Goal: Ask a question: Seek information or help from site administrators or community

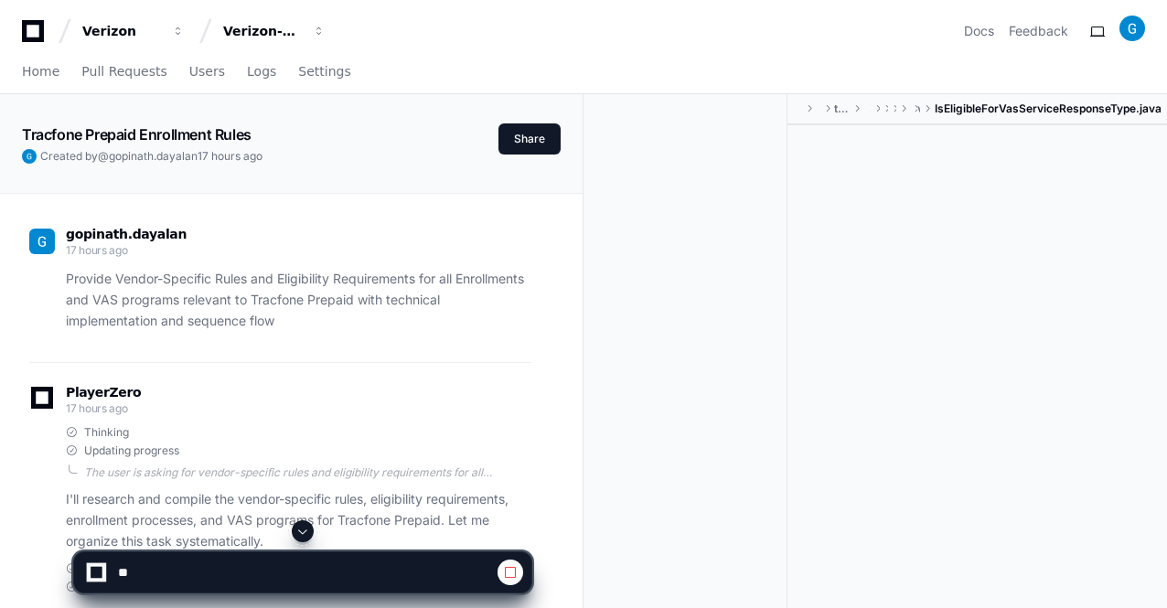
click at [301, 535] on span at bounding box center [302, 531] width 15 height 15
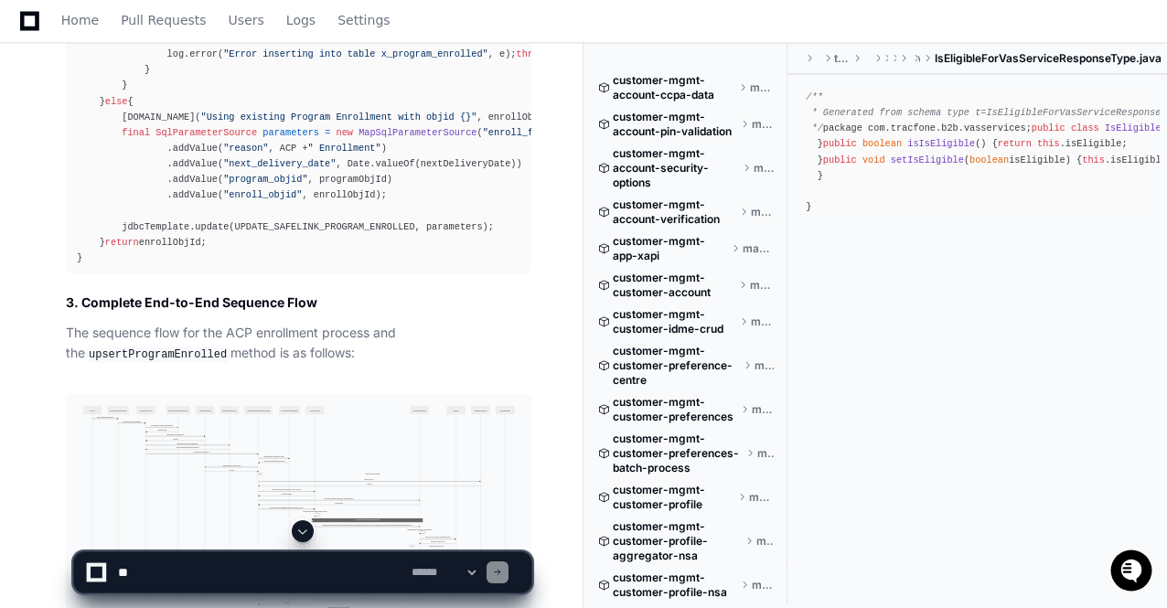
click at [302, 535] on span at bounding box center [302, 531] width 15 height 15
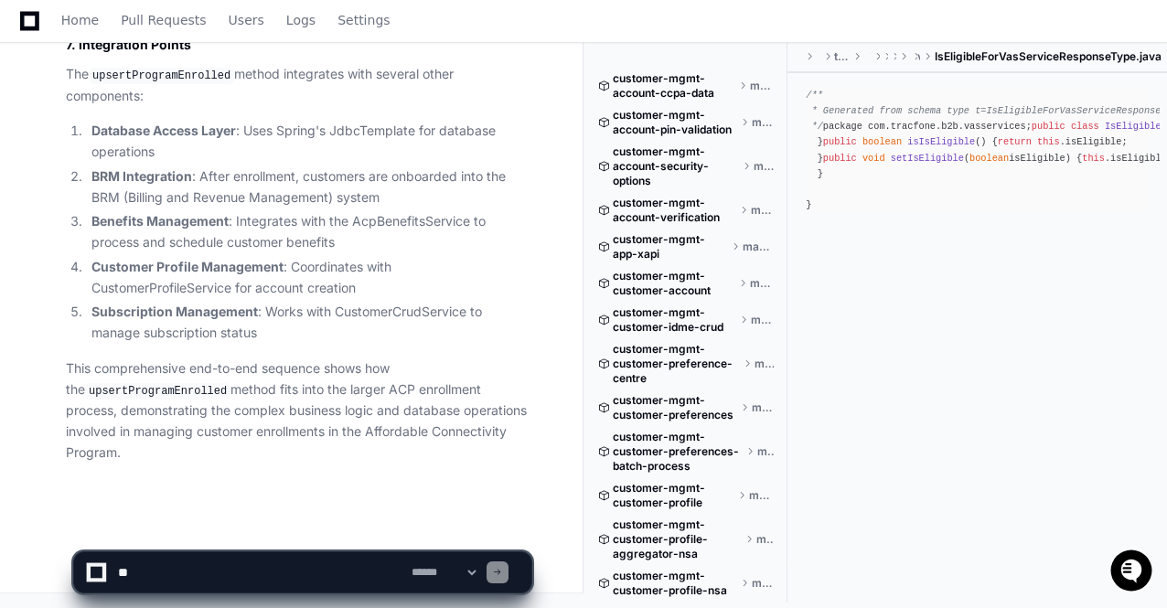
click at [355, 344] on li "Subscription Management : Works with CustomerCrudService to manage subscription…" at bounding box center [308, 323] width 445 height 42
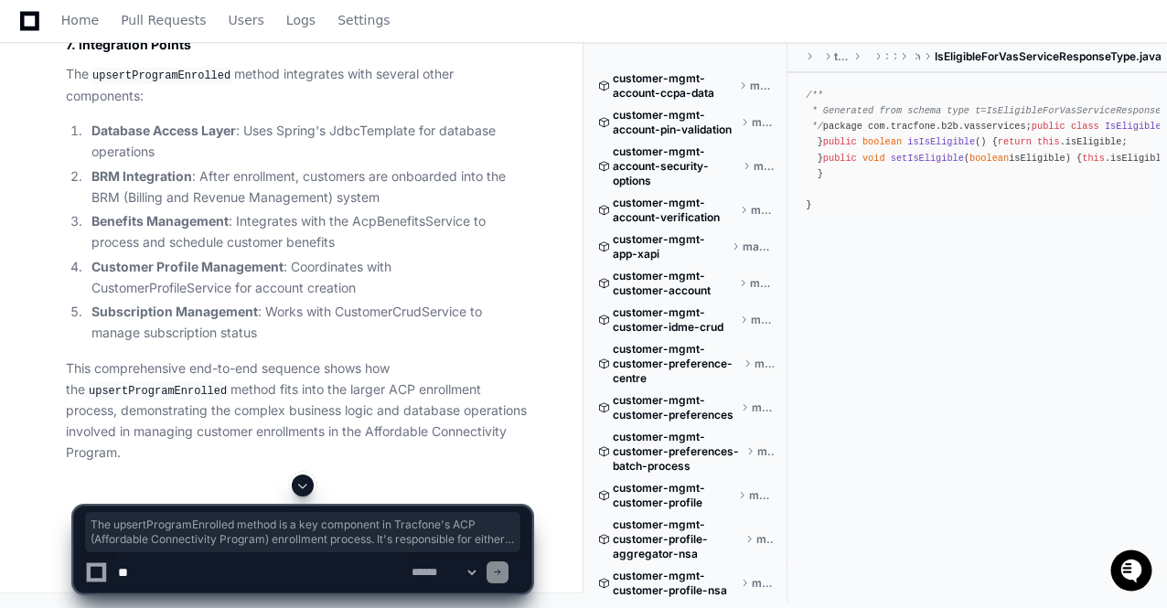
drag, startPoint x: 127, startPoint y: 252, endPoint x: 69, endPoint y: 191, distance: 84.7
copy p "The upsertProgramEnrolled method is a key component in Tracfone's ACP (Affordab…"
click at [163, 579] on textarea at bounding box center [260, 572] width 293 height 40
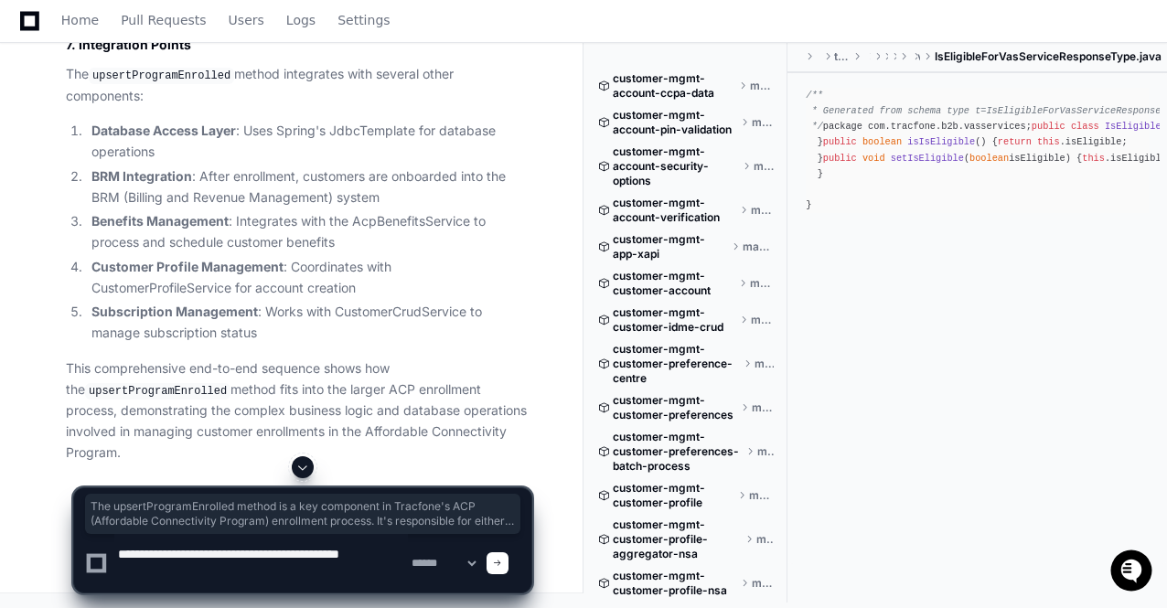
paste textarea "**********"
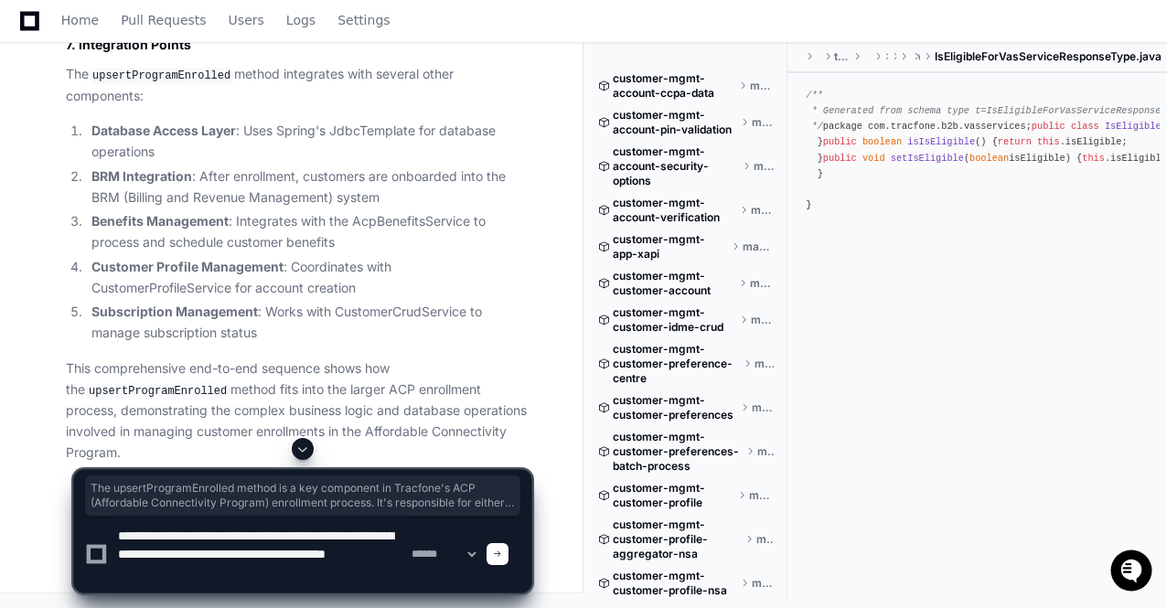
paste textarea "**********"
click at [340, 561] on textarea at bounding box center [260, 554] width 293 height 77
type textarea "**********"
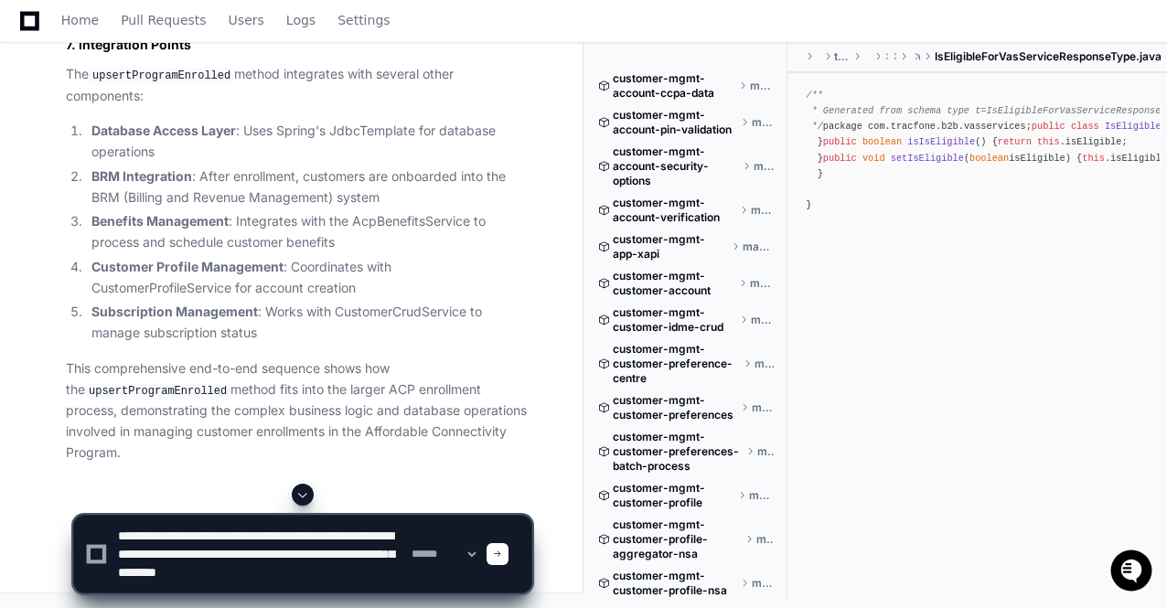
click at [508, 548] on div at bounding box center [497, 554] width 22 height 22
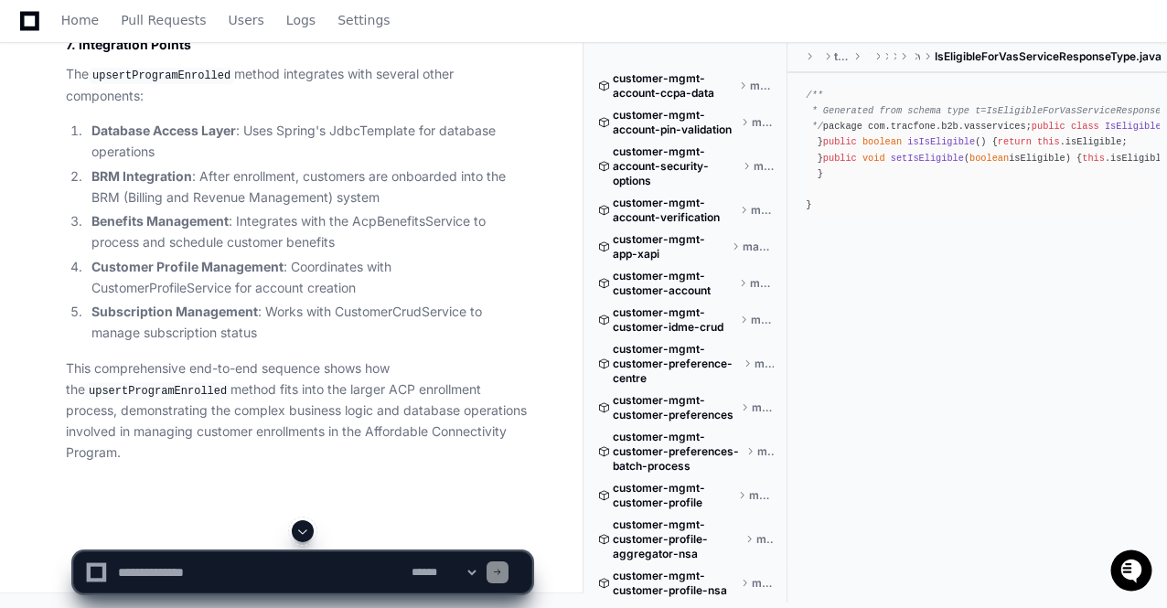
scroll to position [0, 0]
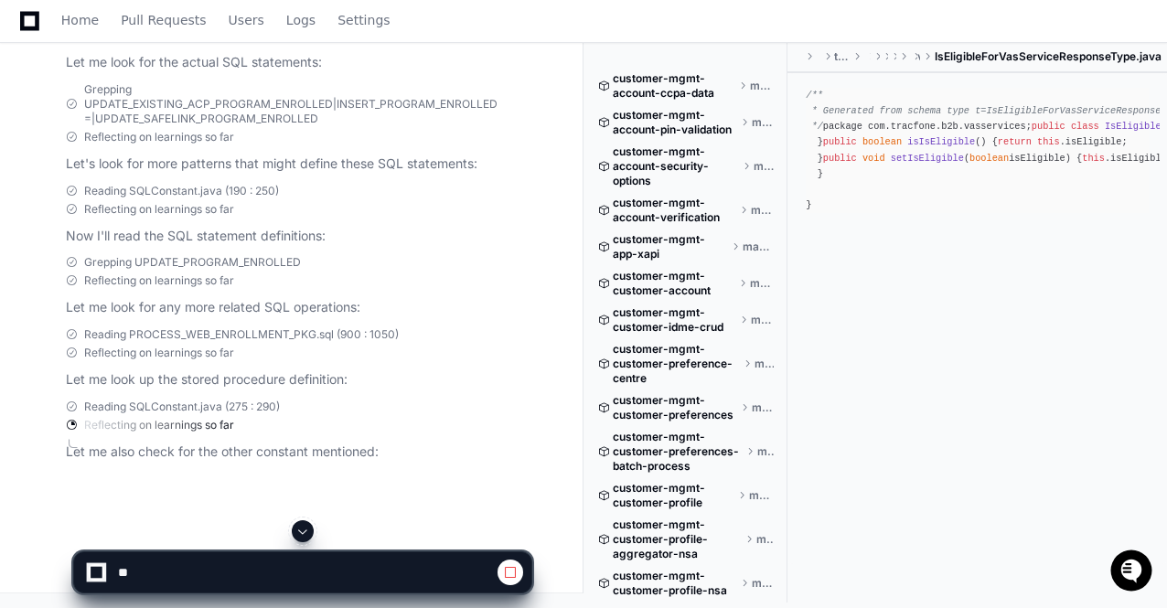
click at [307, 528] on span at bounding box center [302, 531] width 15 height 15
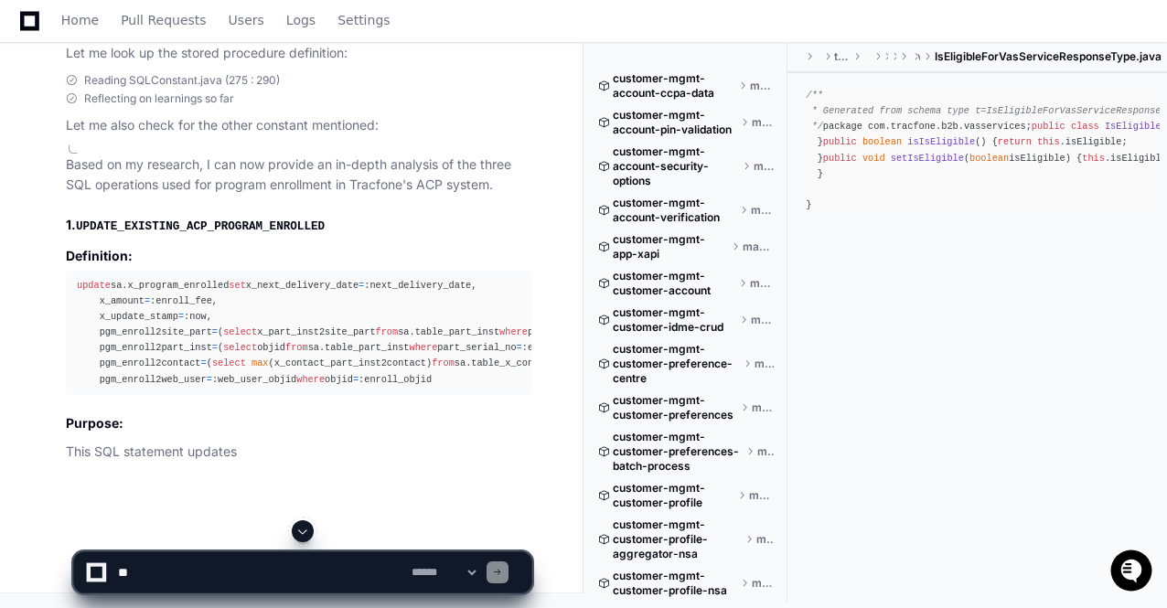
click at [307, 528] on span at bounding box center [302, 531] width 15 height 15
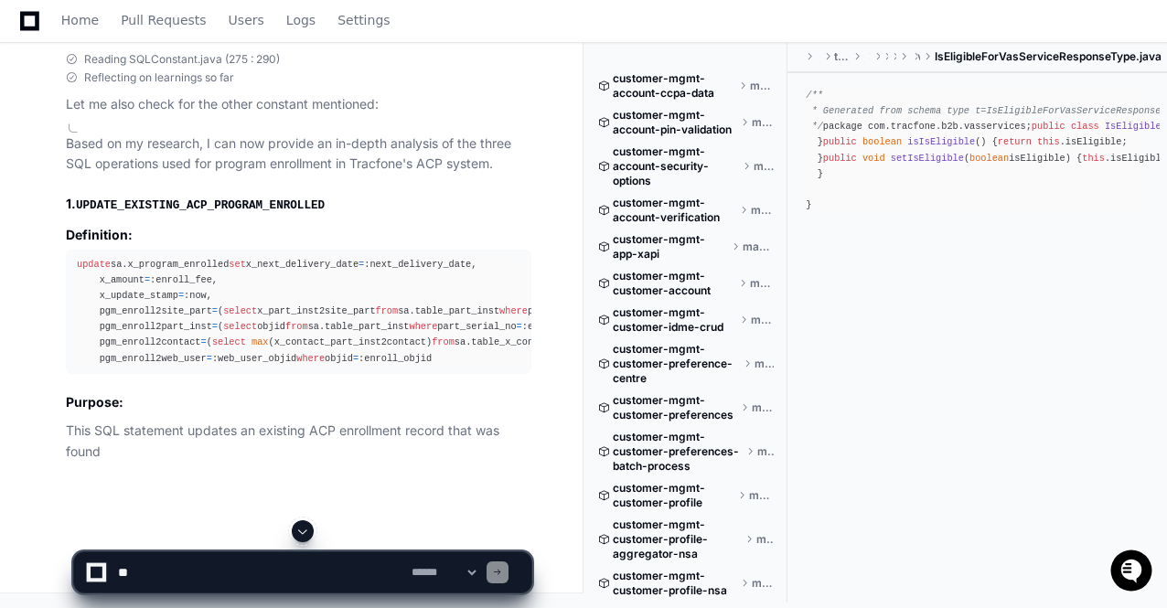
scroll to position [91654, 0]
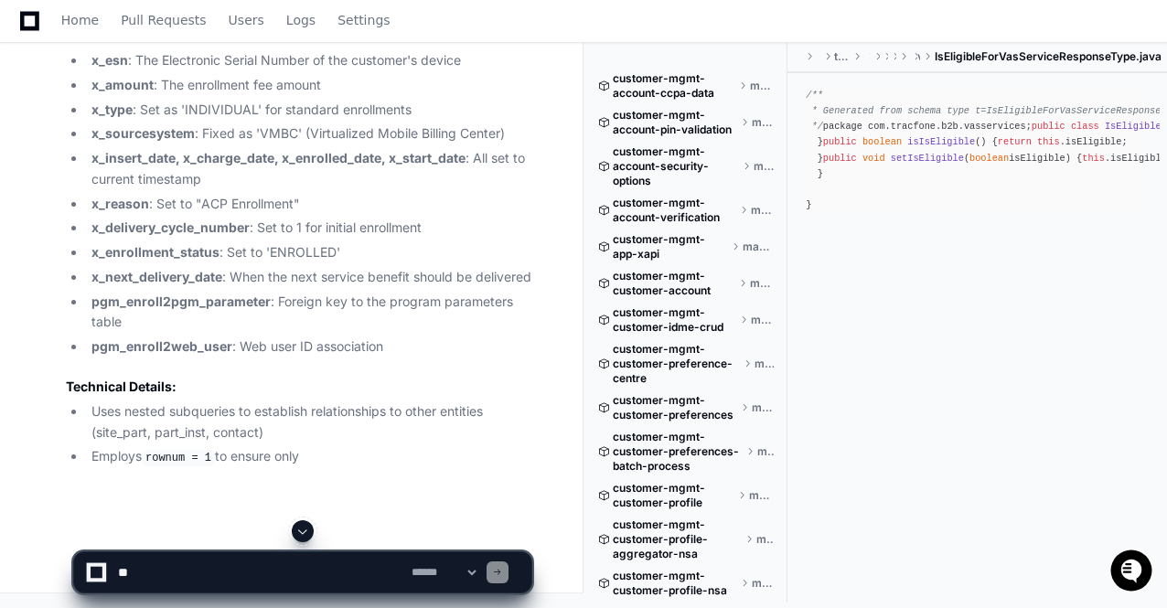
click at [307, 528] on span at bounding box center [302, 531] width 15 height 15
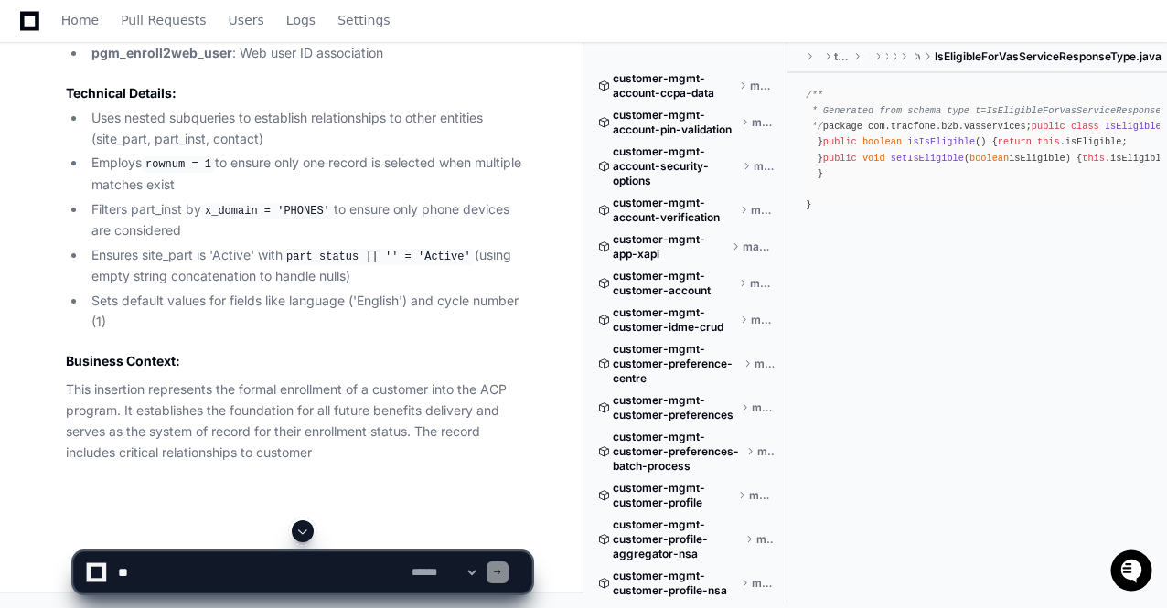
click at [307, 528] on span at bounding box center [302, 531] width 15 height 15
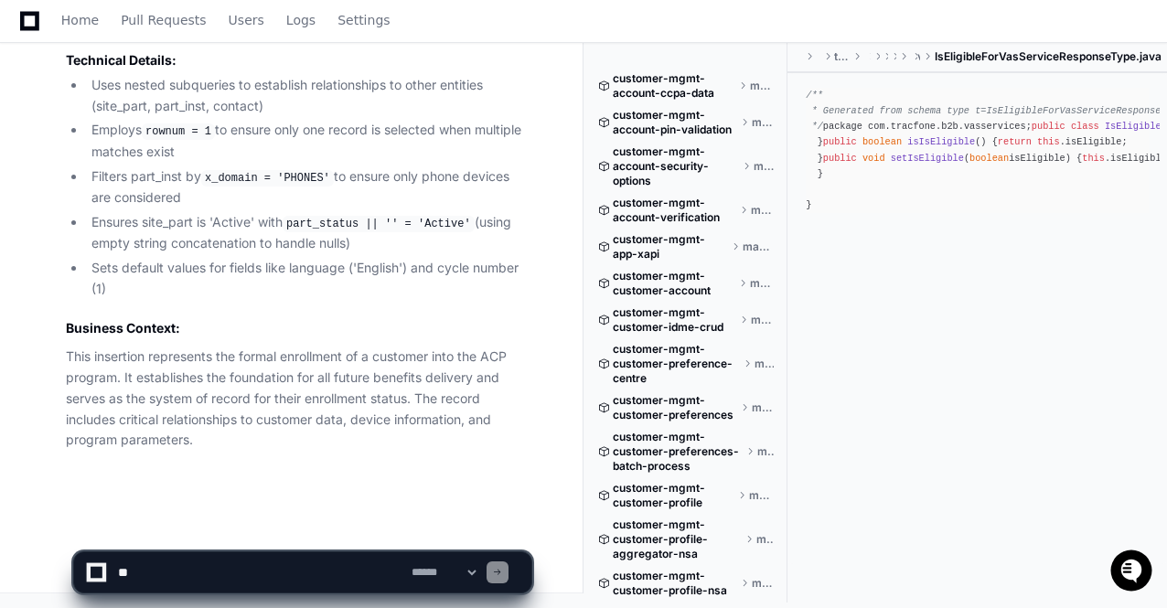
scroll to position [93666, 0]
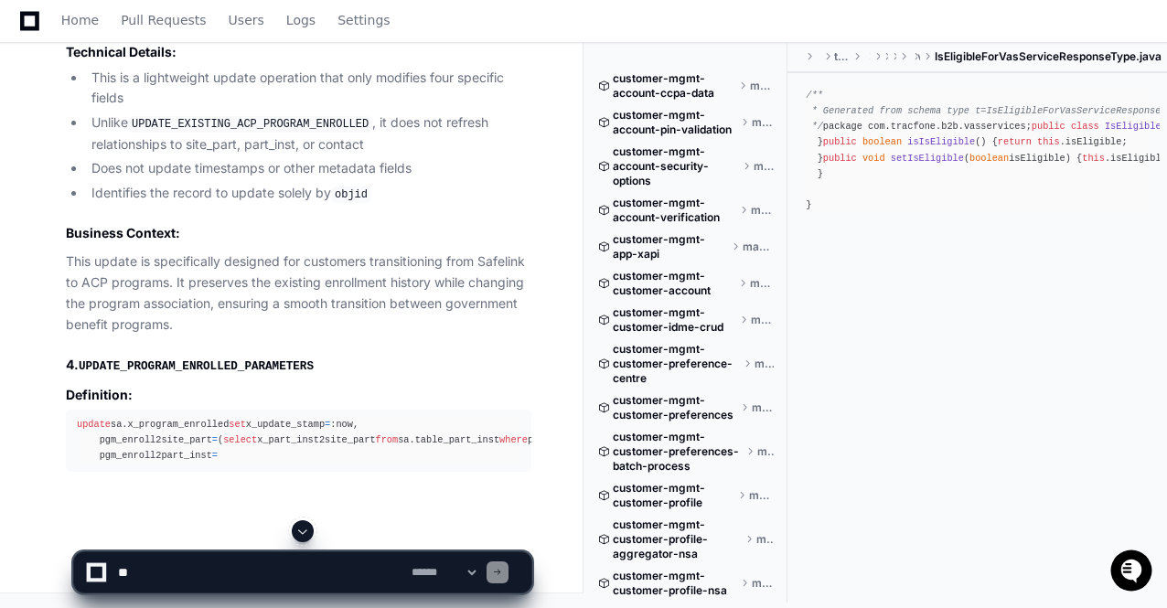
click at [307, 528] on span at bounding box center [302, 531] width 15 height 15
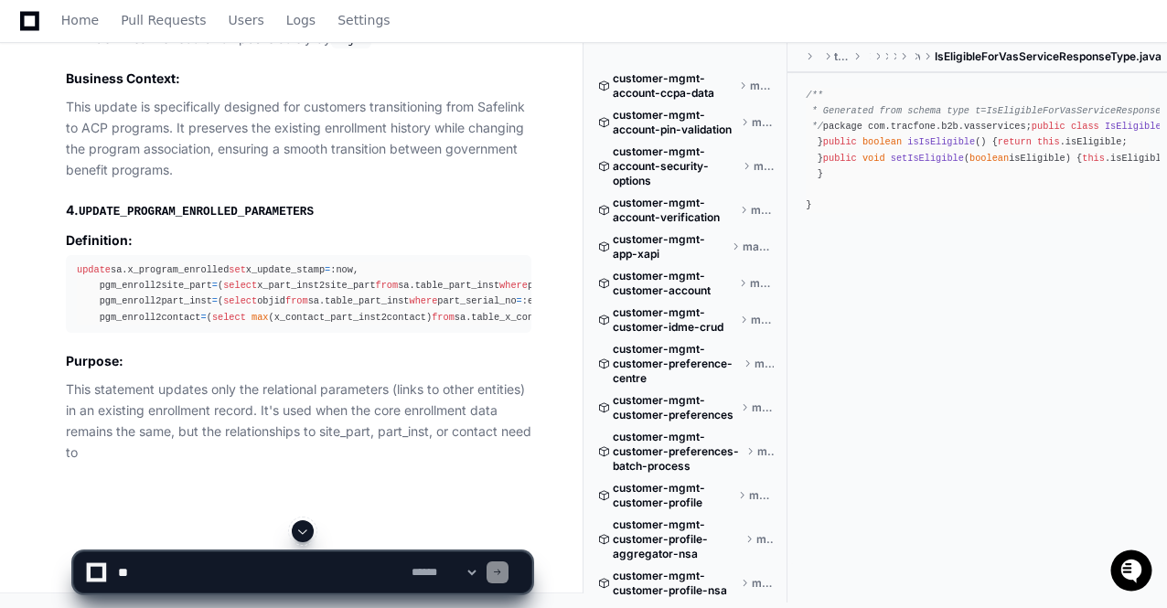
click at [307, 528] on span at bounding box center [302, 531] width 15 height 15
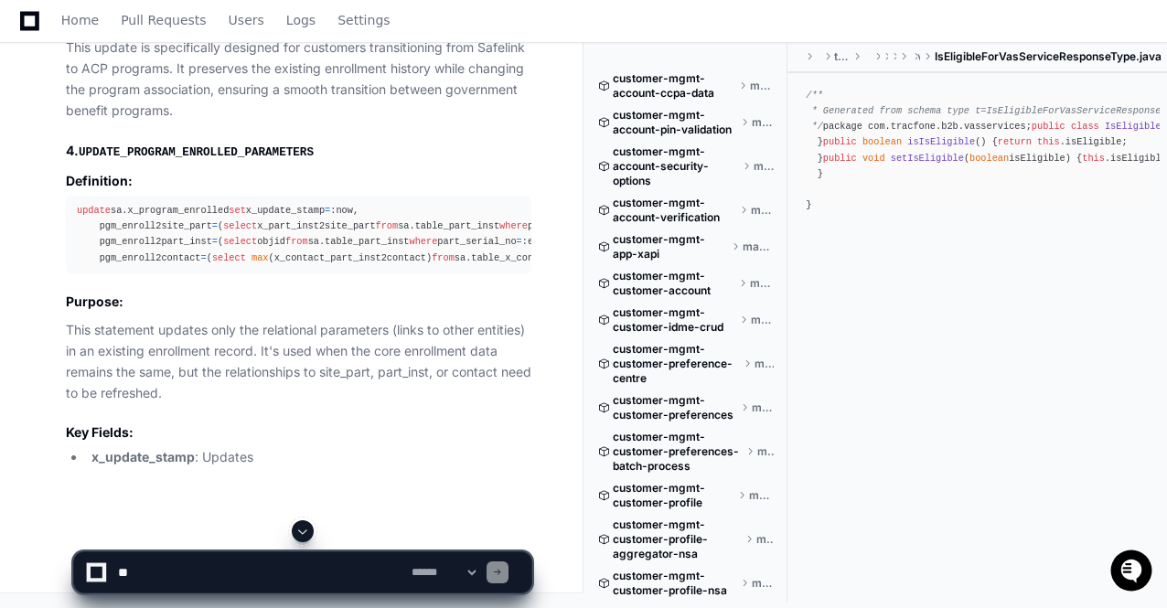
scroll to position [94903, 0]
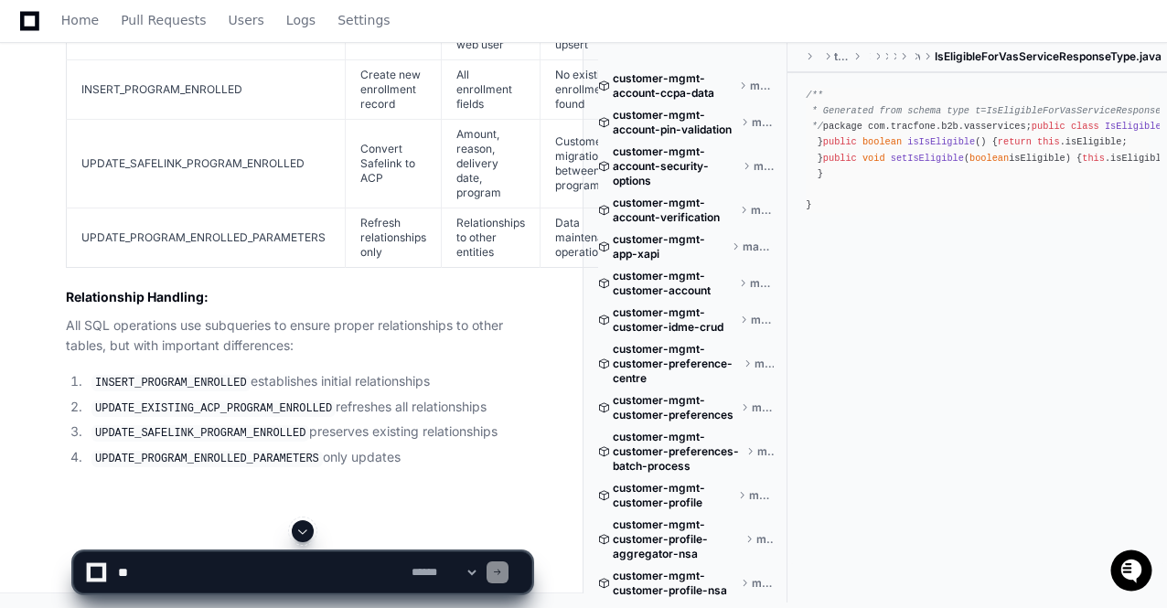
click at [307, 528] on span at bounding box center [302, 531] width 15 height 15
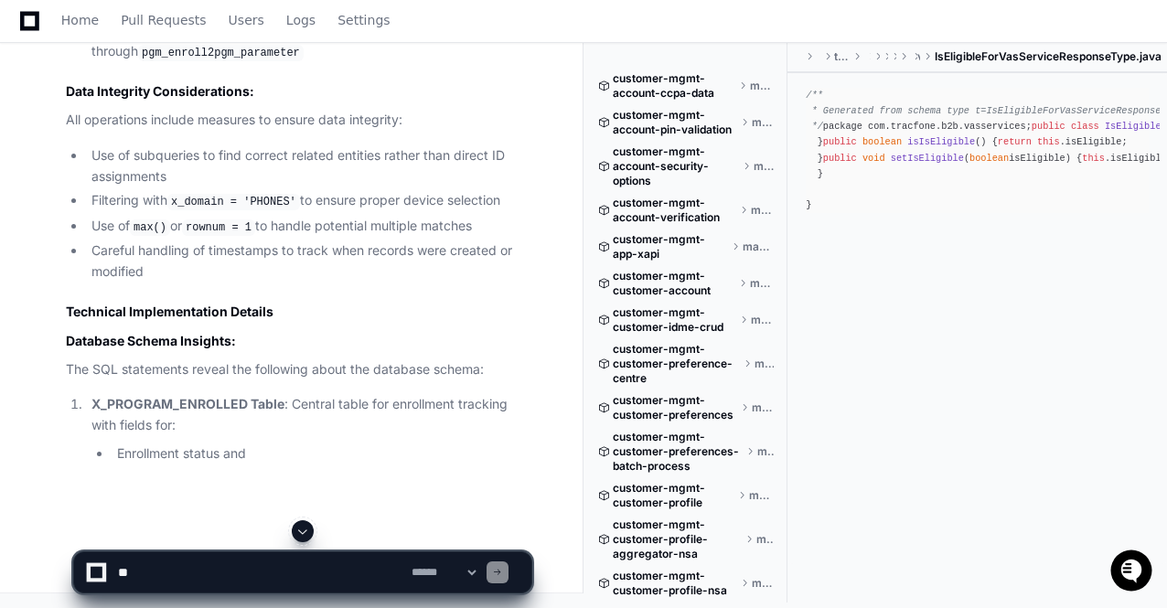
click at [307, 528] on span at bounding box center [302, 531] width 15 height 15
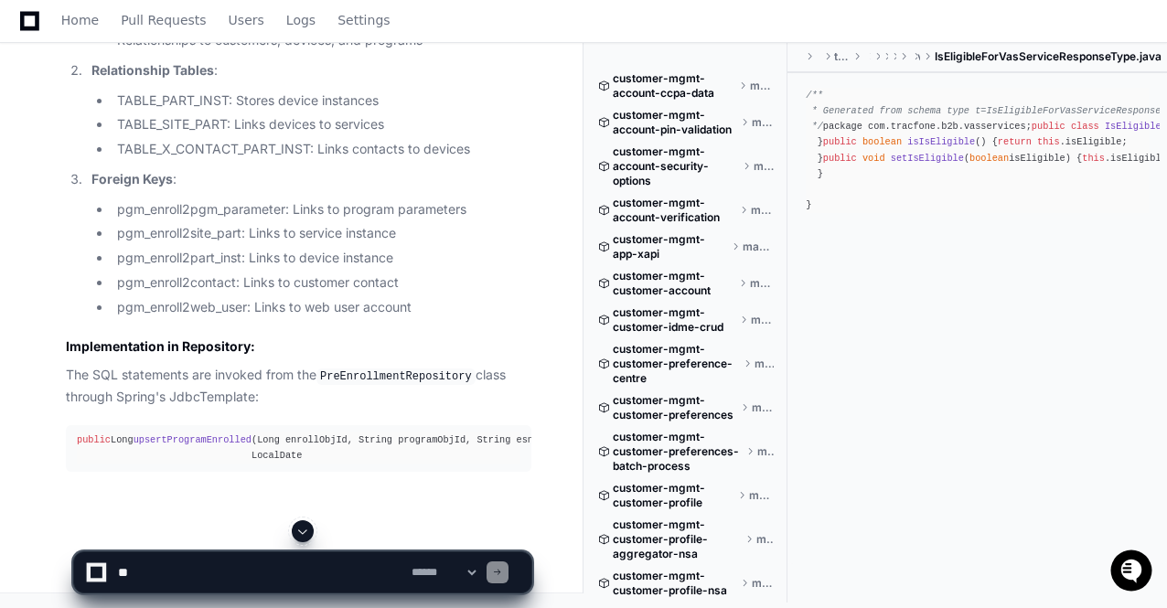
click at [307, 528] on span at bounding box center [302, 531] width 15 height 15
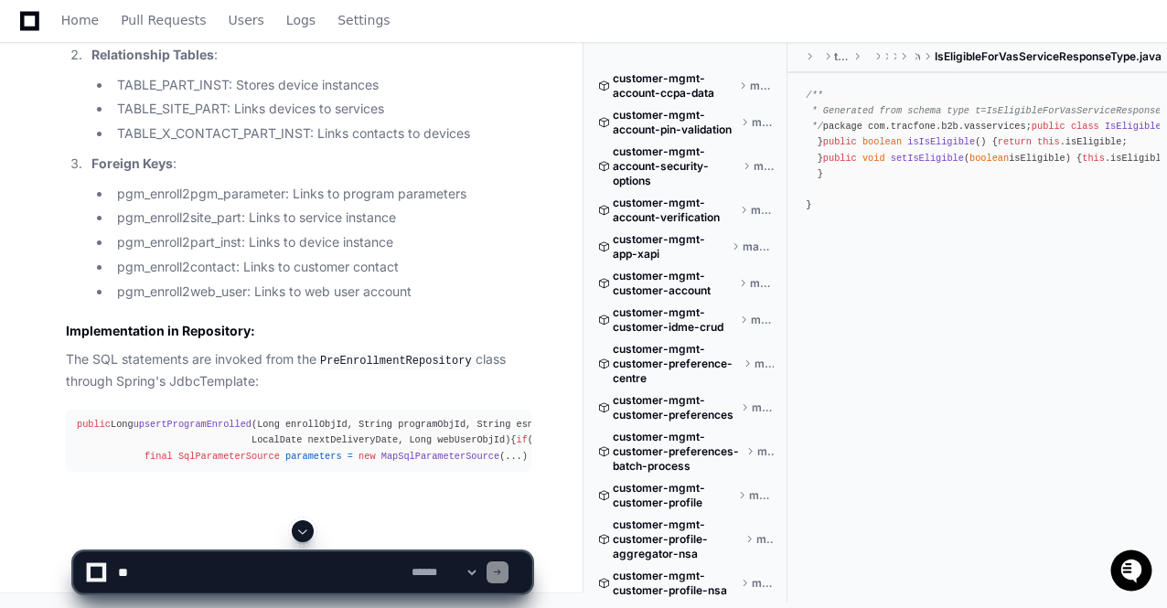
click at [307, 528] on span at bounding box center [302, 531] width 15 height 15
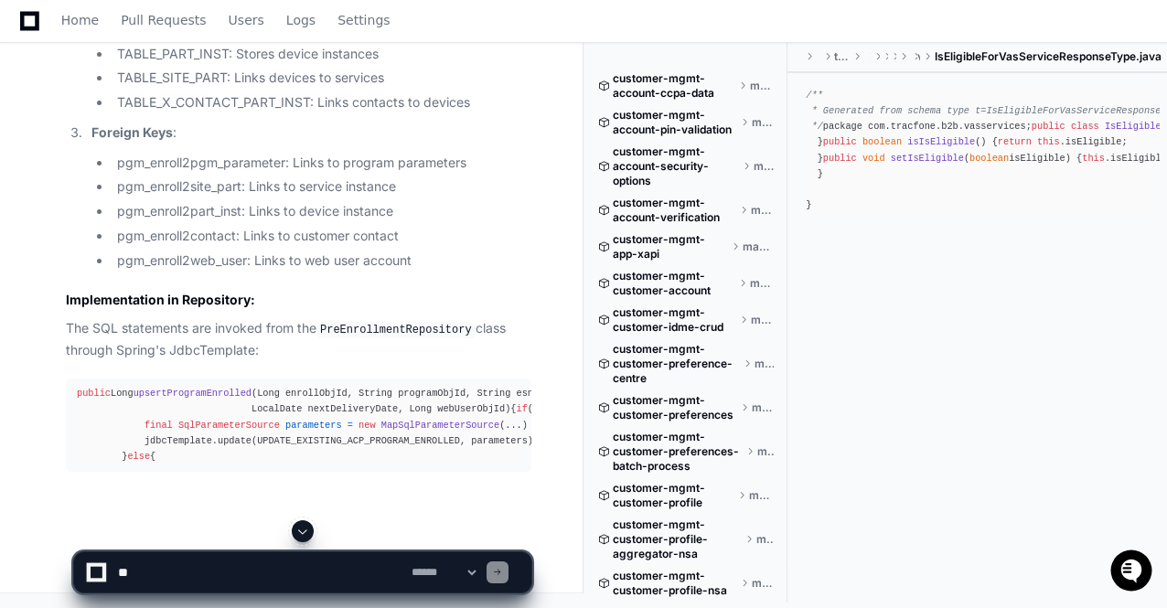
click at [307, 528] on span at bounding box center [302, 531] width 15 height 15
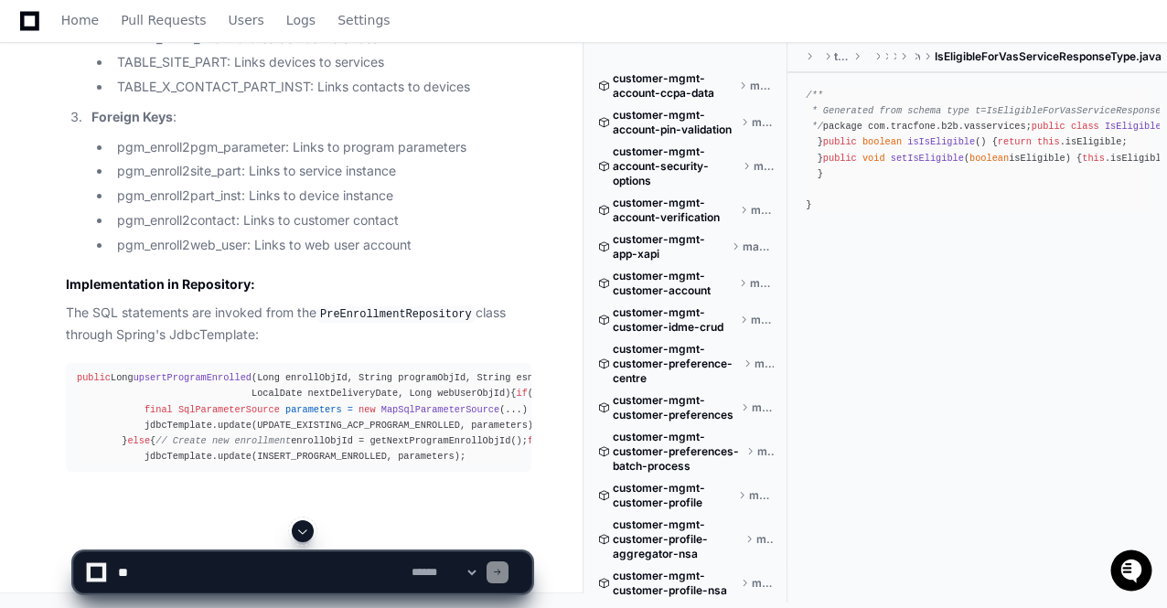
click at [306, 529] on span at bounding box center [302, 531] width 15 height 15
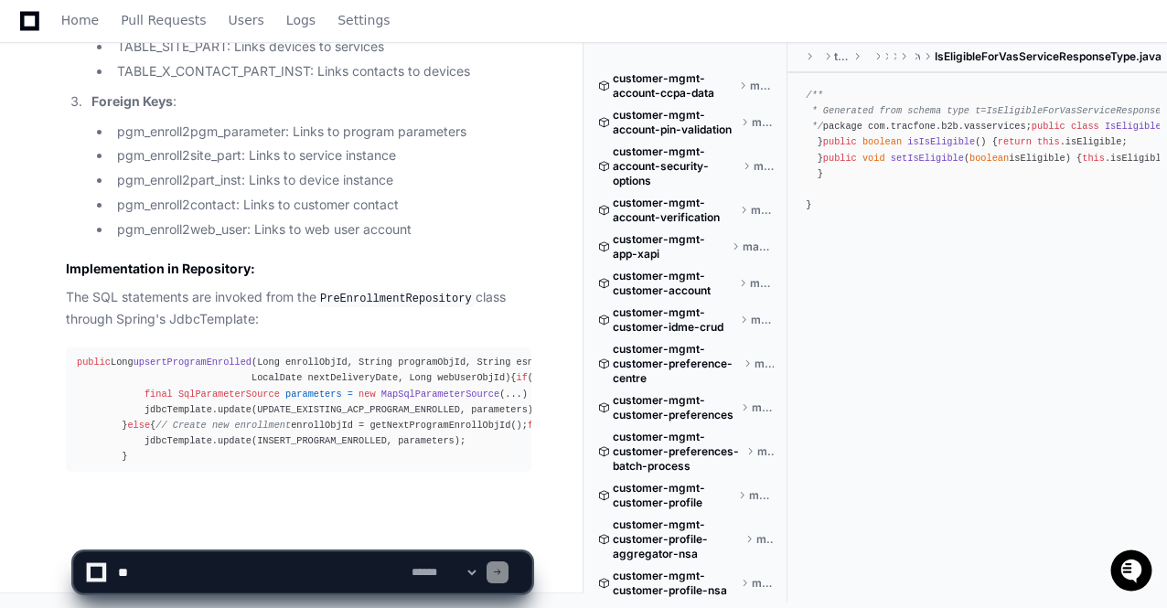
scroll to position [97709, 0]
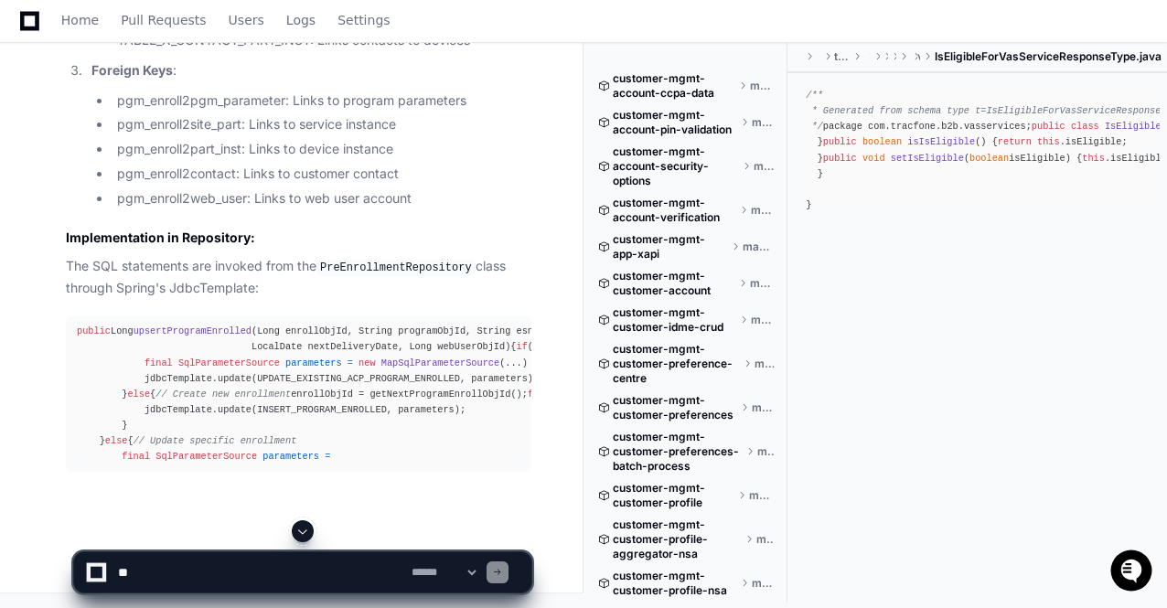
click at [306, 529] on span at bounding box center [302, 531] width 15 height 15
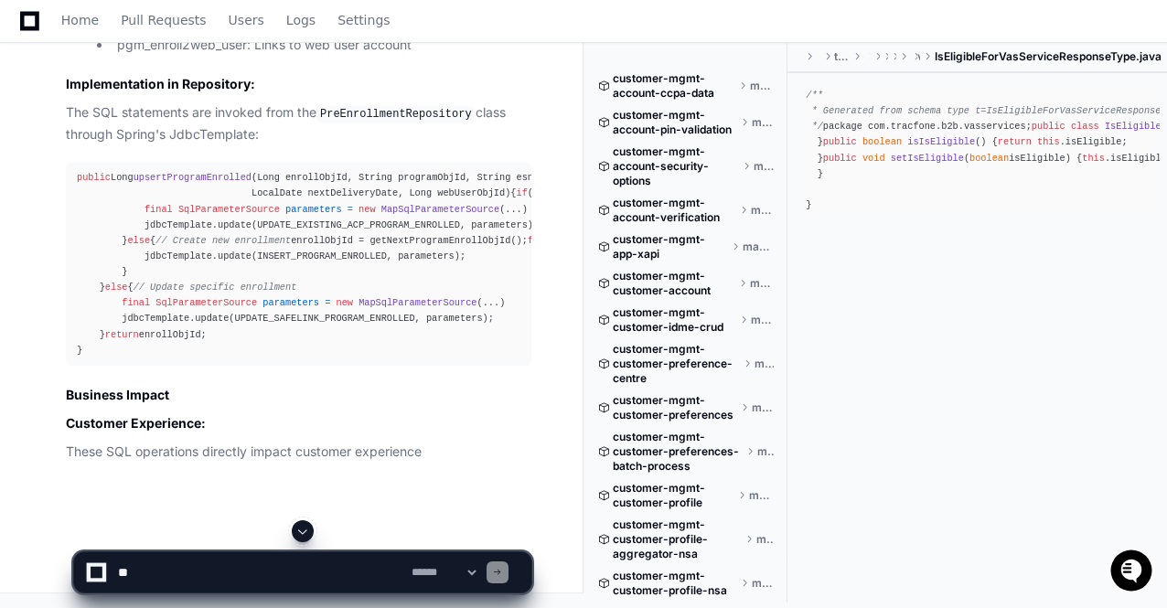
click at [306, 529] on span at bounding box center [302, 531] width 15 height 15
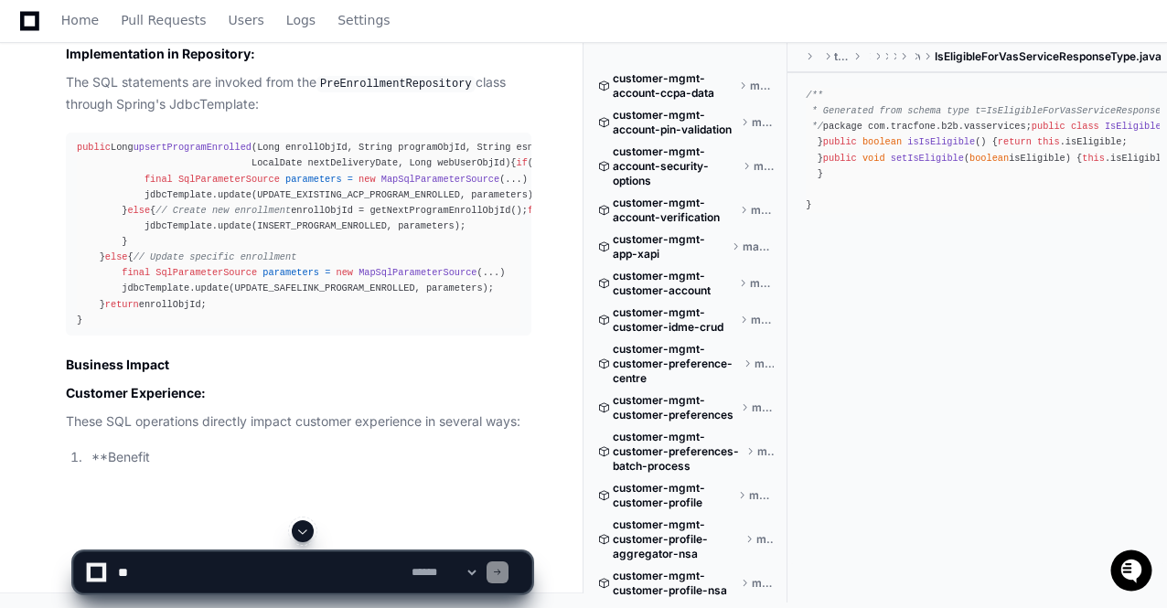
scroll to position [97970, 0]
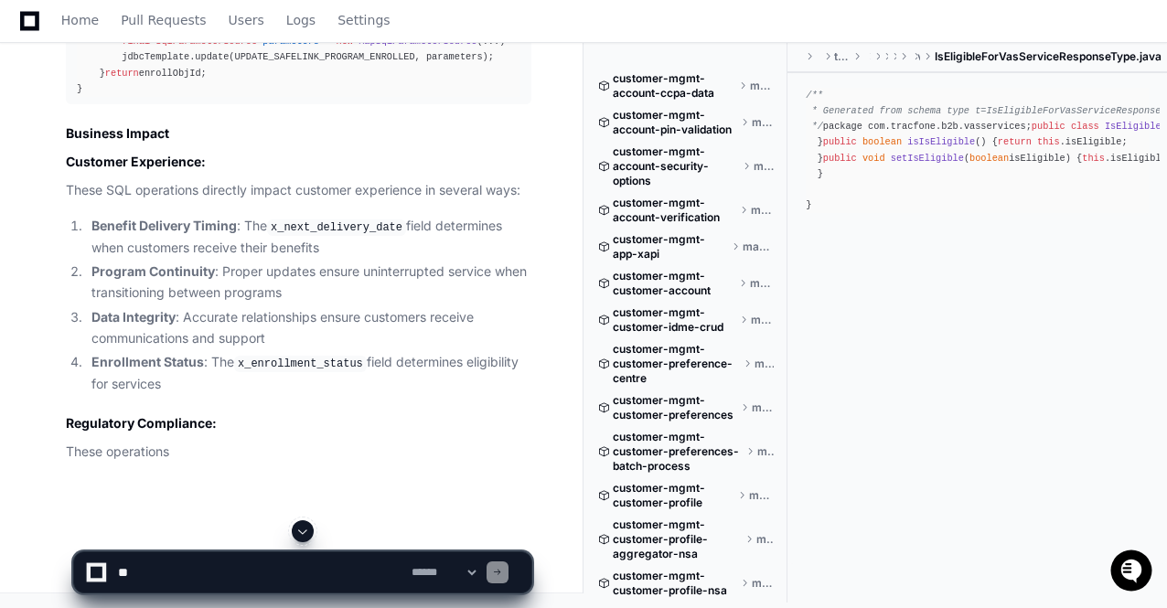
click at [306, 529] on span at bounding box center [302, 531] width 15 height 15
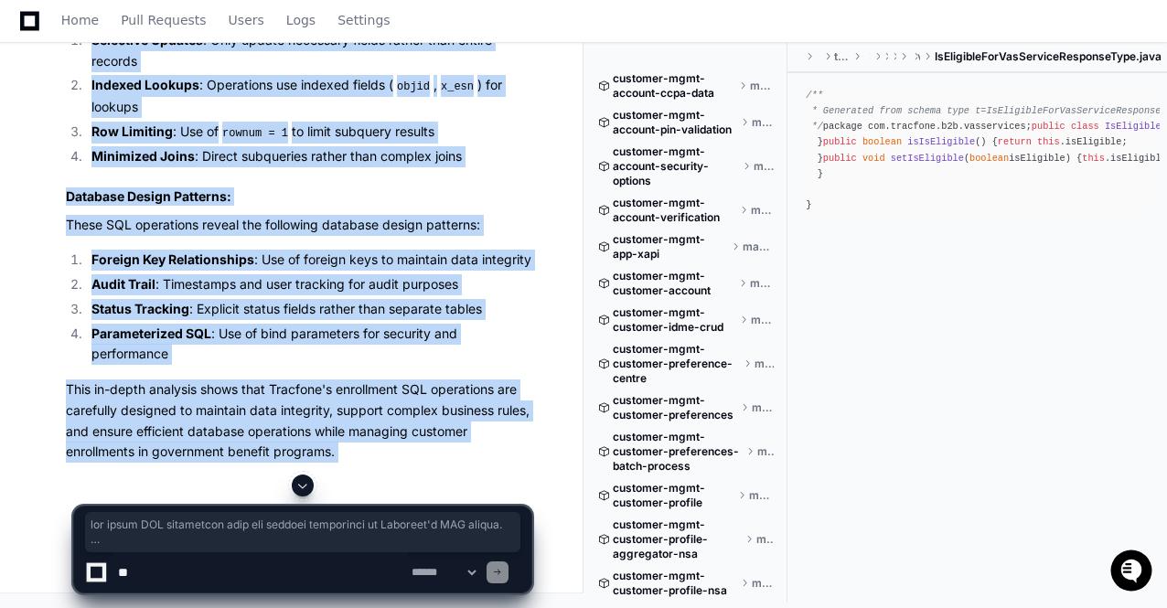
scroll to position [98965, 0]
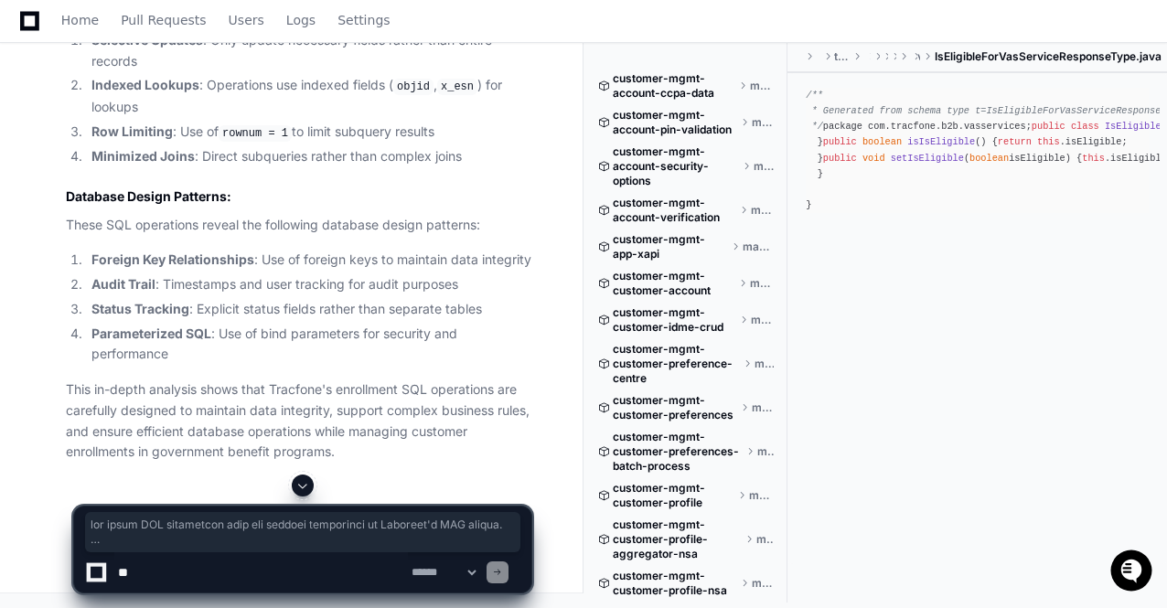
click at [204, 563] on textarea at bounding box center [260, 572] width 293 height 40
paste textarea "**********"
click at [114, 573] on textarea at bounding box center [260, 572] width 293 height 40
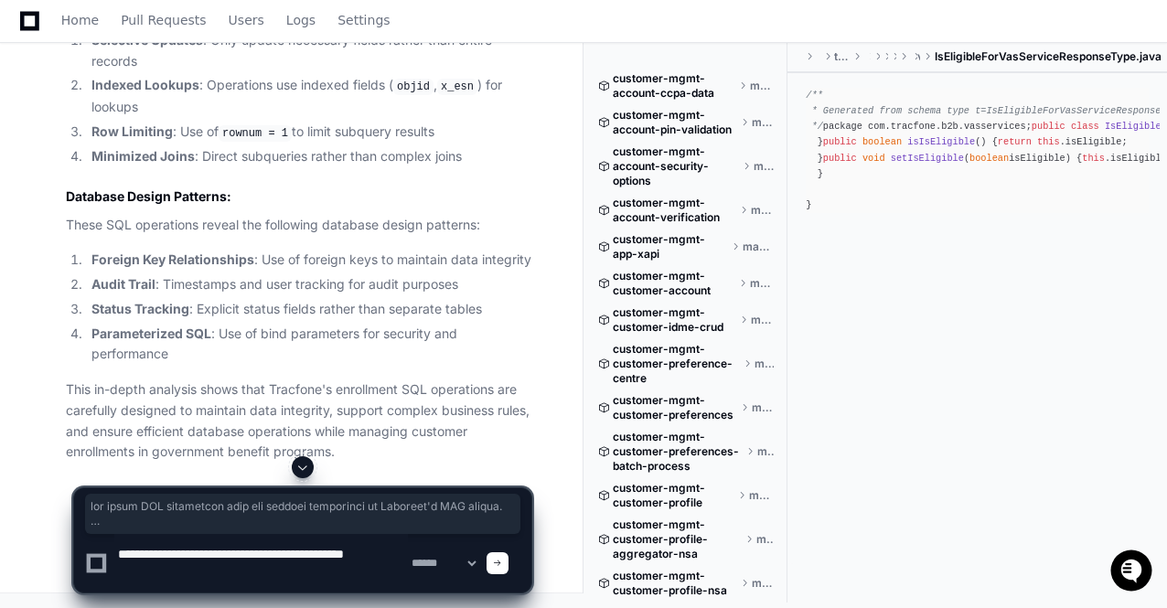
click at [338, 576] on textarea at bounding box center [260, 563] width 293 height 59
click at [245, 551] on textarea at bounding box center [260, 563] width 293 height 59
click at [342, 581] on textarea at bounding box center [260, 563] width 293 height 59
type textarea "**********"
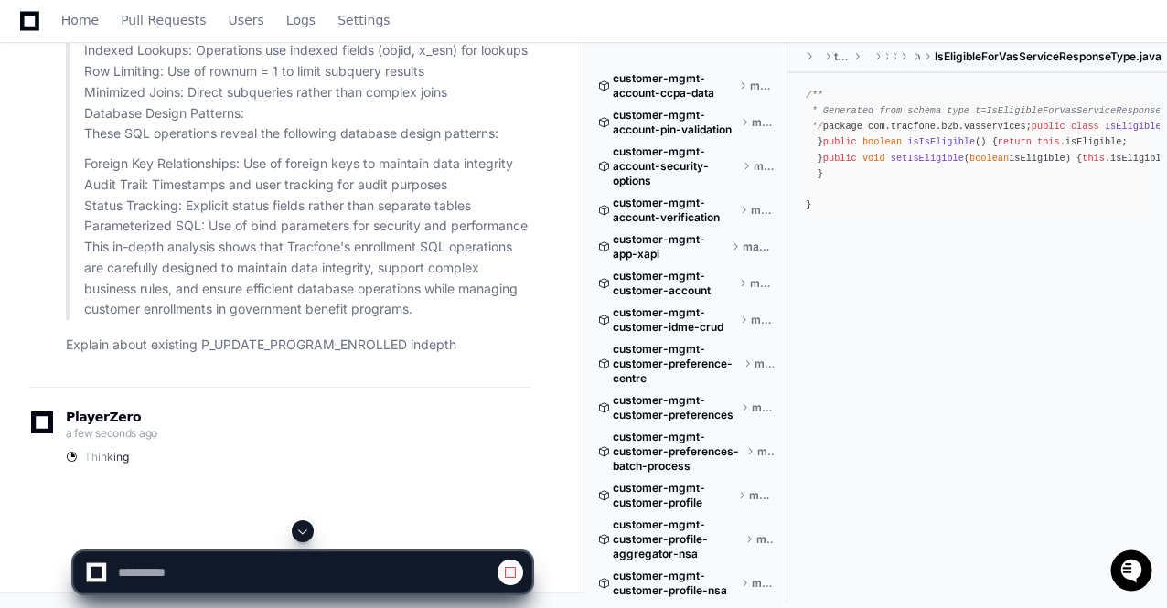
scroll to position [97574, 0]
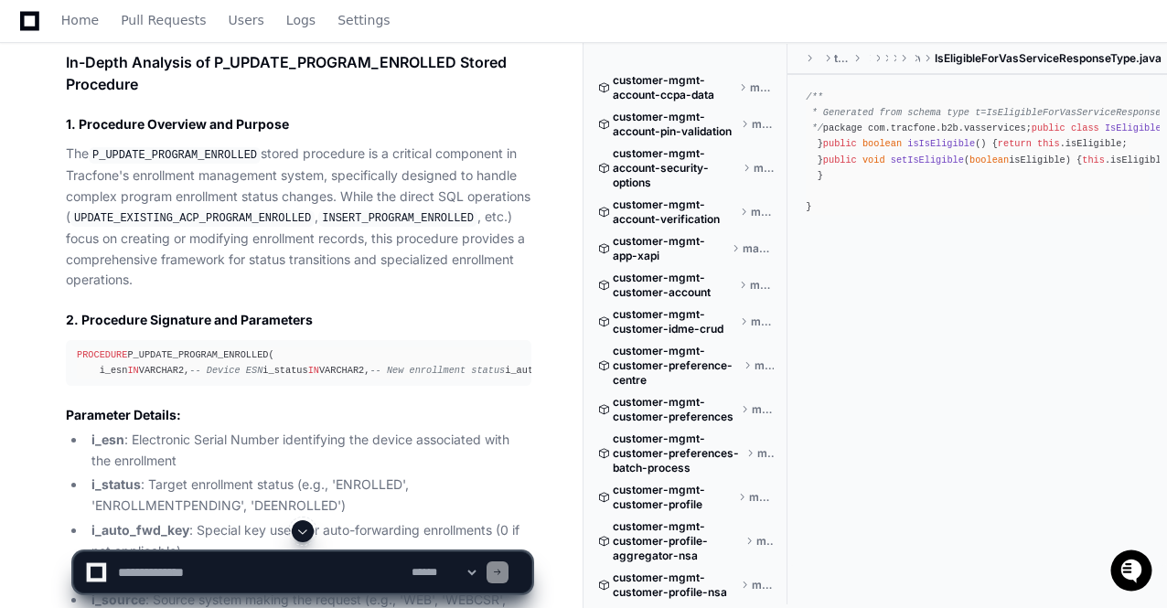
click at [300, 532] on span at bounding box center [302, 531] width 15 height 15
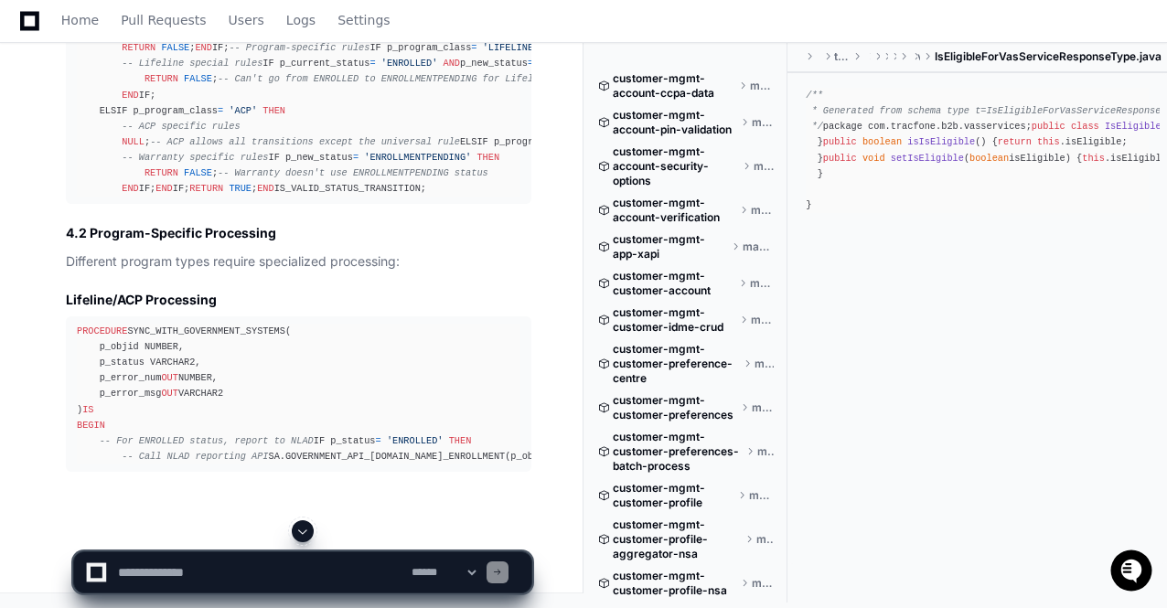
click at [300, 532] on span at bounding box center [302, 531] width 15 height 15
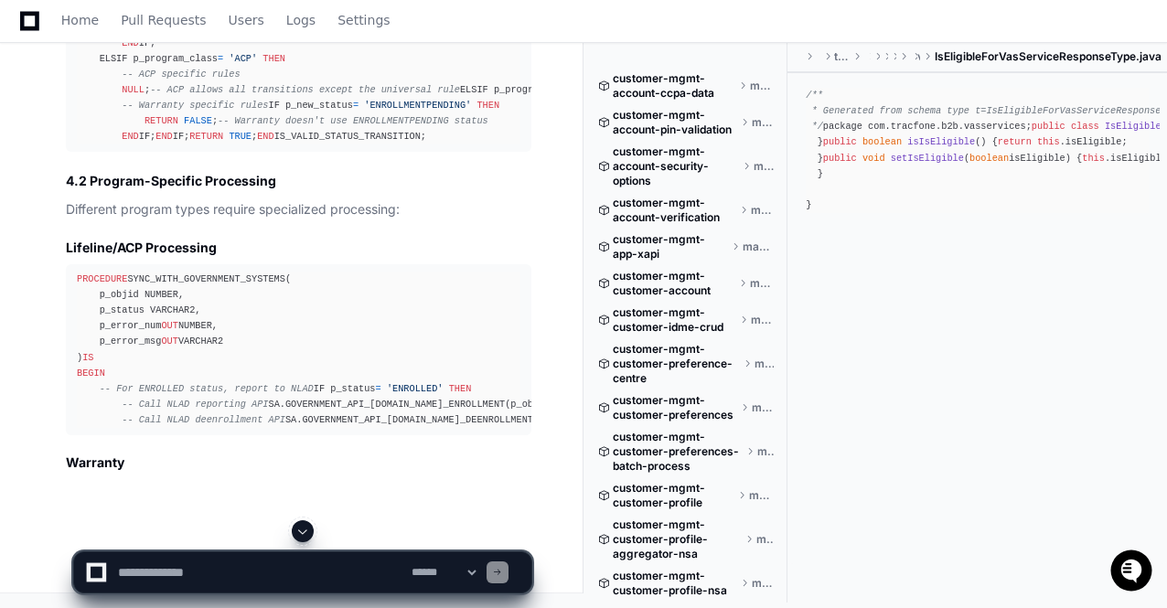
click at [300, 532] on span at bounding box center [302, 531] width 15 height 15
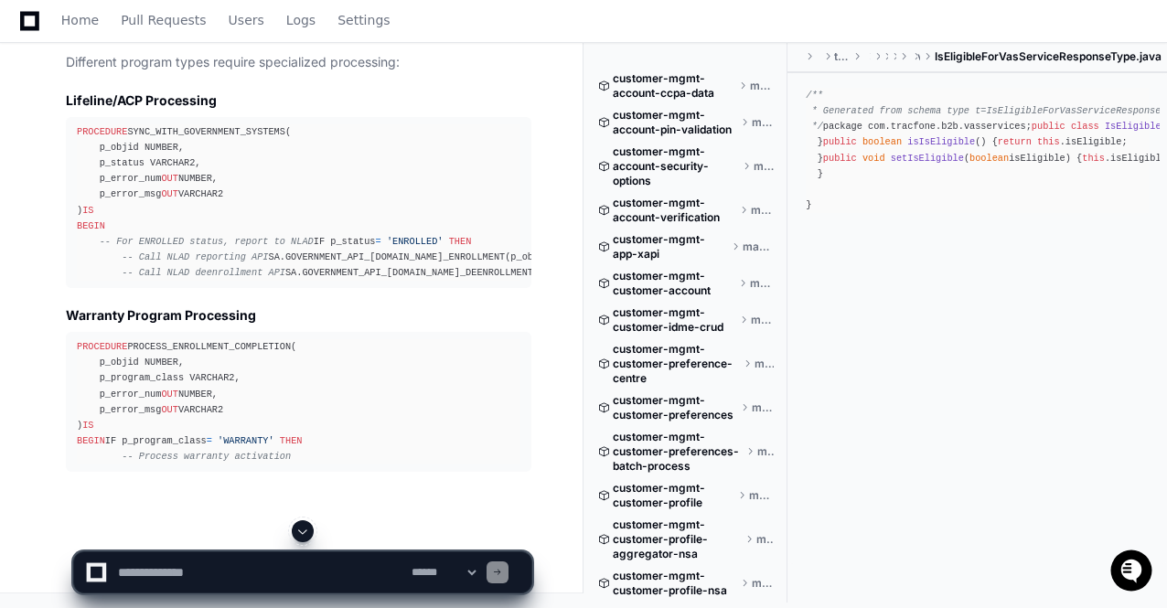
click at [300, 532] on span at bounding box center [302, 531] width 15 height 15
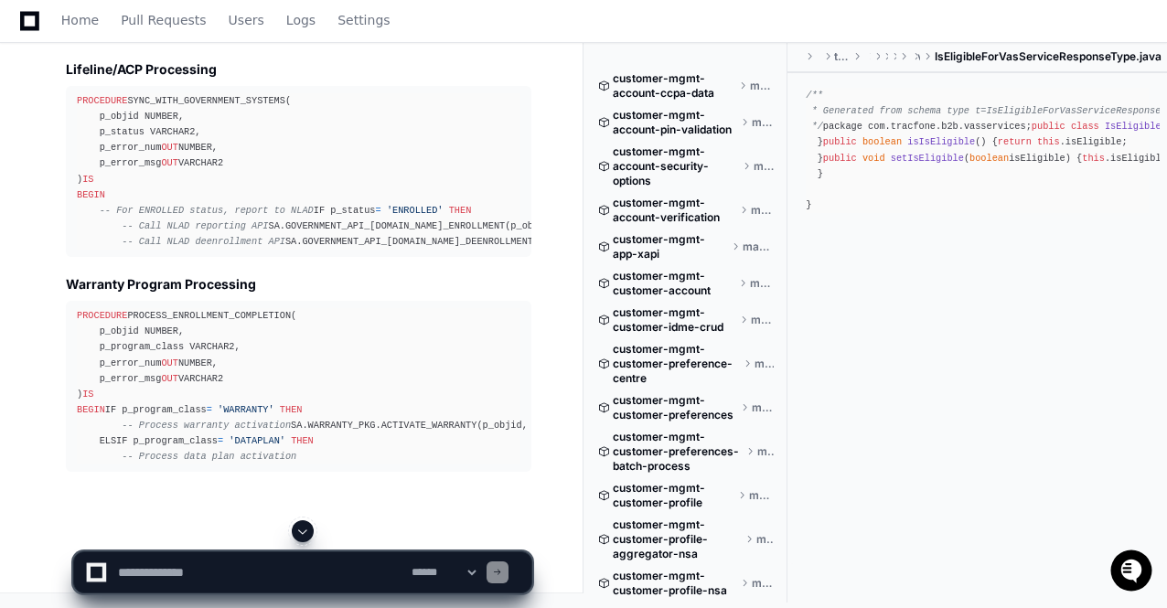
click at [300, 532] on span at bounding box center [302, 531] width 15 height 15
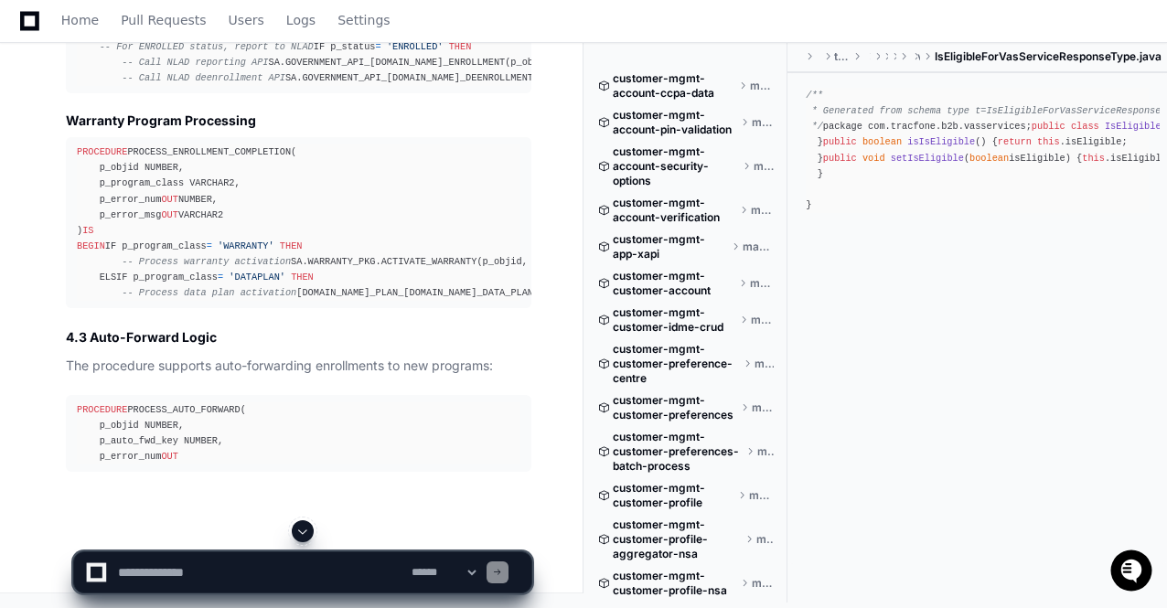
click at [300, 532] on span at bounding box center [302, 531] width 15 height 15
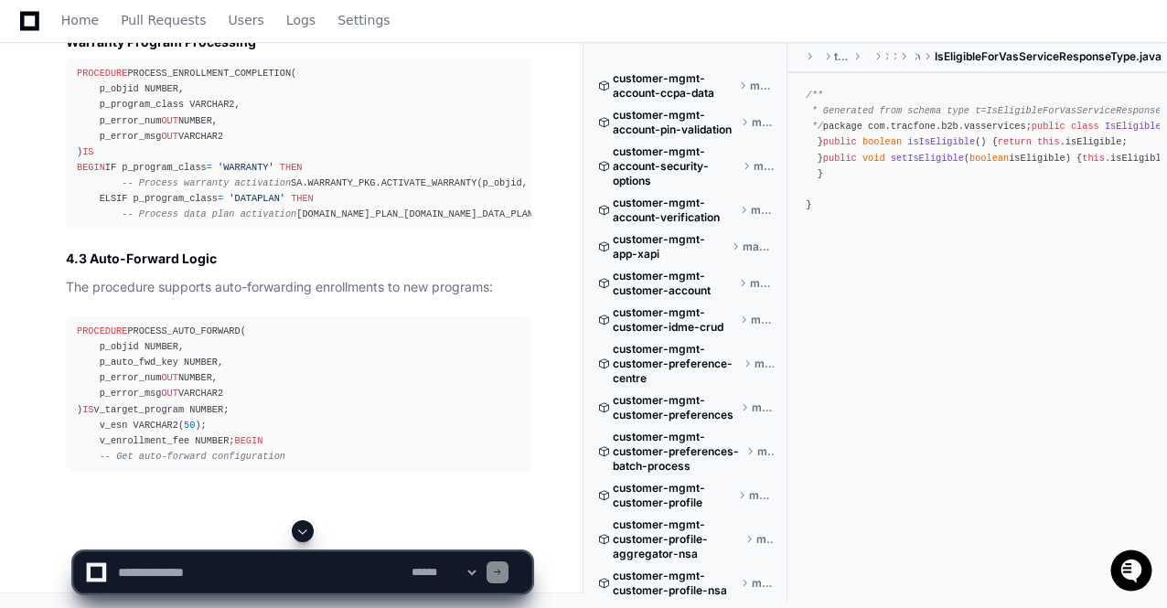
click at [300, 532] on span at bounding box center [302, 531] width 15 height 15
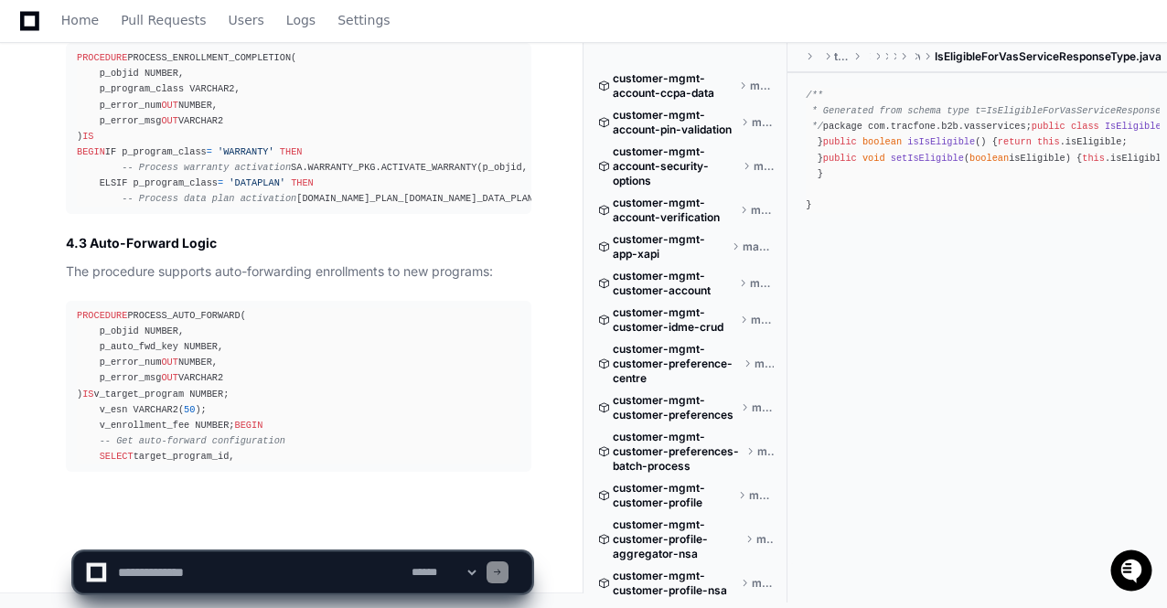
scroll to position [111683, 0]
click at [300, 532] on span at bounding box center [302, 531] width 15 height 15
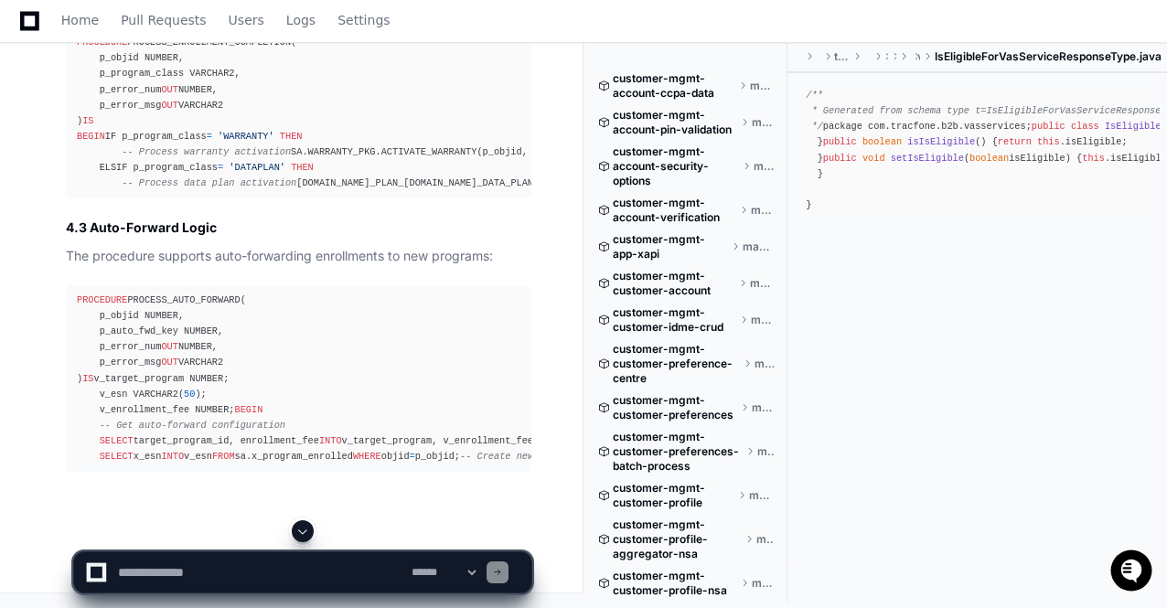
click at [300, 532] on span at bounding box center [302, 531] width 15 height 15
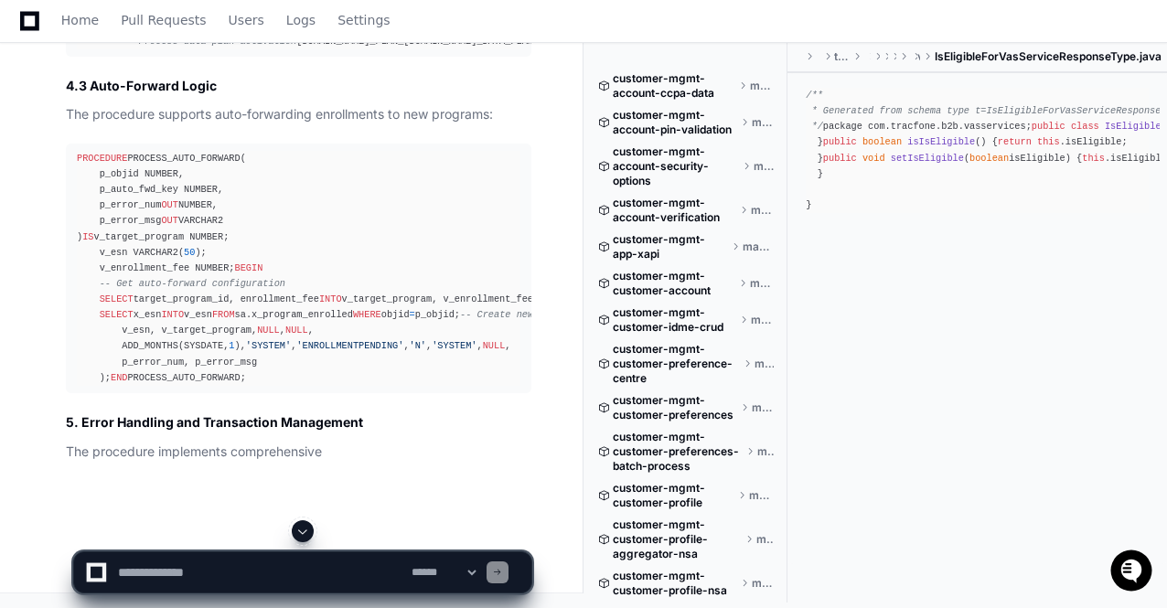
click at [300, 532] on span at bounding box center [302, 531] width 15 height 15
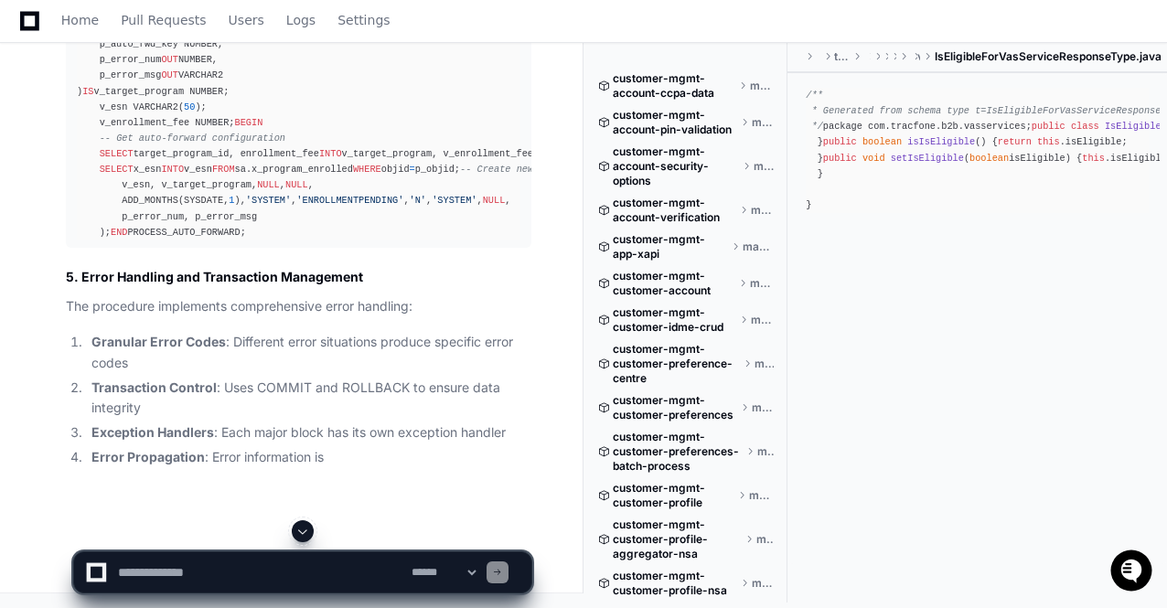
click at [300, 532] on span at bounding box center [302, 531] width 15 height 15
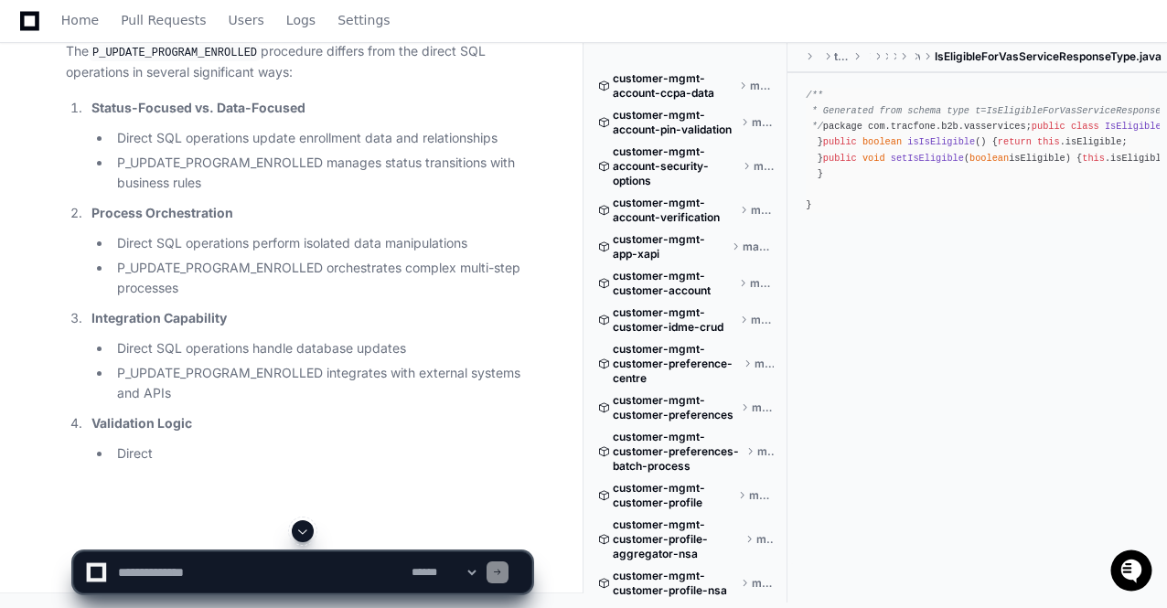
click at [300, 532] on span at bounding box center [302, 531] width 15 height 15
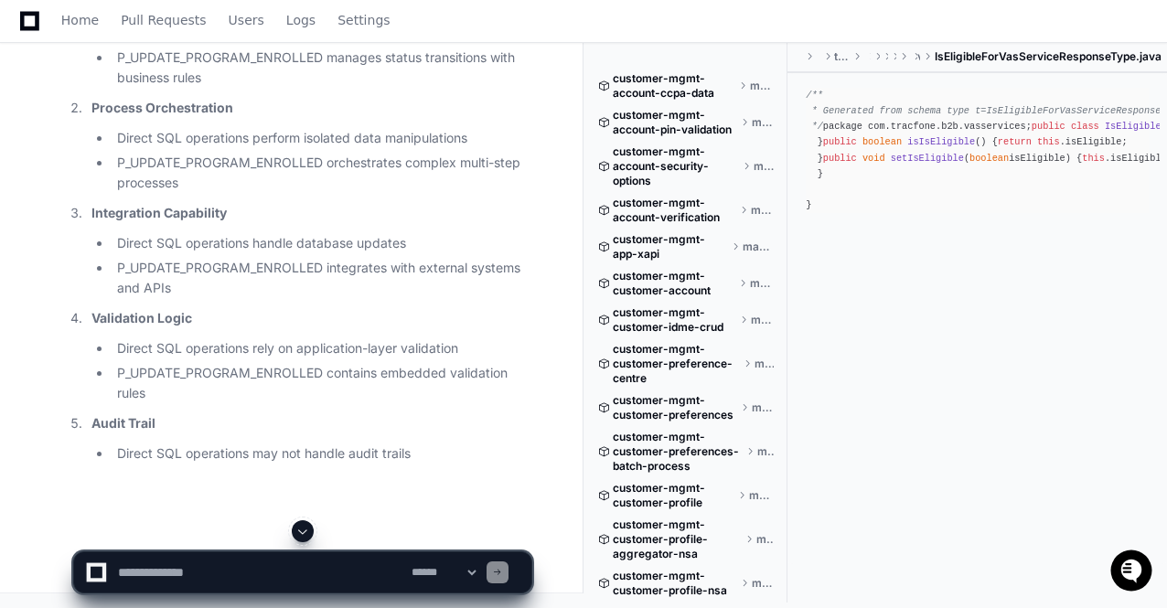
click at [300, 532] on span at bounding box center [302, 531] width 15 height 15
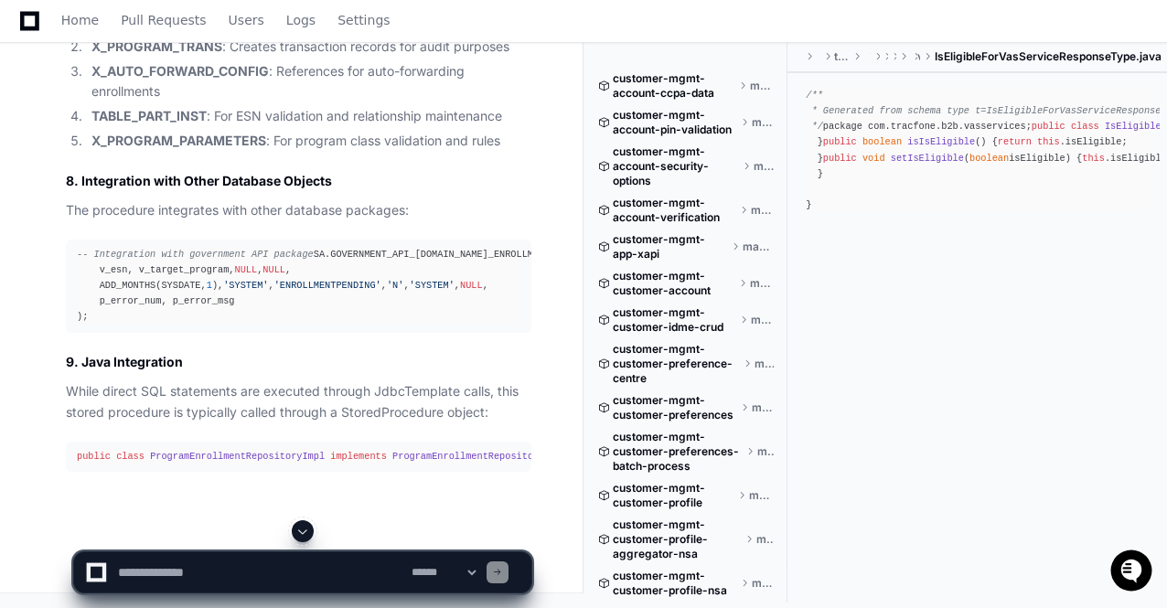
click at [300, 532] on span at bounding box center [302, 531] width 15 height 15
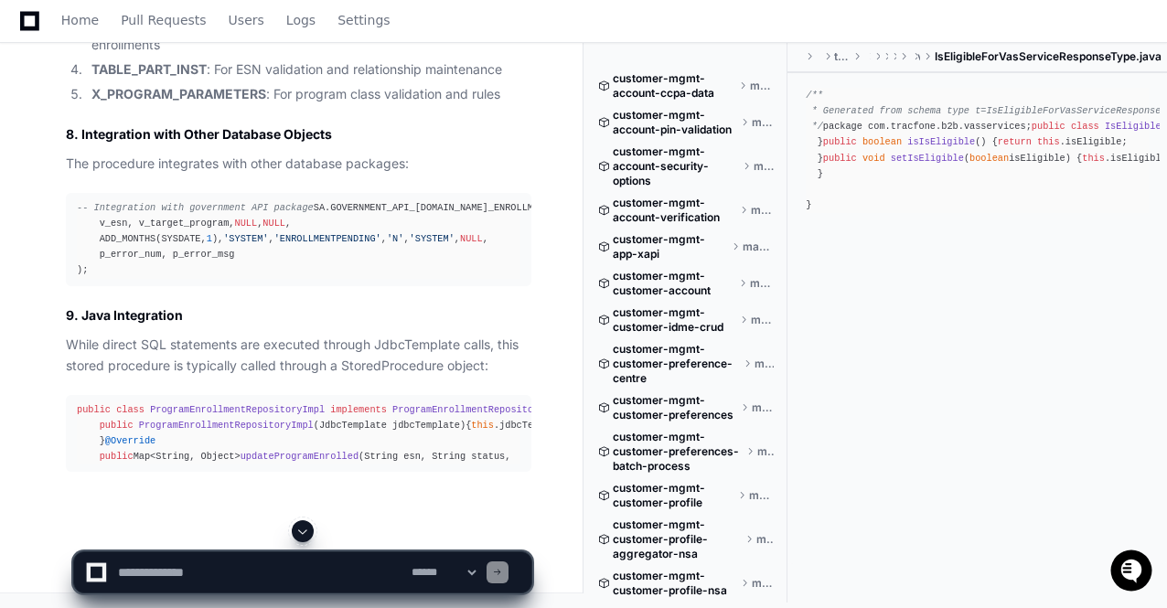
click at [300, 532] on span at bounding box center [302, 531] width 15 height 15
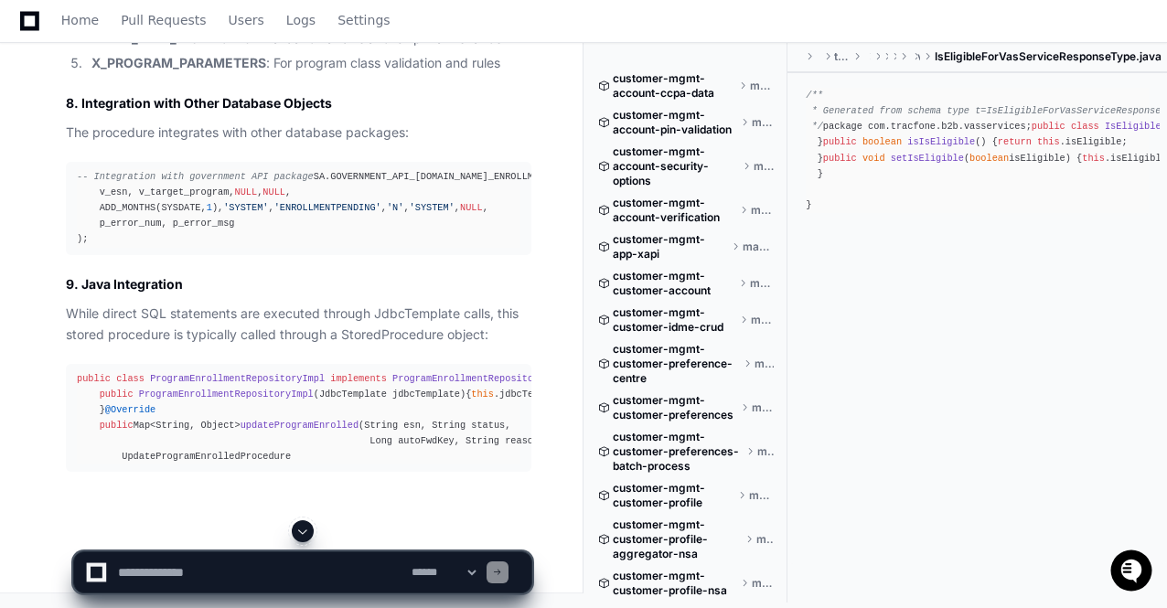
click at [300, 532] on span at bounding box center [302, 531] width 15 height 15
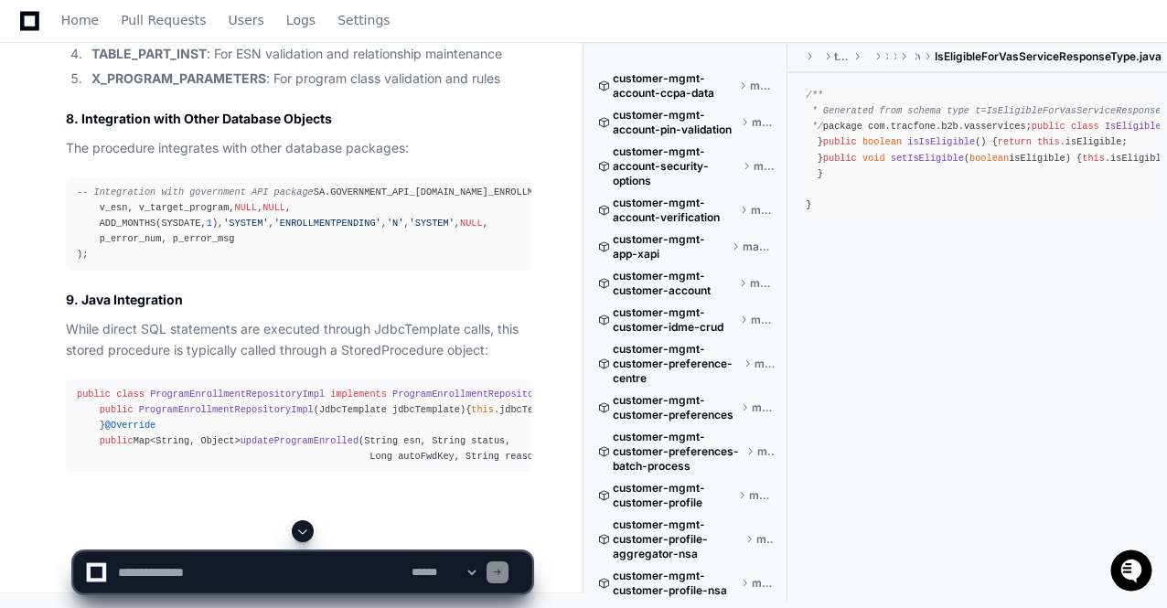
scroll to position [113943, 0]
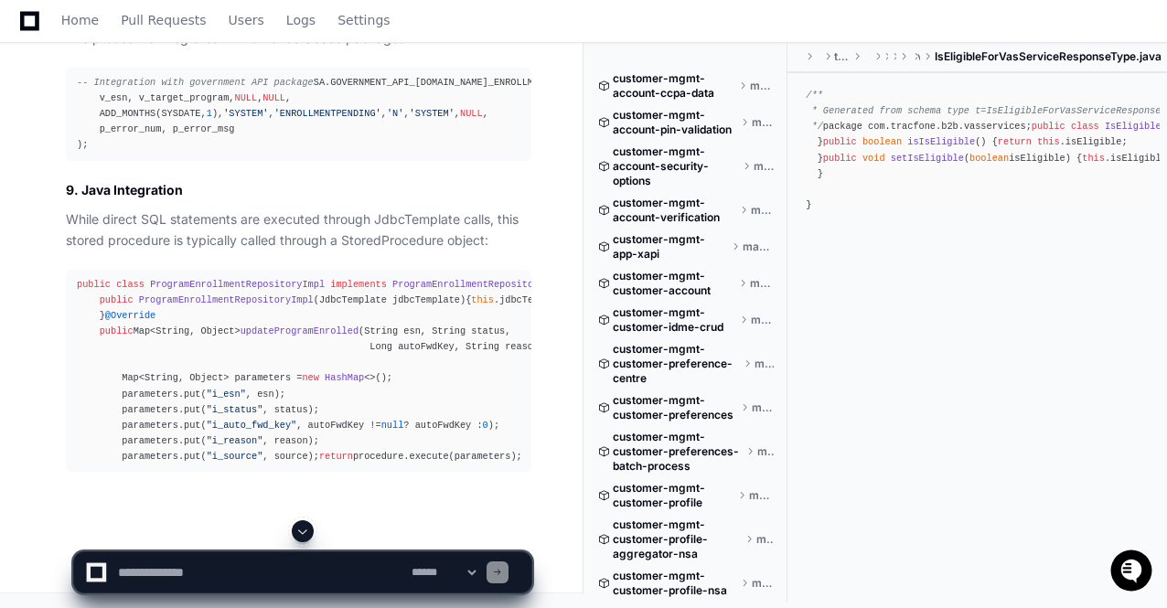
click at [300, 532] on span at bounding box center [302, 531] width 15 height 15
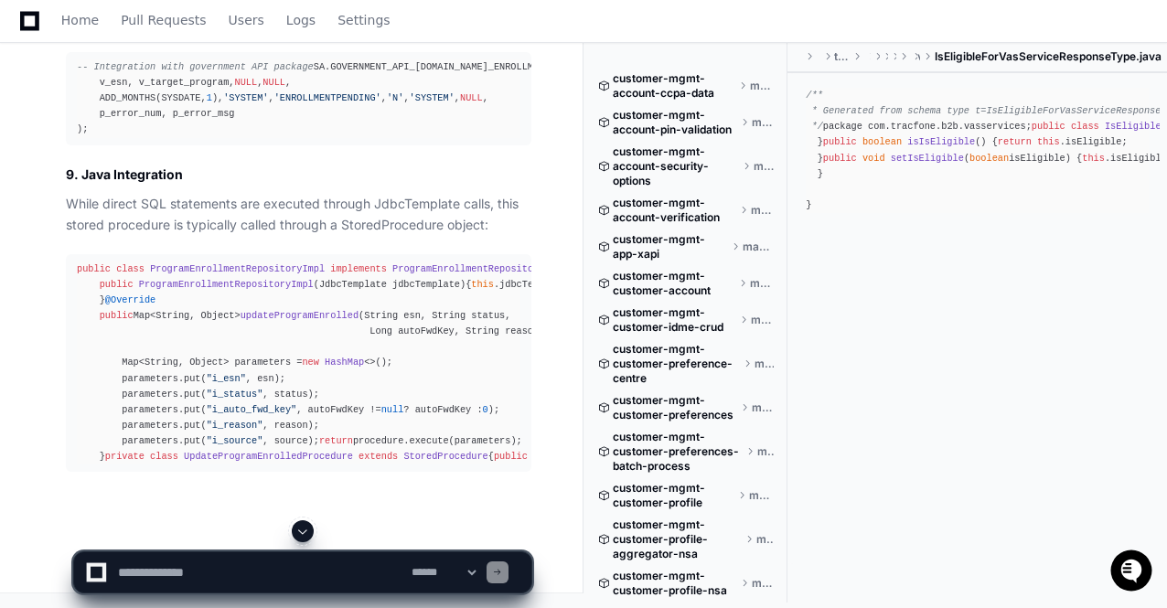
click at [300, 532] on span at bounding box center [302, 531] width 15 height 15
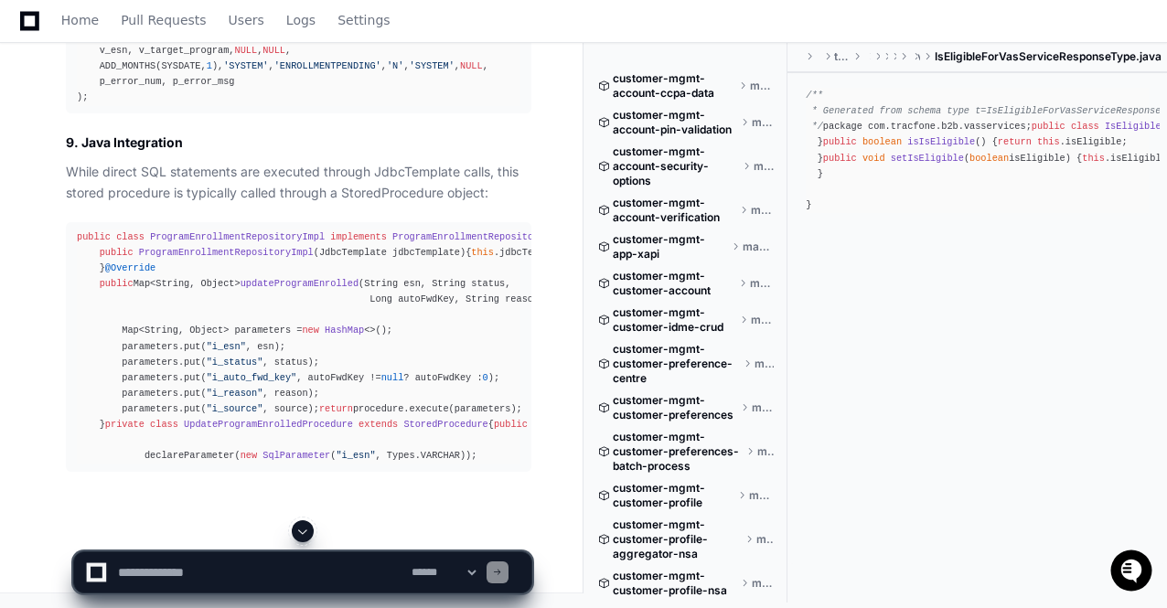
click at [300, 532] on span at bounding box center [302, 531] width 15 height 15
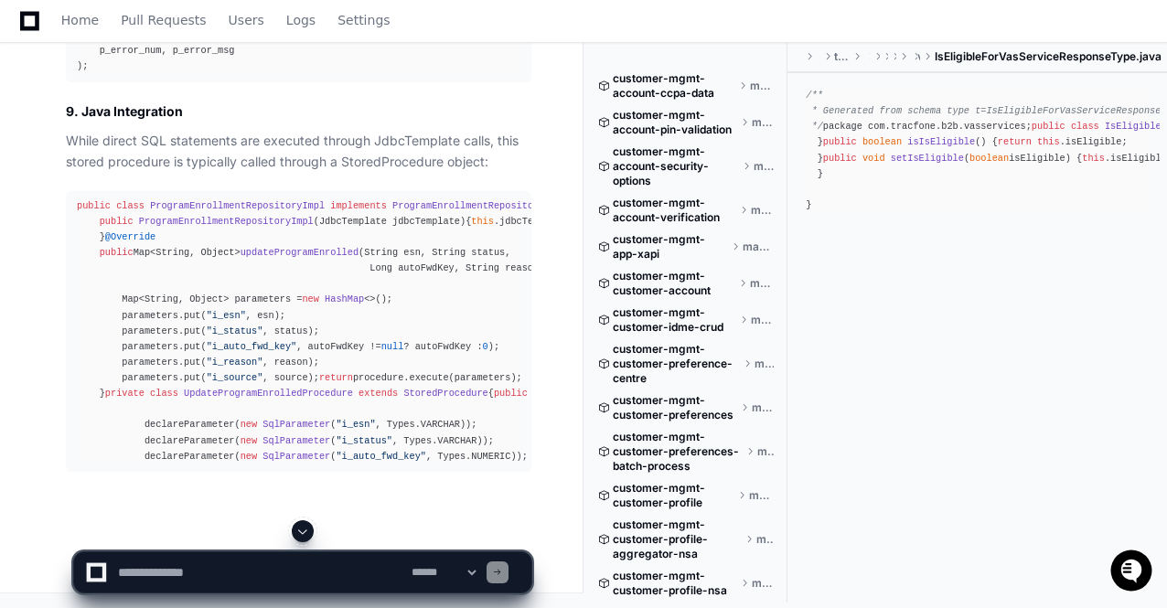
click at [300, 532] on span at bounding box center [302, 531] width 15 height 15
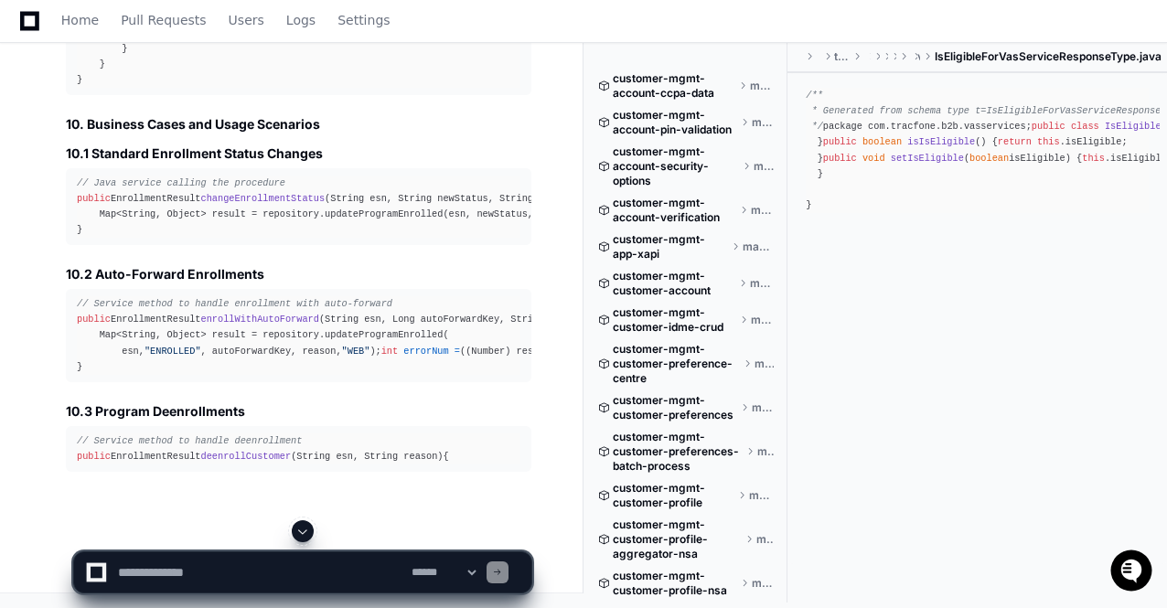
scroll to position [107000, 0]
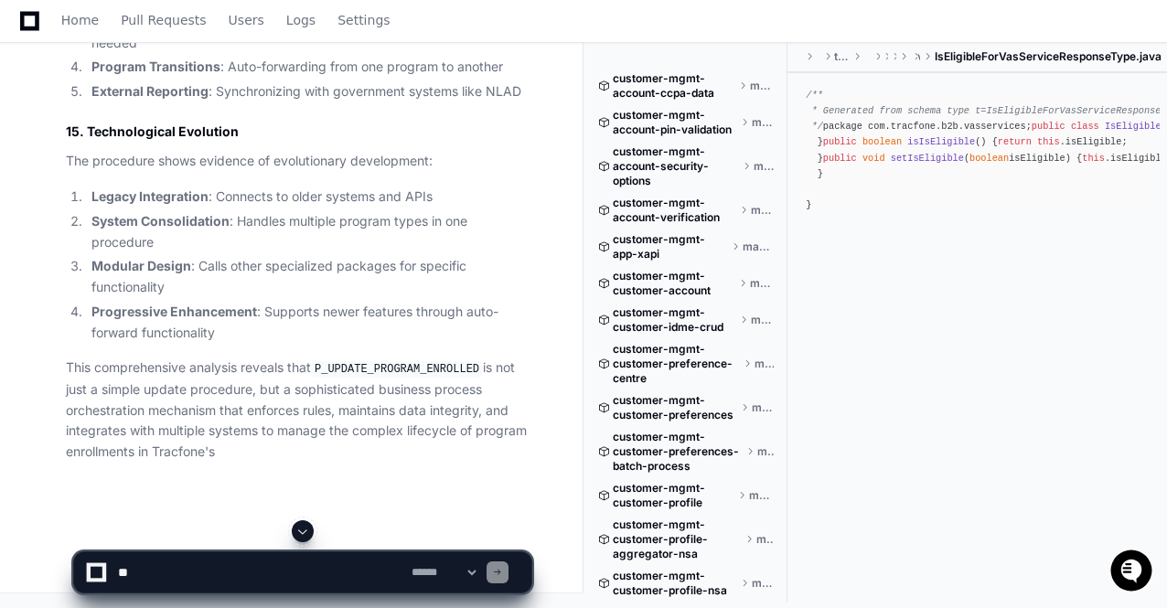
scroll to position [114789, 0]
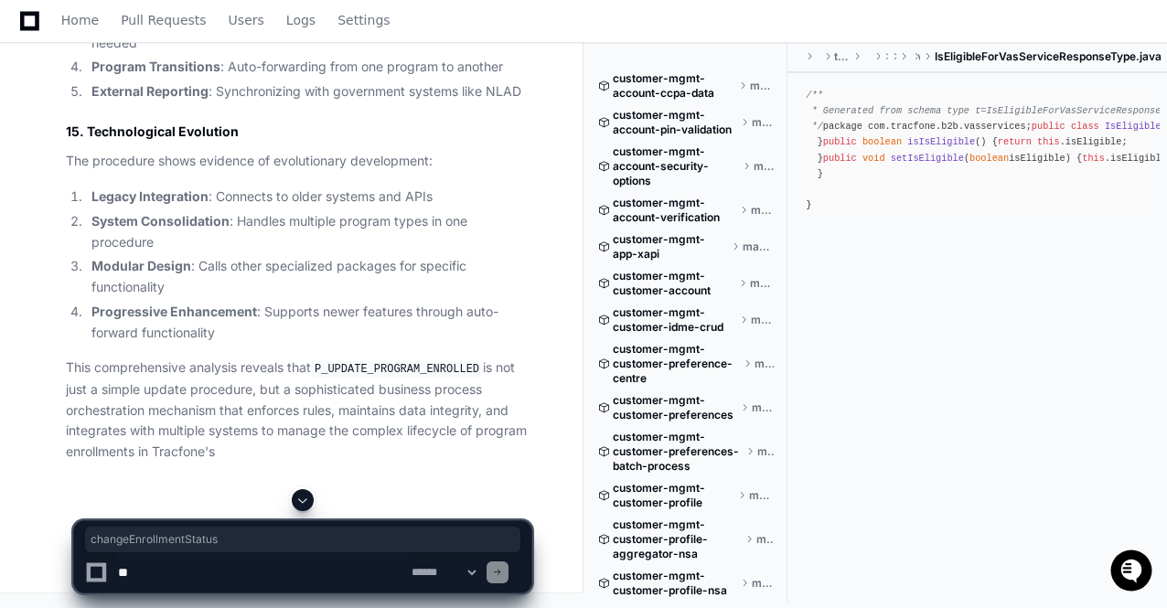
drag, startPoint x: 201, startPoint y: 165, endPoint x: 314, endPoint y: 167, distance: 112.5
copy span "changeEnrollmentStatus"
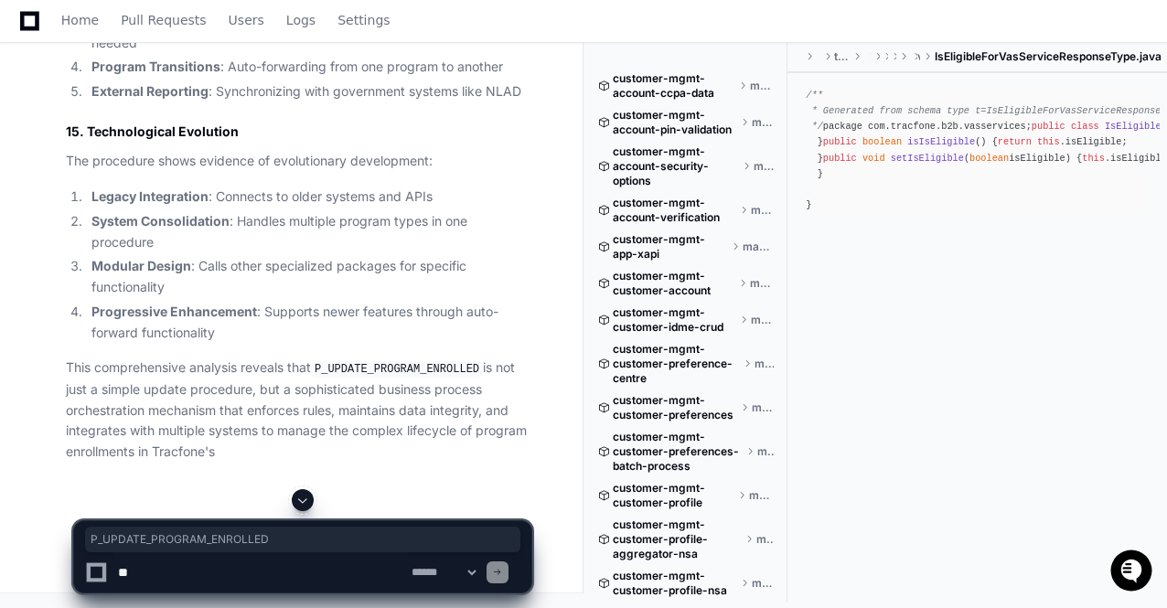
drag, startPoint x: 95, startPoint y: 273, endPoint x: 243, endPoint y: 272, distance: 148.1
copy code "P_UPDATE_PROGRAM_ENROLLE"
click at [163, 568] on textarea at bounding box center [260, 572] width 293 height 40
paste textarea "**********"
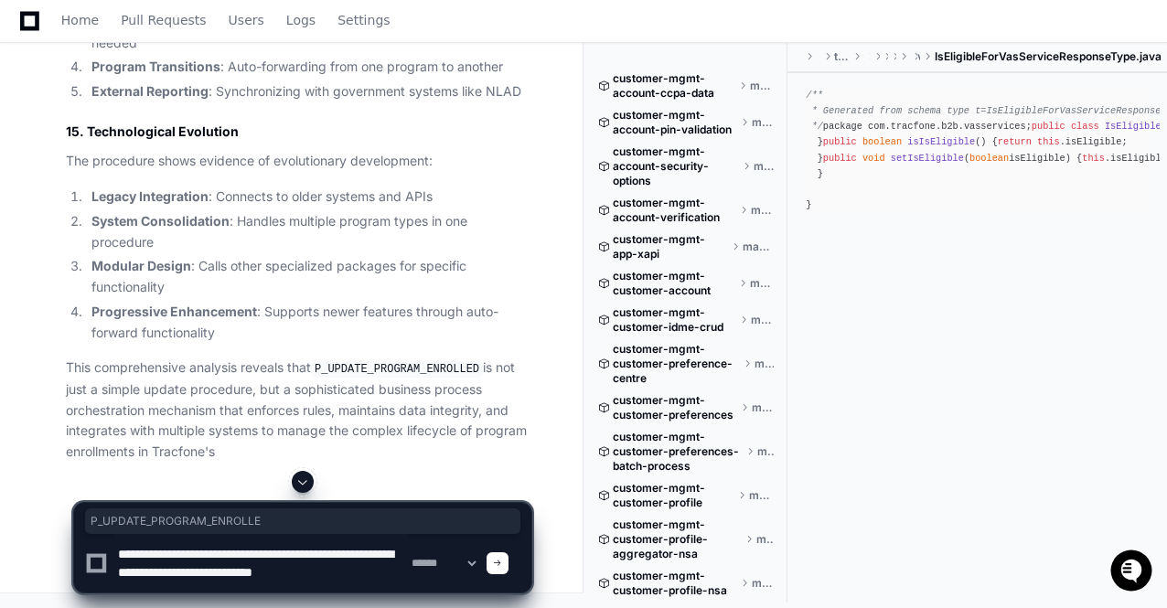
scroll to position [5, 0]
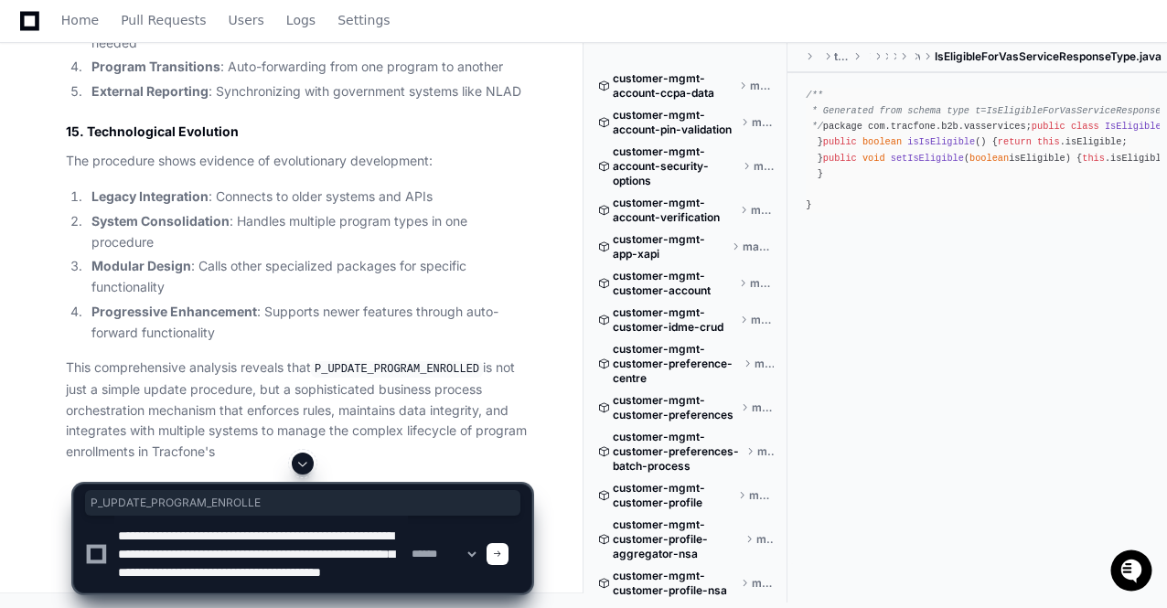
type textarea "**********"
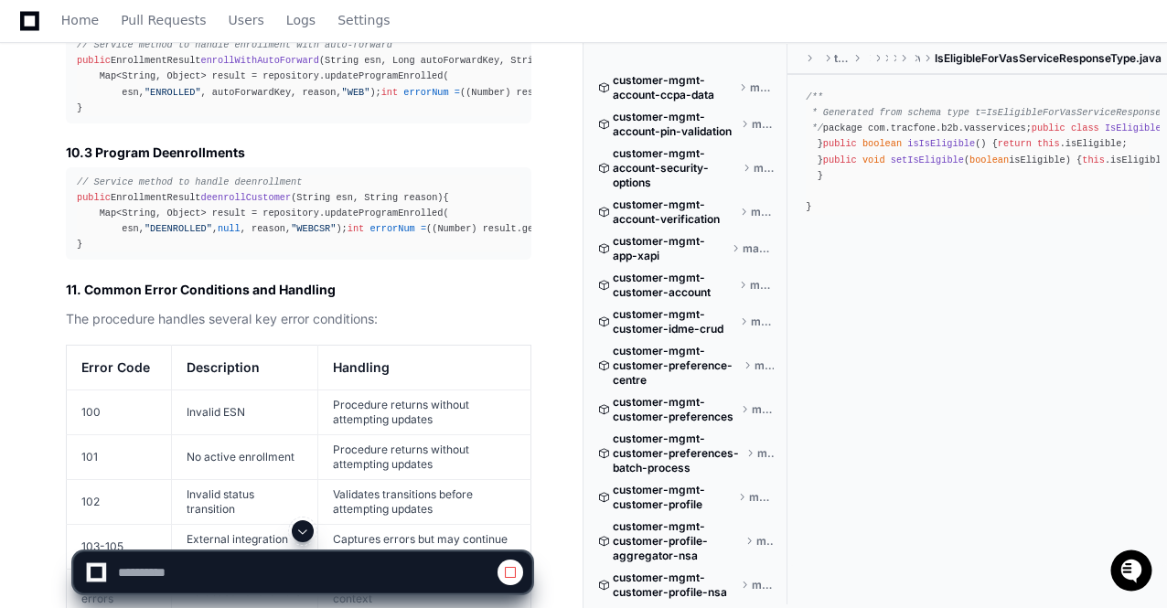
scroll to position [105565, 0]
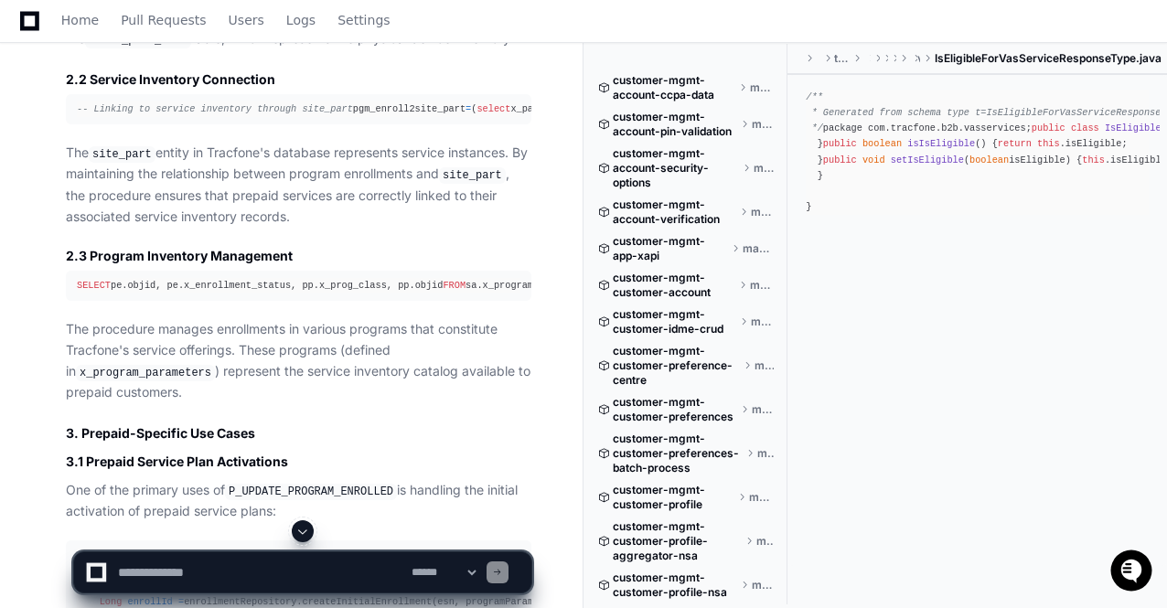
click at [304, 536] on span at bounding box center [302, 531] width 15 height 15
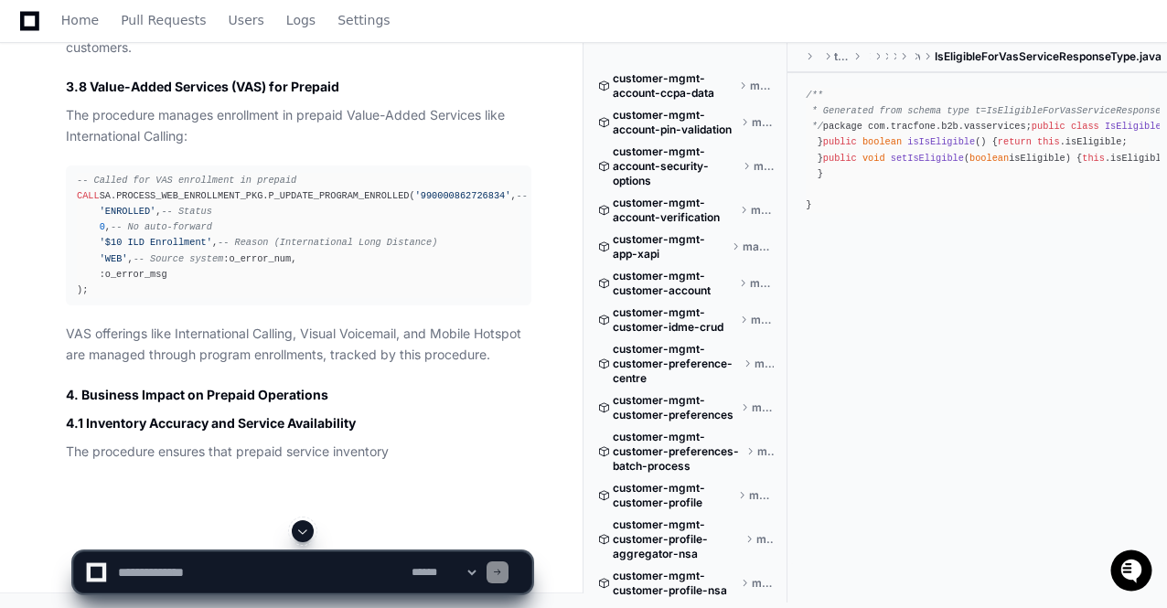
click at [304, 536] on span at bounding box center [302, 531] width 15 height 15
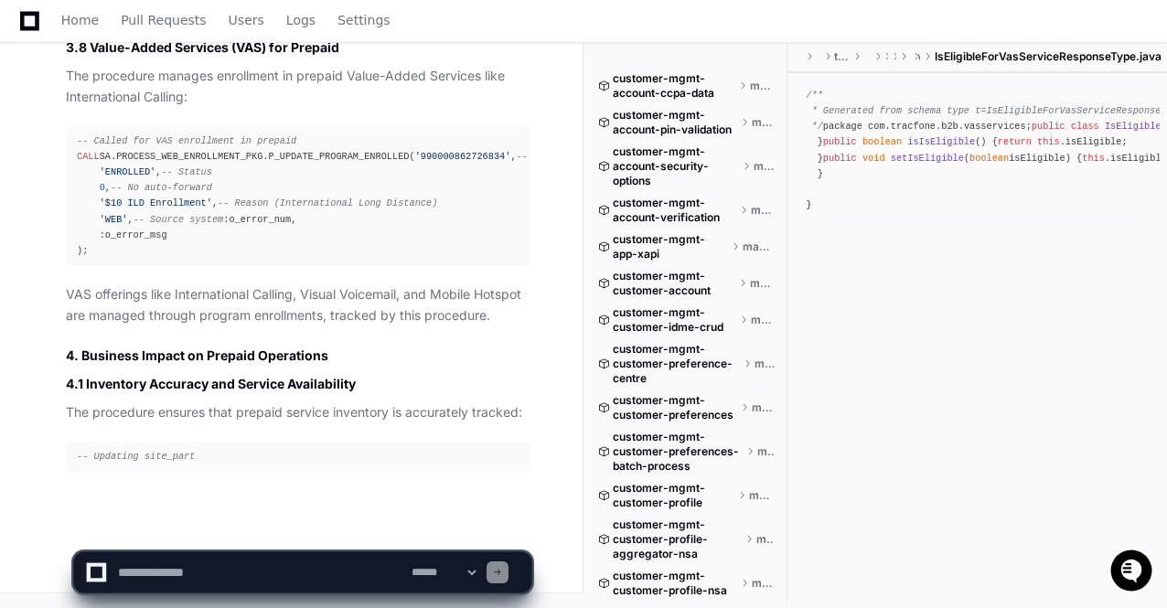
scroll to position [121485, 0]
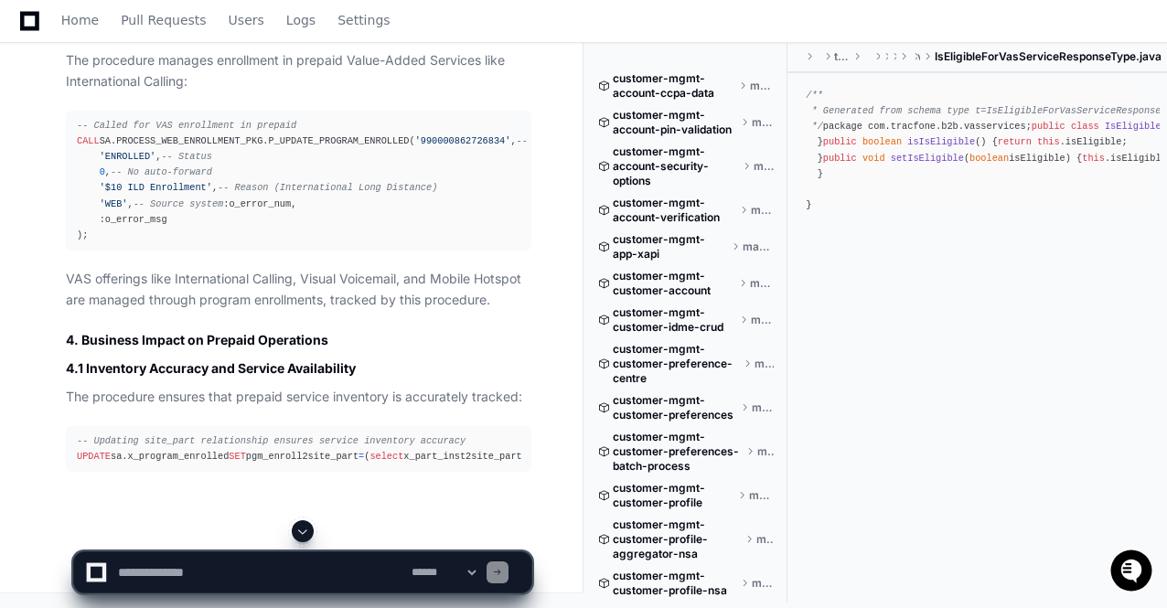
click at [304, 536] on span at bounding box center [302, 531] width 15 height 15
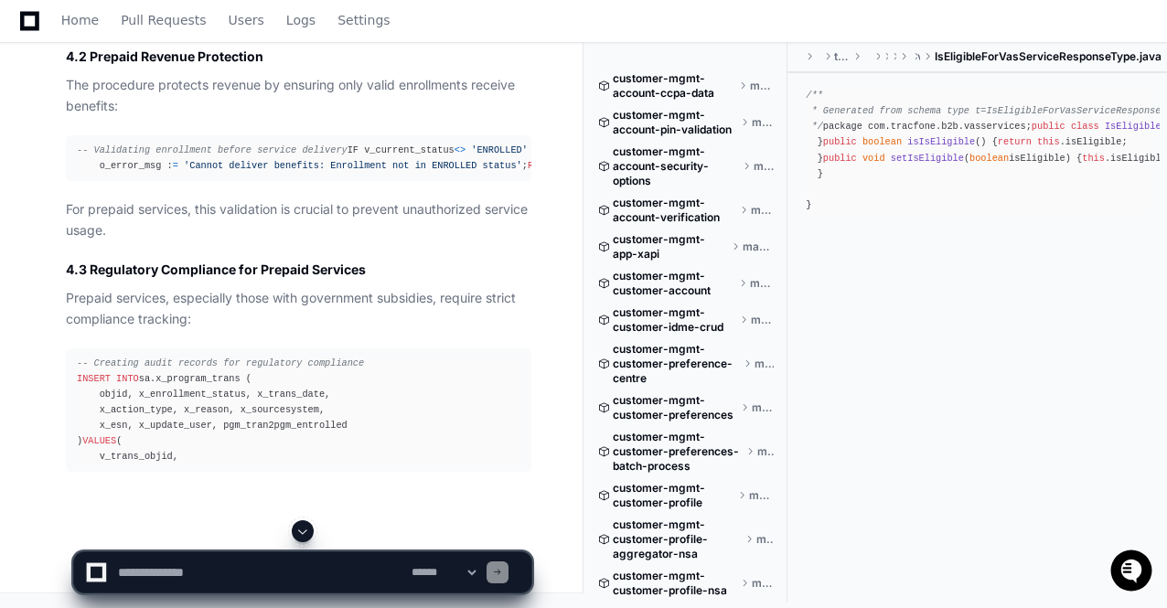
click at [304, 536] on span at bounding box center [302, 531] width 15 height 15
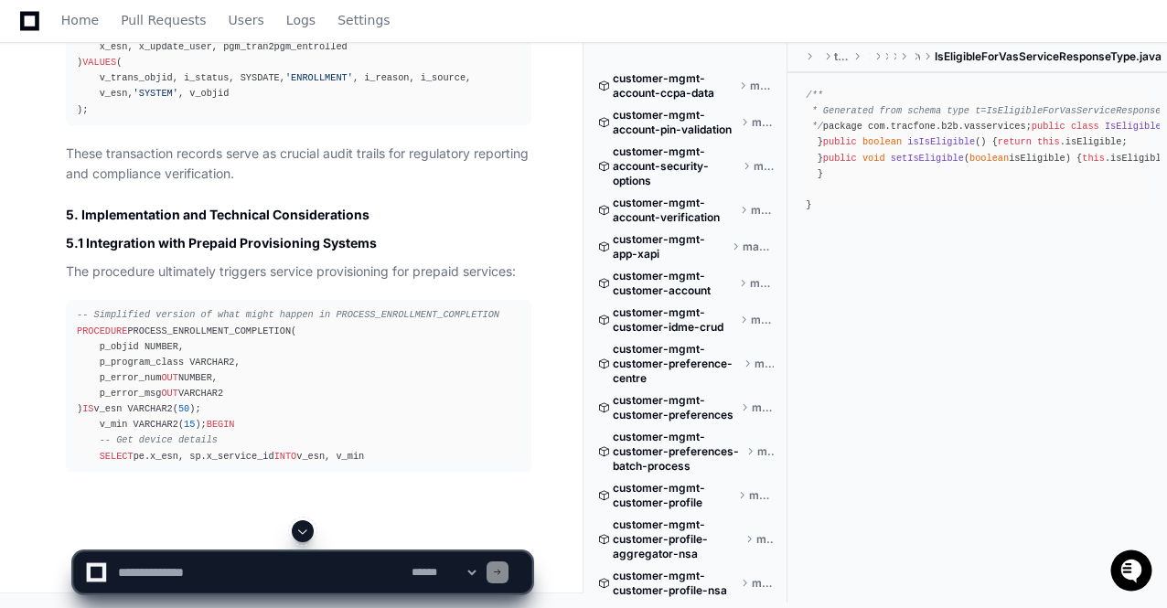
click at [304, 536] on span at bounding box center [302, 531] width 15 height 15
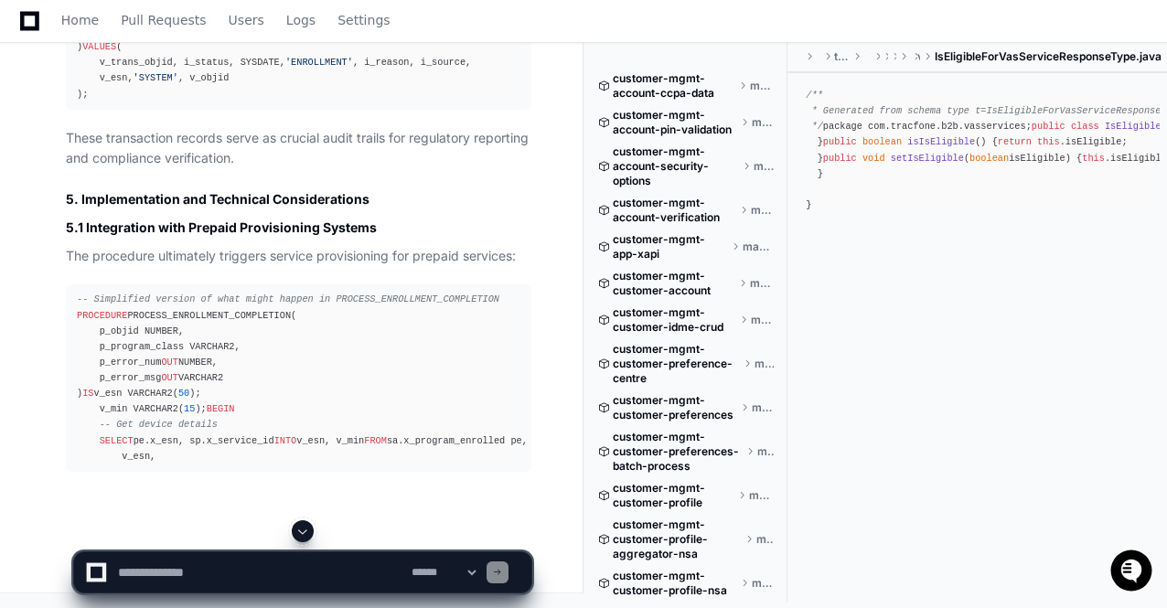
scroll to position [122702, 0]
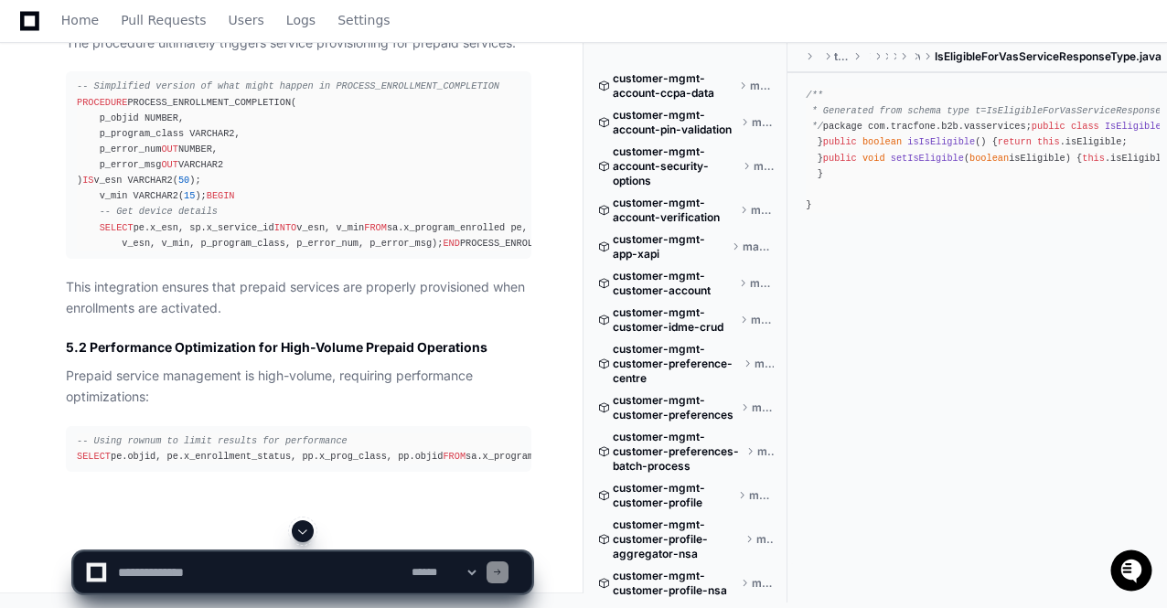
click at [304, 536] on span at bounding box center [302, 531] width 15 height 15
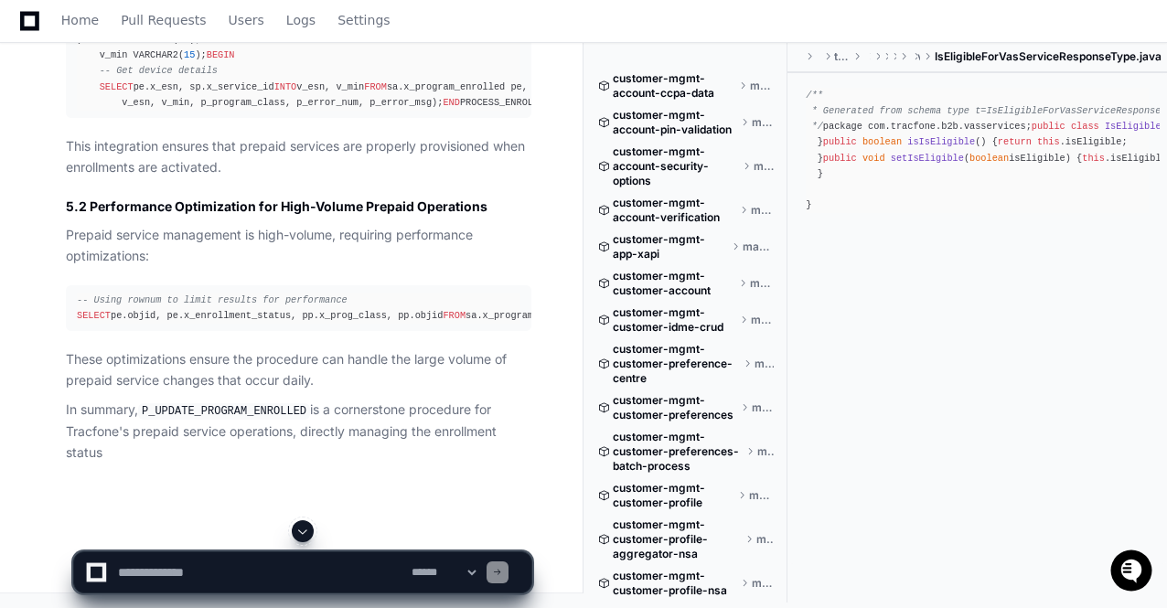
click at [304, 536] on span at bounding box center [302, 531] width 15 height 15
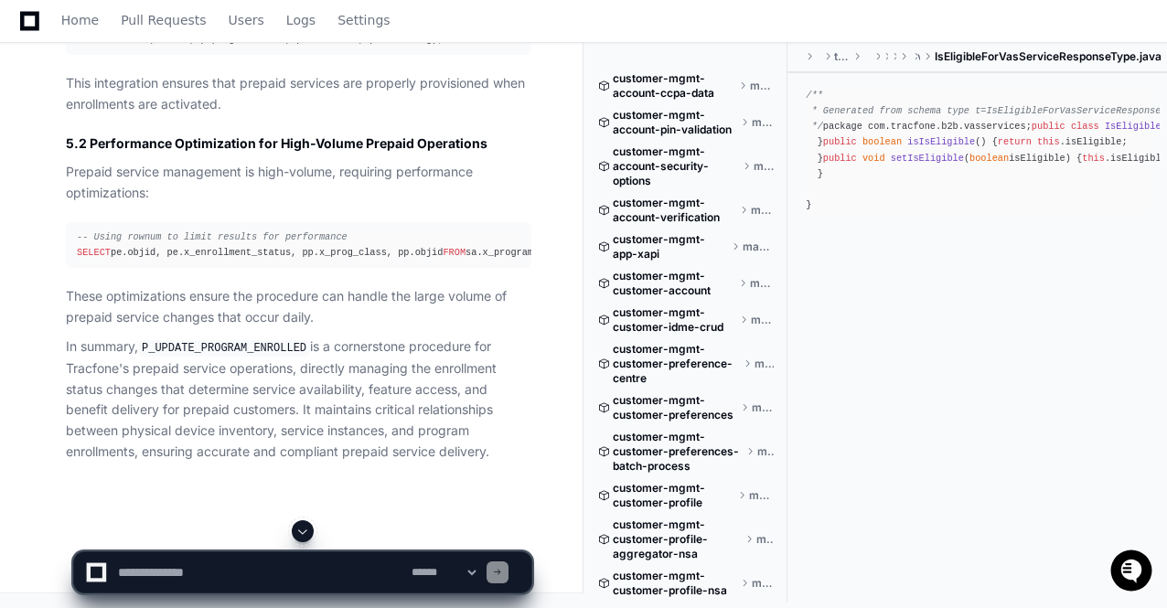
click at [308, 534] on span at bounding box center [302, 531] width 15 height 15
click at [354, 436] on p "In summary, P_UPDATE_PROGRAM_ENROLLED is a cornerstone procedure for Tracfone's…" at bounding box center [298, 398] width 465 height 125
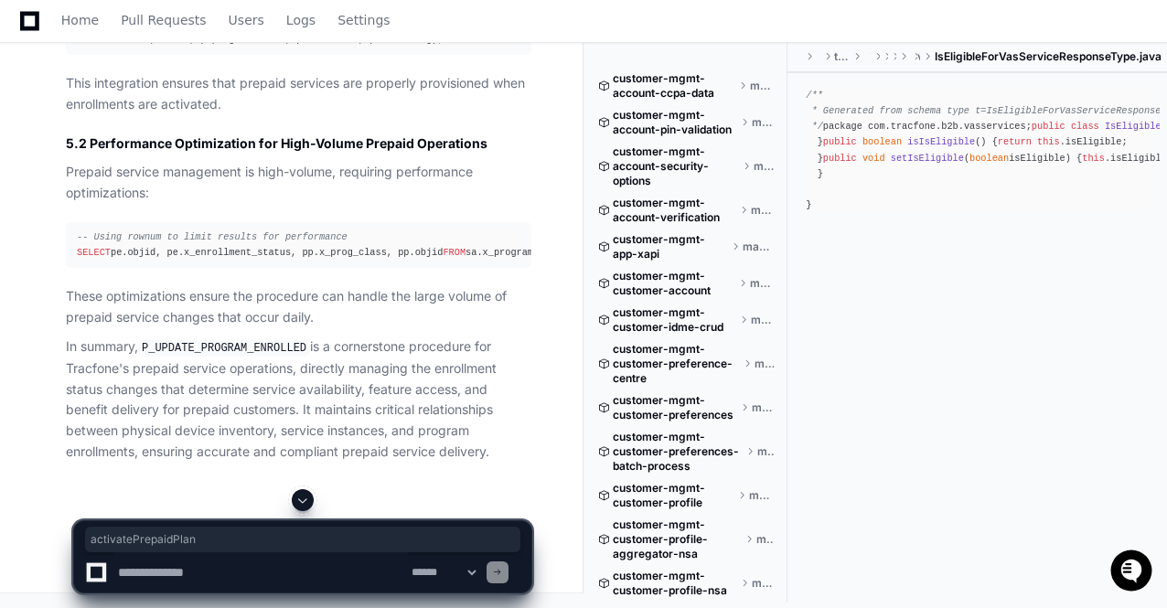
drag, startPoint x: 199, startPoint y: 252, endPoint x: 298, endPoint y: 254, distance: 98.8
copy span "activatePrepaidPlan"
click at [177, 561] on textarea at bounding box center [260, 572] width 293 height 40
paste textarea "**********"
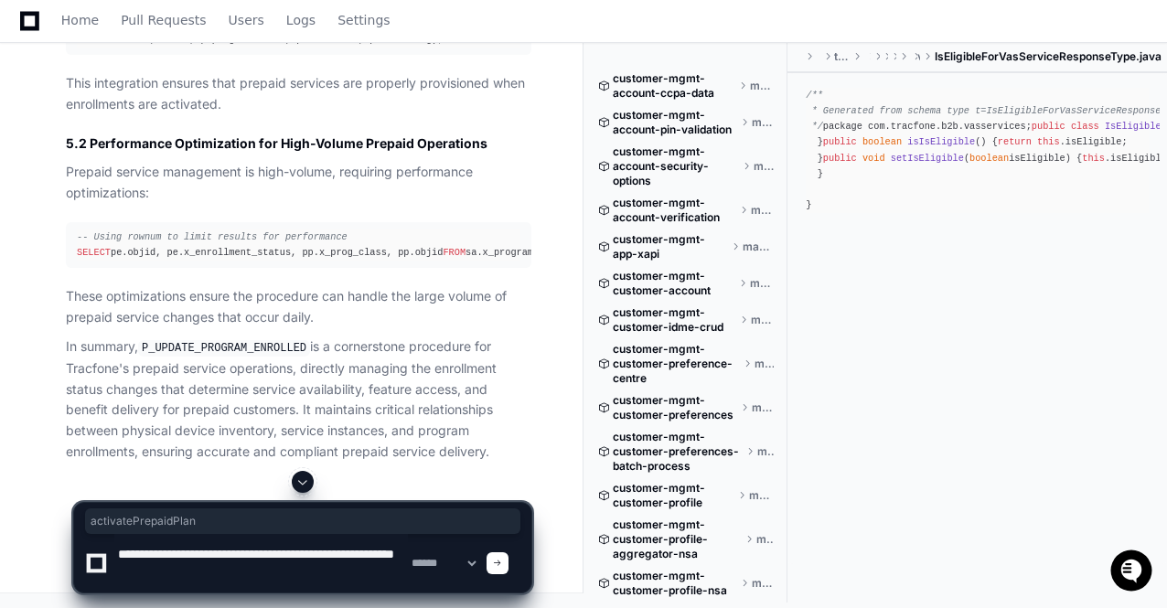
click at [371, 552] on textarea at bounding box center [260, 563] width 293 height 59
type textarea "**********"
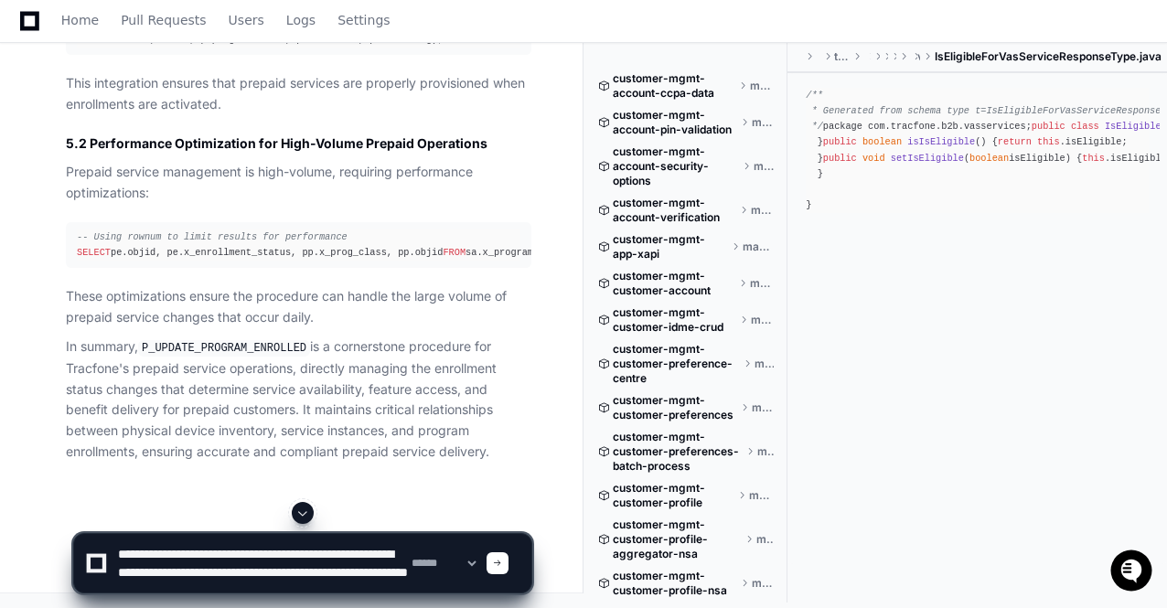
click at [508, 558] on div at bounding box center [497, 563] width 22 height 22
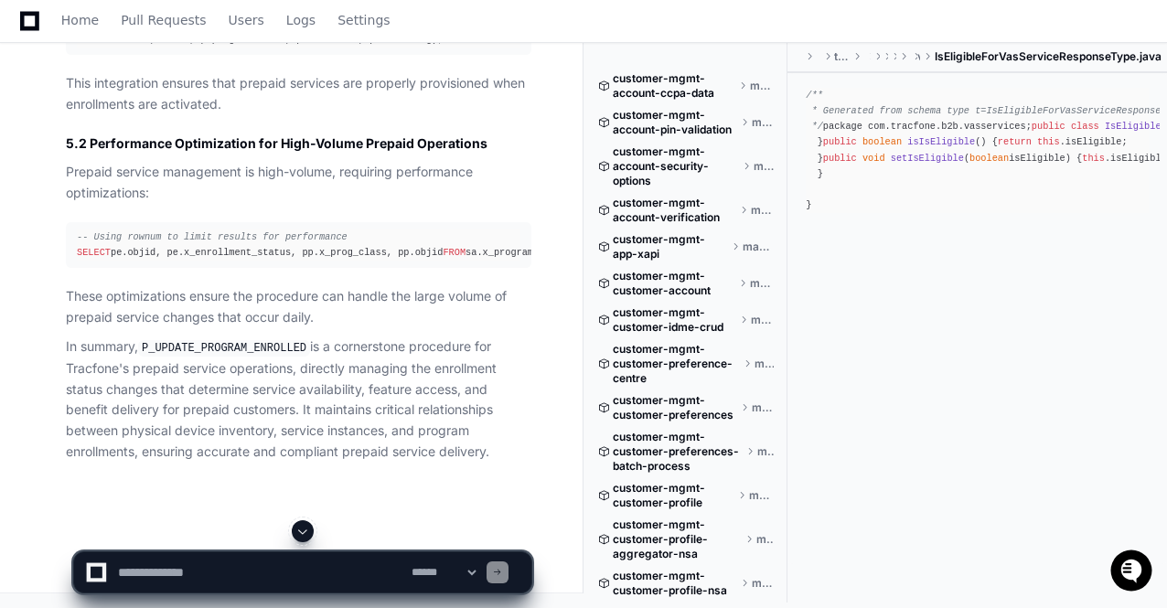
scroll to position [0, 0]
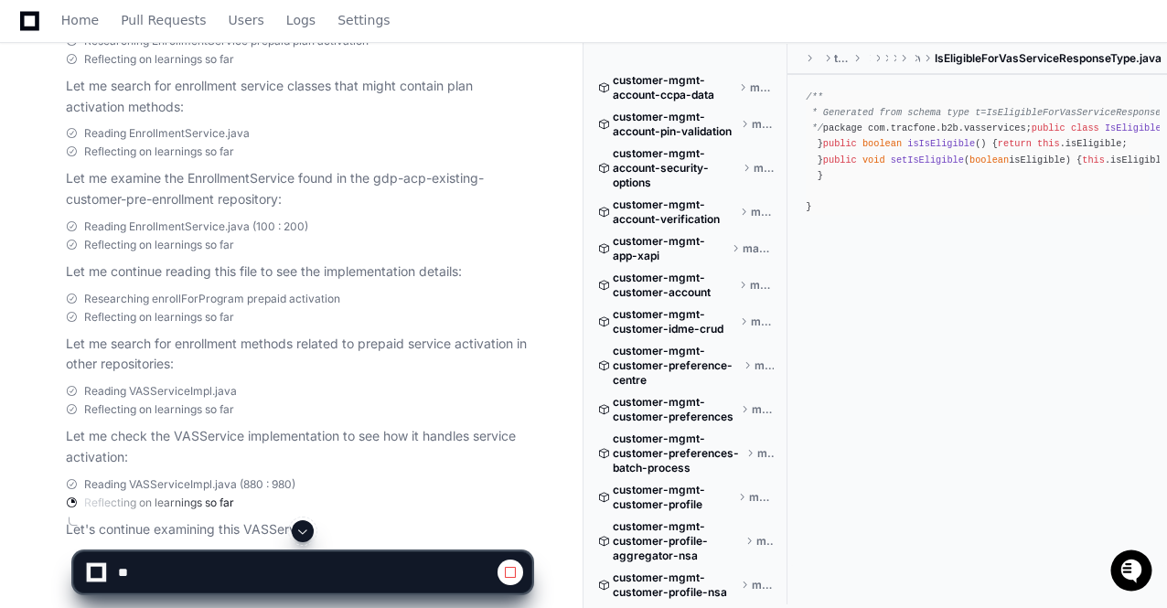
click at [305, 532] on span at bounding box center [302, 531] width 15 height 15
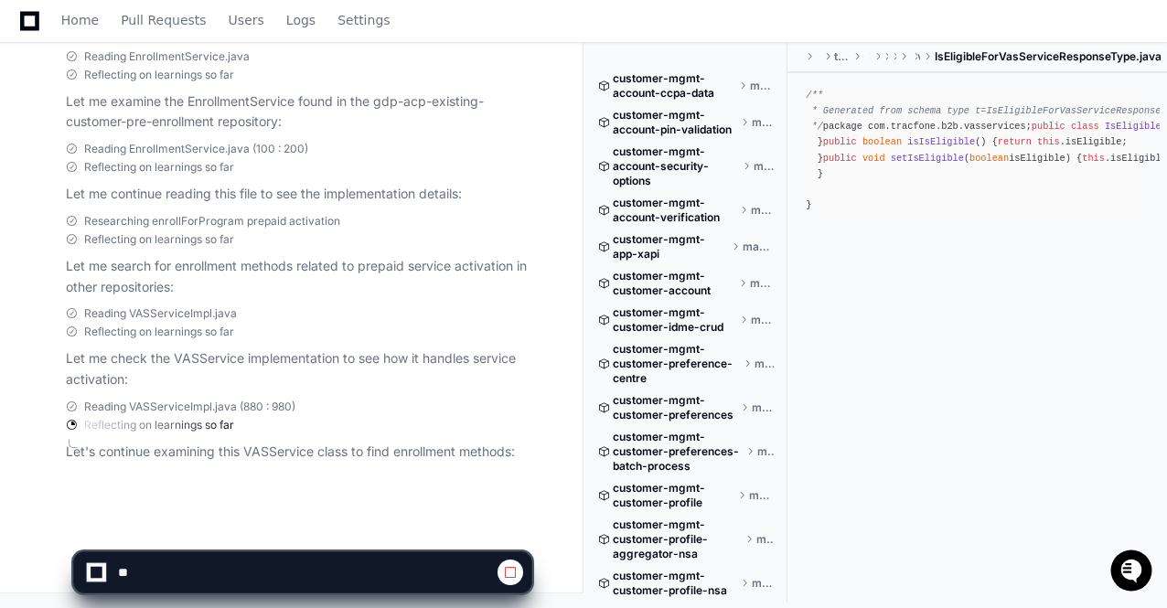
scroll to position [124137, 0]
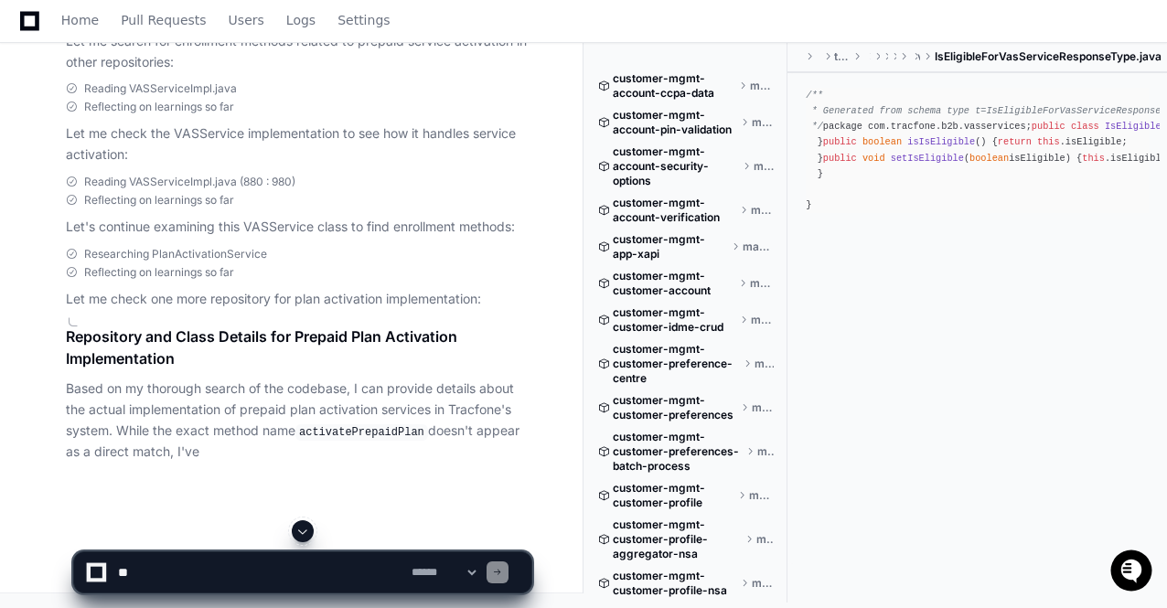
click at [305, 532] on span at bounding box center [302, 531] width 15 height 15
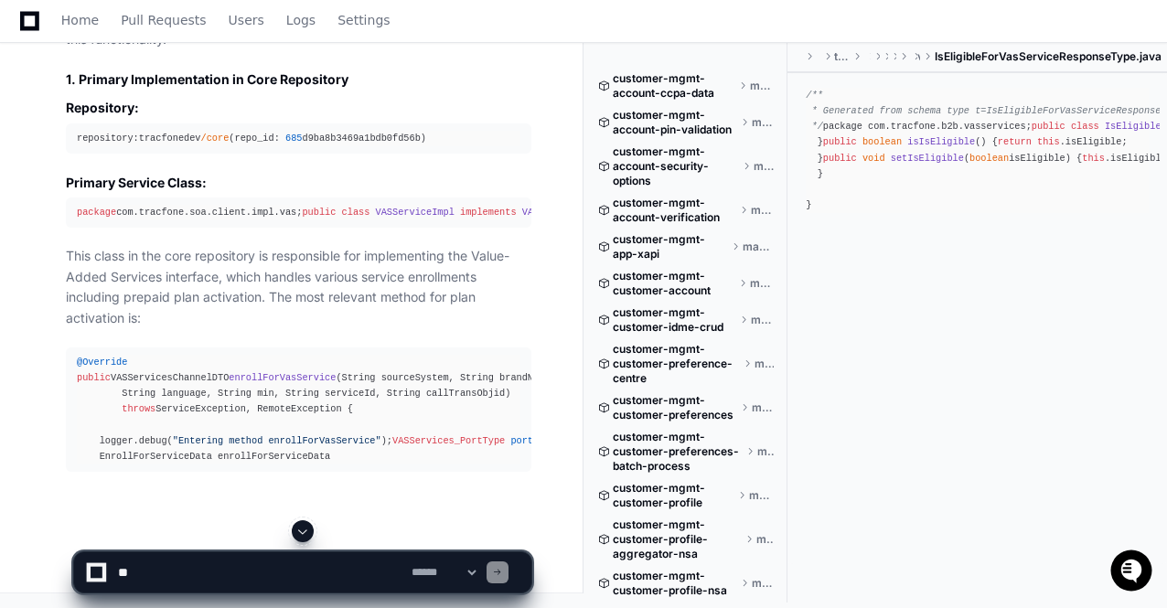
click at [305, 532] on span at bounding box center [302, 531] width 15 height 15
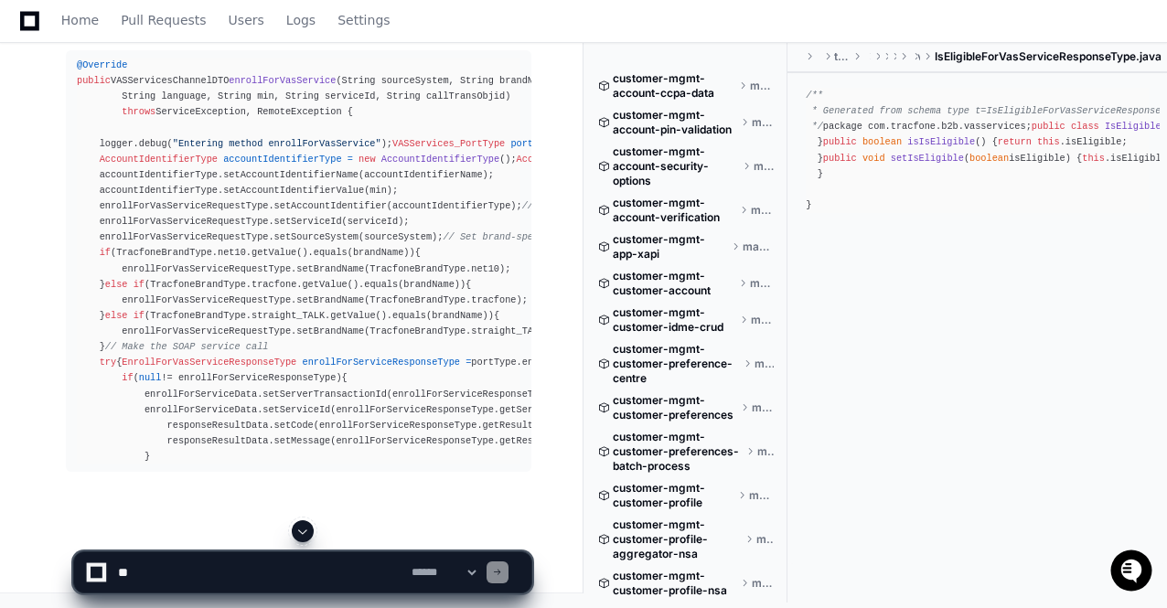
click at [304, 529] on span at bounding box center [302, 531] width 15 height 15
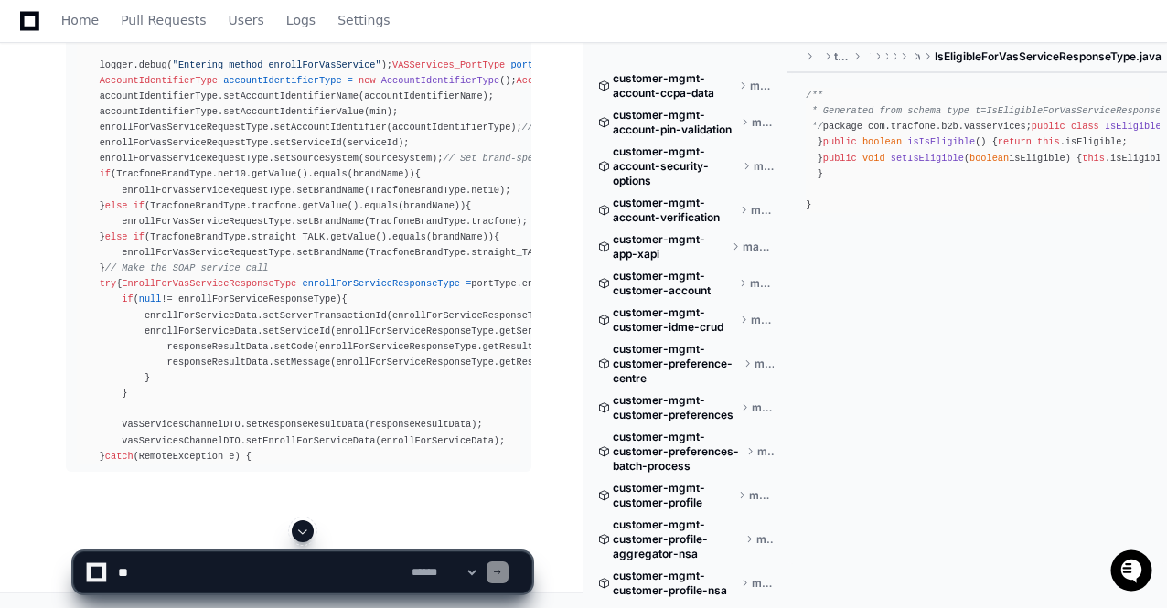
click at [304, 529] on span at bounding box center [302, 531] width 15 height 15
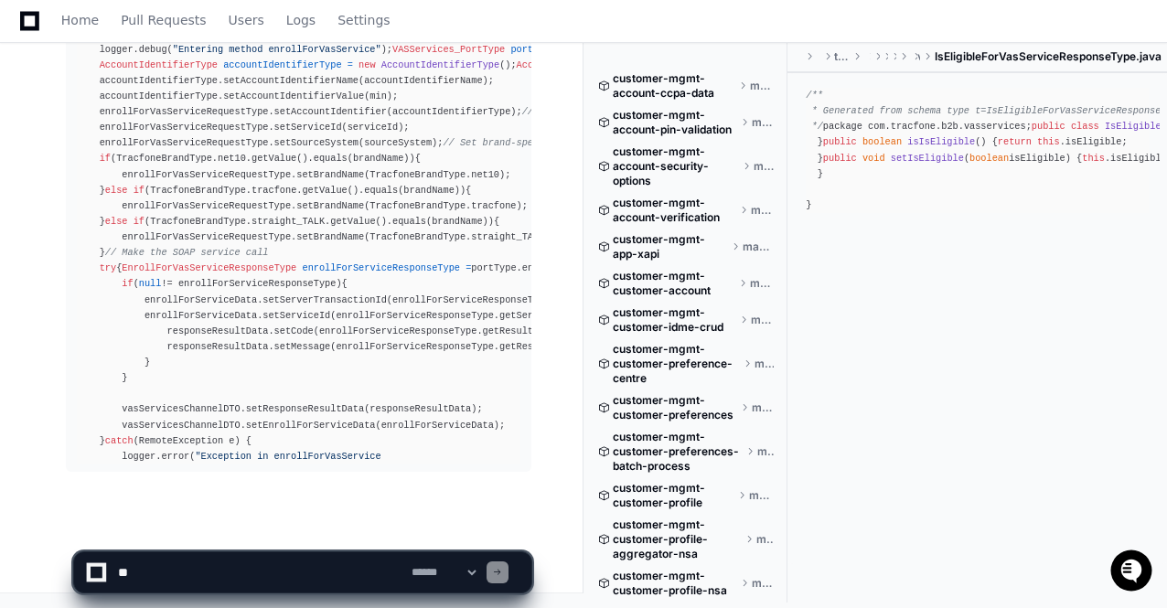
scroll to position [125593, 0]
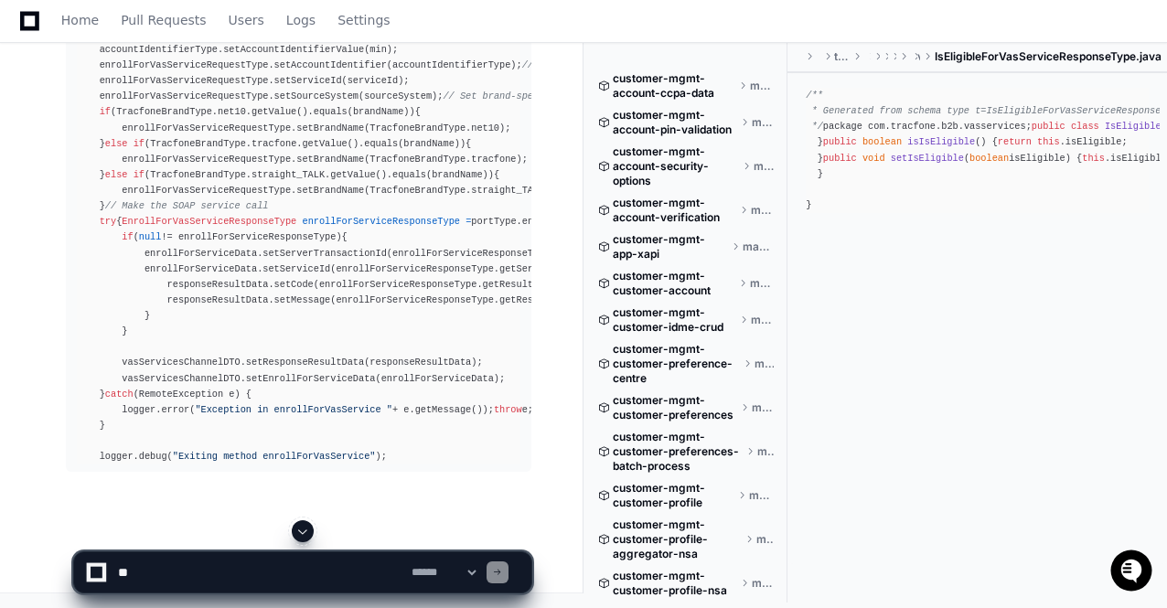
click at [304, 529] on span at bounding box center [302, 531] width 15 height 15
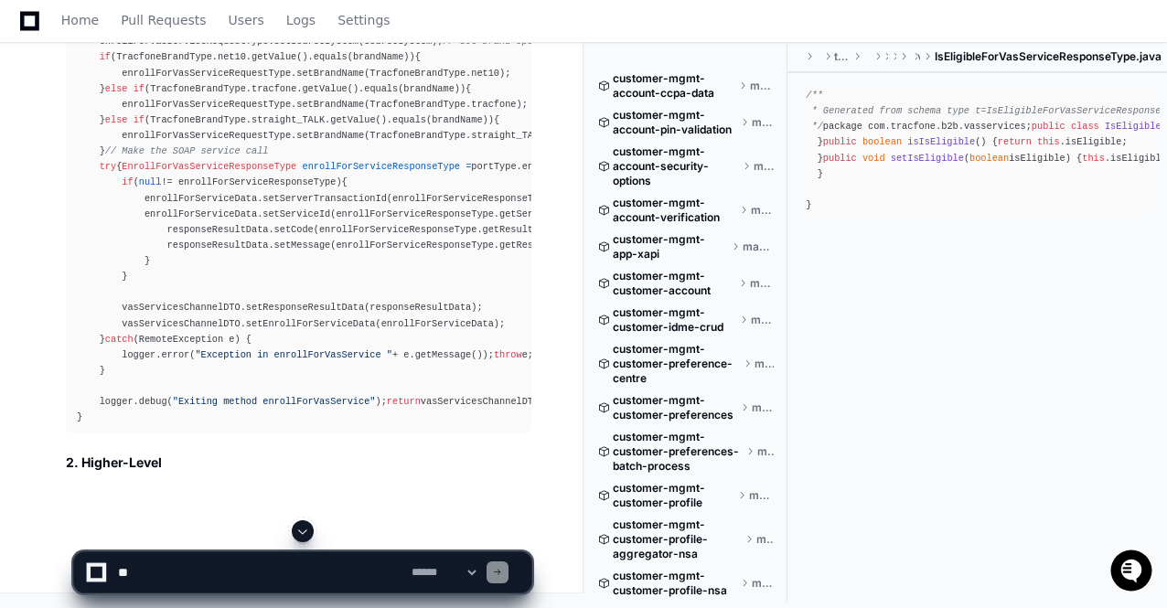
scroll to position [125708, 0]
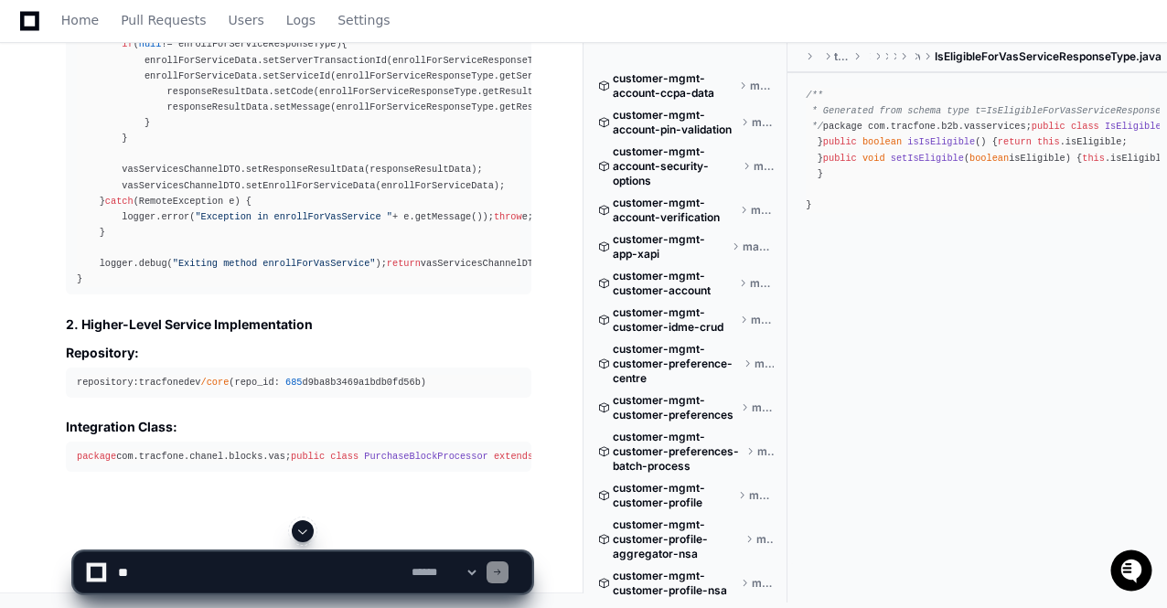
click at [304, 529] on span at bounding box center [302, 531] width 15 height 15
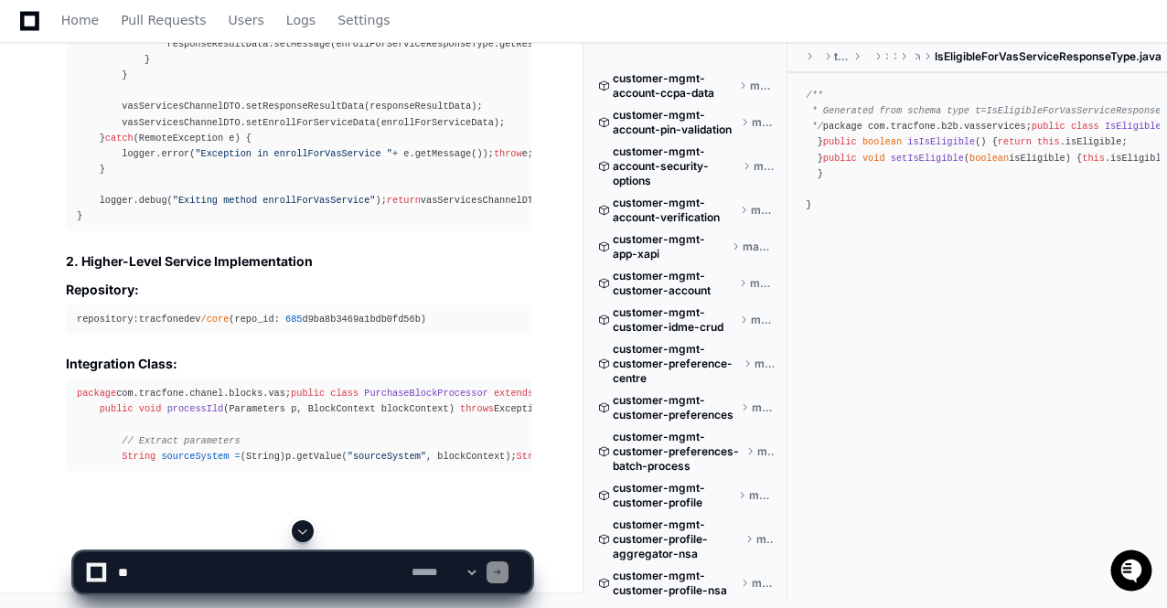
click at [304, 529] on span at bounding box center [302, 531] width 15 height 15
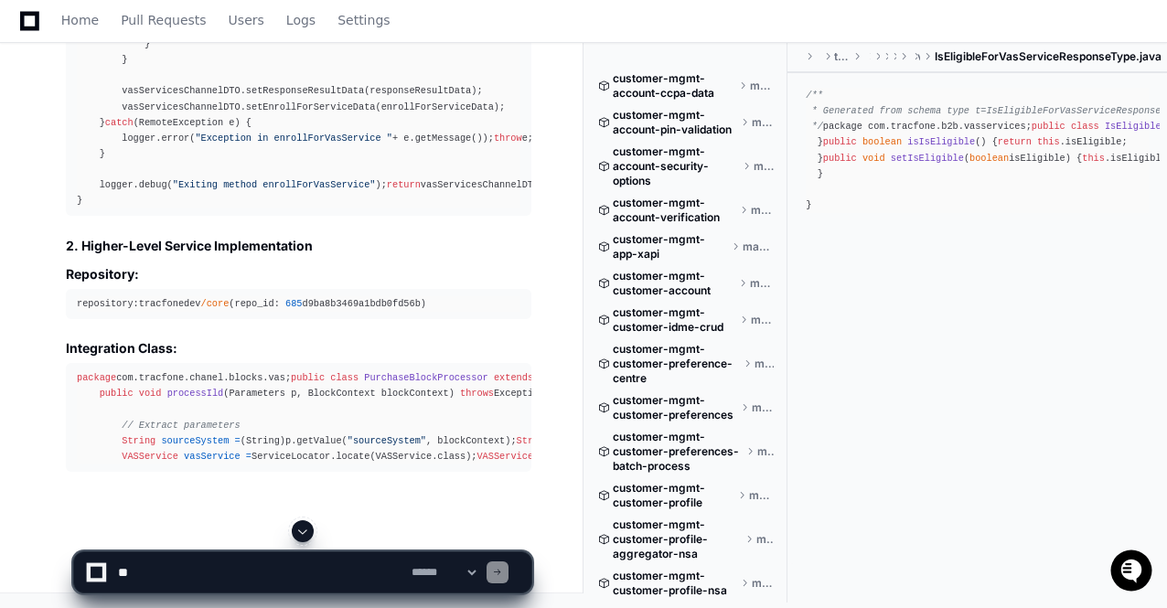
click at [304, 529] on span at bounding box center [302, 531] width 15 height 15
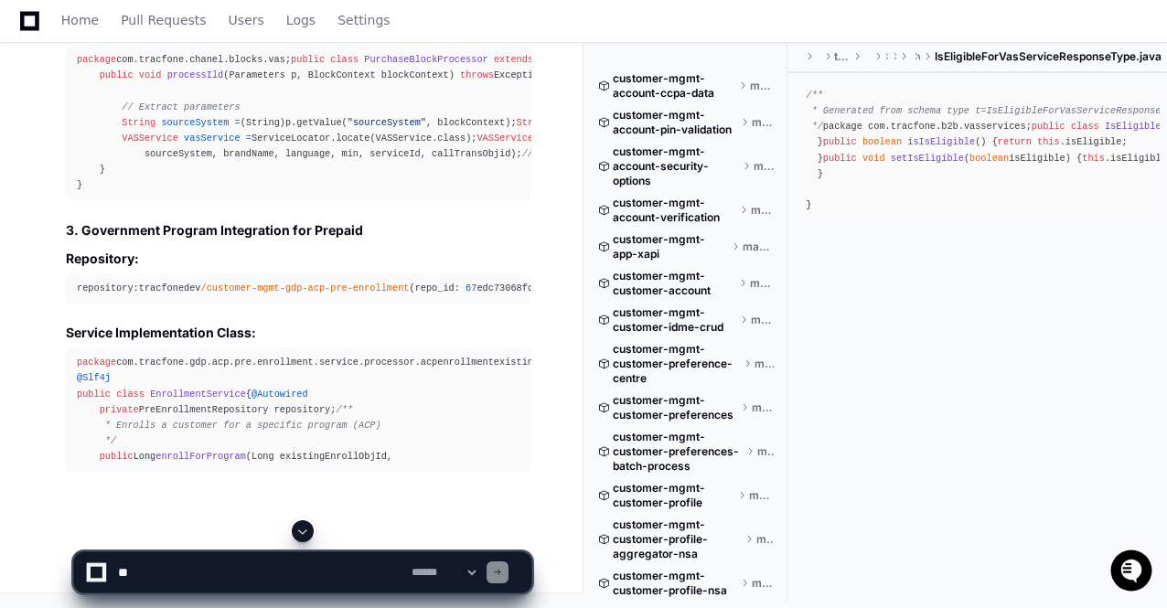
click at [304, 529] on span at bounding box center [302, 531] width 15 height 15
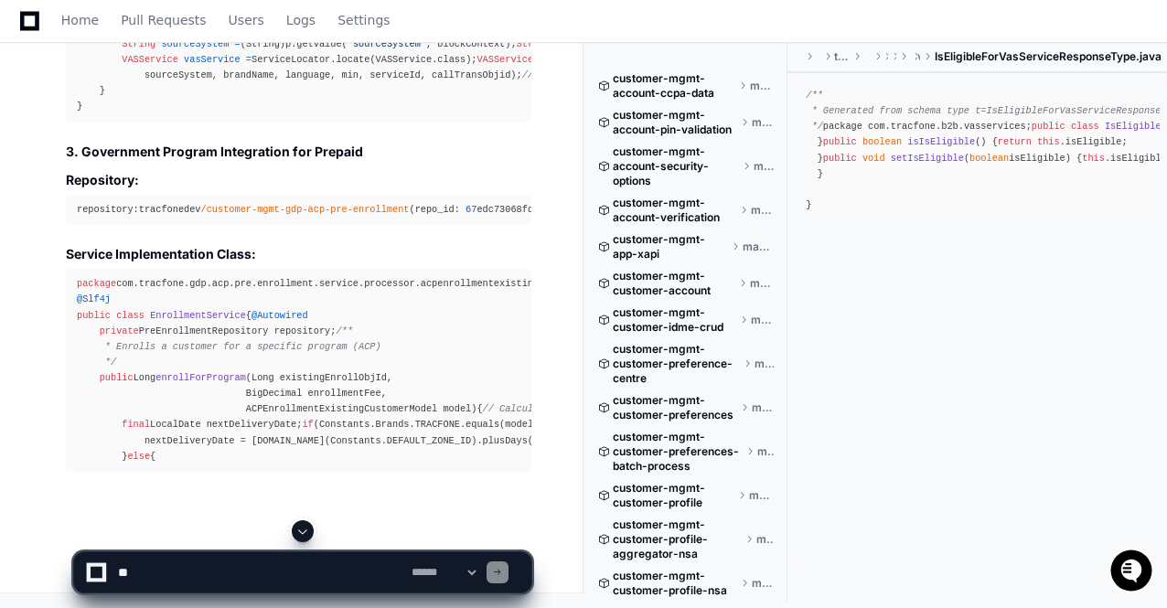
click at [304, 529] on span at bounding box center [302, 531] width 15 height 15
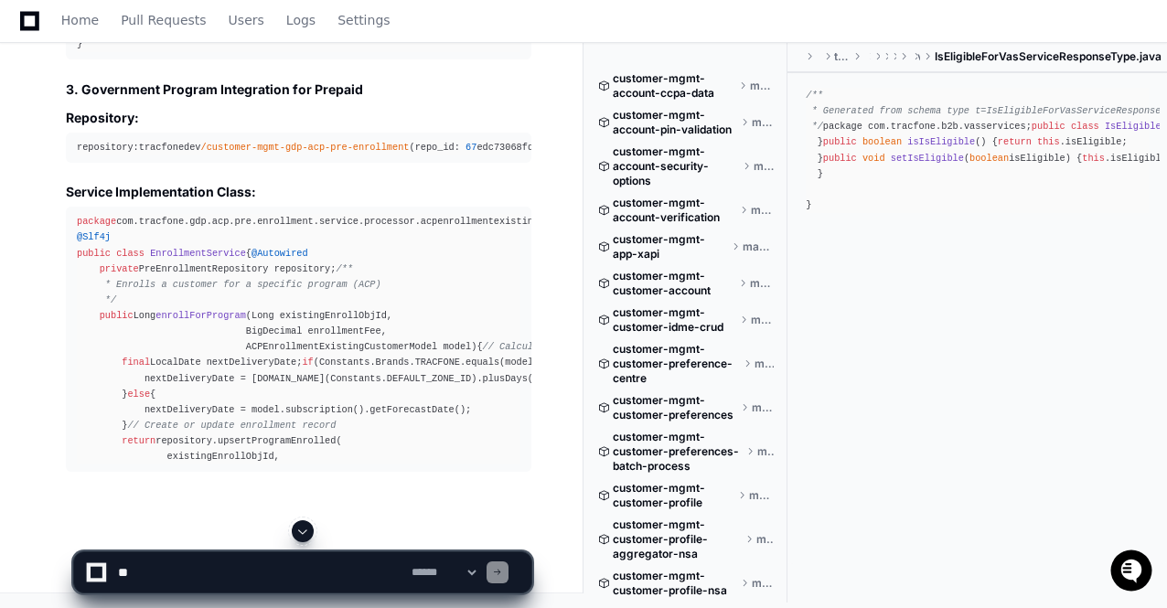
click at [304, 529] on span at bounding box center [302, 531] width 15 height 15
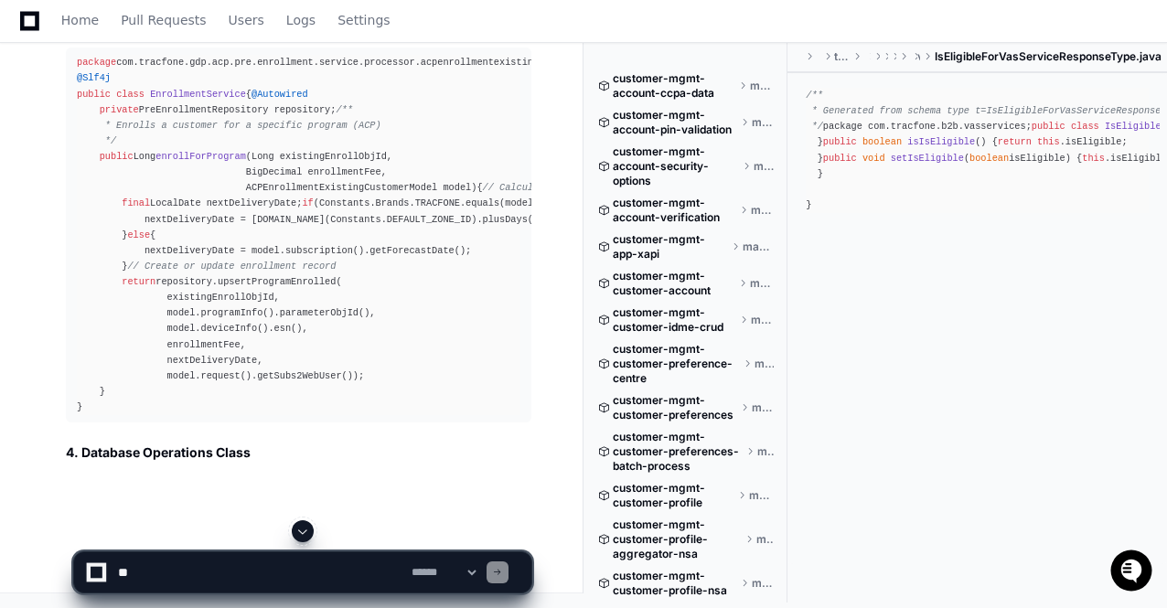
click at [304, 529] on span at bounding box center [302, 531] width 15 height 15
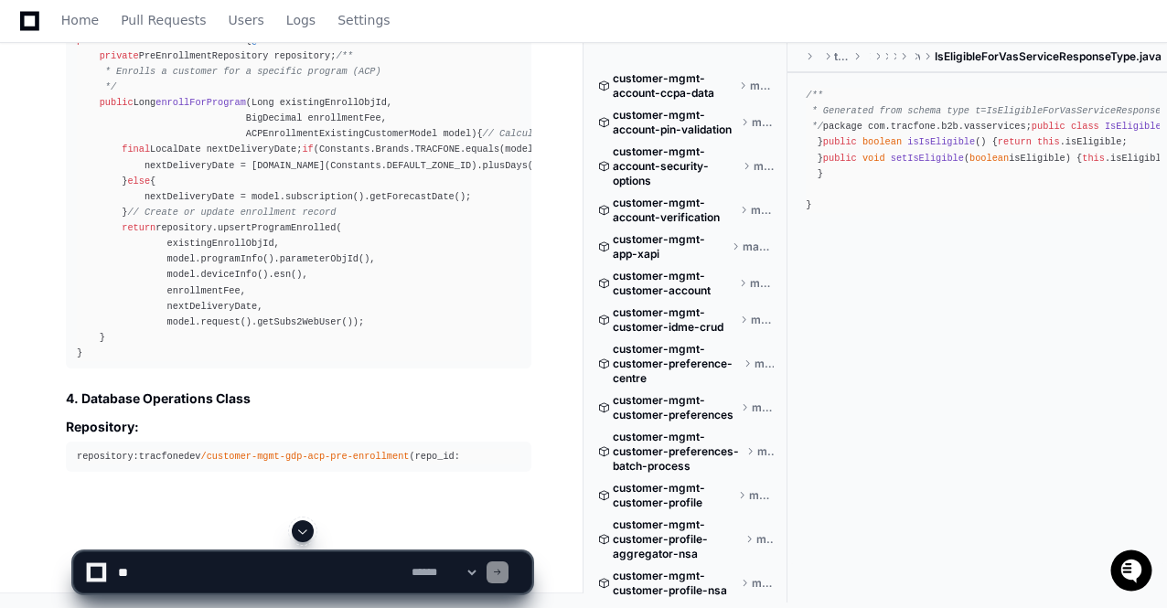
scroll to position [127023, 0]
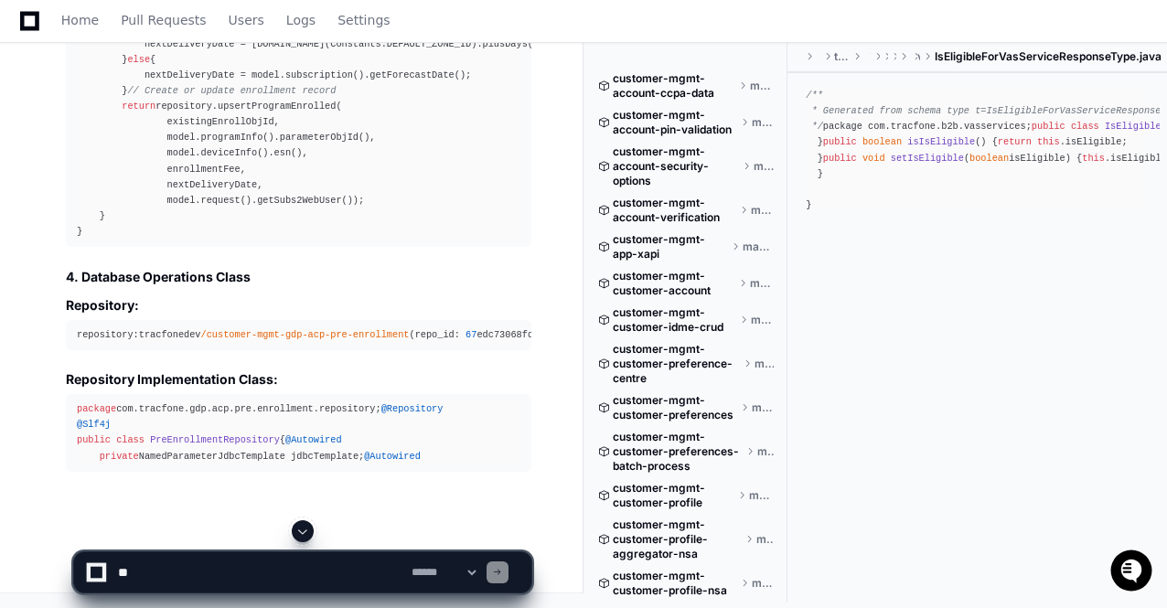
click at [304, 529] on span at bounding box center [302, 531] width 15 height 15
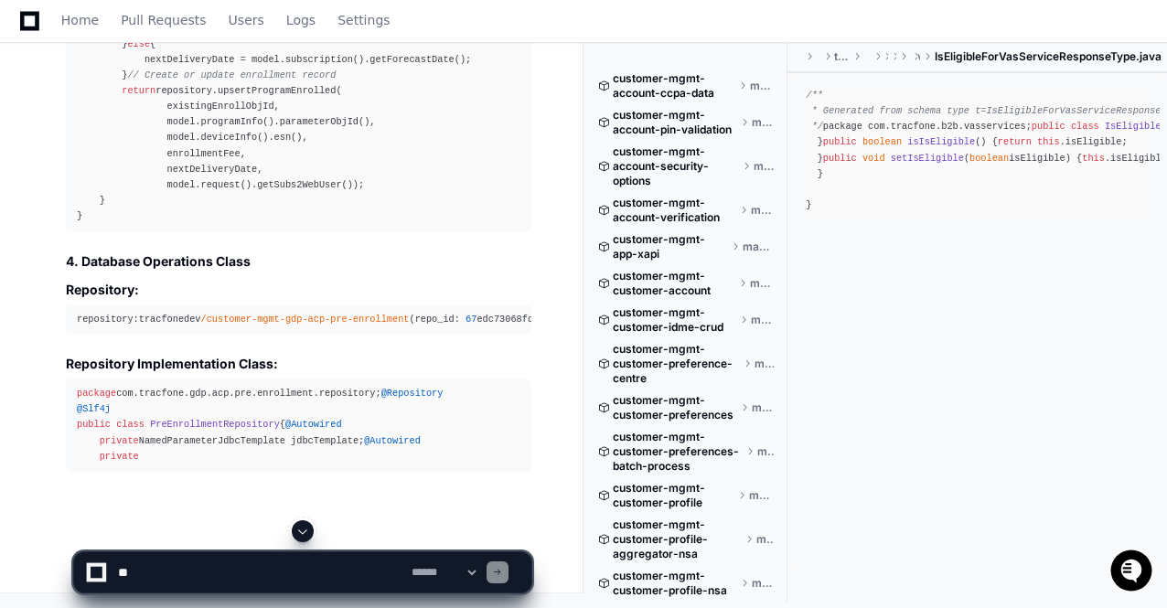
scroll to position [127254, 0]
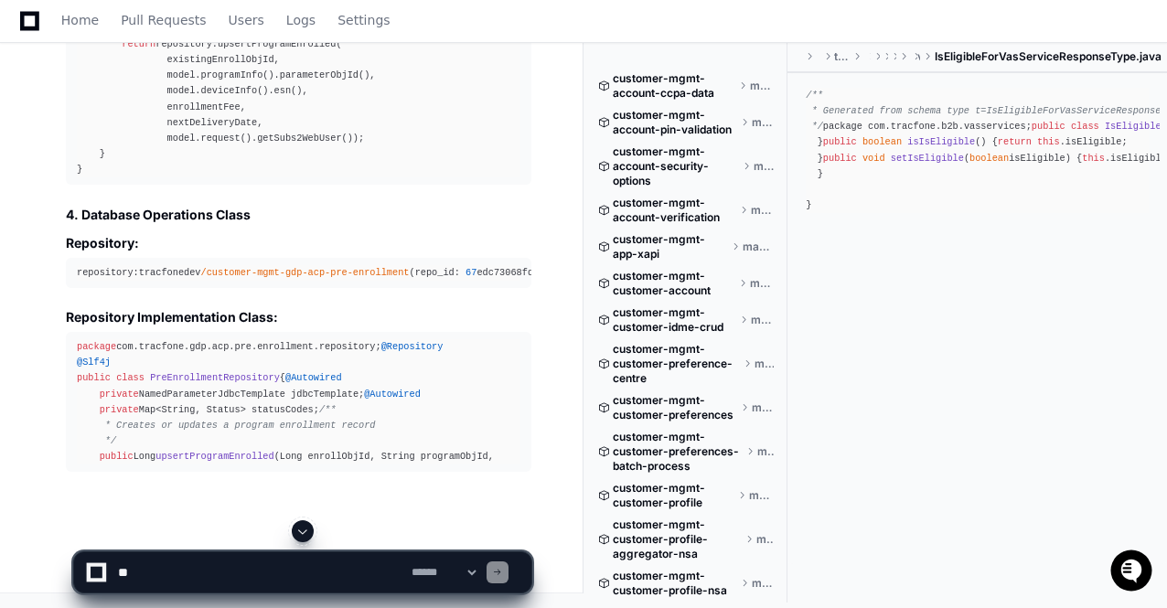
click at [304, 529] on span at bounding box center [302, 531] width 15 height 15
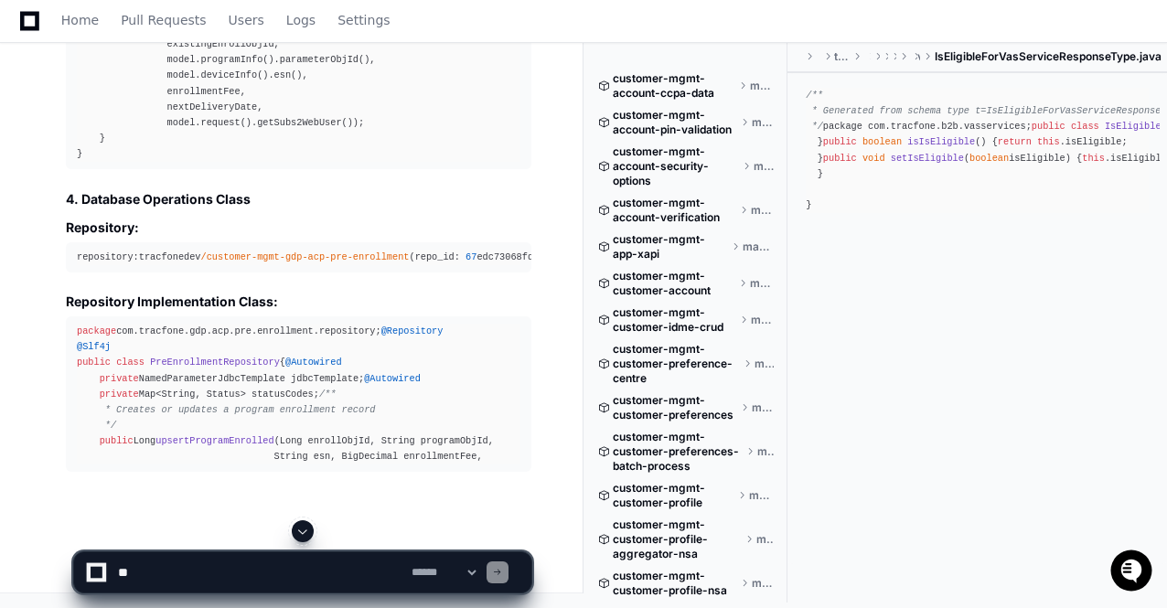
click at [304, 529] on span at bounding box center [302, 531] width 15 height 15
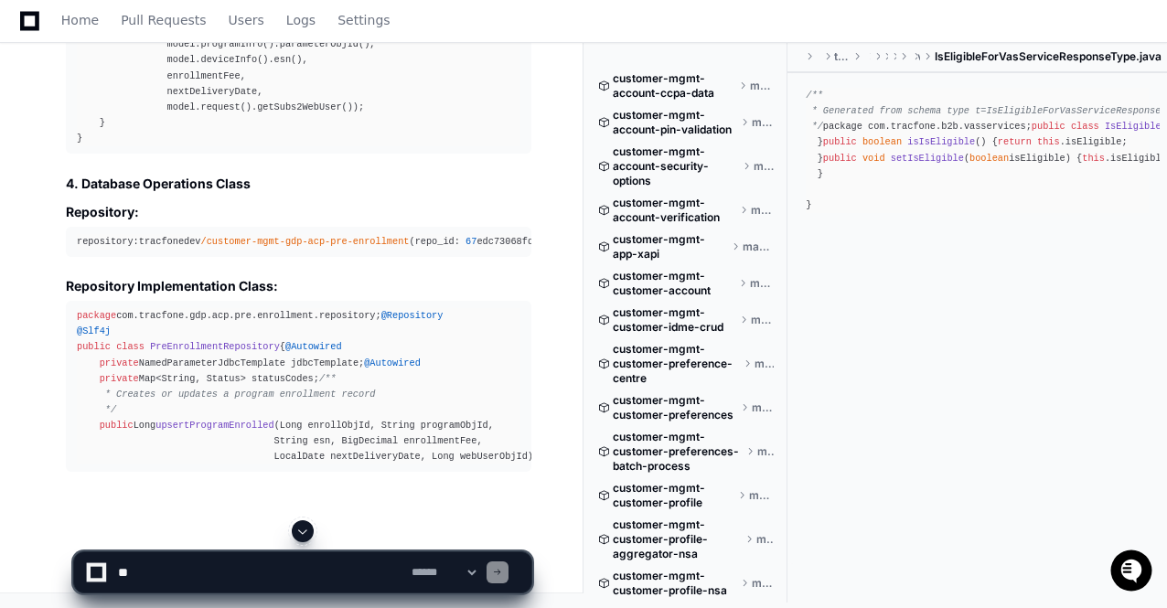
click at [304, 529] on span at bounding box center [302, 531] width 15 height 15
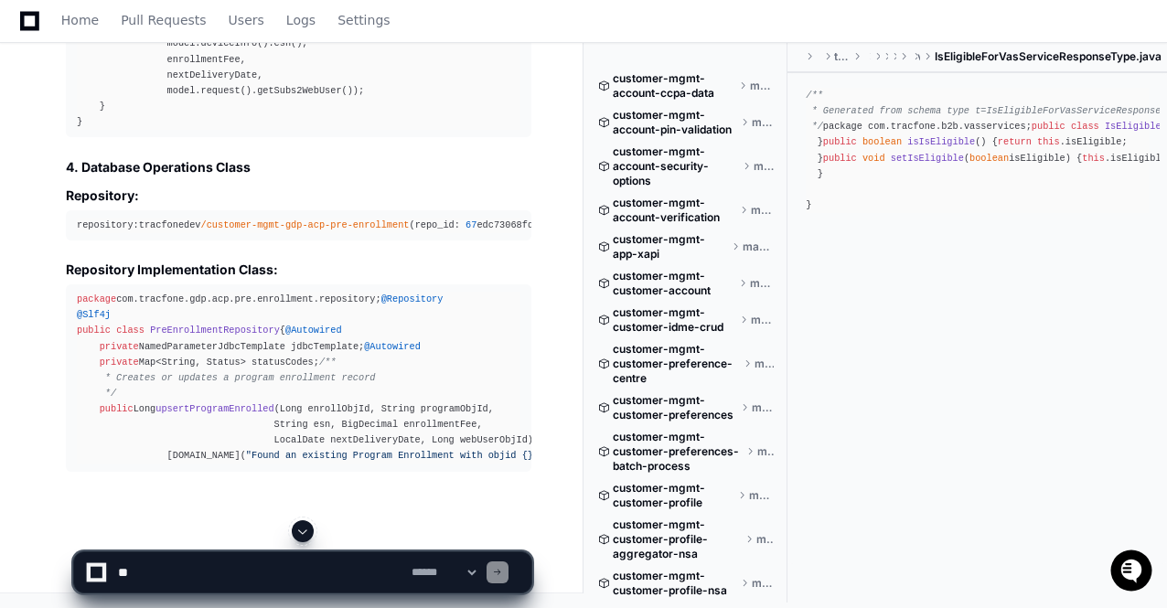
click at [304, 529] on span at bounding box center [302, 531] width 15 height 15
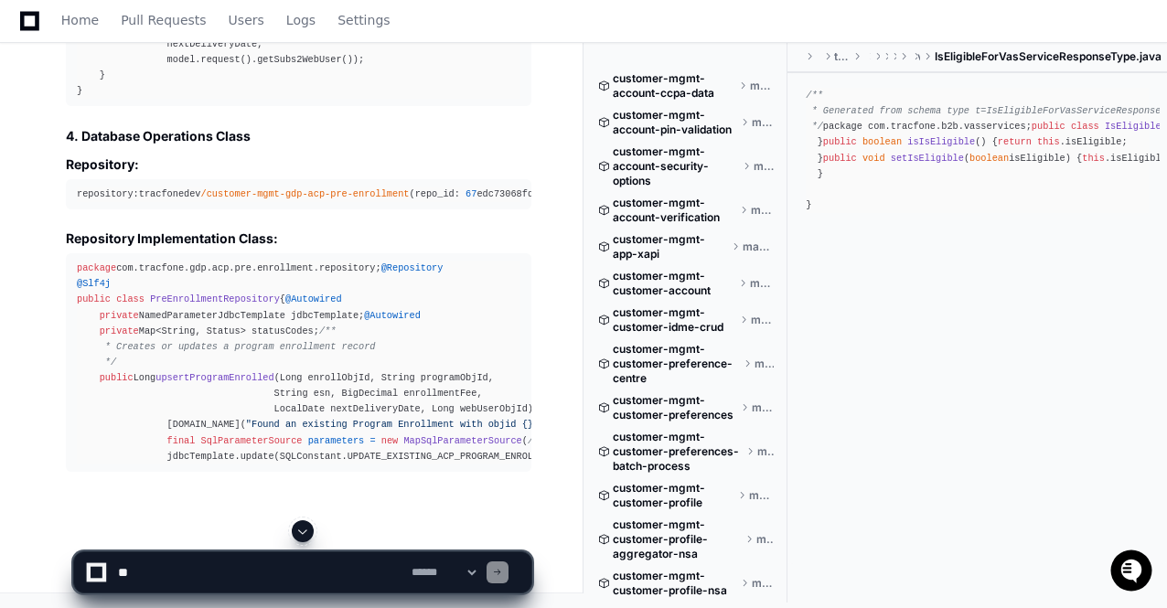
click at [304, 529] on span at bounding box center [302, 531] width 15 height 15
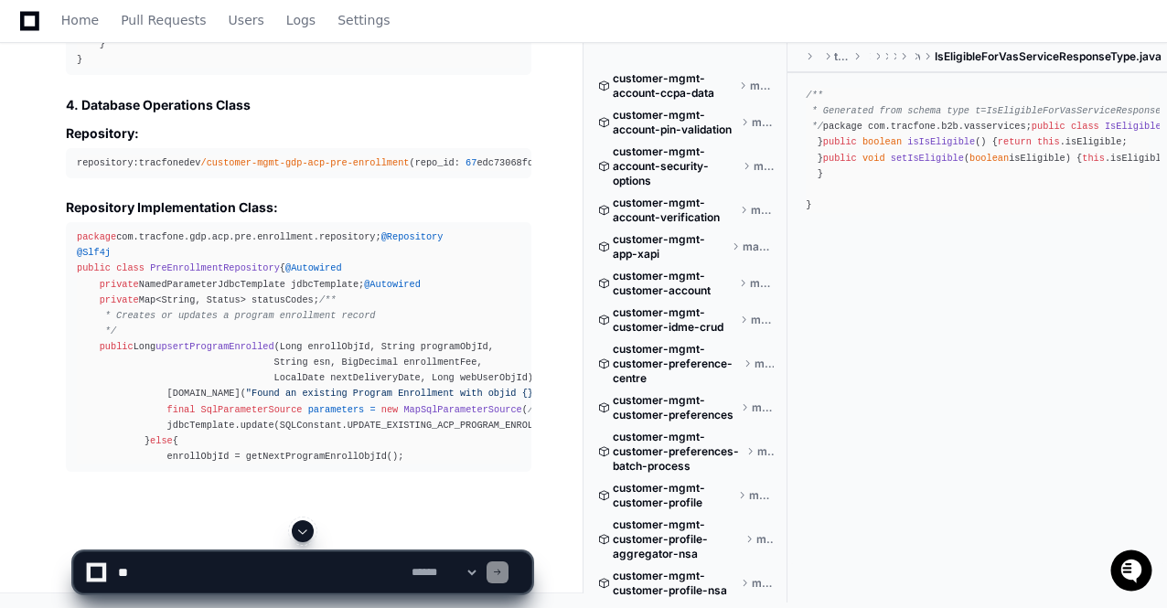
click at [304, 529] on span at bounding box center [302, 531] width 15 height 15
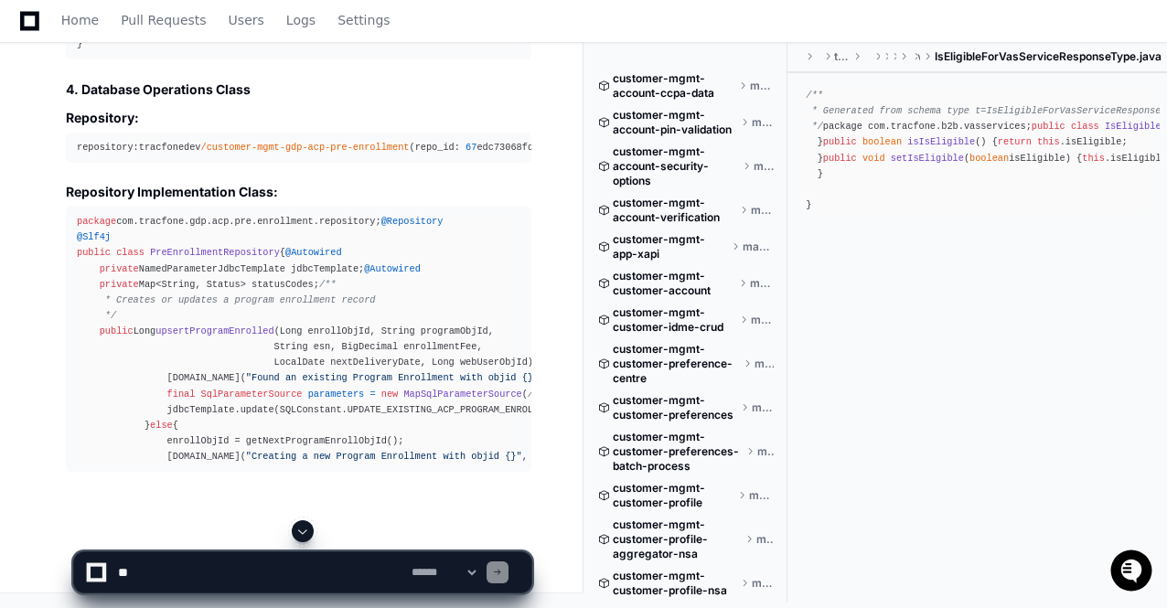
click at [304, 529] on span at bounding box center [302, 531] width 15 height 15
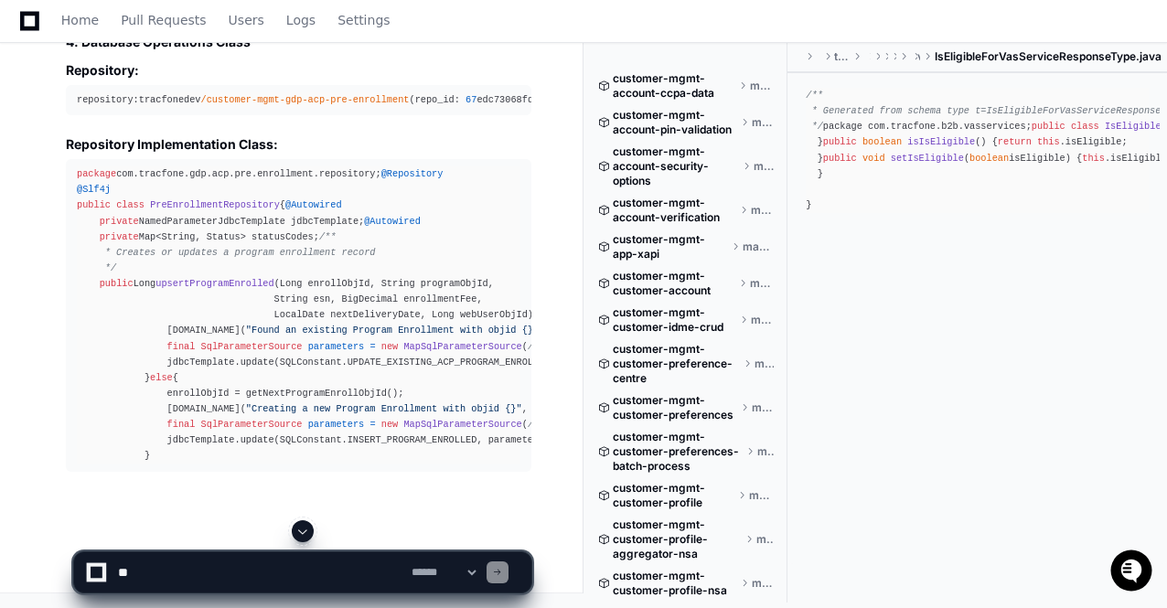
click at [304, 529] on span at bounding box center [302, 531] width 15 height 15
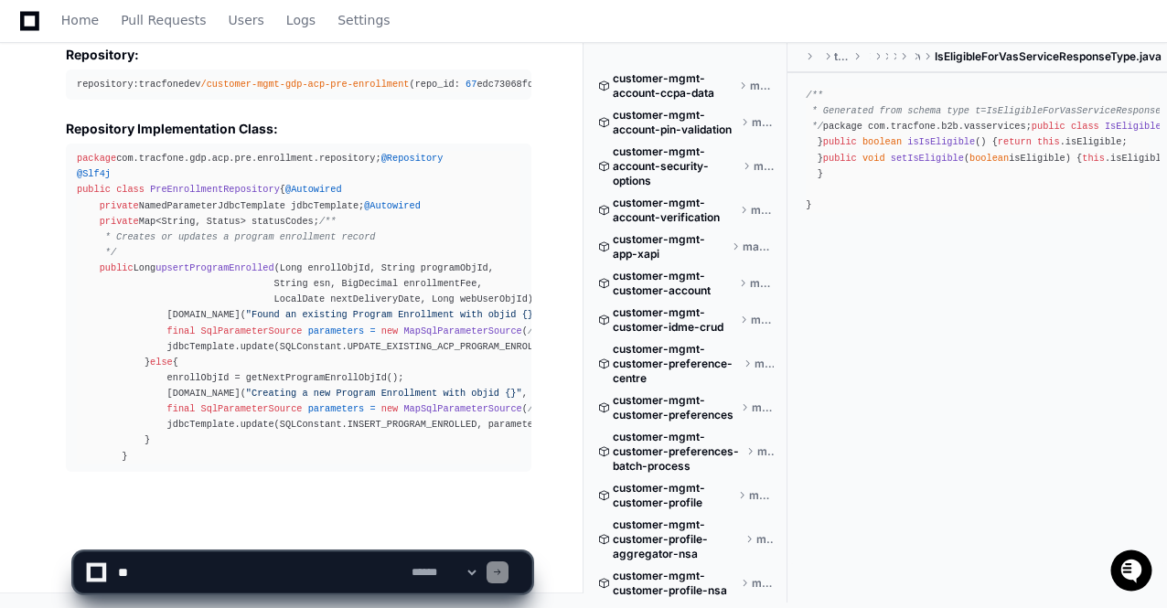
scroll to position [127646, 0]
click at [304, 529] on span at bounding box center [302, 531] width 15 height 15
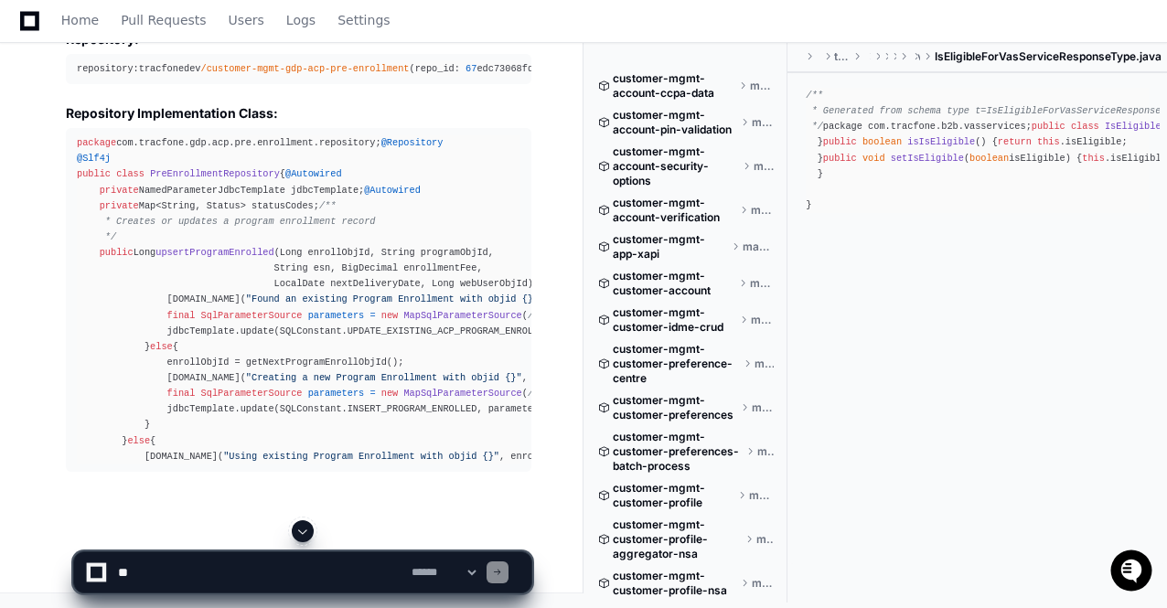
click at [304, 529] on span at bounding box center [302, 531] width 15 height 15
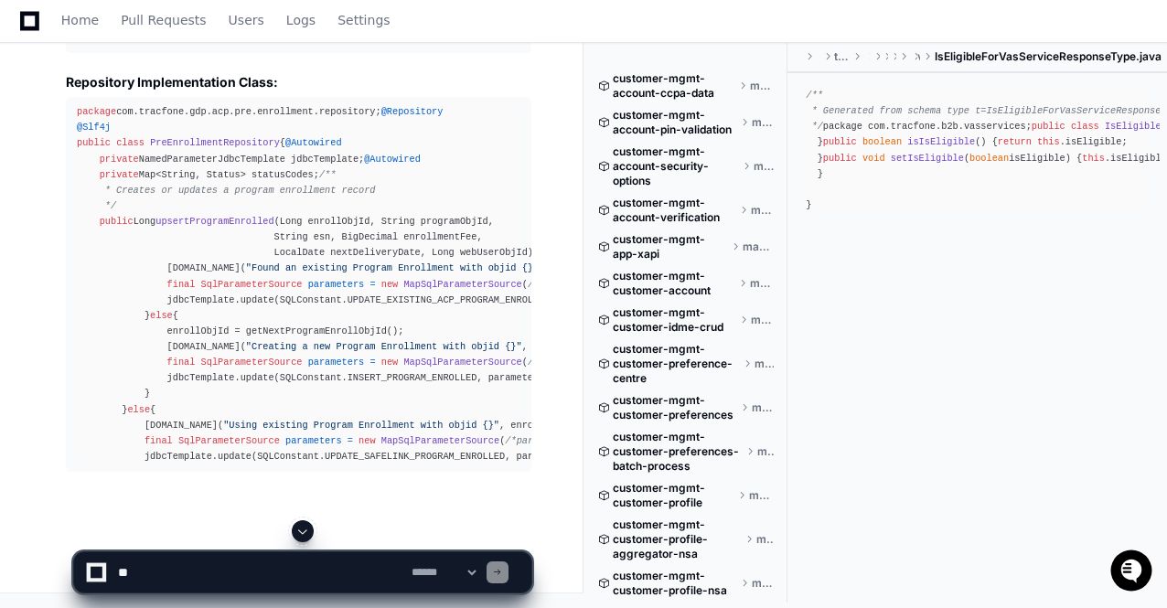
click at [304, 529] on span at bounding box center [302, 531] width 15 height 15
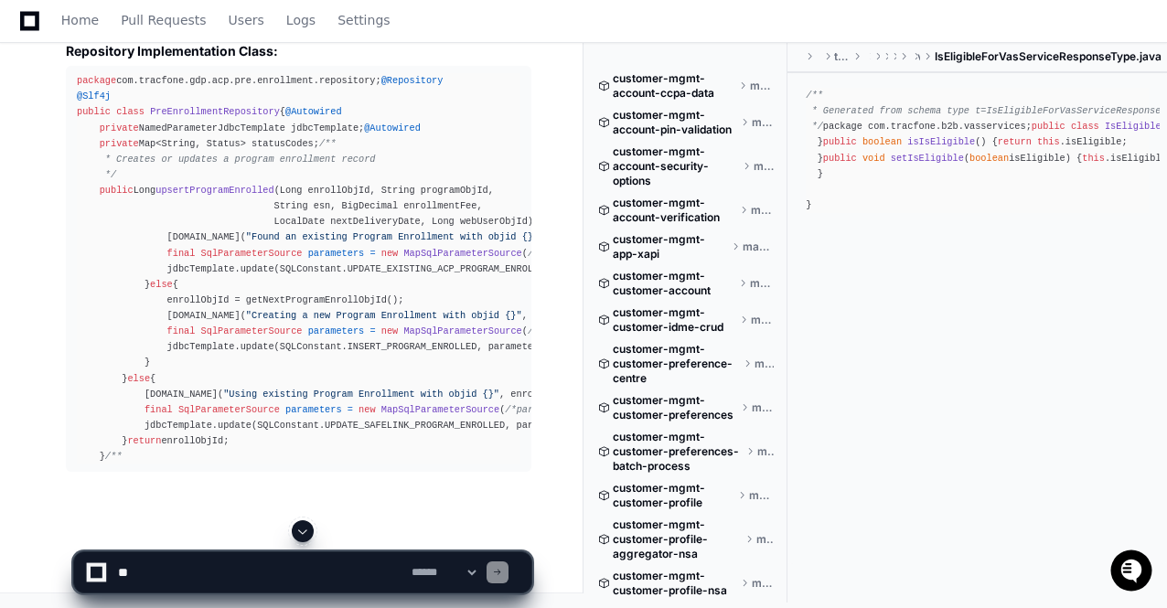
click at [304, 529] on span at bounding box center [302, 531] width 15 height 15
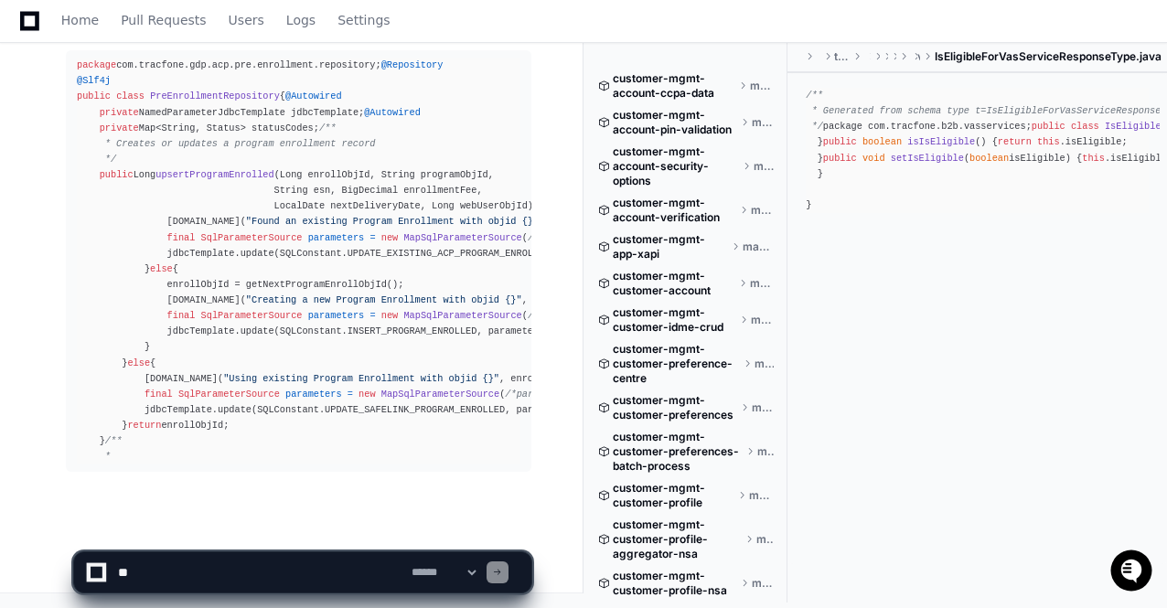
scroll to position [127833, 0]
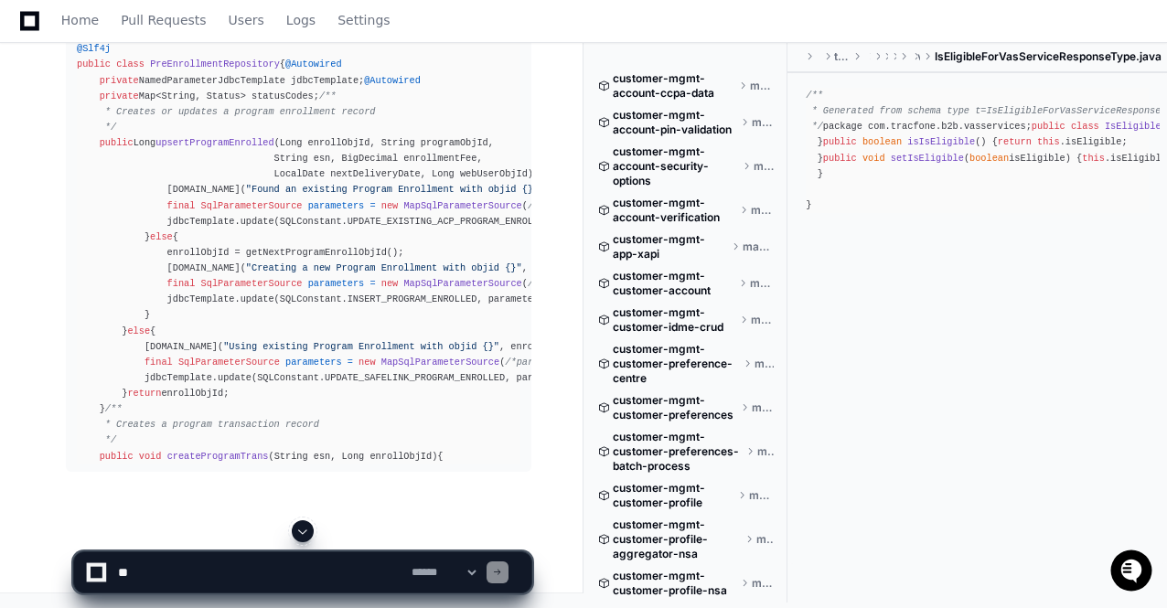
click at [304, 529] on span at bounding box center [302, 531] width 15 height 15
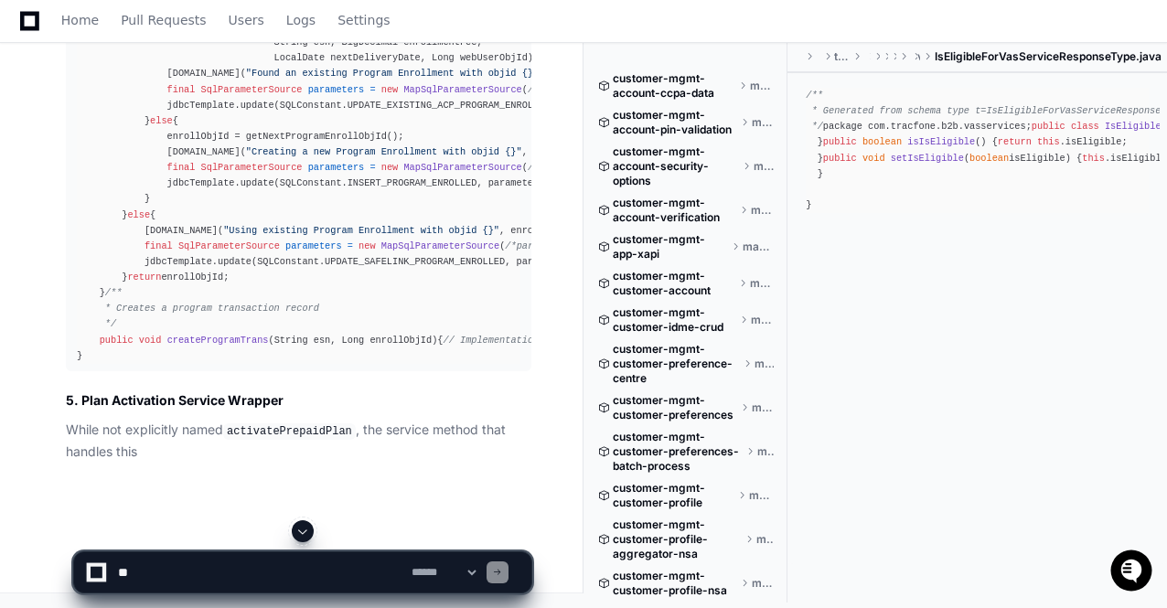
click at [304, 529] on span at bounding box center [302, 531] width 15 height 15
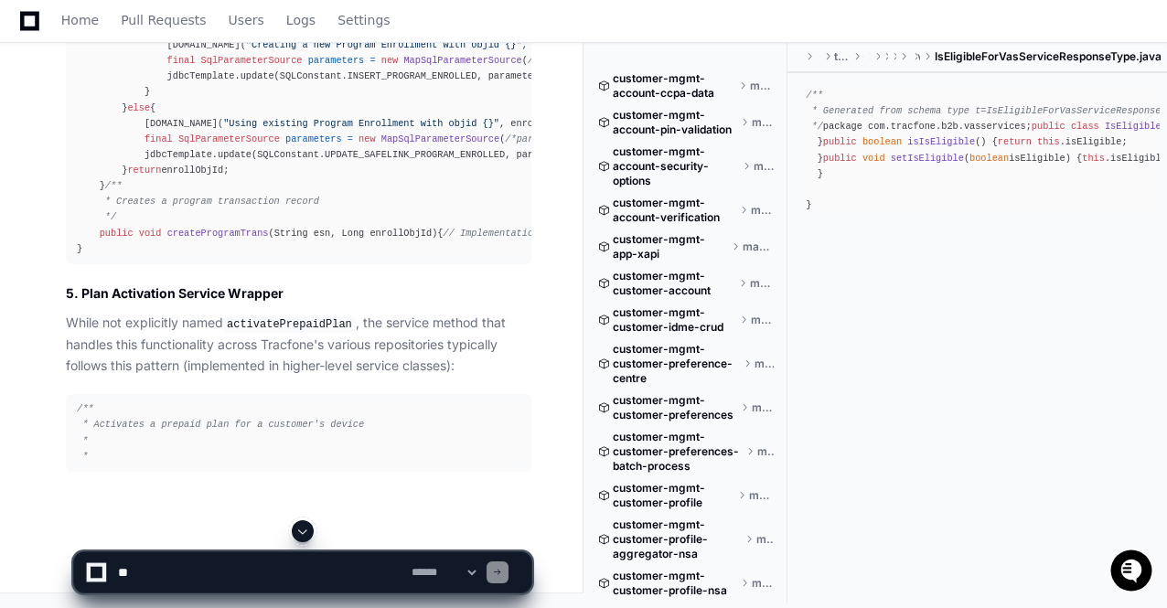
click at [304, 529] on span at bounding box center [302, 531] width 15 height 15
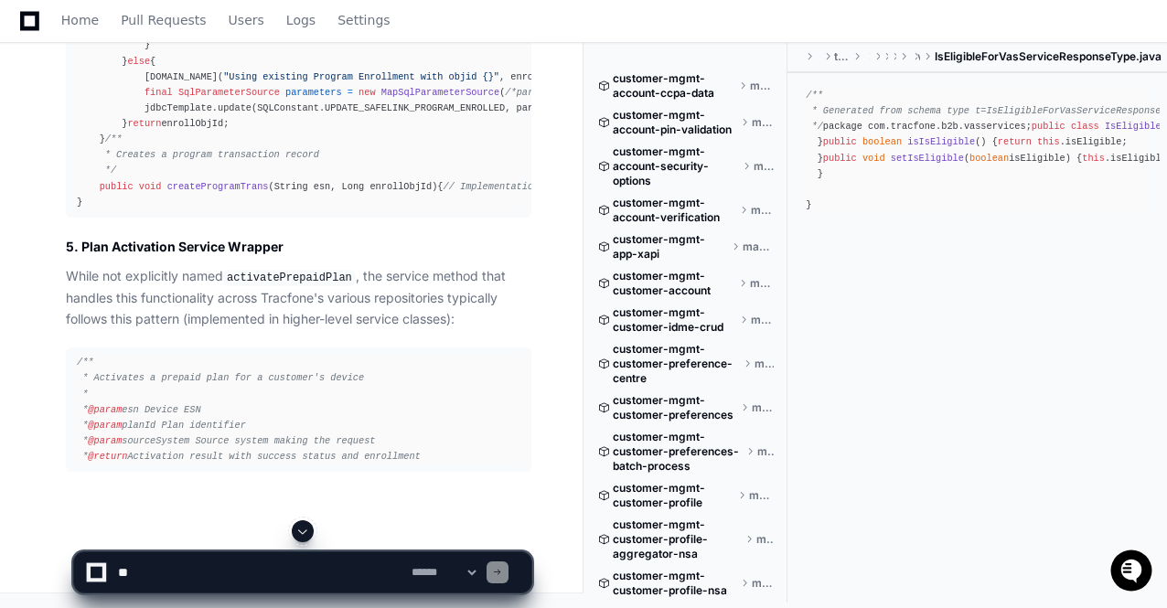
click at [304, 529] on span at bounding box center [302, 531] width 15 height 15
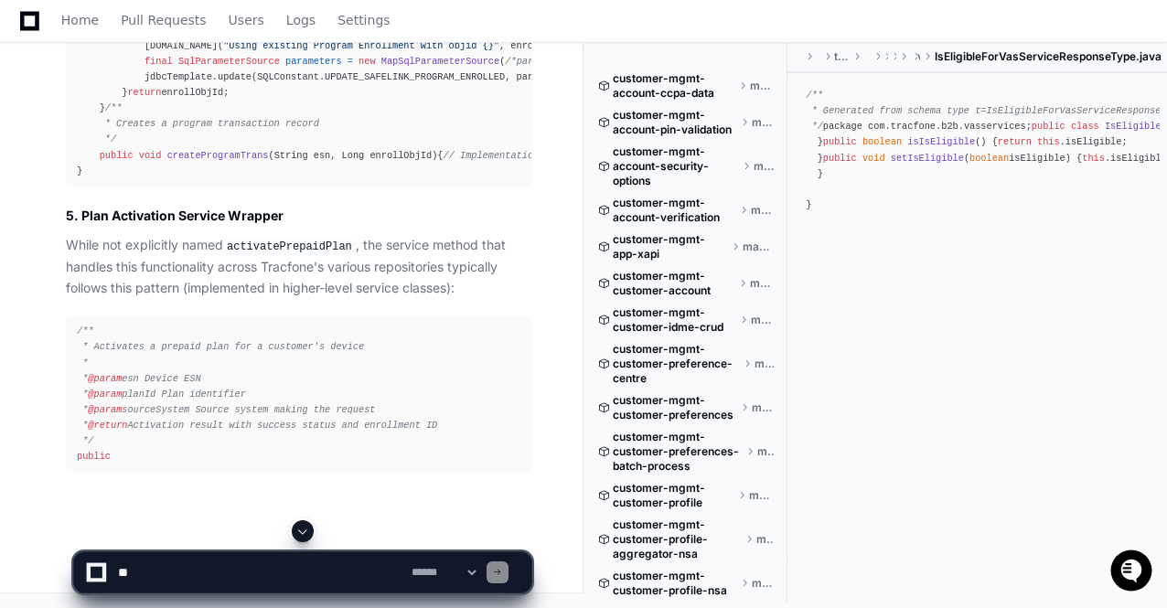
scroll to position [128182, 0]
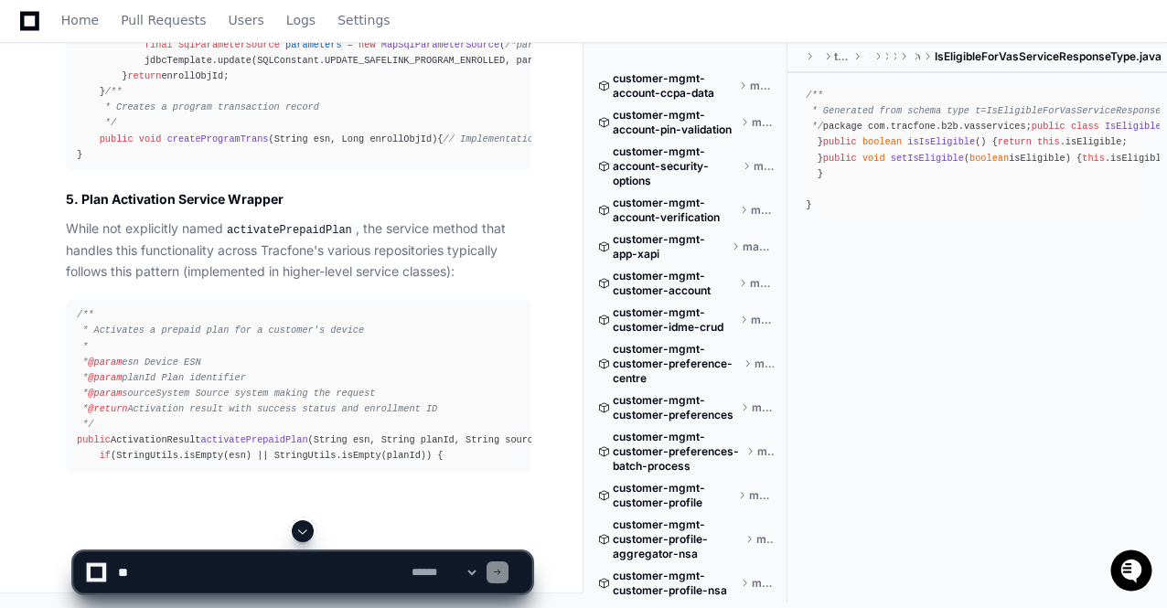
click at [304, 529] on span at bounding box center [302, 531] width 15 height 15
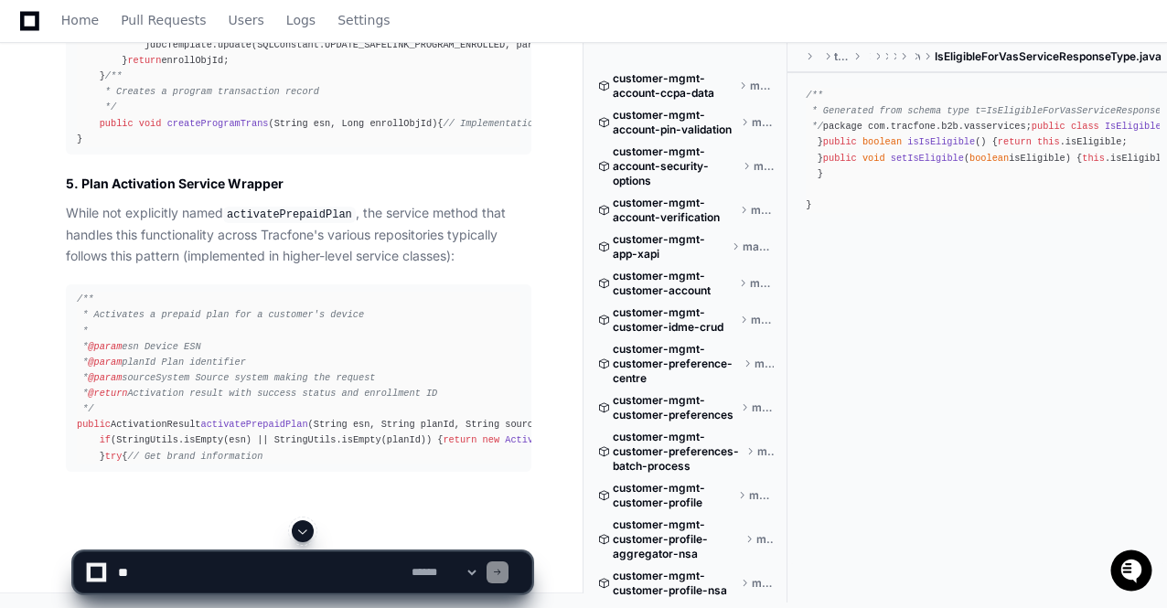
click at [304, 529] on span at bounding box center [302, 531] width 15 height 15
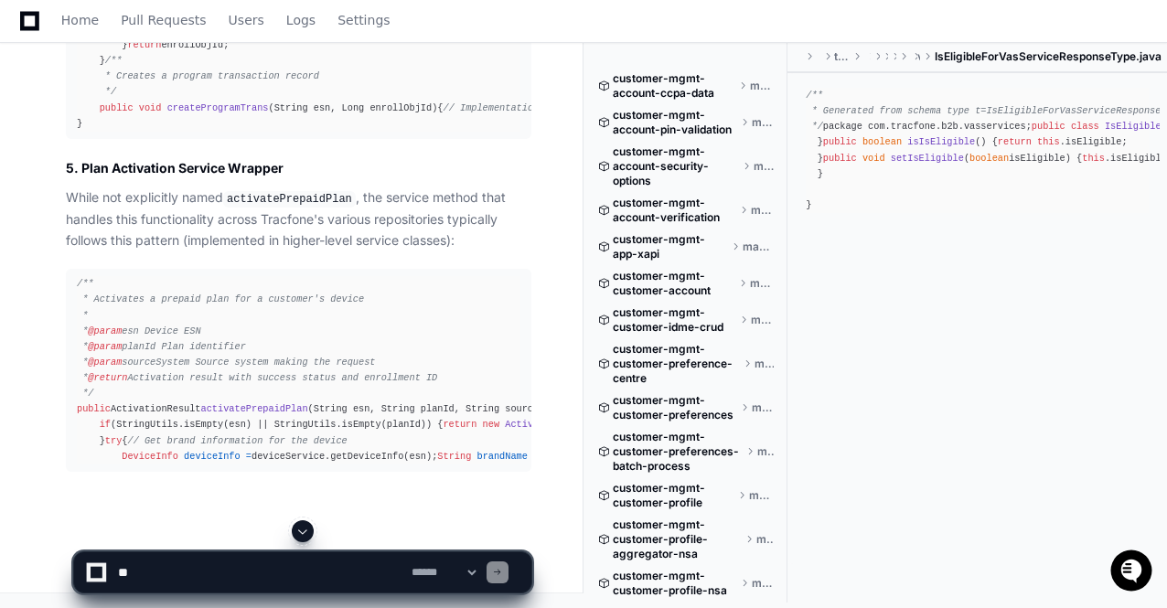
click at [304, 529] on span at bounding box center [302, 531] width 15 height 15
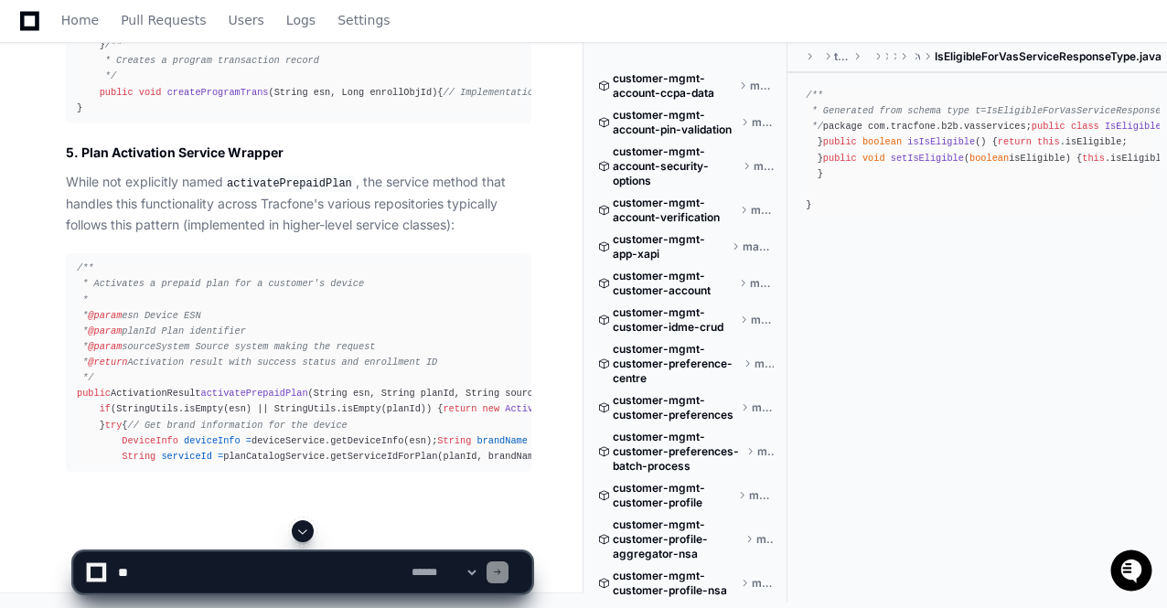
click at [304, 529] on span at bounding box center [302, 531] width 15 height 15
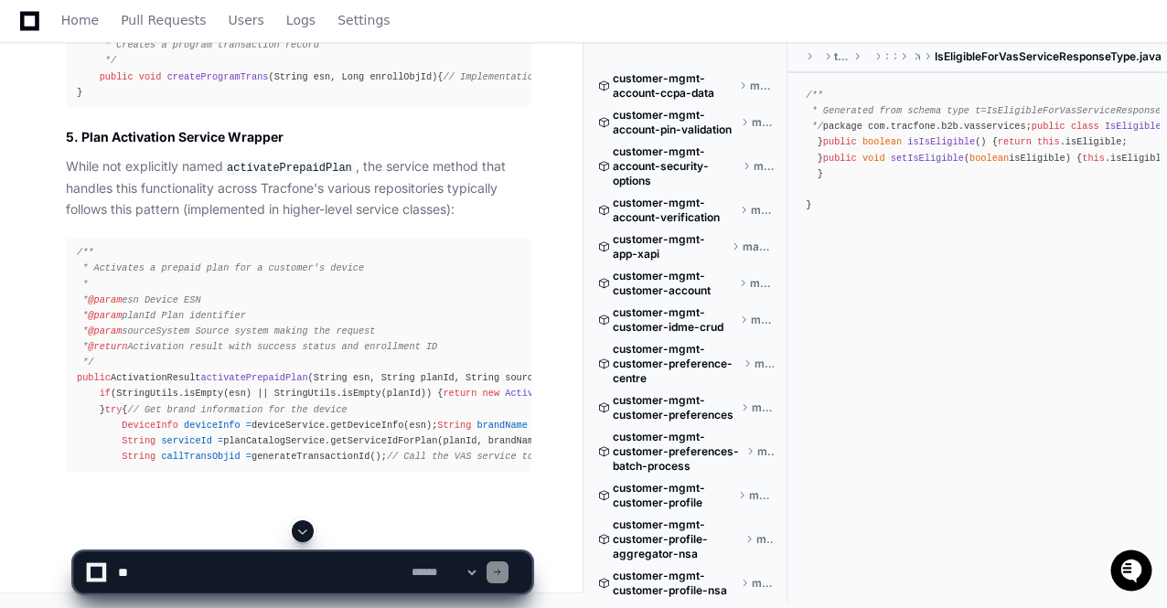
click at [304, 529] on span at bounding box center [302, 531] width 15 height 15
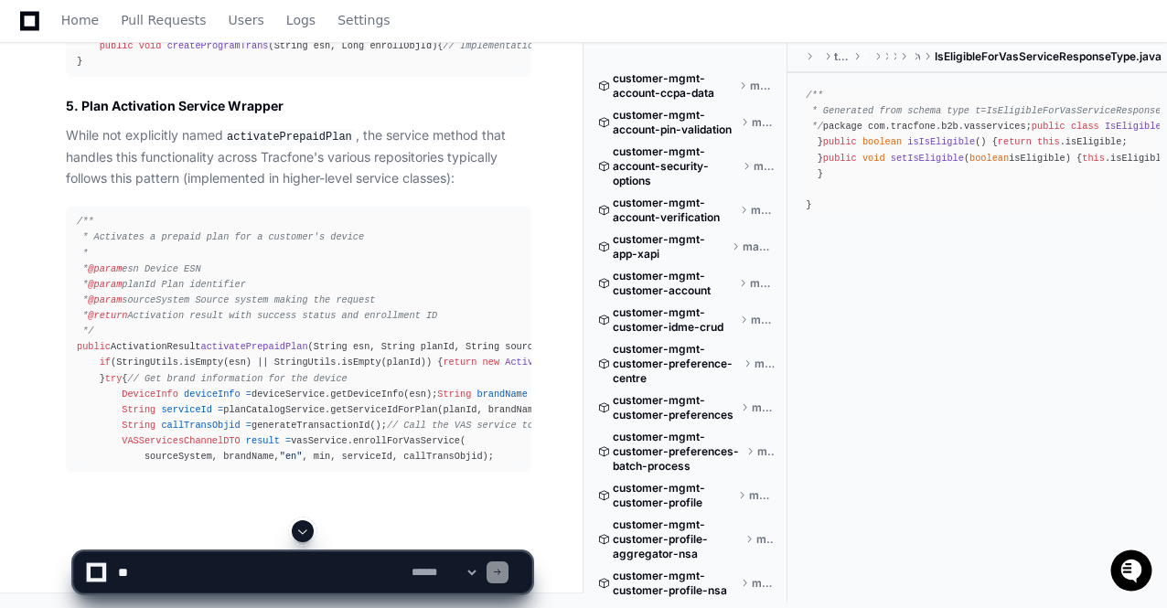
click at [304, 529] on span at bounding box center [302, 531] width 15 height 15
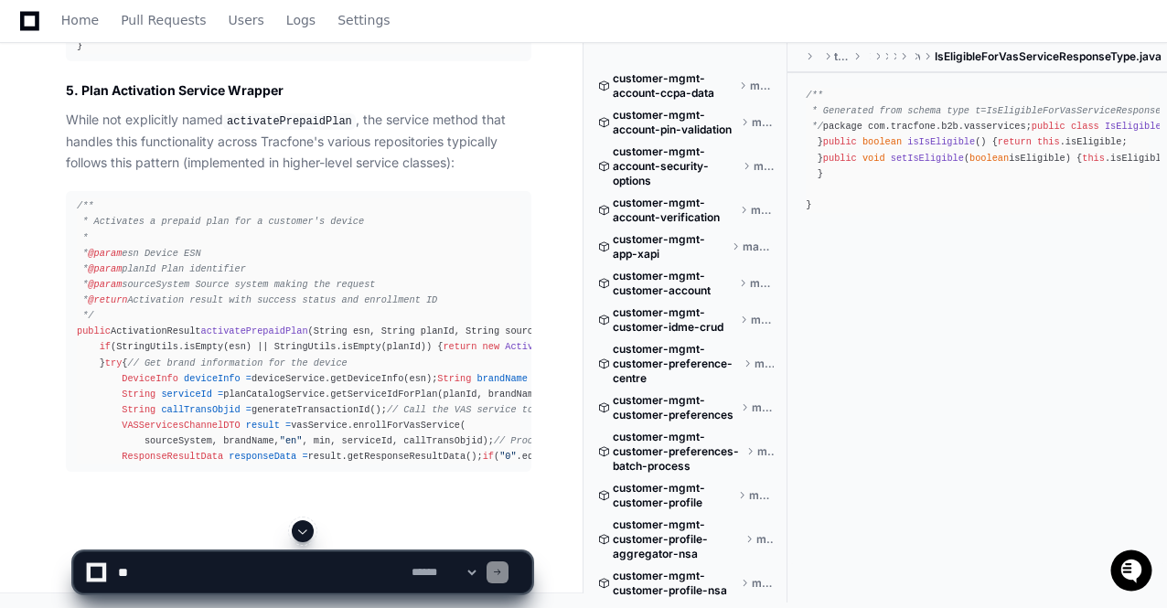
click at [304, 529] on span at bounding box center [302, 531] width 15 height 15
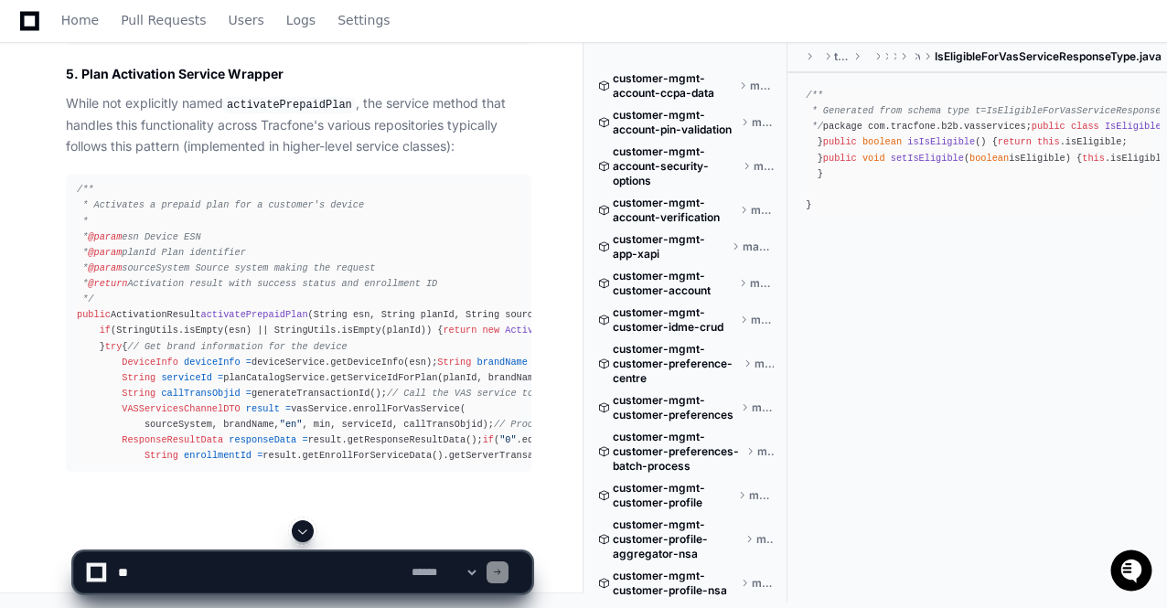
click at [304, 529] on span at bounding box center [302, 531] width 15 height 15
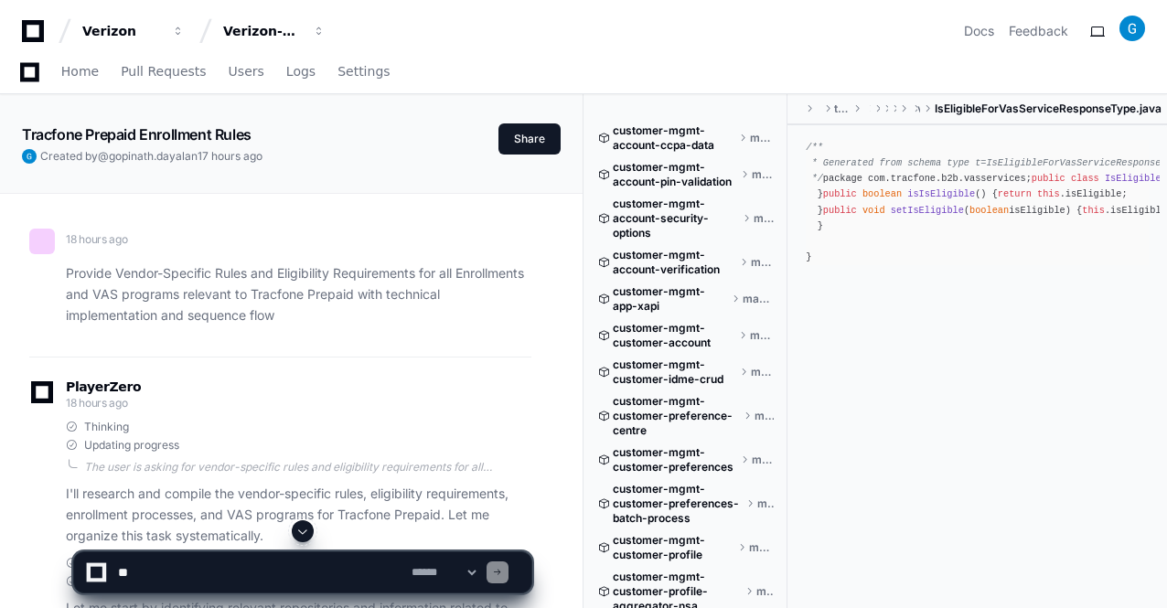
click at [304, 529] on span at bounding box center [302, 531] width 15 height 15
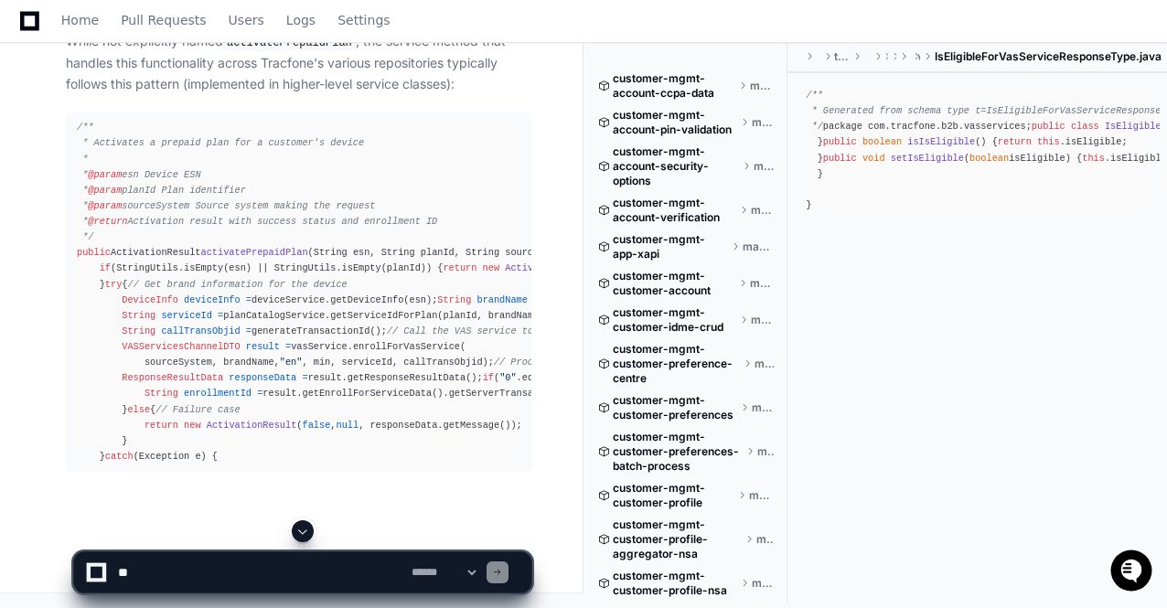
click at [304, 529] on span at bounding box center [302, 531] width 15 height 15
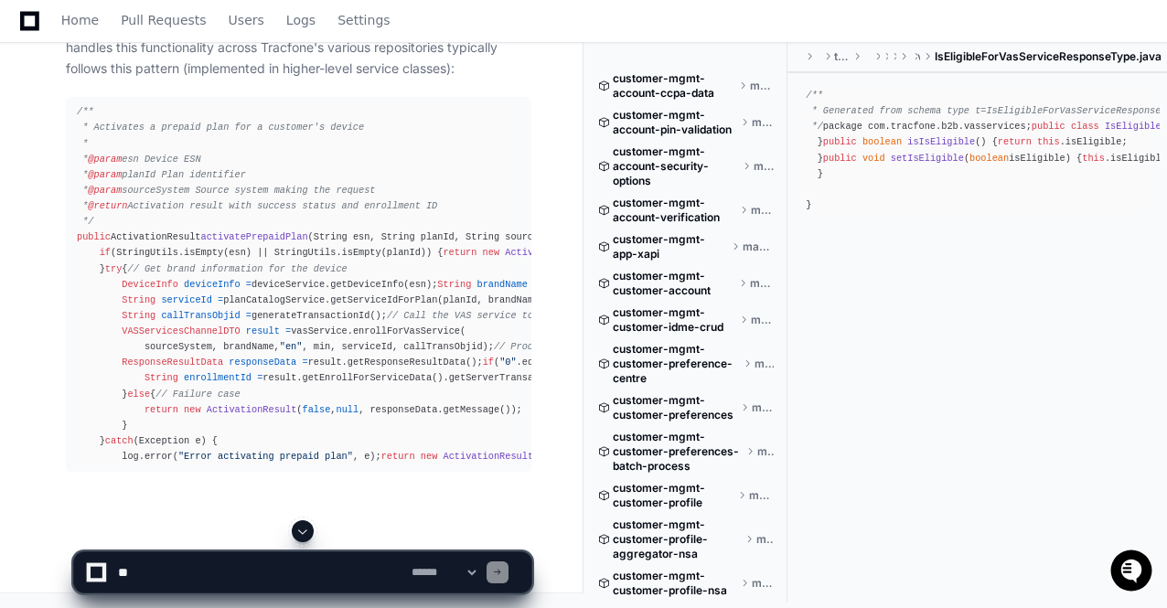
click at [304, 529] on span at bounding box center [302, 531] width 15 height 15
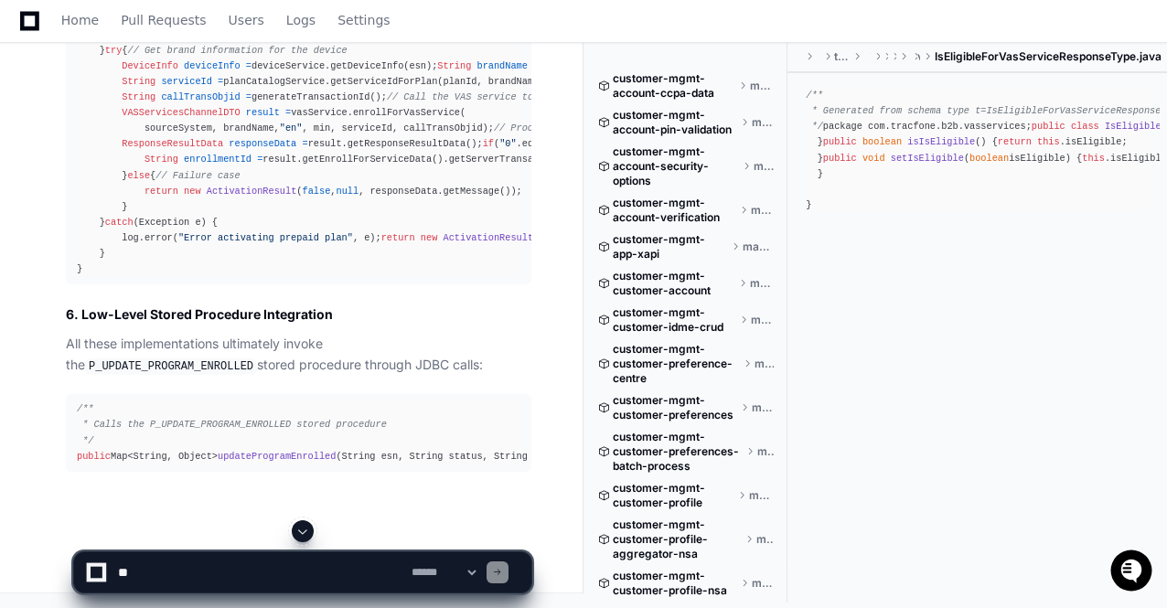
click at [304, 529] on span at bounding box center [302, 531] width 15 height 15
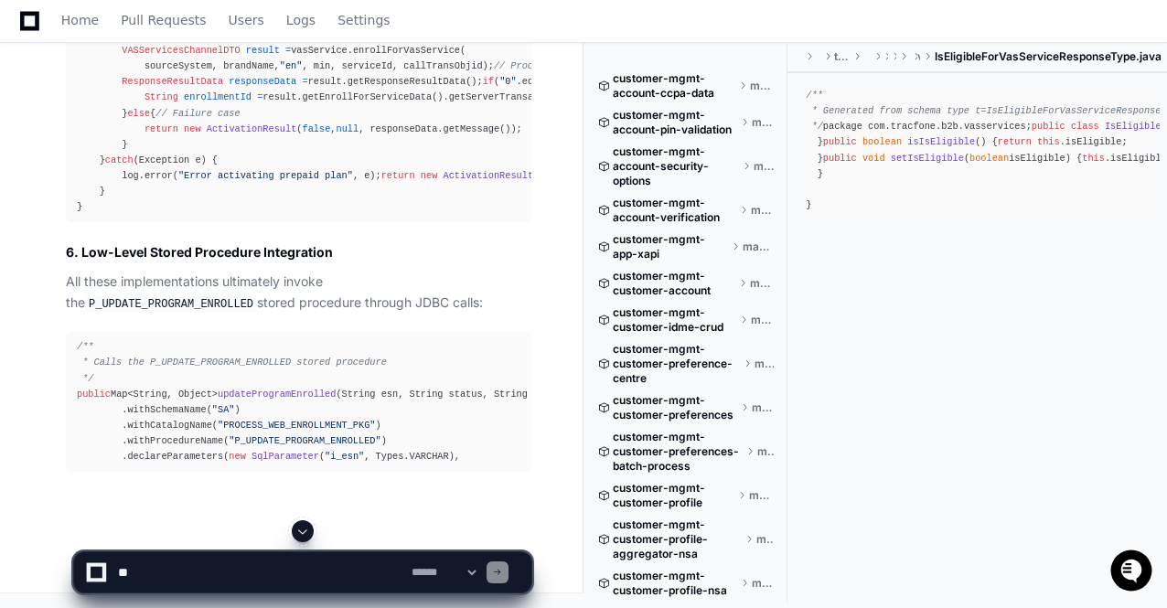
click at [304, 529] on span at bounding box center [302, 531] width 15 height 15
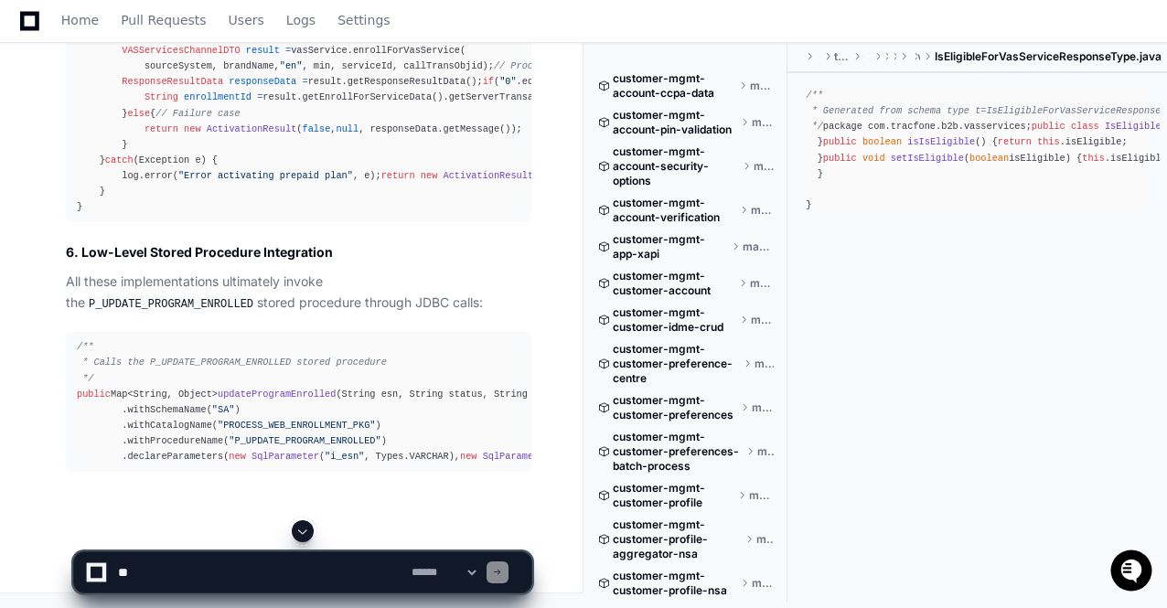
scroll to position [129199, 0]
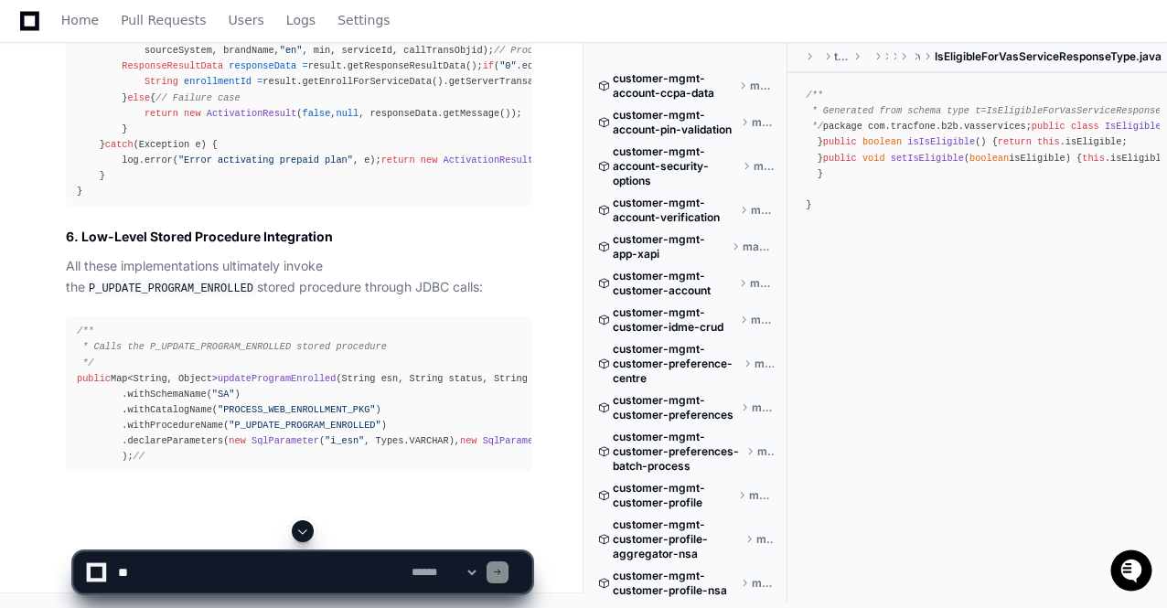
click at [304, 529] on span at bounding box center [302, 531] width 15 height 15
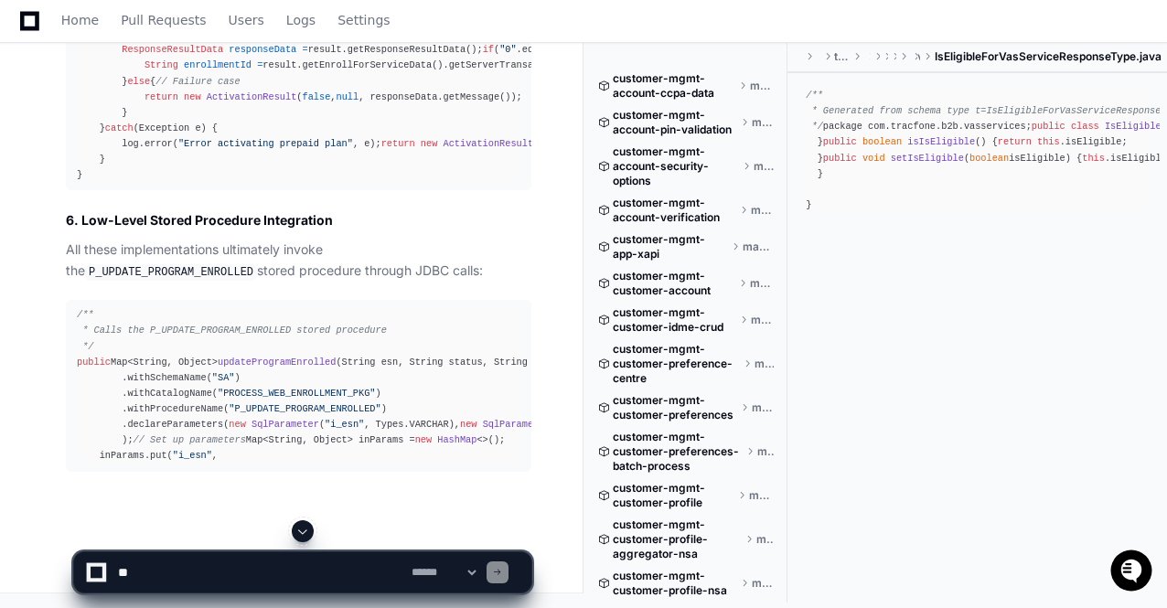
click at [304, 529] on span at bounding box center [302, 531] width 15 height 15
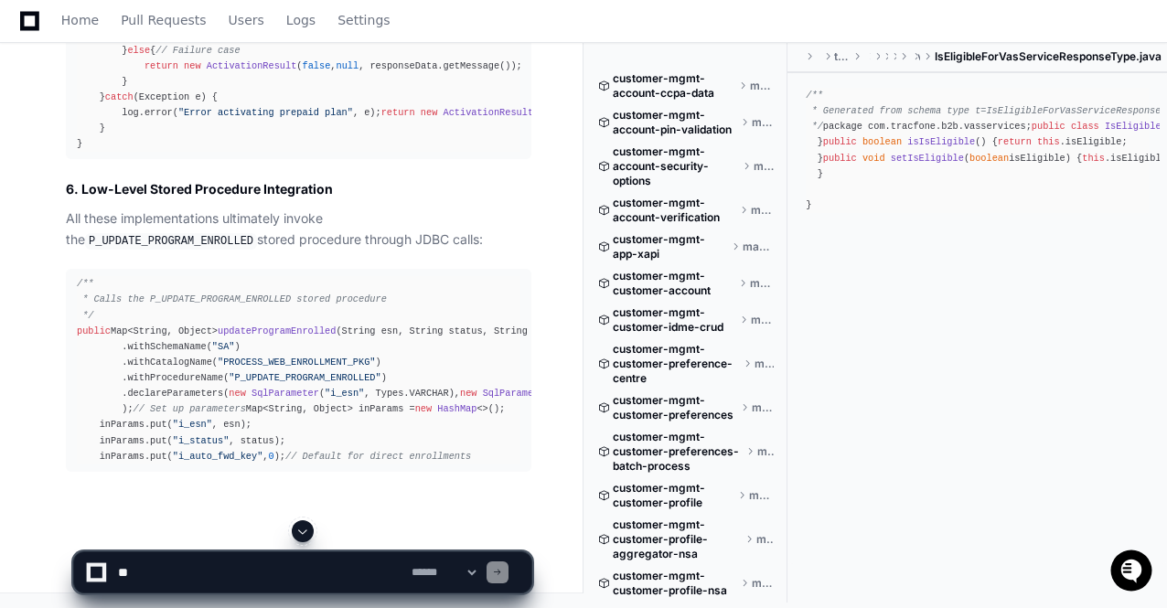
click at [304, 529] on span at bounding box center [302, 531] width 15 height 15
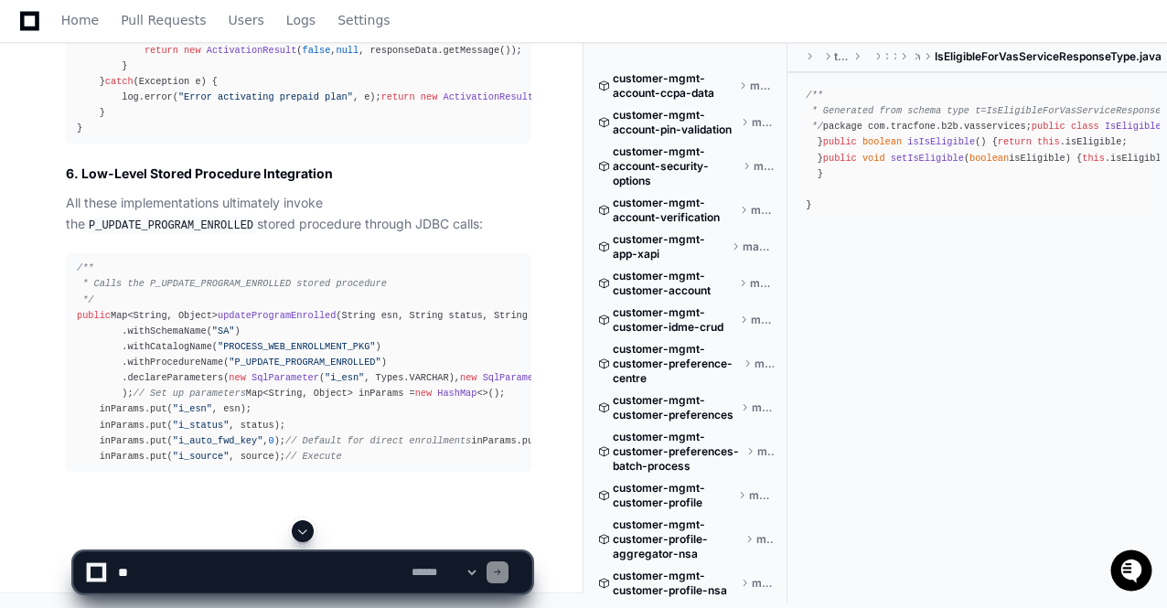
click at [304, 529] on span at bounding box center [302, 531] width 15 height 15
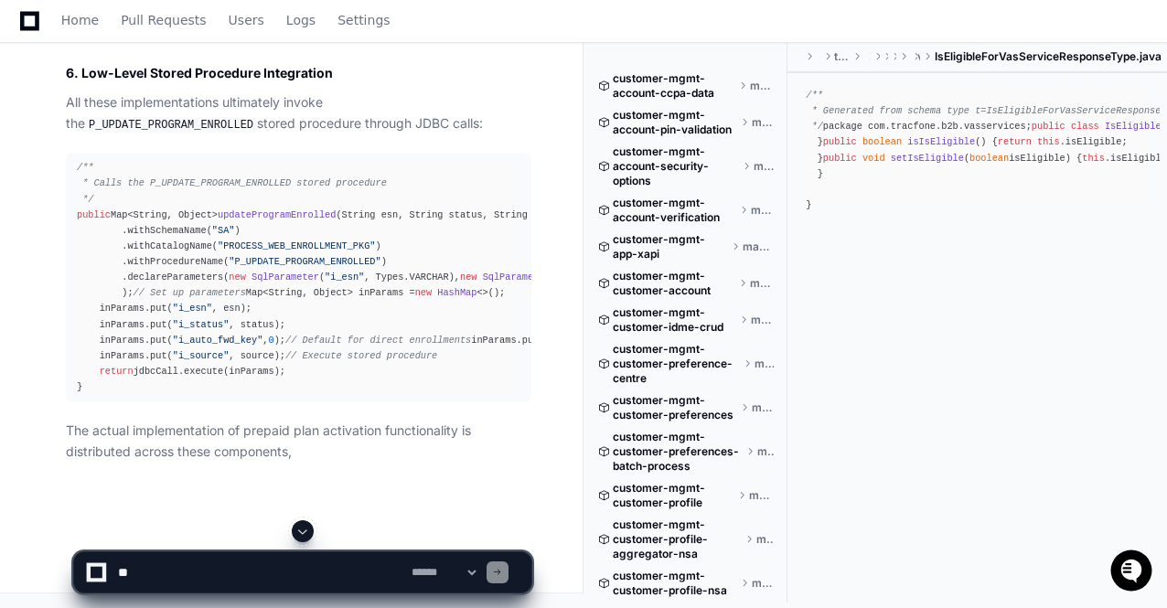
click at [304, 529] on span at bounding box center [302, 531] width 15 height 15
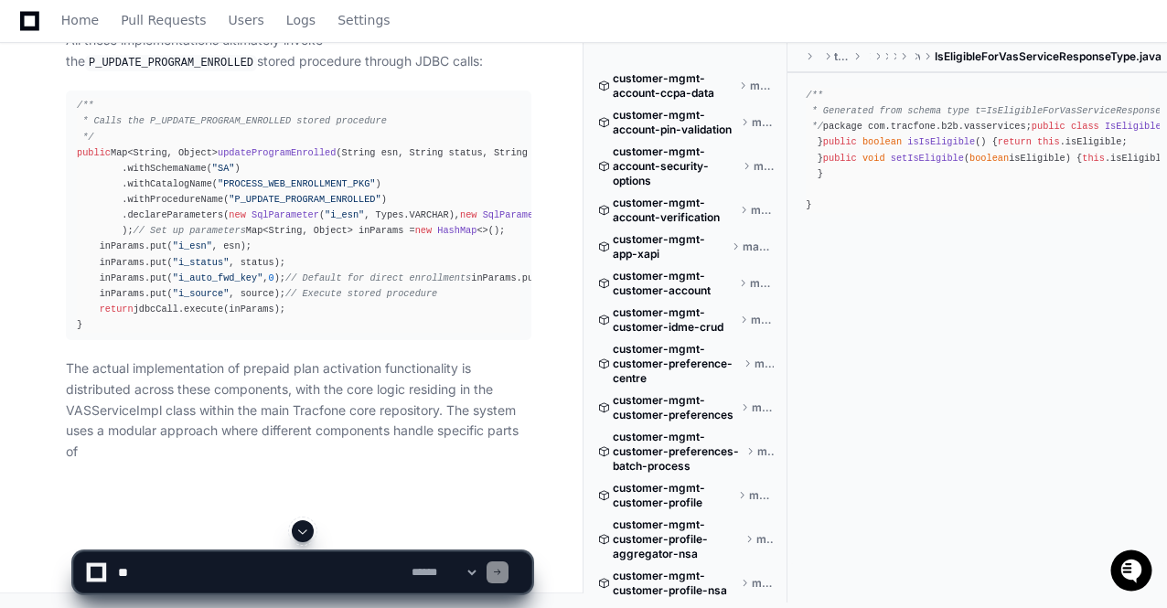
click at [304, 529] on span at bounding box center [302, 531] width 15 height 15
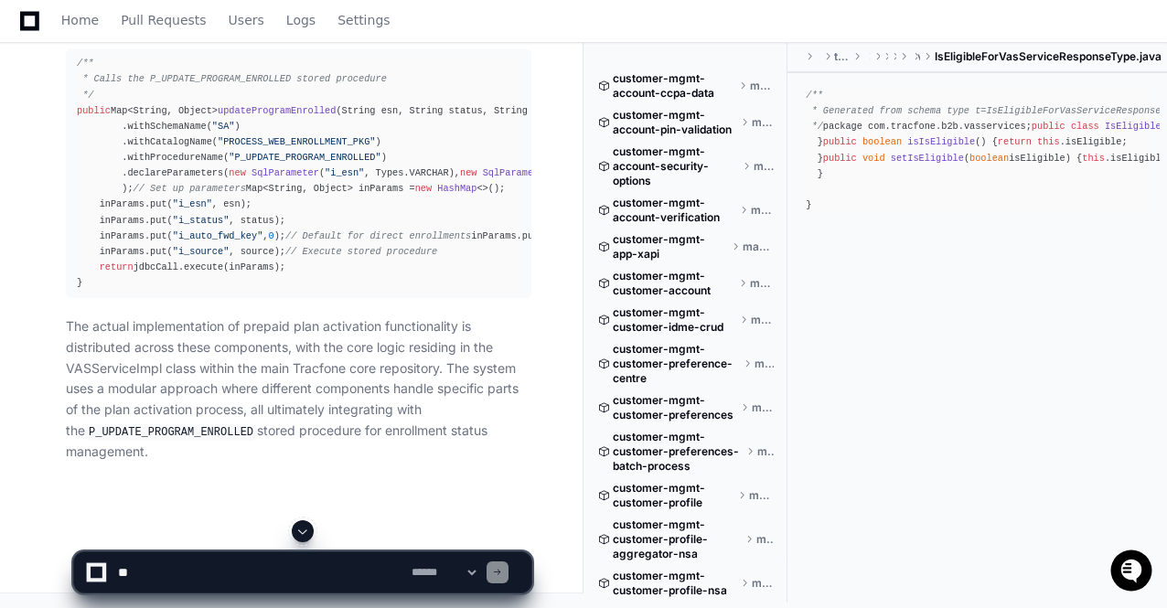
click at [304, 529] on span at bounding box center [302, 531] width 15 height 15
click at [333, 430] on p "The actual implementation of prepaid plan activation functionality is distribut…" at bounding box center [298, 389] width 465 height 146
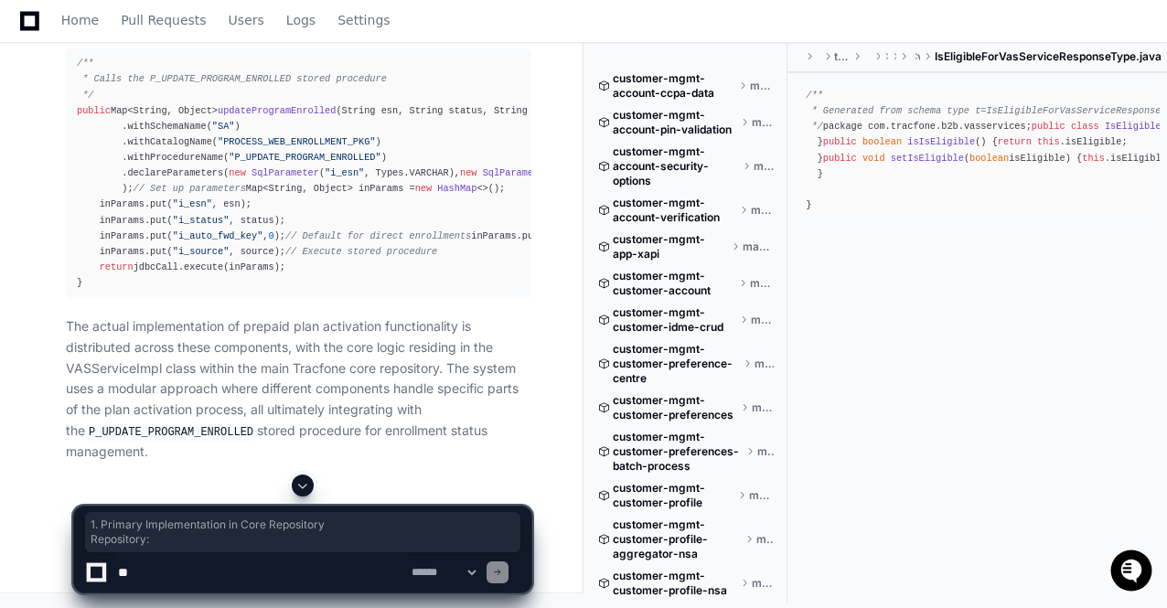
drag, startPoint x: 68, startPoint y: 220, endPoint x: 230, endPoint y: 240, distance: 163.9
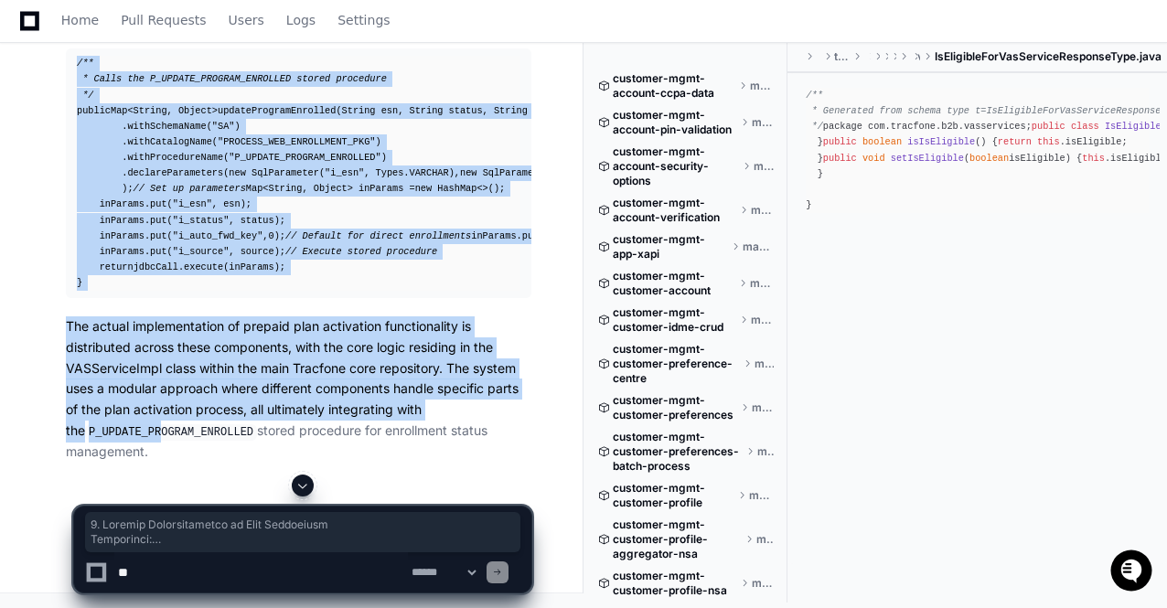
scroll to position [129443, 0]
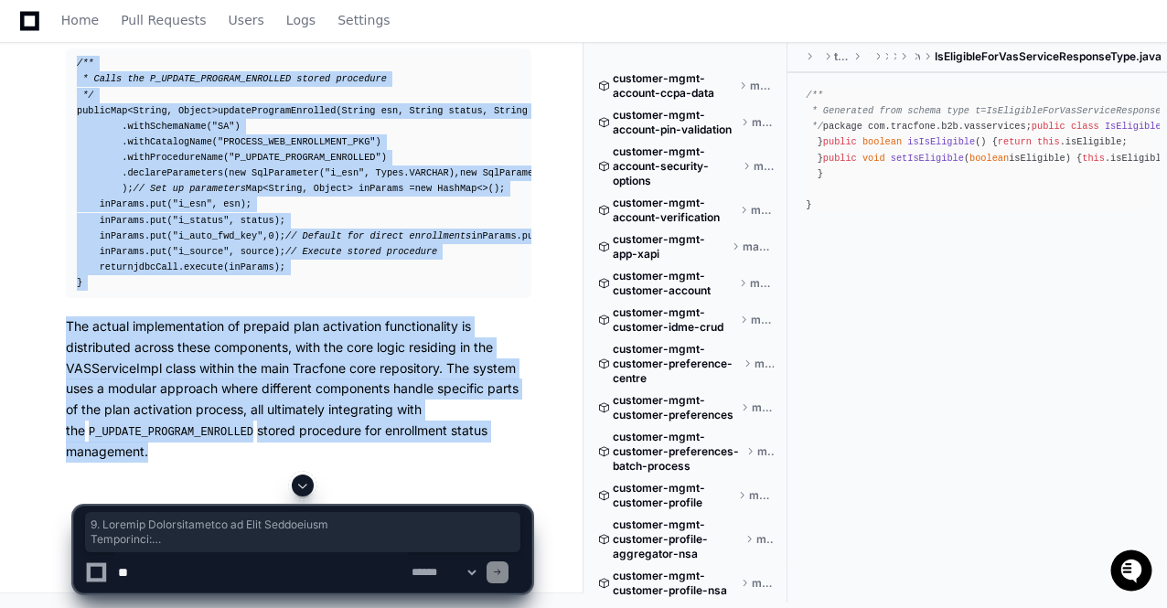
copy div "1. Primary Implementation in Core Repository Repository: repository: tracfonede…"
click at [360, 291] on div "/** * Calls the P_UPDATE_PROGRAM_ENROLLED stored procedure */ public Map<String…" at bounding box center [298, 173] width 443 height 235
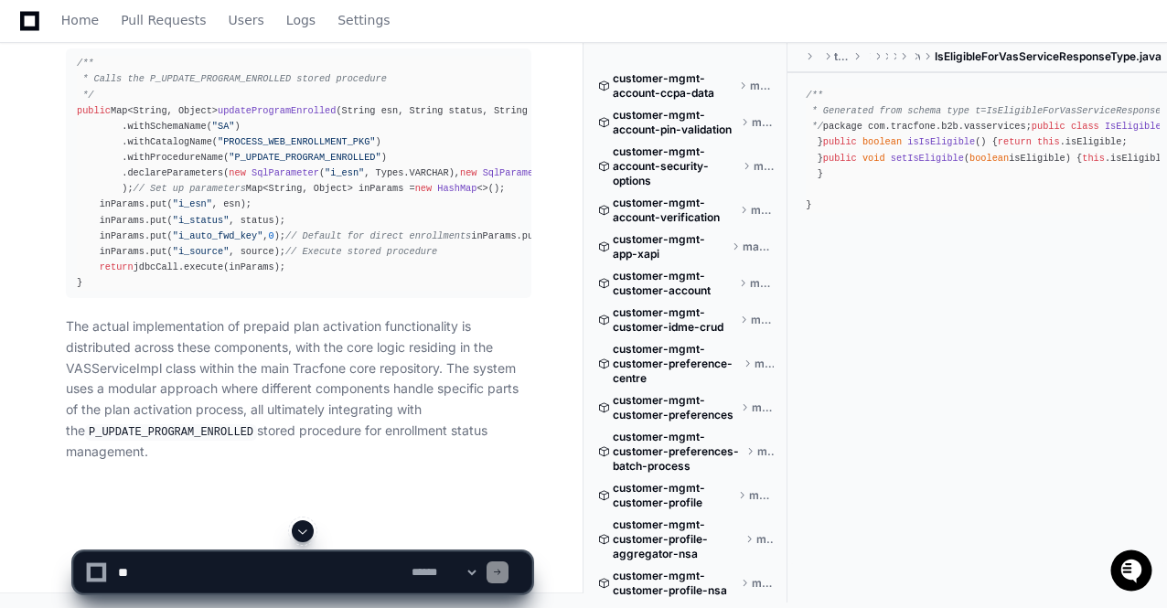
scroll to position [124213, 0]
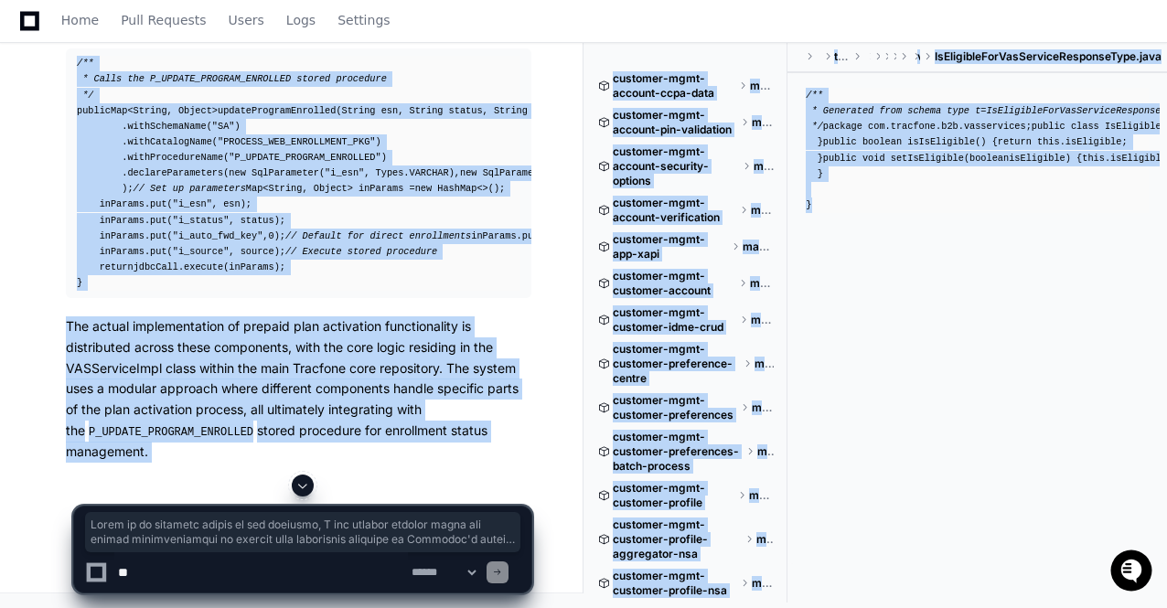
drag, startPoint x: 190, startPoint y: 505, endPoint x: 165, endPoint y: 489, distance: 29.9
click at [176, 485] on div at bounding box center [302, 486] width 459 height 22
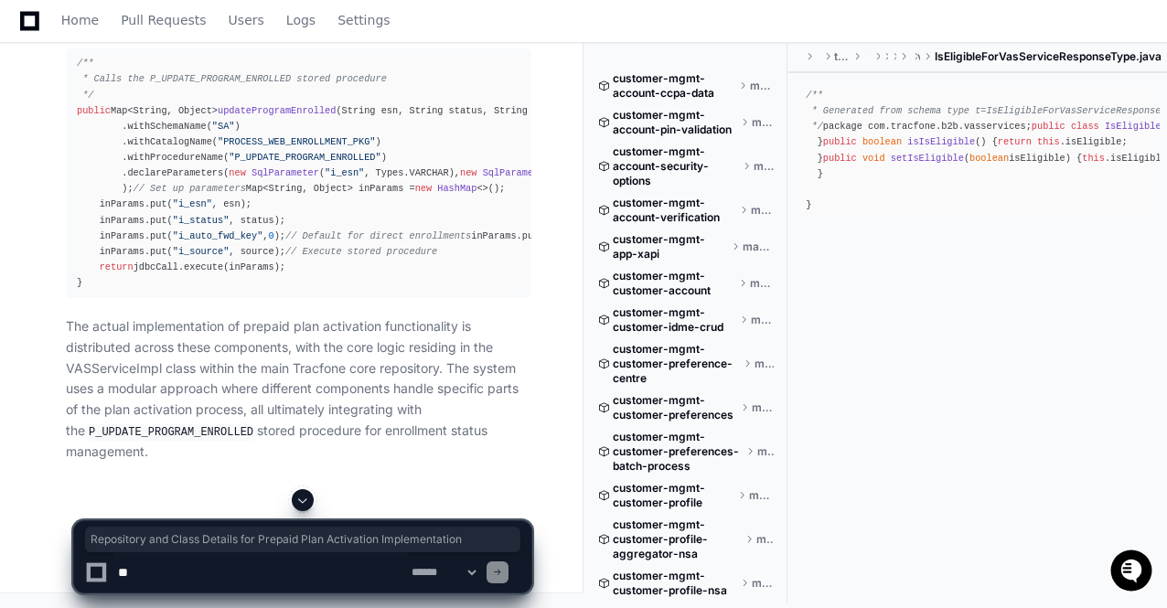
drag, startPoint x: 183, startPoint y: 504, endPoint x: 64, endPoint y: 471, distance: 123.3
copy h1 "Repository and Class Details for Prepaid Plan Activation Implementation"
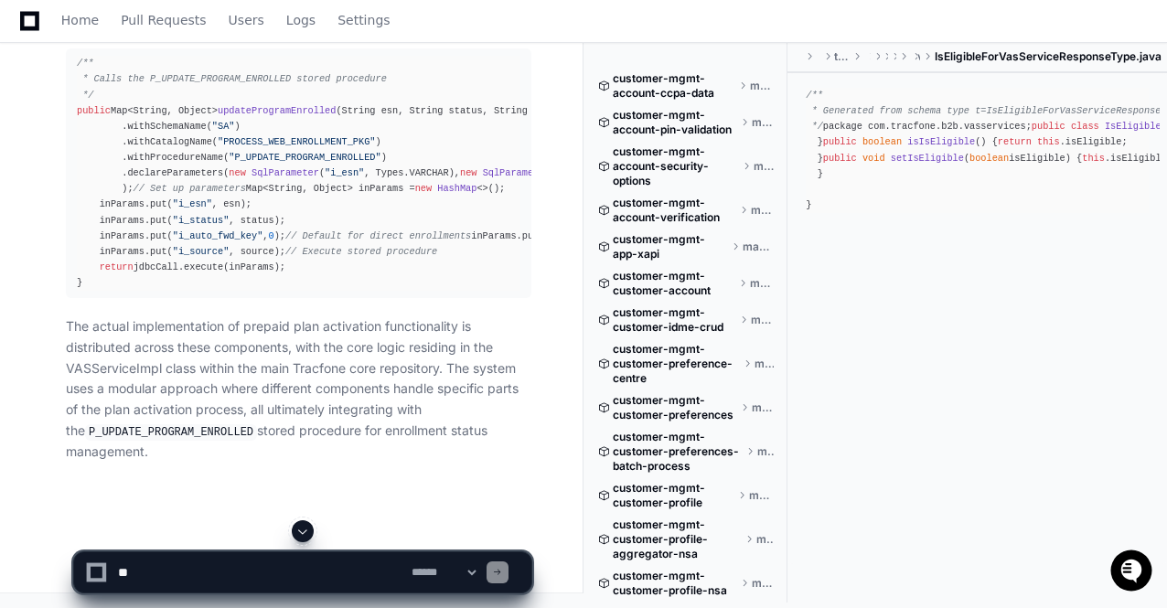
scroll to position [121214, 0]
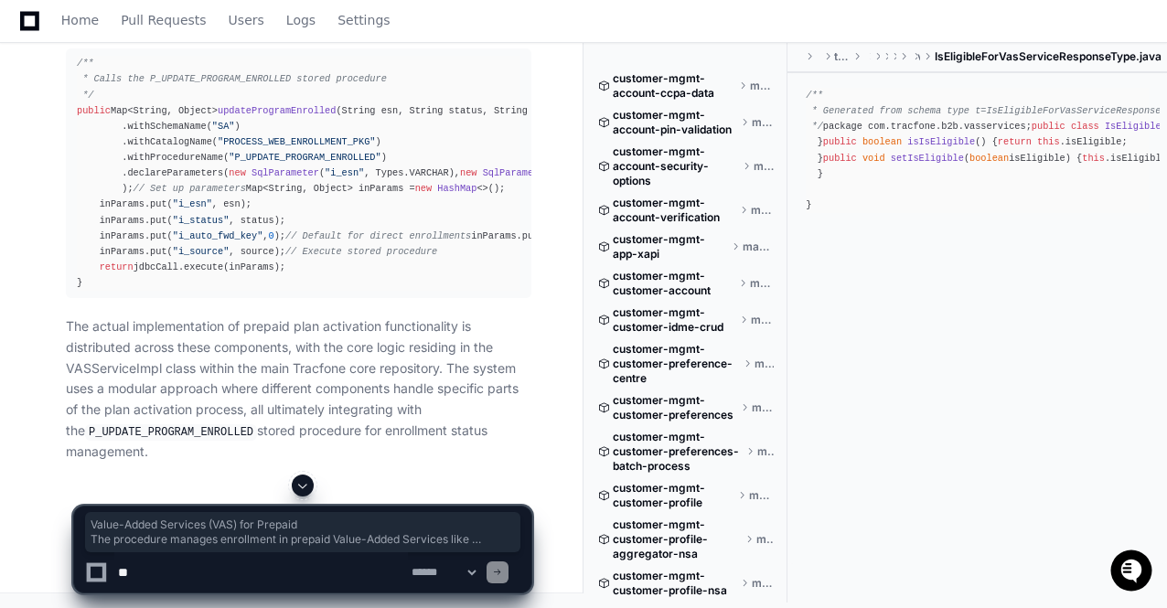
drag, startPoint x: 89, startPoint y: 222, endPoint x: 315, endPoint y: 468, distance: 334.5
copy article "Value-Added Services (VAS) for Prepaid The procedure manages enrollment in prep…"
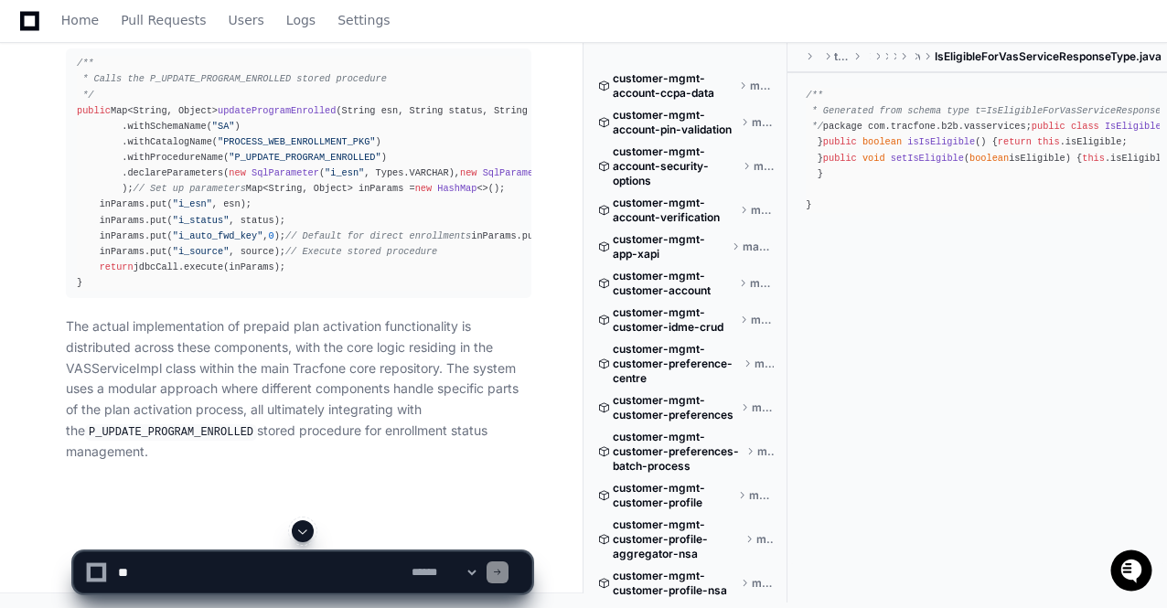
scroll to position [117081, 0]
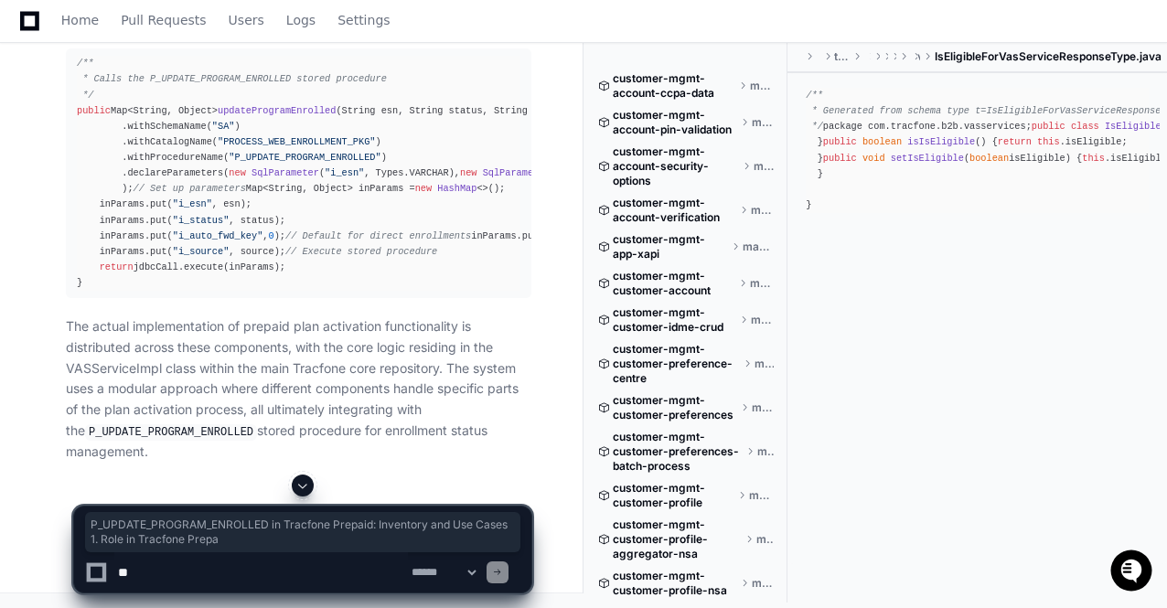
drag, startPoint x: 66, startPoint y: 215, endPoint x: 218, endPoint y: 268, distance: 160.8
copy article "P_UPDATE_PROGRAM_ENROLLED in Tracfone Prepaid: Inventory and Use Cases 1. Role …"
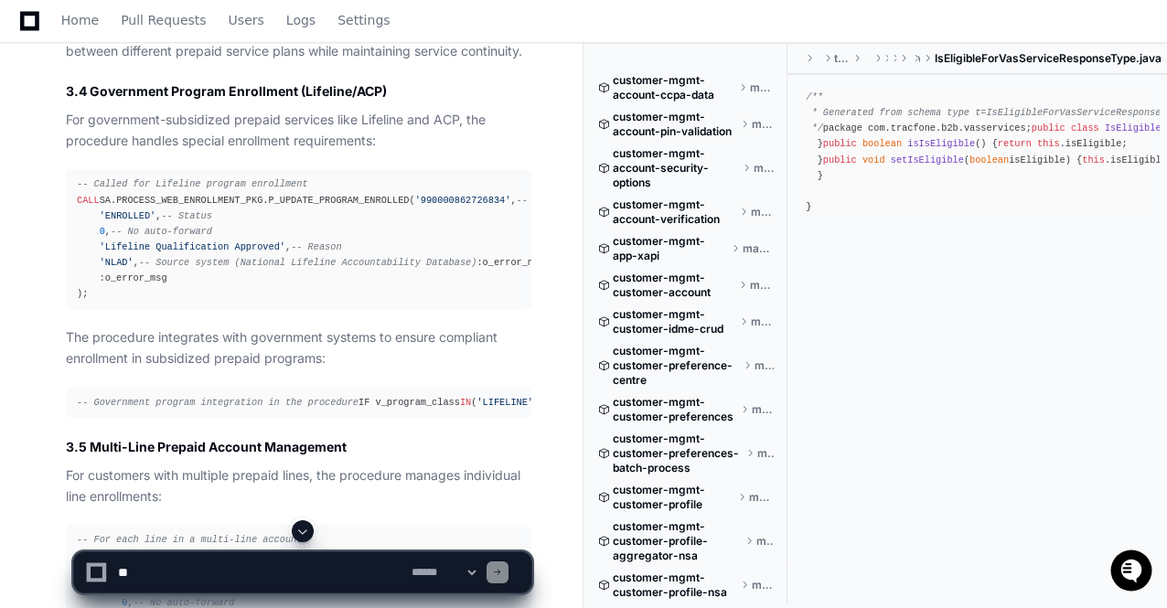
scroll to position [106895, 0]
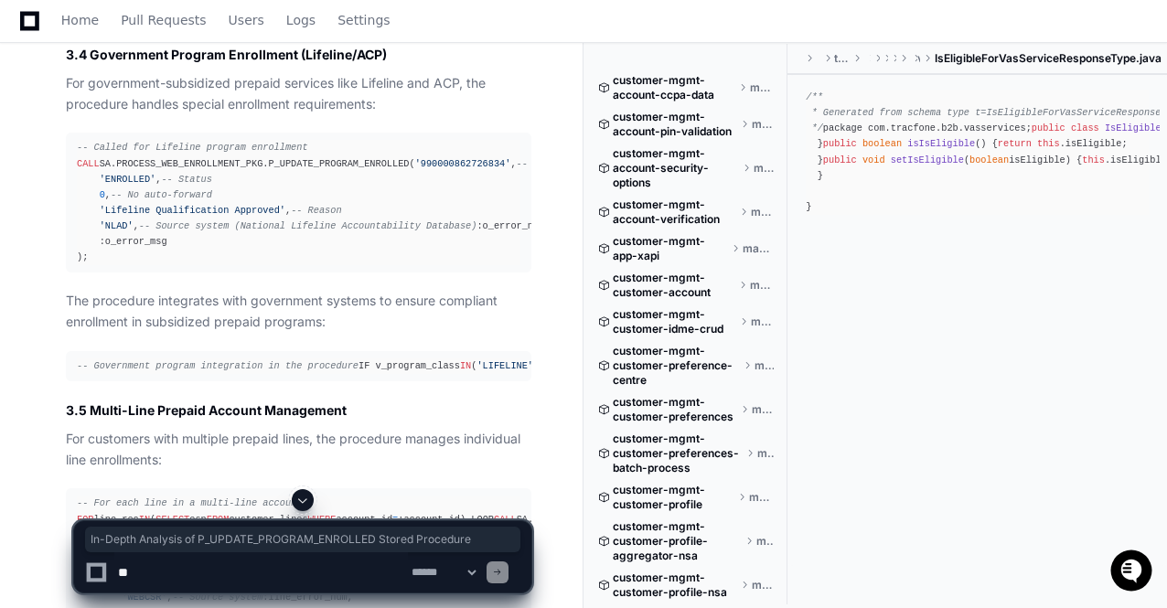
drag, startPoint x: 65, startPoint y: 184, endPoint x: 206, endPoint y: 205, distance: 142.4
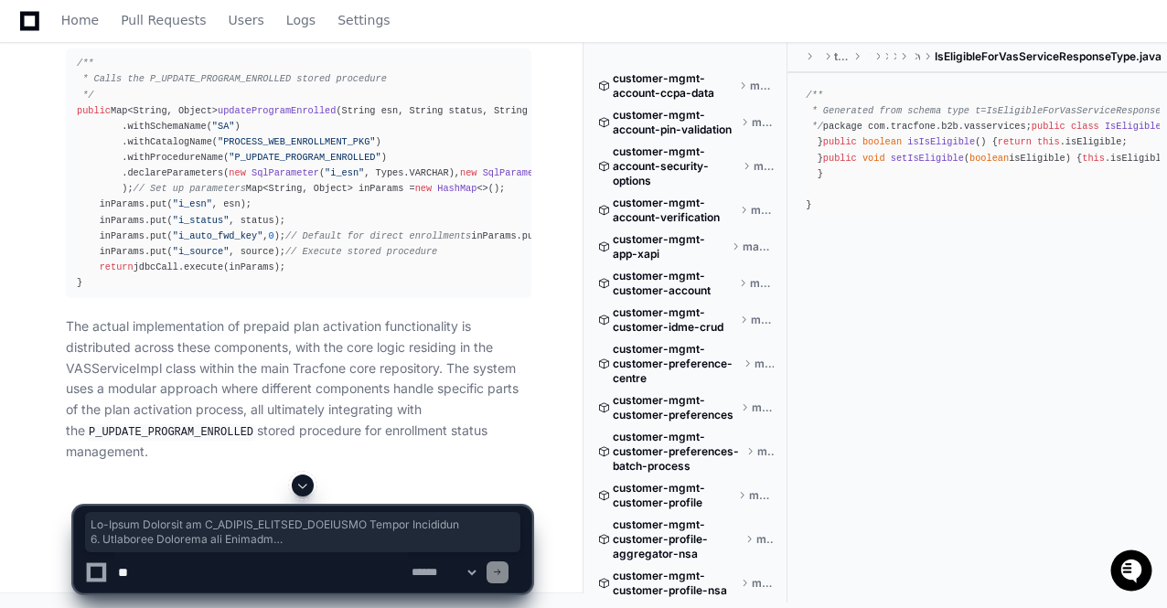
scroll to position [116481, 0]
copy article "In-Depth Analysis of P_UPDATE_PROGRAM_ENROLLED Stored Procedure 1. Procedure Ov…"
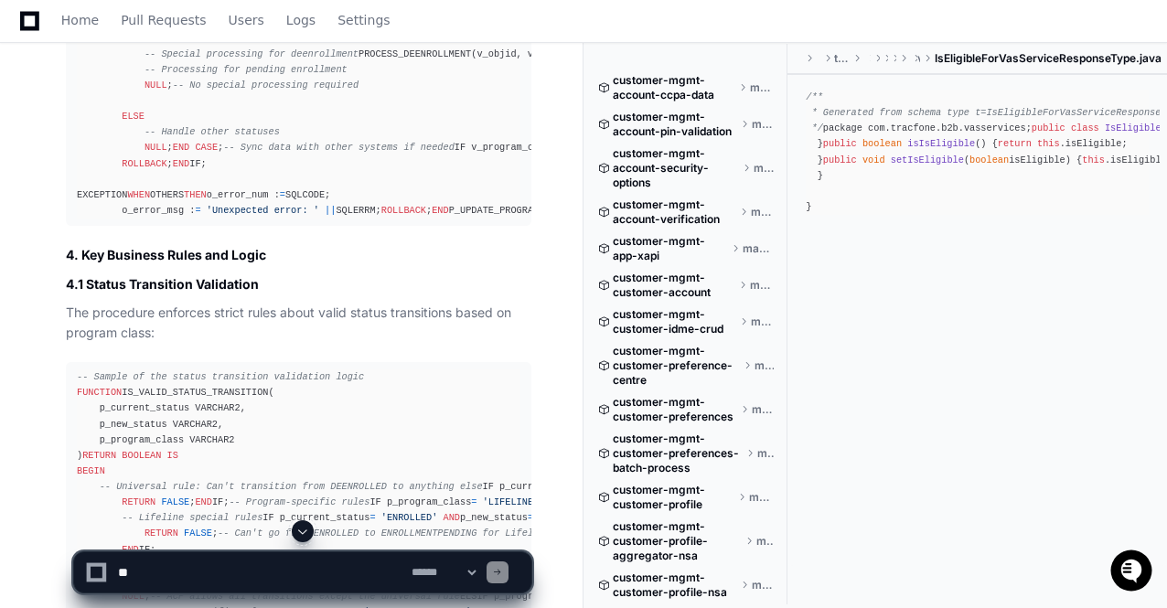
scroll to position [99365, 0]
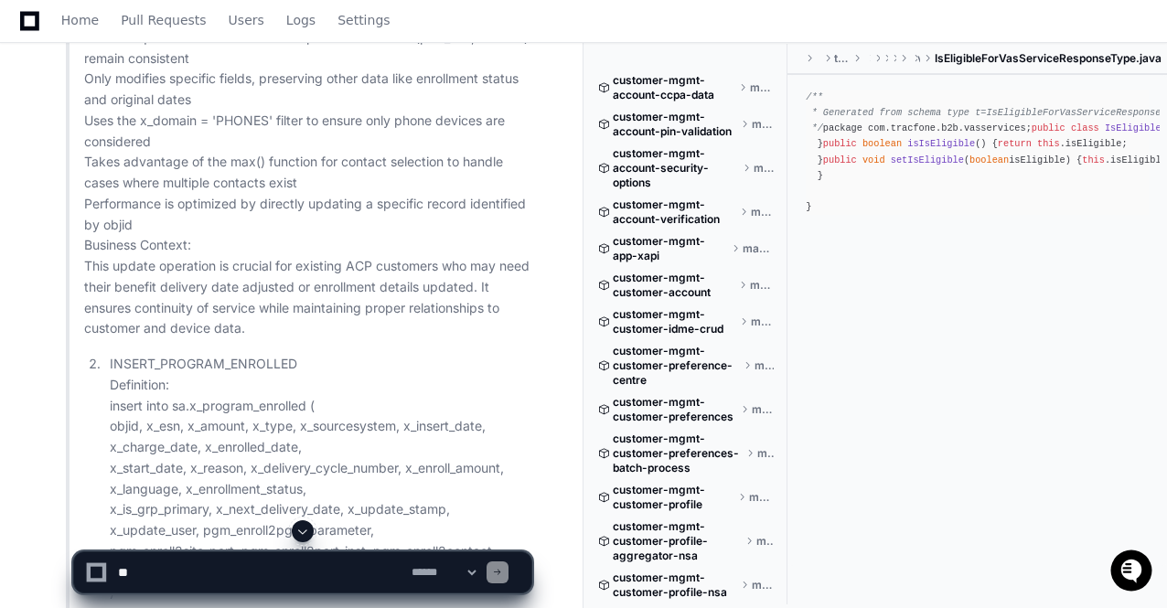
scroll to position [90881, 0]
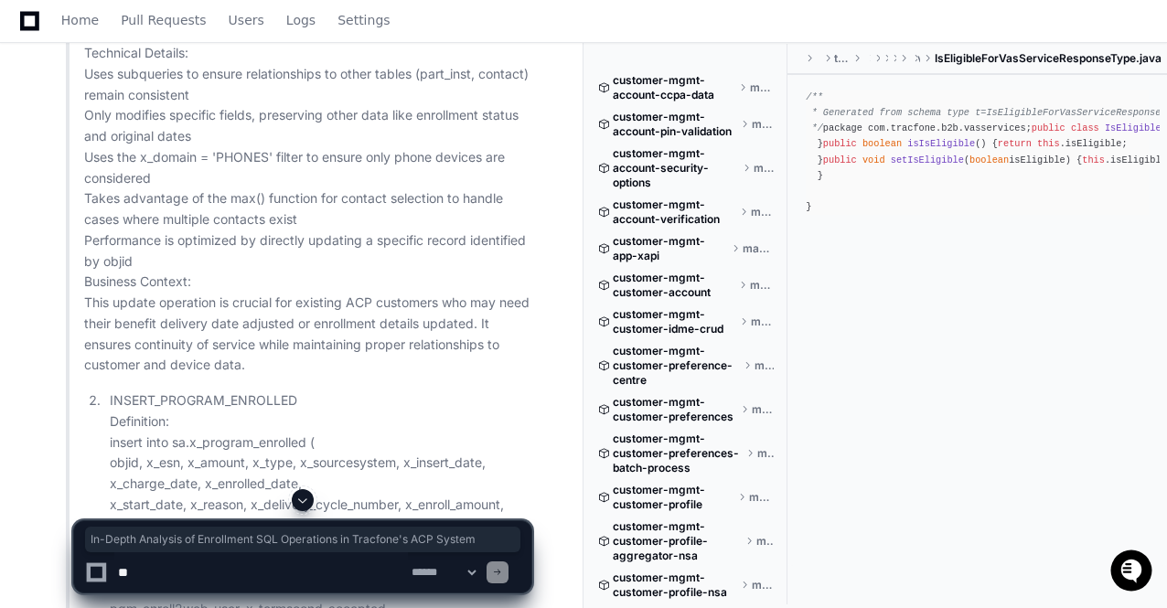
drag, startPoint x: 159, startPoint y: 163, endPoint x: 61, endPoint y: 134, distance: 101.9
copy h1 "In-Depth Analysis of Enrollment SQL Operations in Tracfone's ACP System"
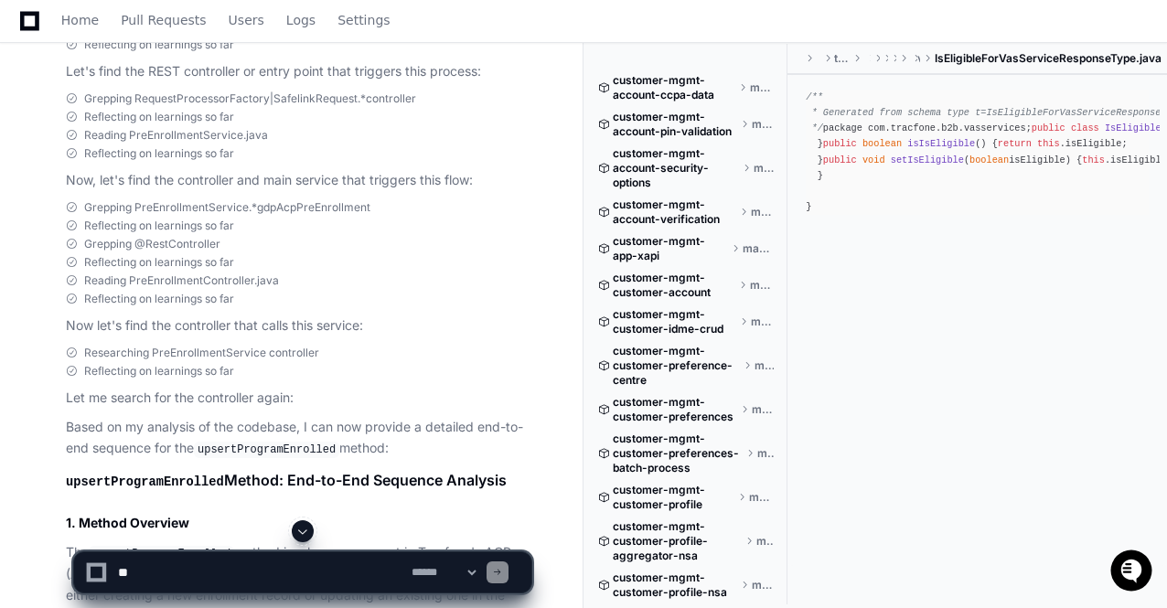
scroll to position [77495, 0]
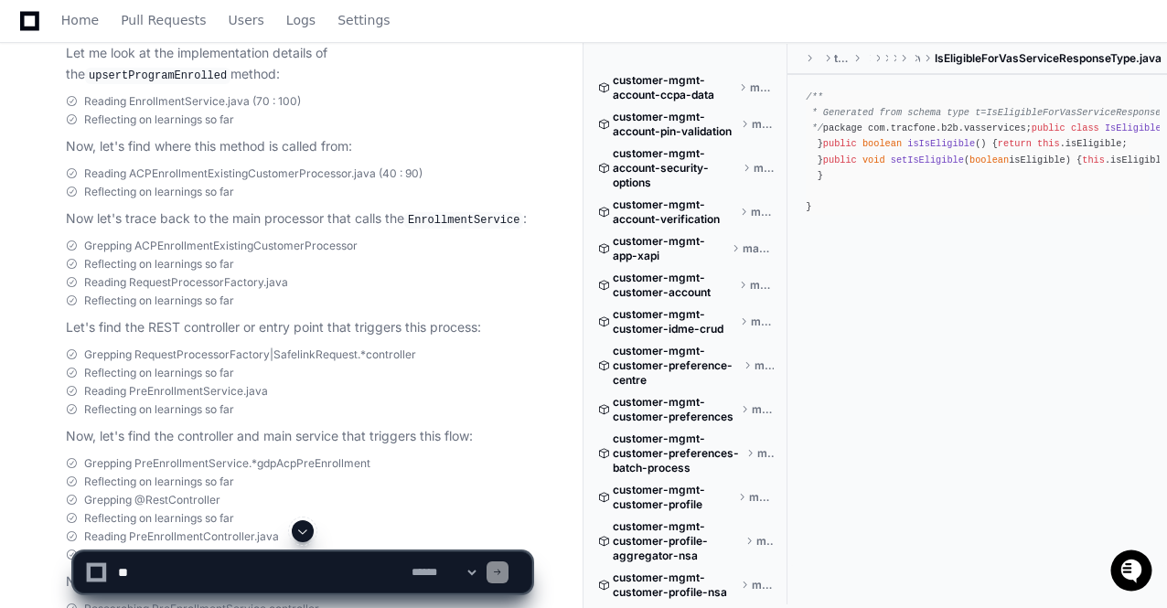
click at [302, 533] on span at bounding box center [302, 531] width 15 height 15
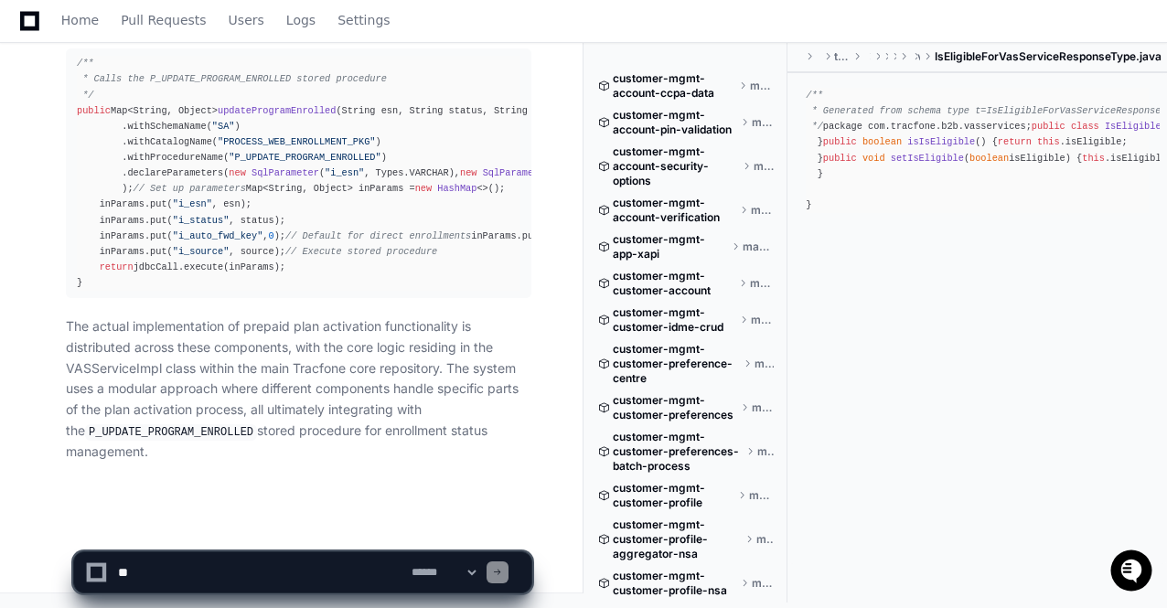
click at [180, 581] on textarea at bounding box center [260, 572] width 293 height 40
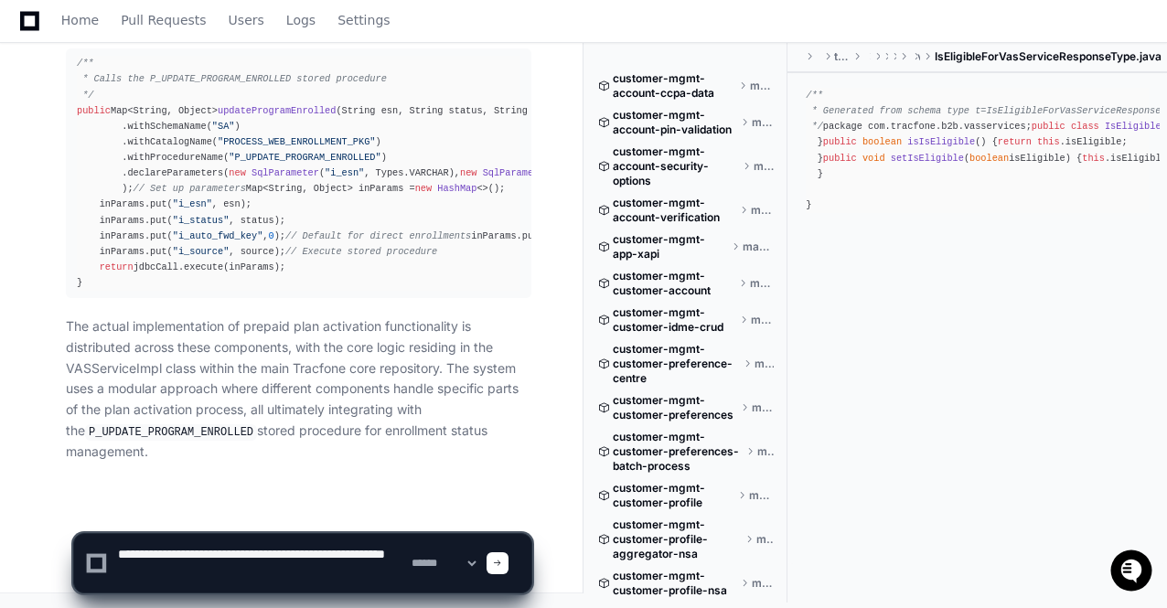
click at [325, 555] on textarea at bounding box center [260, 563] width 293 height 59
drag, startPoint x: 344, startPoint y: 555, endPoint x: 321, endPoint y: 555, distance: 22.9
click at [321, 555] on textarea at bounding box center [260, 563] width 293 height 59
click at [262, 564] on textarea at bounding box center [260, 563] width 293 height 59
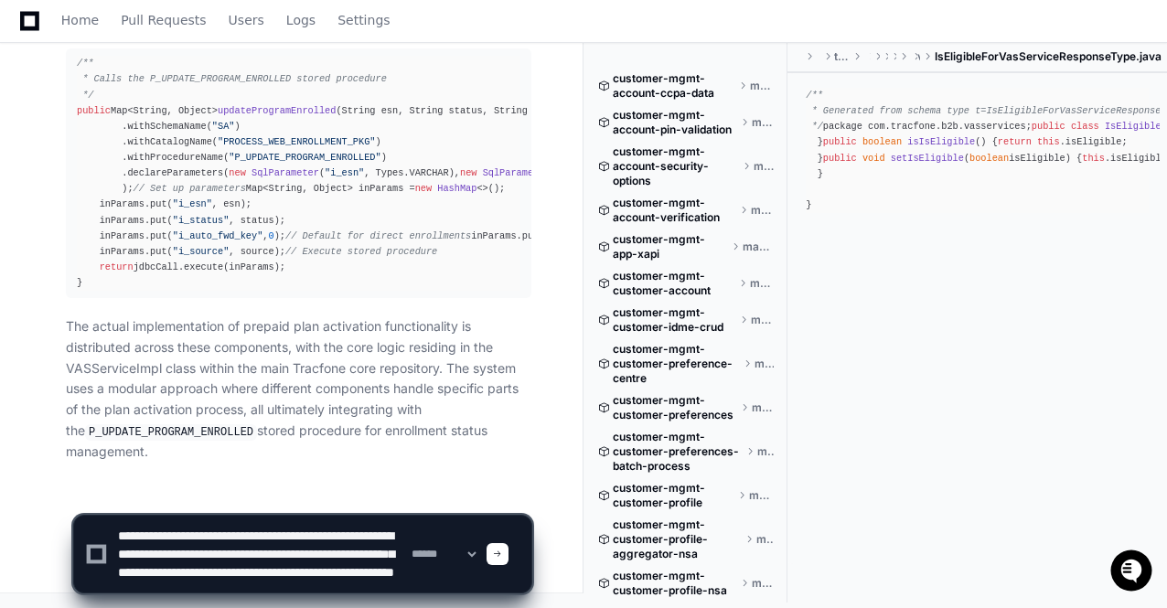
type textarea "**********"
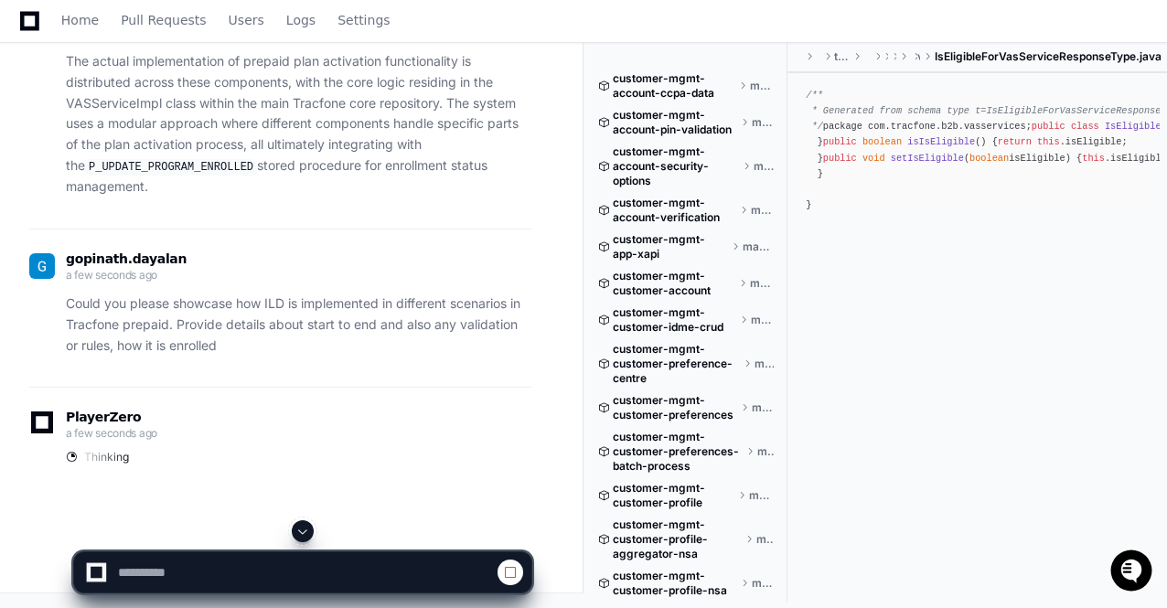
scroll to position [127323, 0]
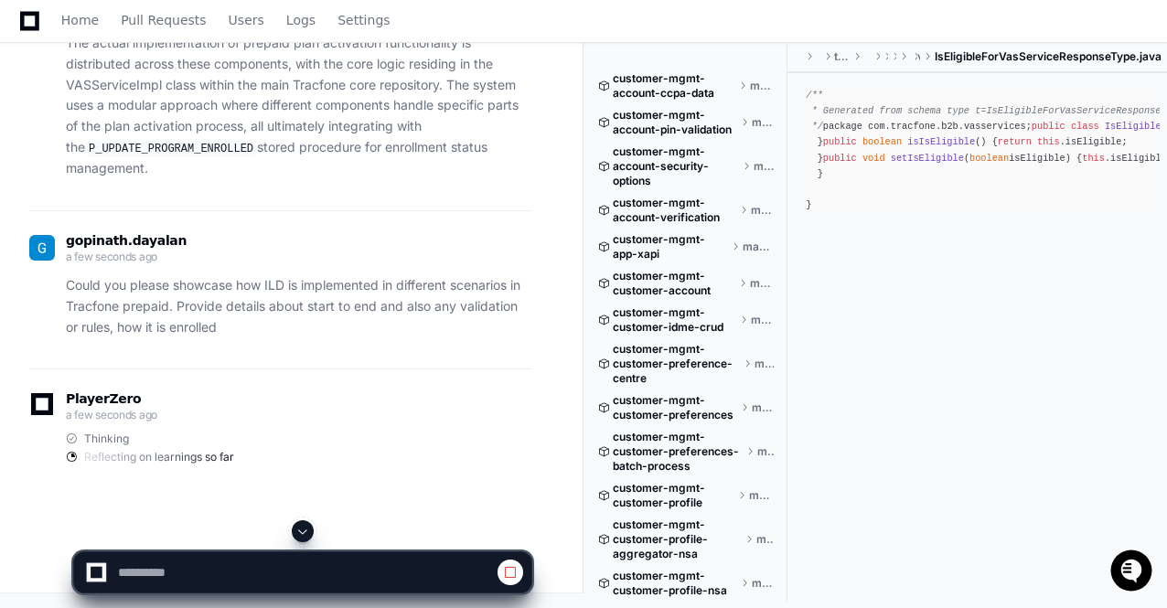
click at [301, 532] on span at bounding box center [302, 531] width 15 height 15
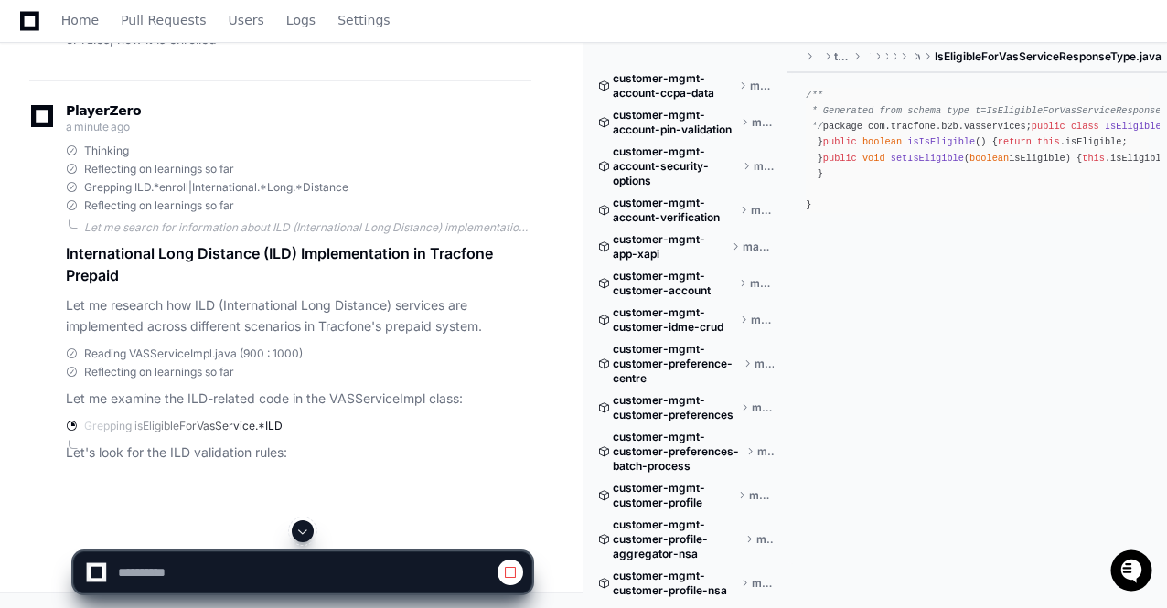
click at [305, 528] on span at bounding box center [302, 531] width 15 height 15
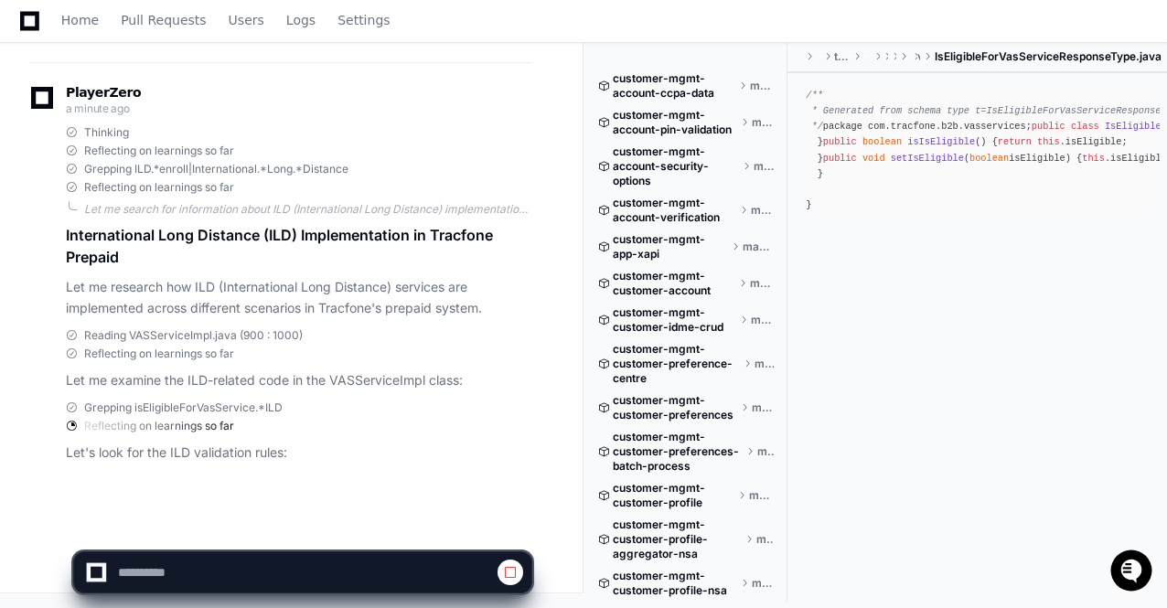
scroll to position [130244, 0]
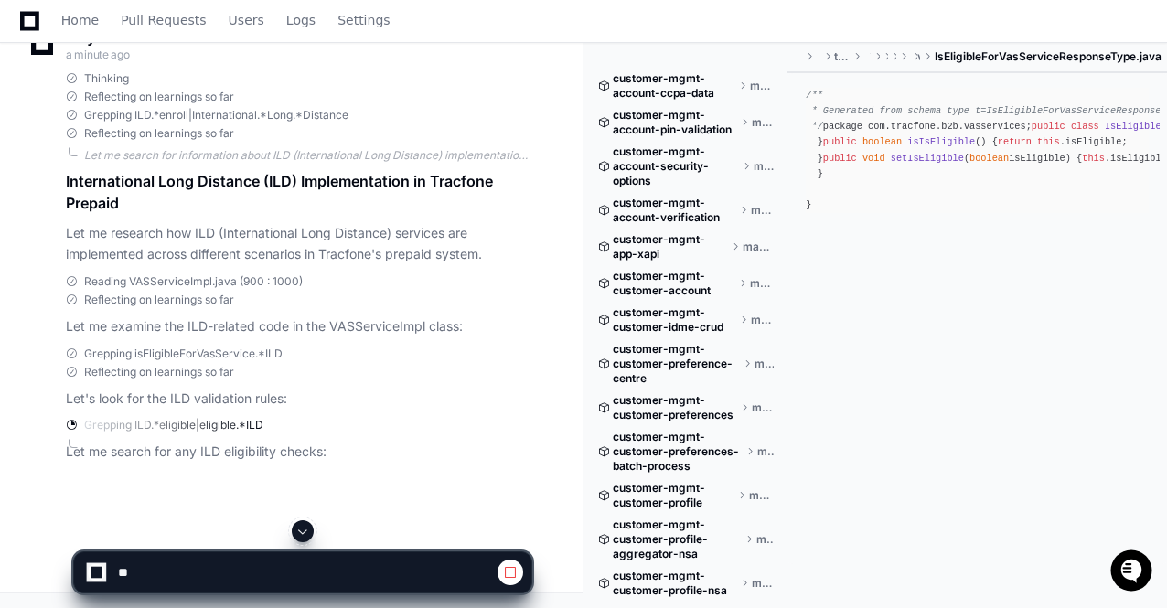
scroll to position [130244, 0]
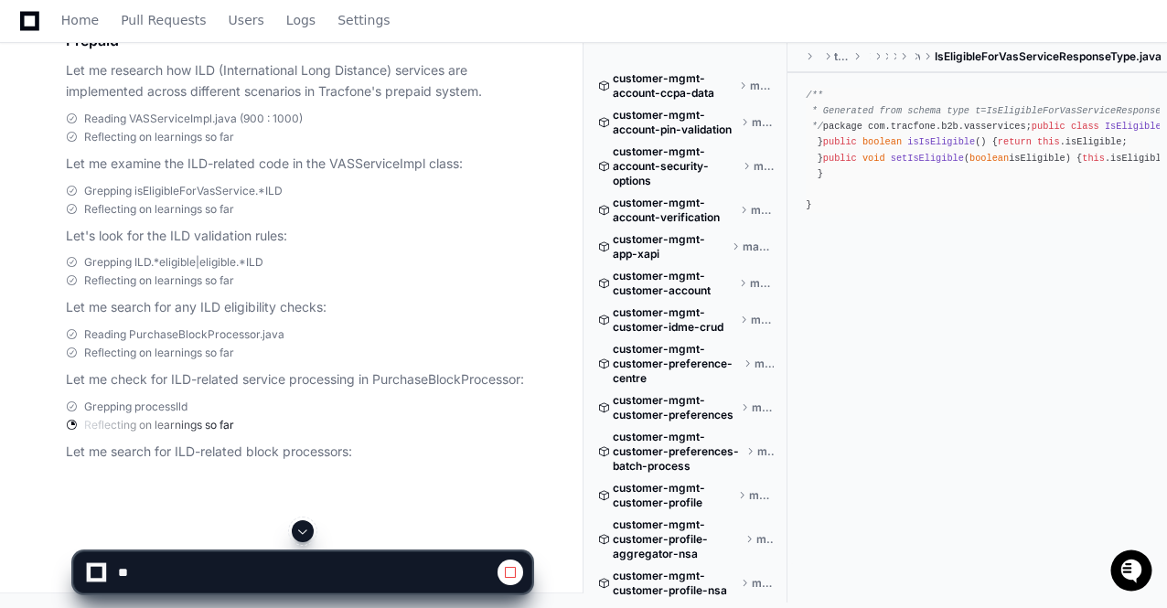
click at [299, 526] on span at bounding box center [302, 531] width 15 height 15
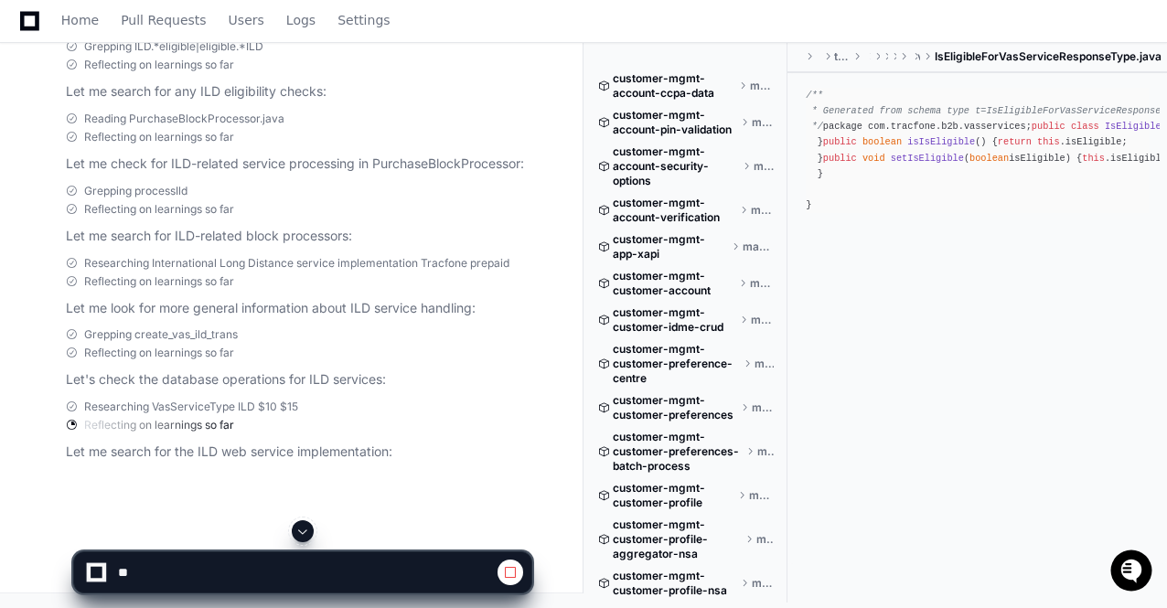
click at [300, 527] on span at bounding box center [302, 531] width 15 height 15
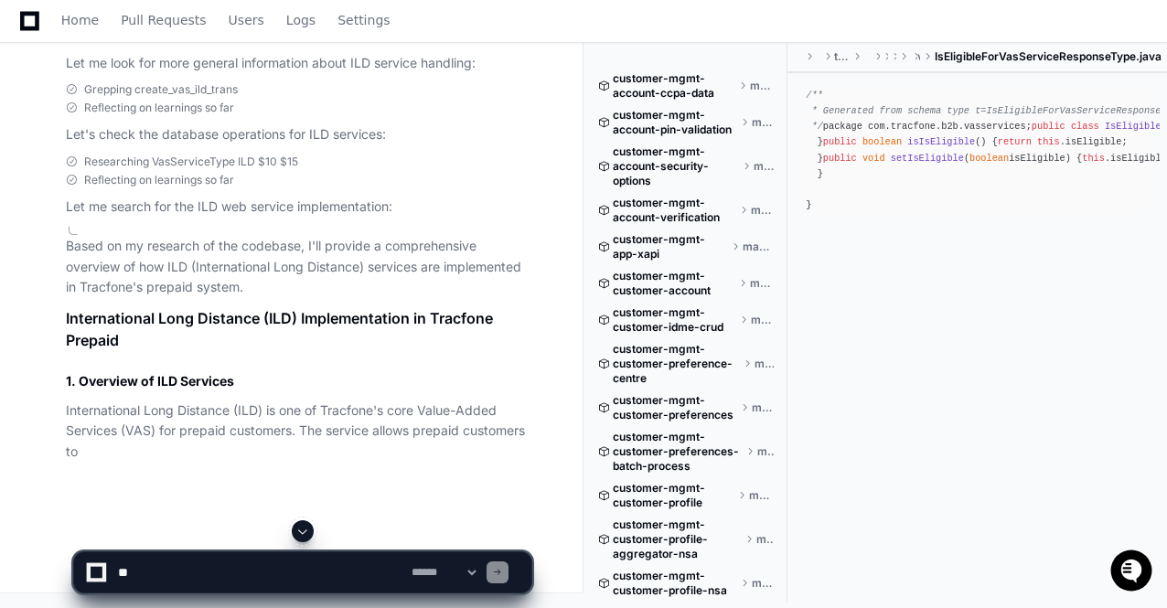
click at [307, 536] on span at bounding box center [302, 531] width 15 height 15
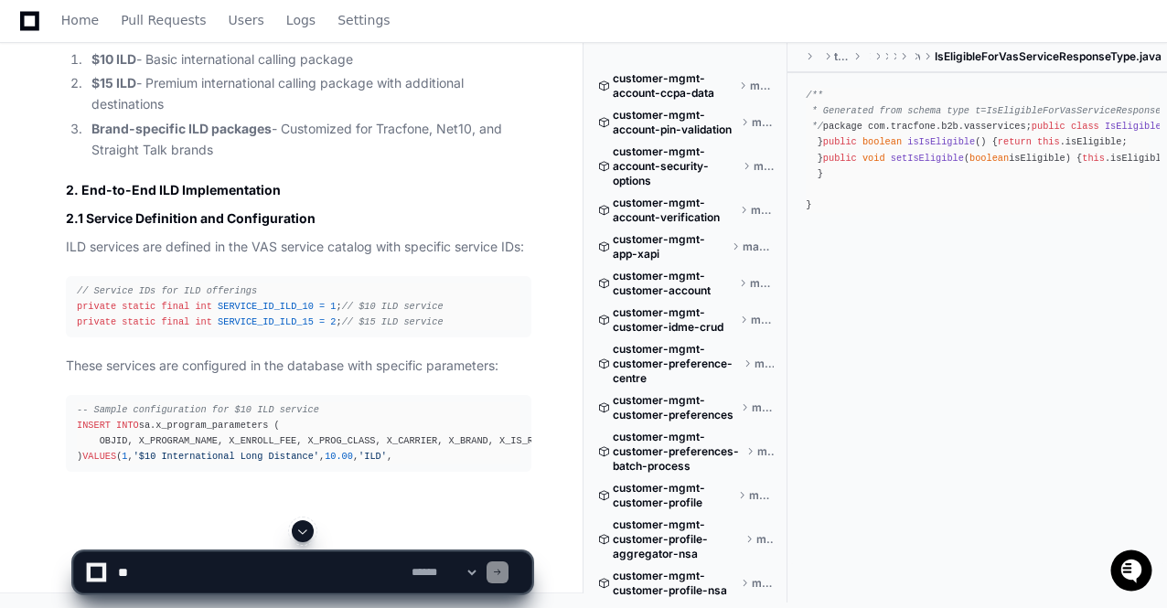
click at [307, 536] on span at bounding box center [302, 531] width 15 height 15
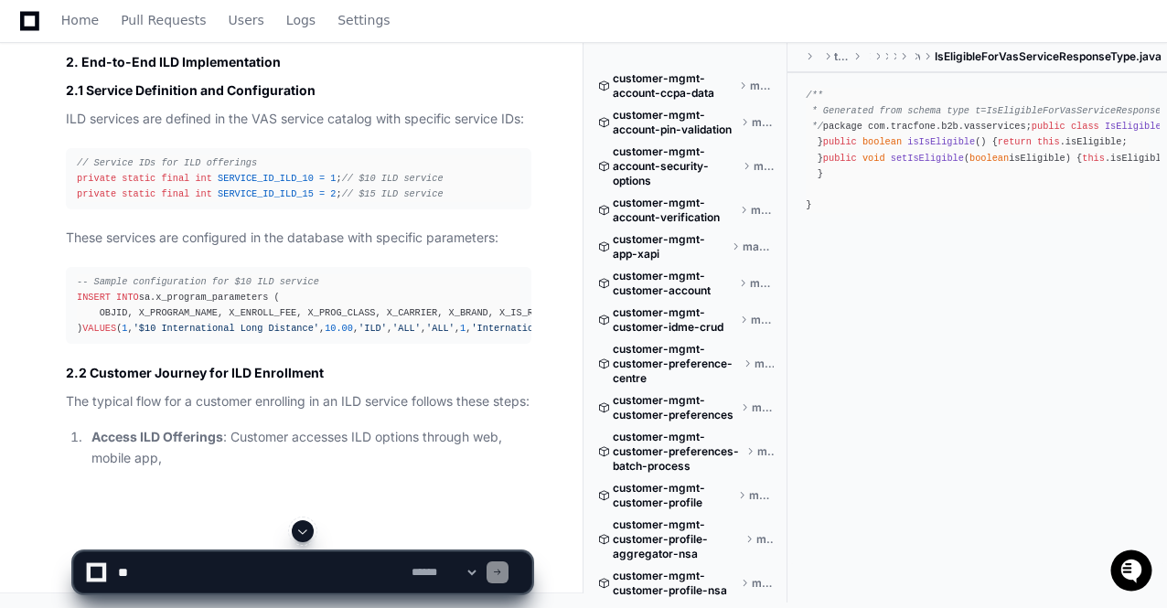
click at [307, 536] on span at bounding box center [302, 531] width 15 height 15
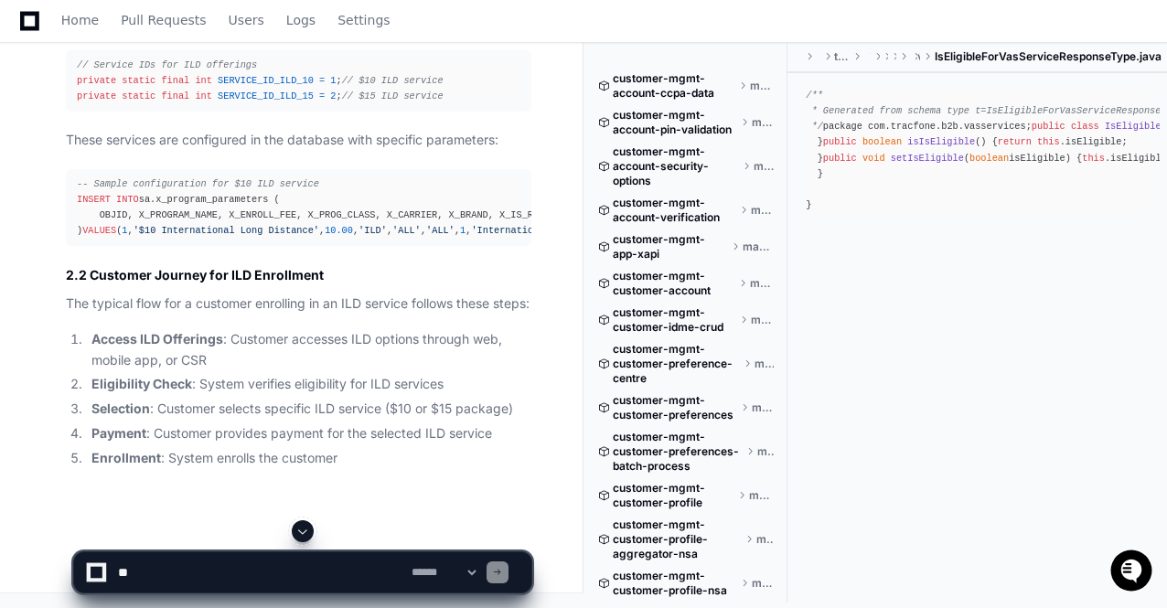
click at [307, 536] on span at bounding box center [302, 531] width 15 height 15
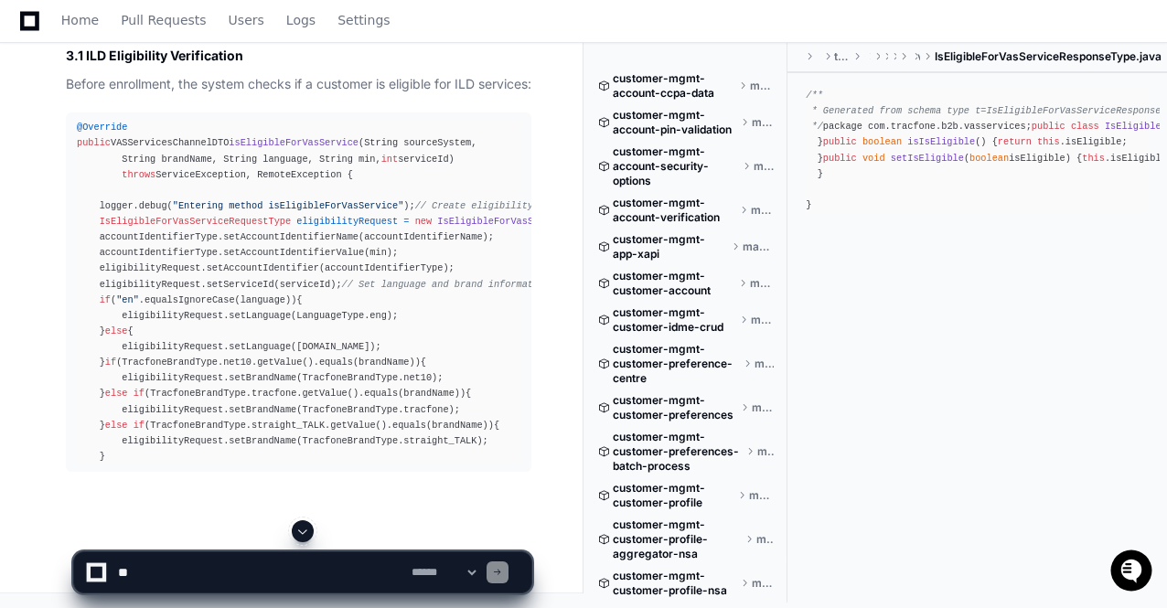
click at [300, 531] on span at bounding box center [302, 531] width 15 height 15
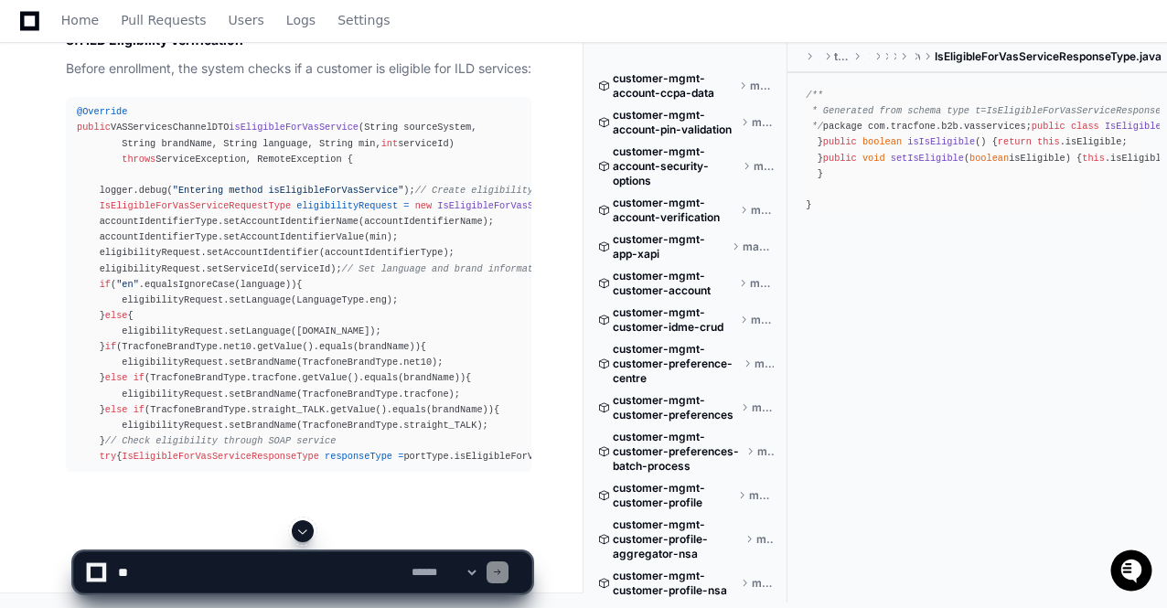
click at [300, 531] on span at bounding box center [302, 531] width 15 height 15
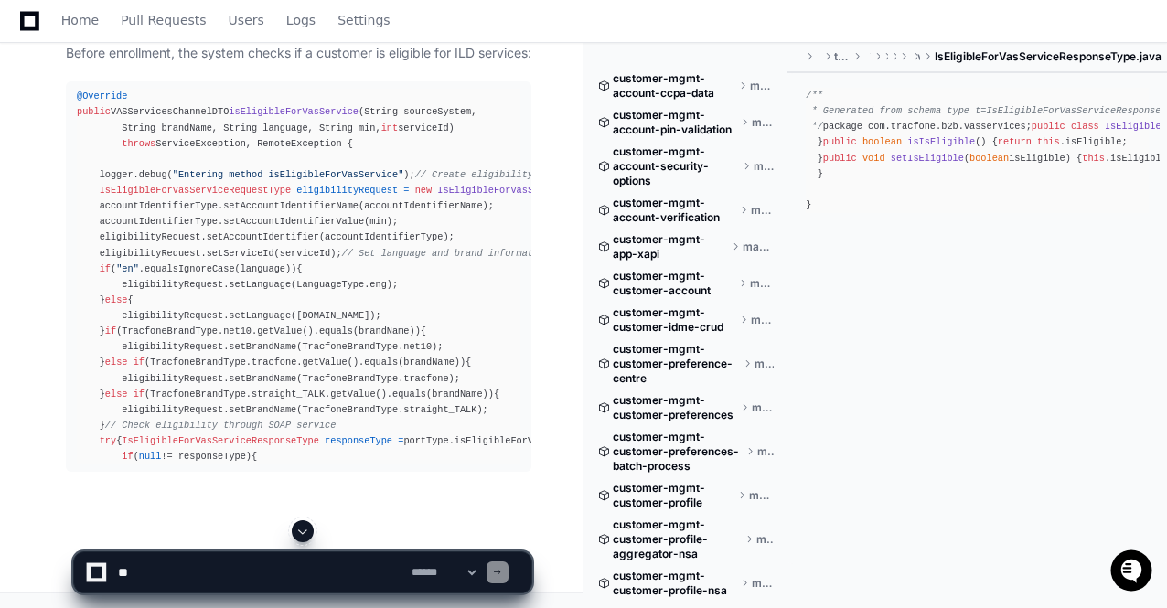
click at [300, 531] on span at bounding box center [302, 531] width 15 height 15
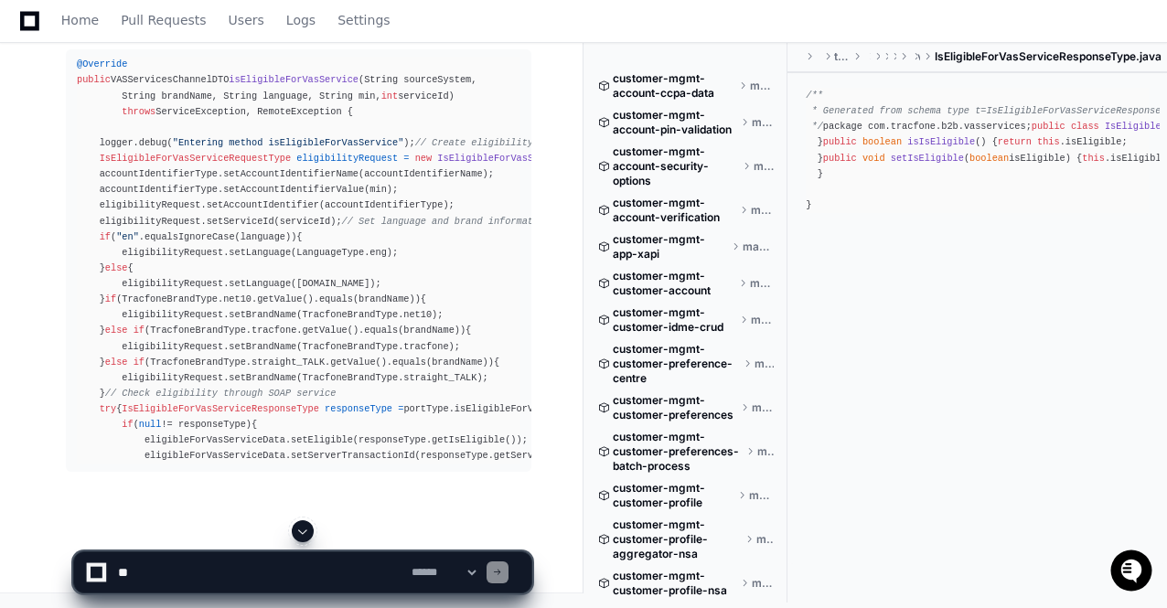
click at [307, 531] on span at bounding box center [302, 531] width 15 height 15
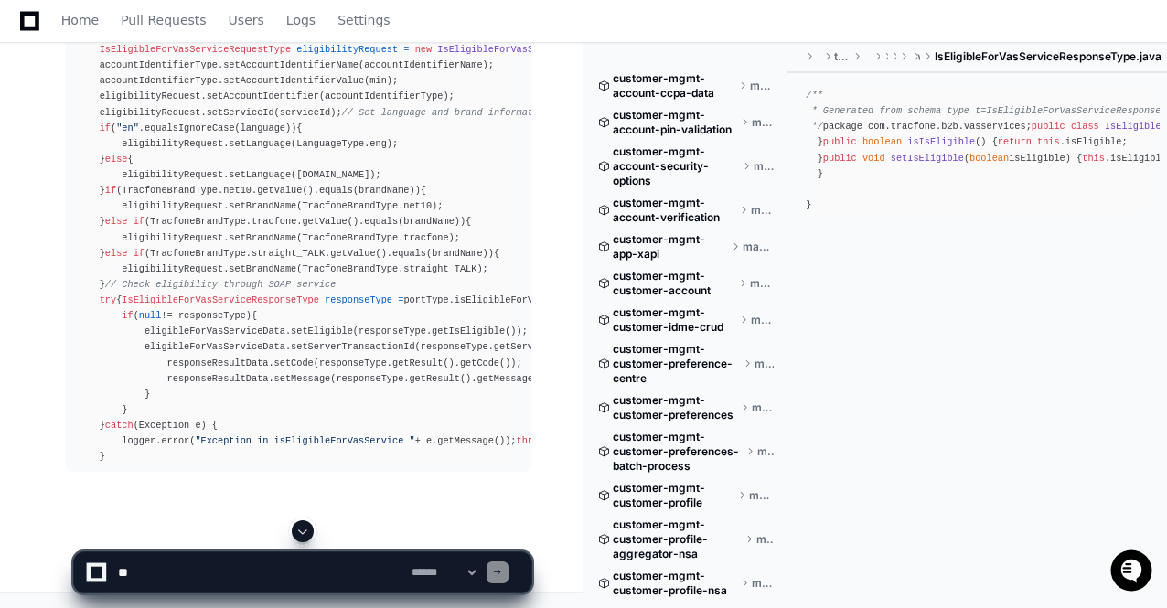
click at [307, 531] on span at bounding box center [302, 531] width 15 height 15
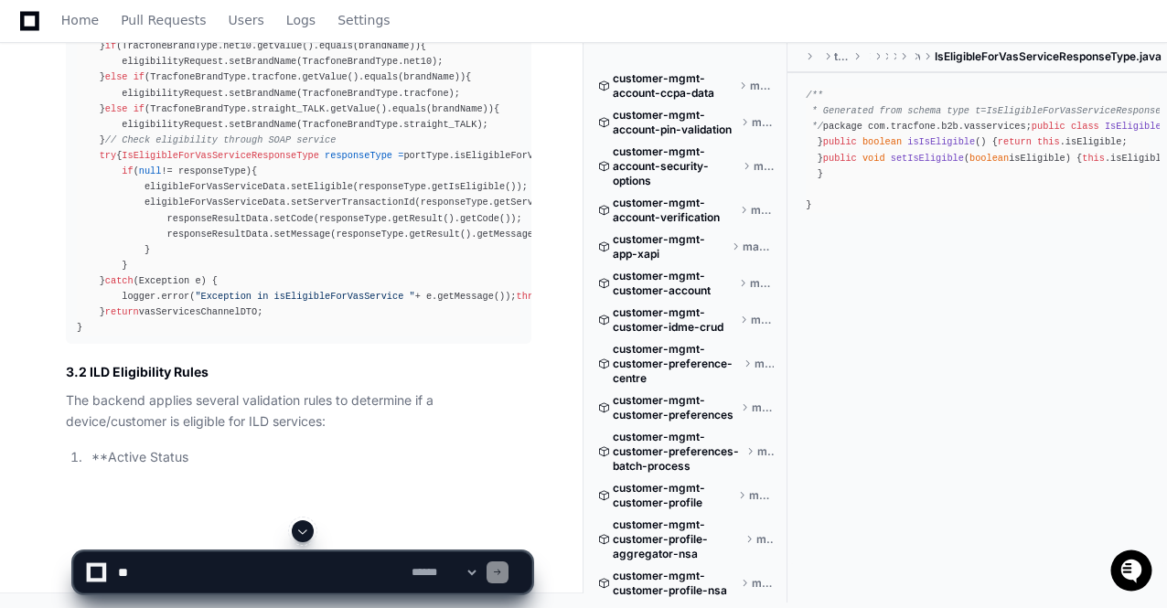
click at [307, 531] on span at bounding box center [302, 531] width 15 height 15
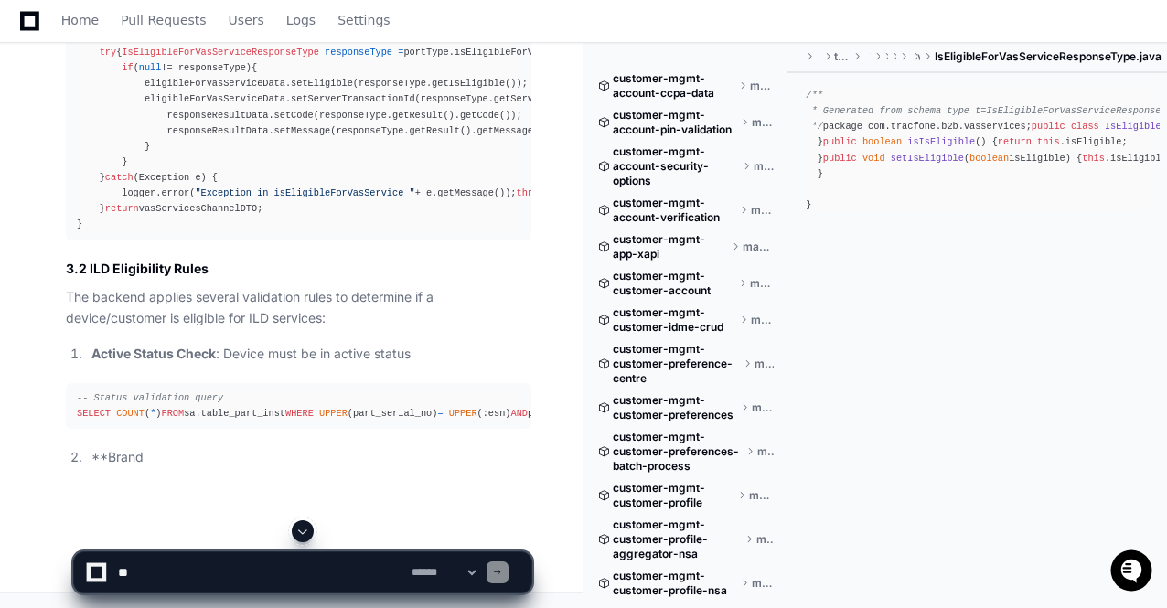
click at [307, 531] on span at bounding box center [302, 531] width 15 height 15
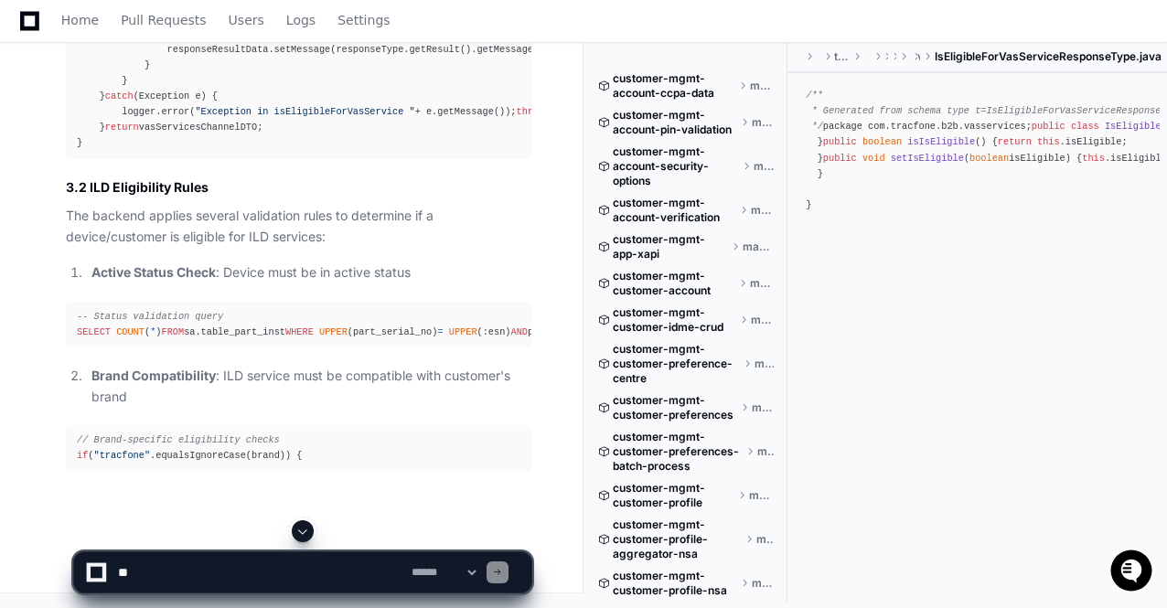
click at [307, 531] on span at bounding box center [302, 531] width 15 height 15
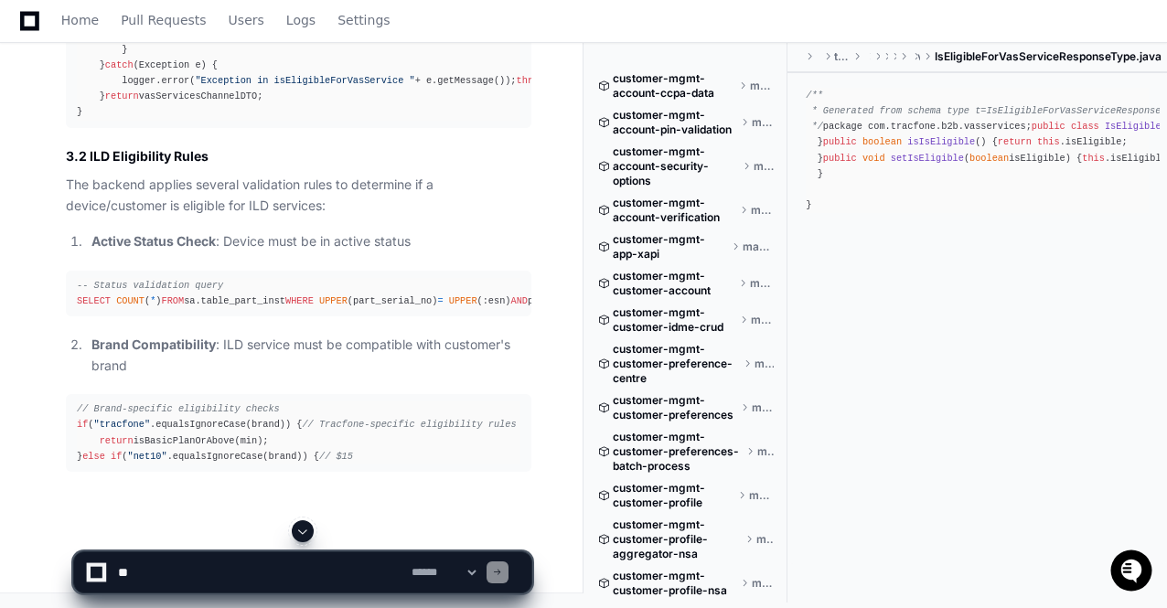
click at [307, 531] on span at bounding box center [302, 531] width 15 height 15
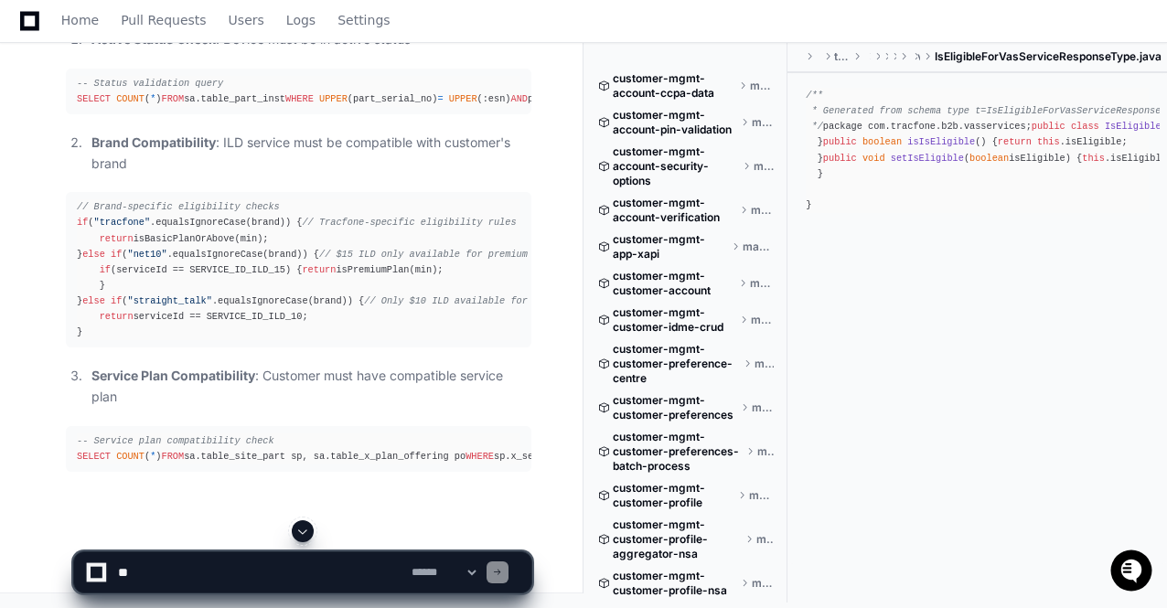
scroll to position [132292, 0]
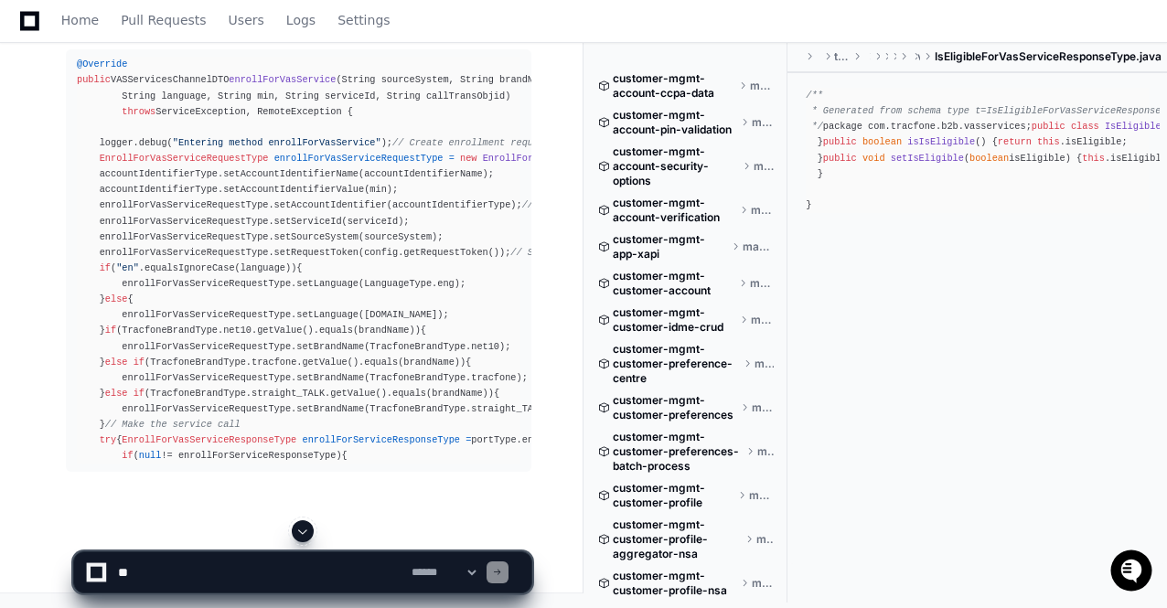
click at [308, 530] on span at bounding box center [302, 531] width 15 height 15
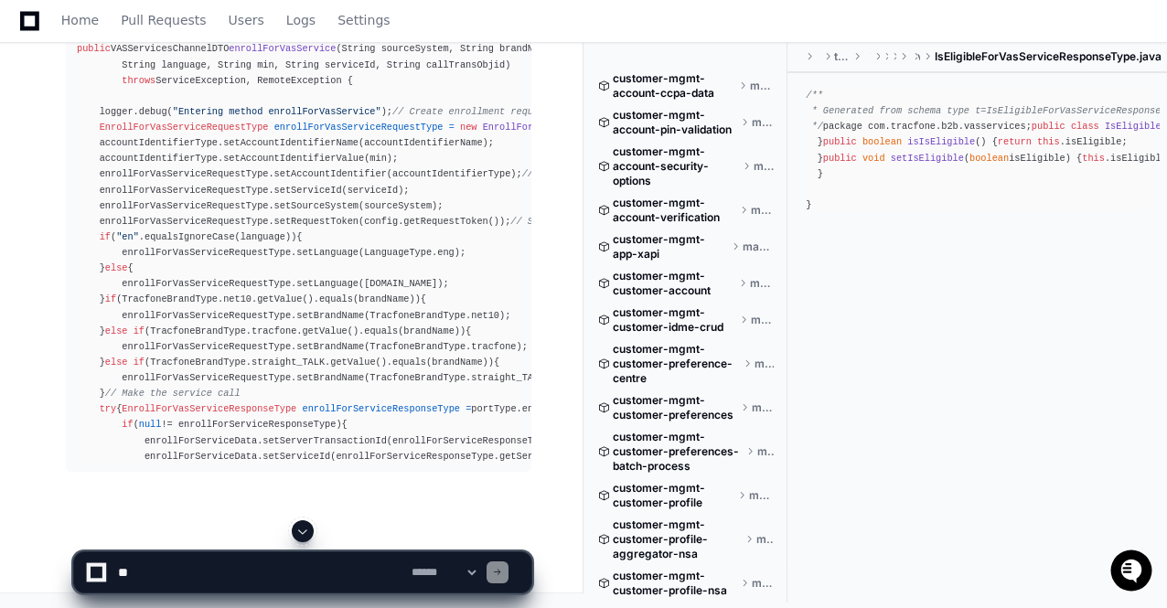
click at [308, 530] on span at bounding box center [302, 531] width 15 height 15
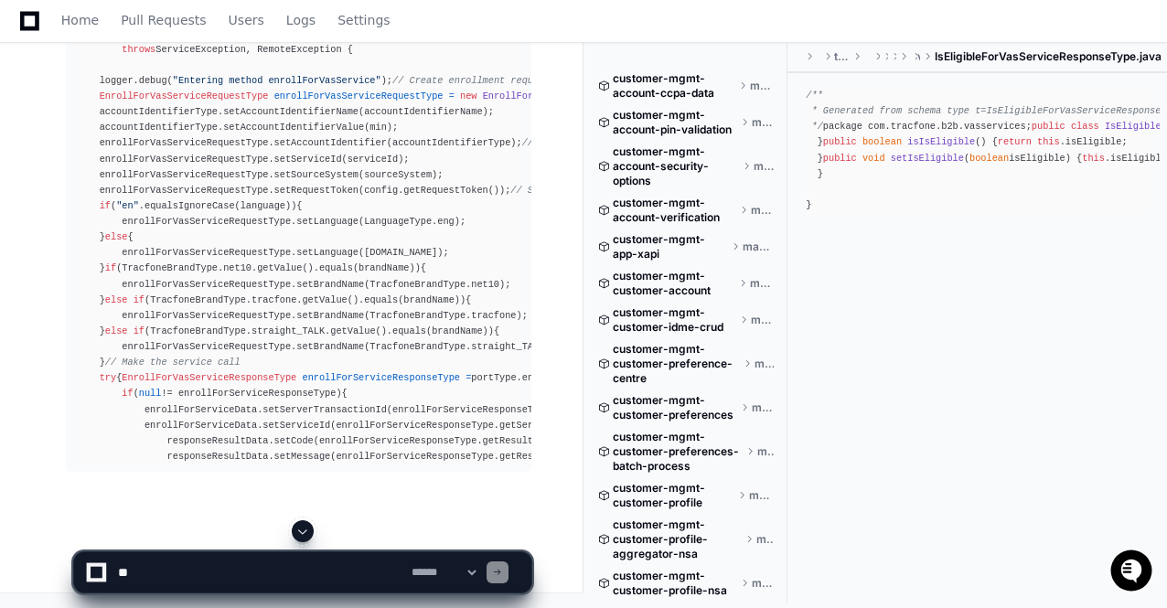
scroll to position [131162, 0]
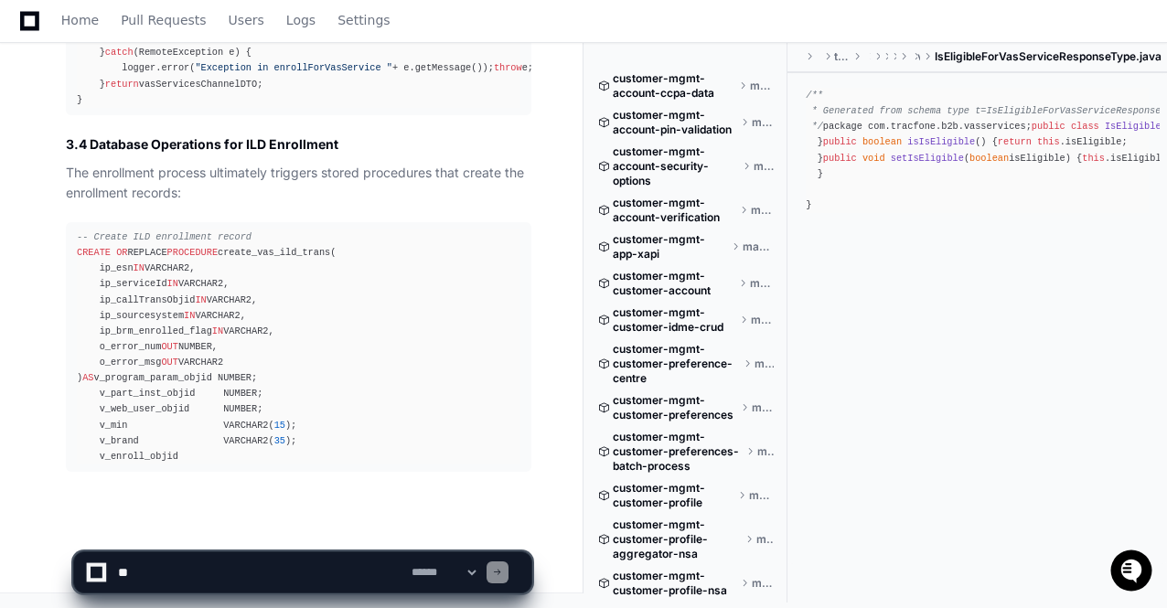
scroll to position [135087, 0]
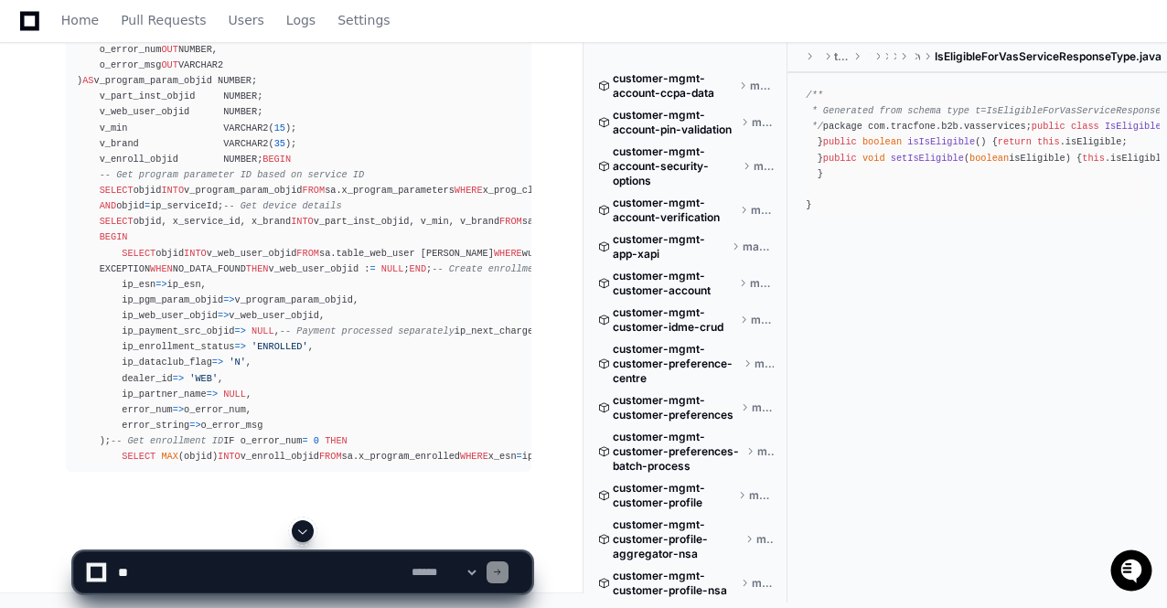
click at [304, 532] on span at bounding box center [302, 531] width 15 height 15
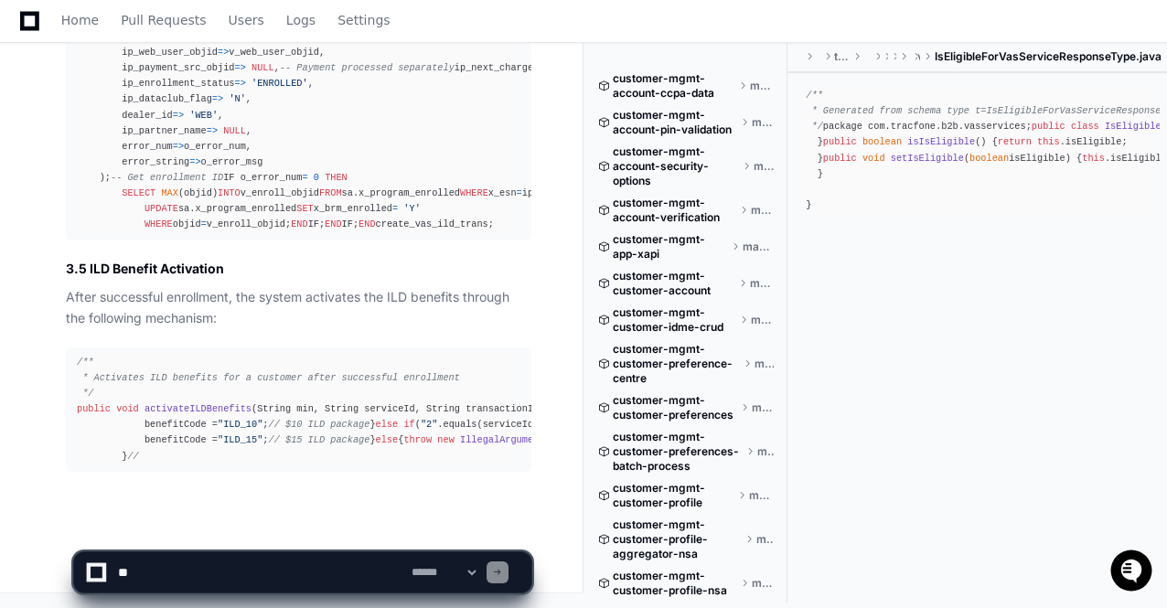
scroll to position [136352, 0]
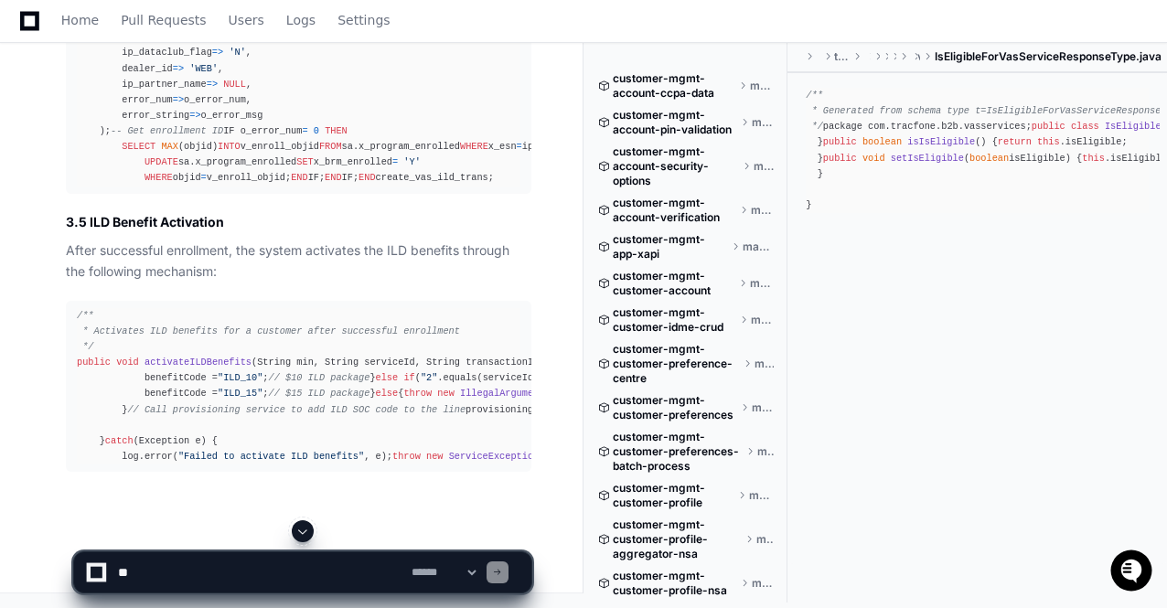
click at [305, 529] on span at bounding box center [302, 531] width 15 height 15
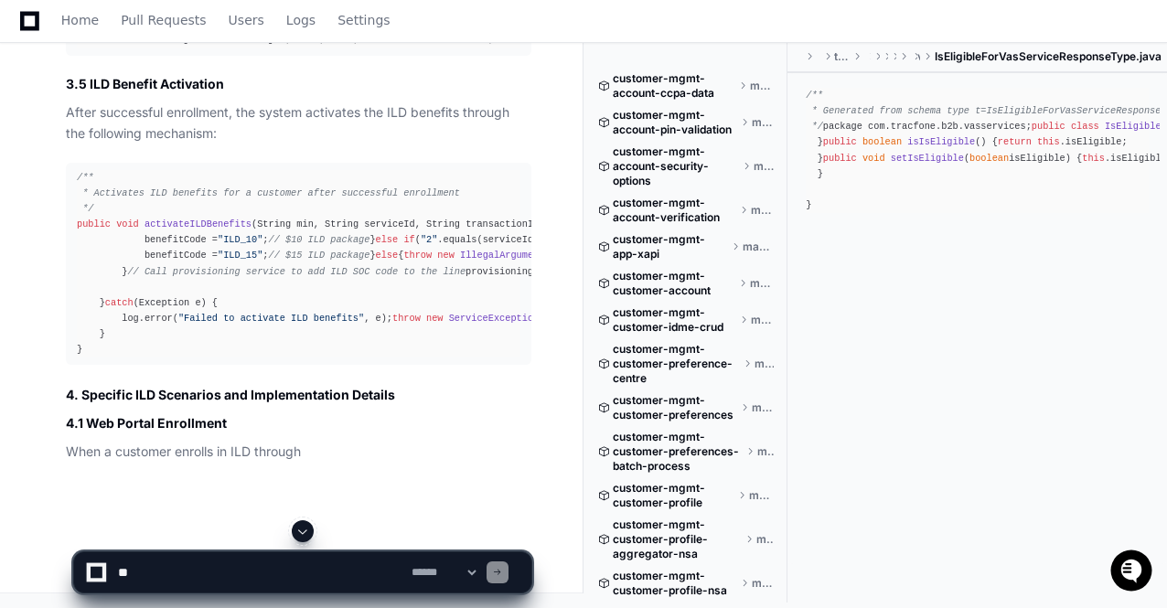
scroll to position [136049, 0]
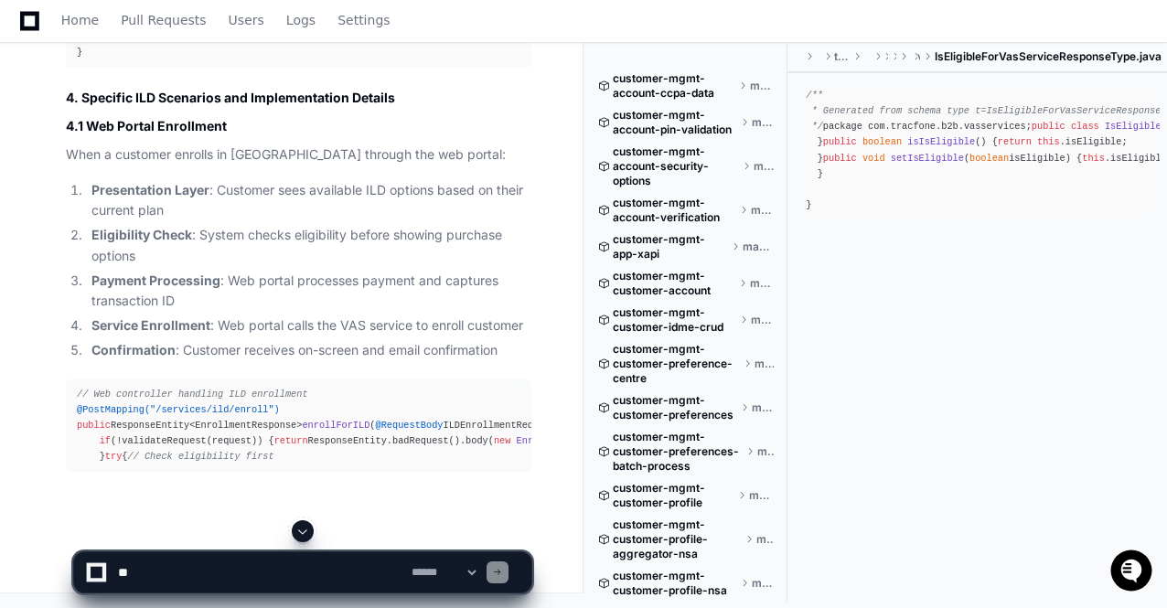
click at [299, 531] on span at bounding box center [302, 531] width 15 height 15
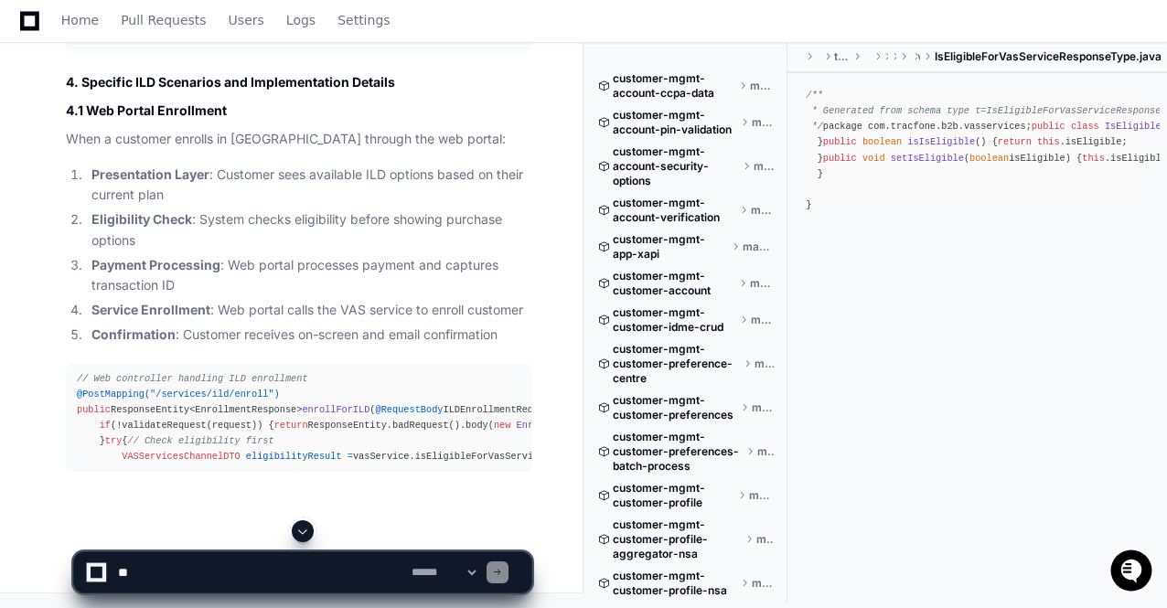
click at [299, 531] on span at bounding box center [302, 531] width 15 height 15
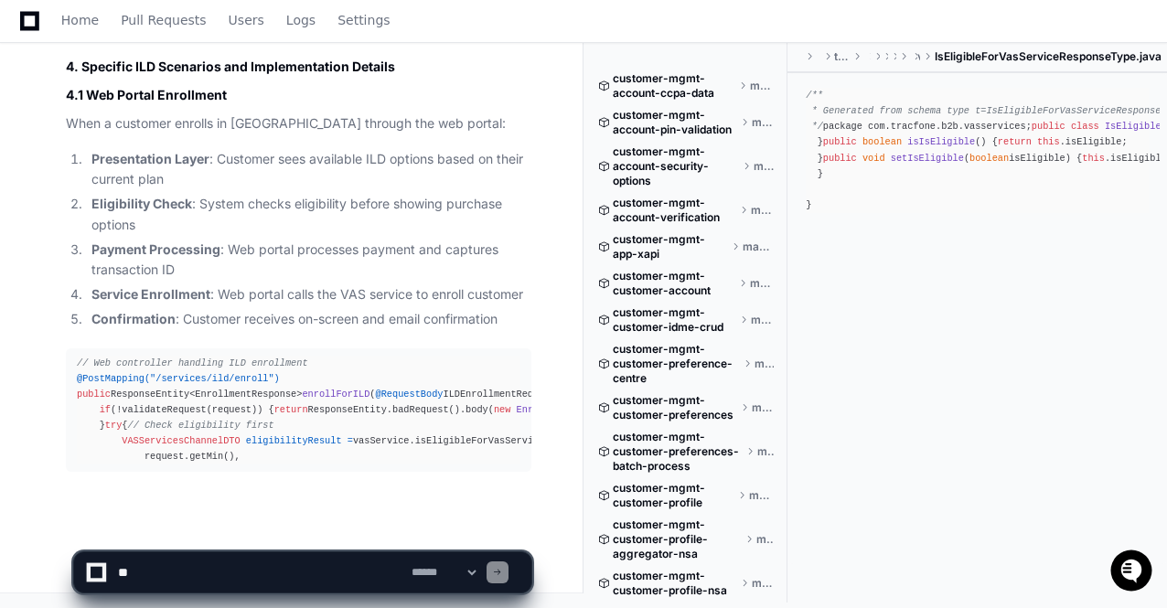
scroll to position [137102, 0]
click at [299, 531] on span at bounding box center [302, 531] width 15 height 15
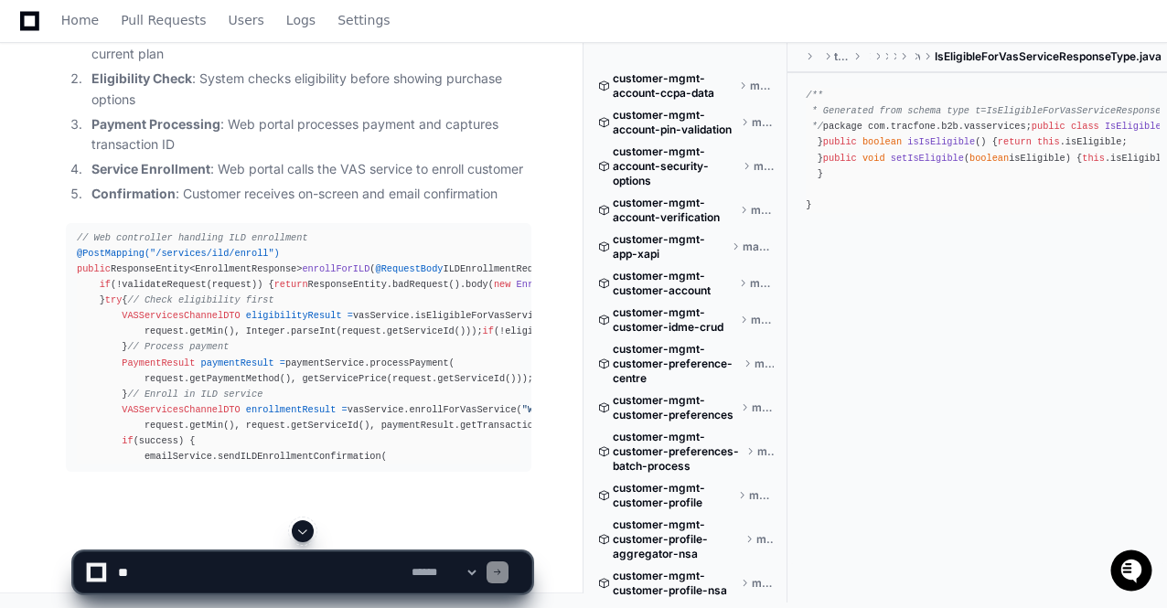
click at [303, 528] on span at bounding box center [302, 531] width 15 height 15
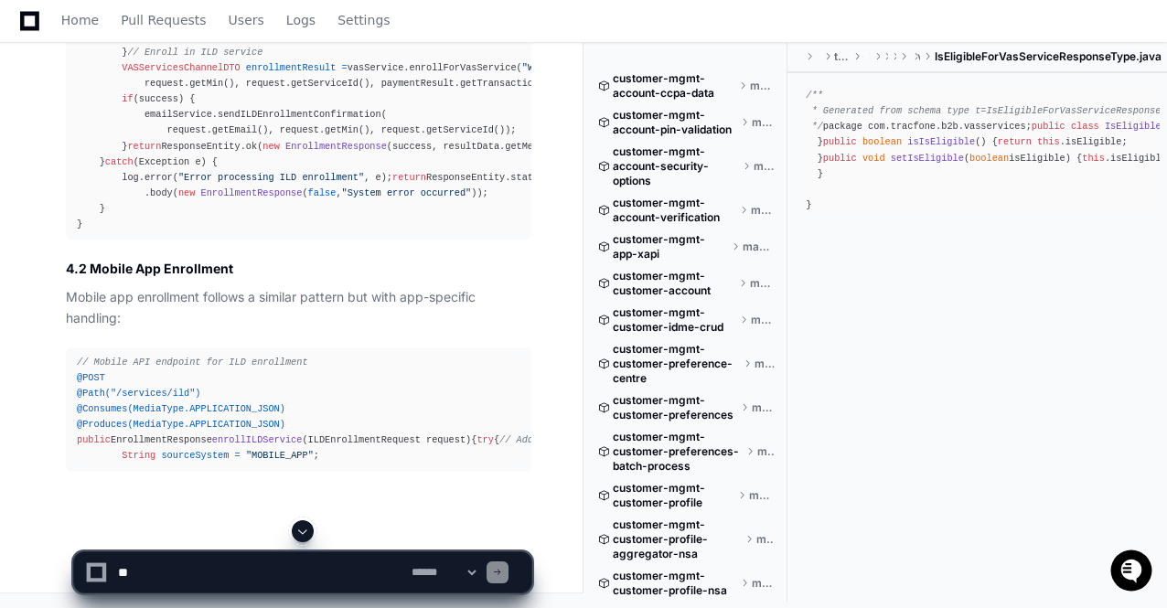
click at [300, 530] on span at bounding box center [302, 531] width 15 height 15
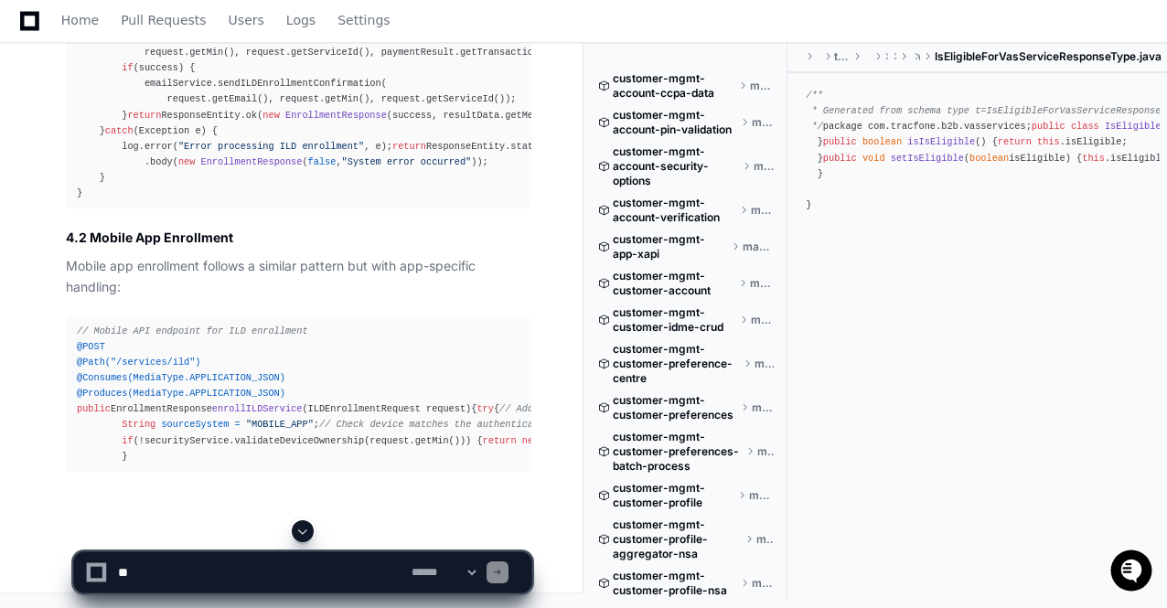
click at [300, 530] on span at bounding box center [302, 531] width 15 height 15
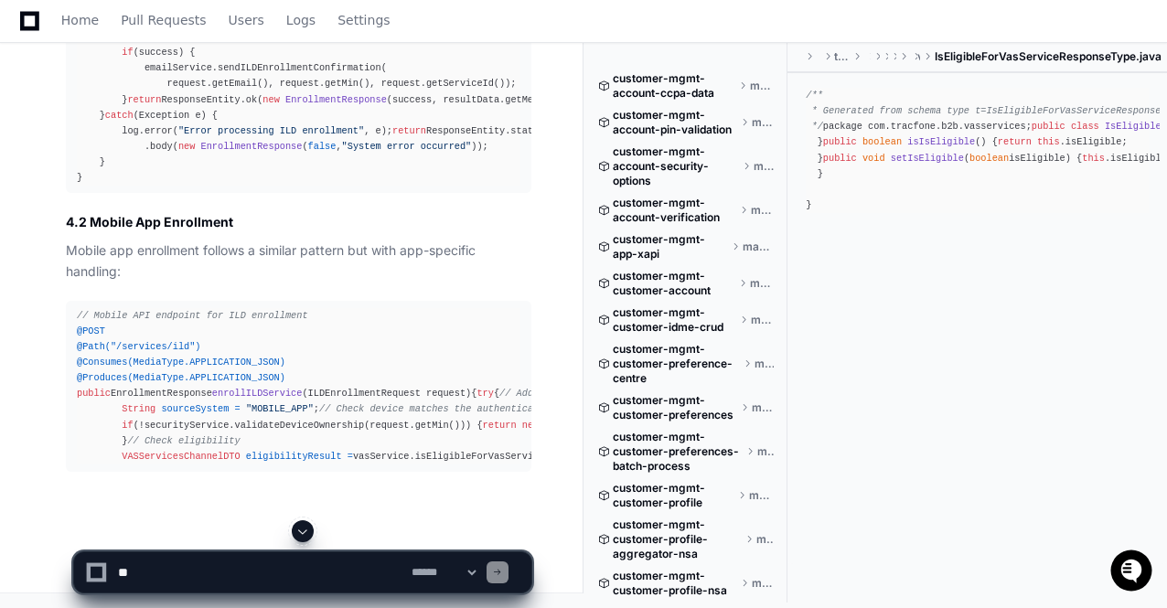
click at [300, 530] on span at bounding box center [302, 531] width 15 height 15
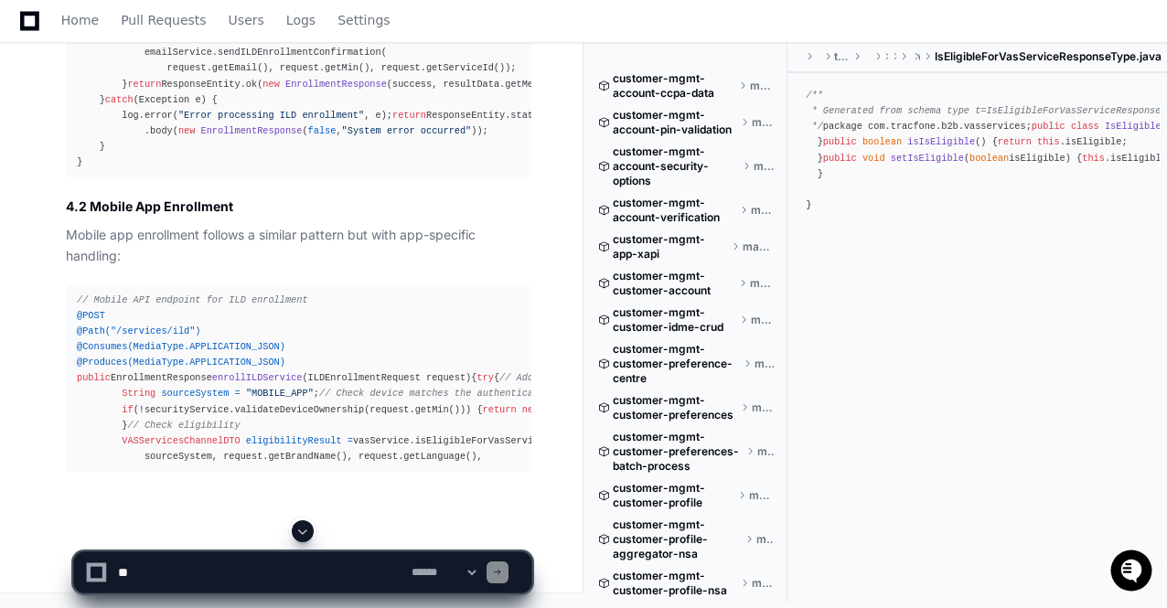
click at [300, 530] on span at bounding box center [302, 531] width 15 height 15
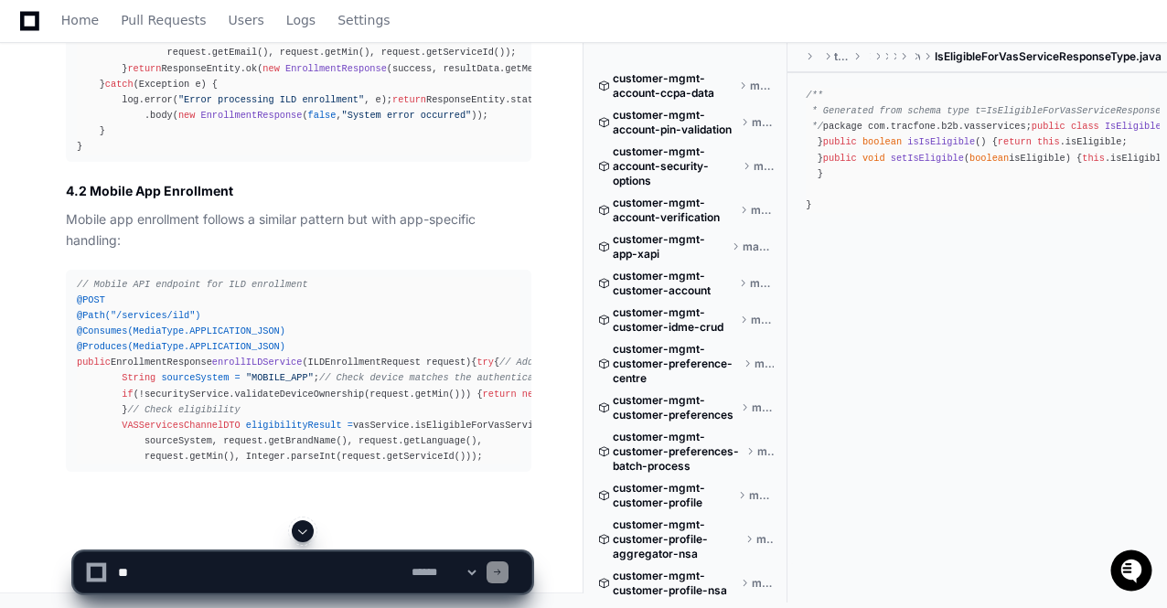
click at [300, 530] on span at bounding box center [302, 531] width 15 height 15
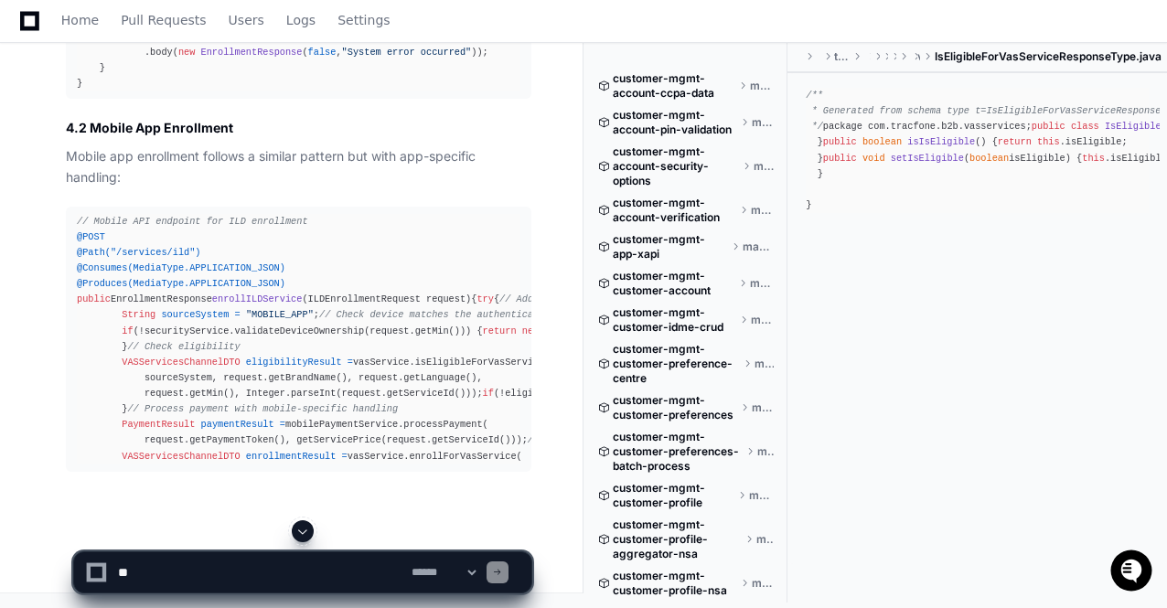
click at [300, 530] on span at bounding box center [302, 531] width 15 height 15
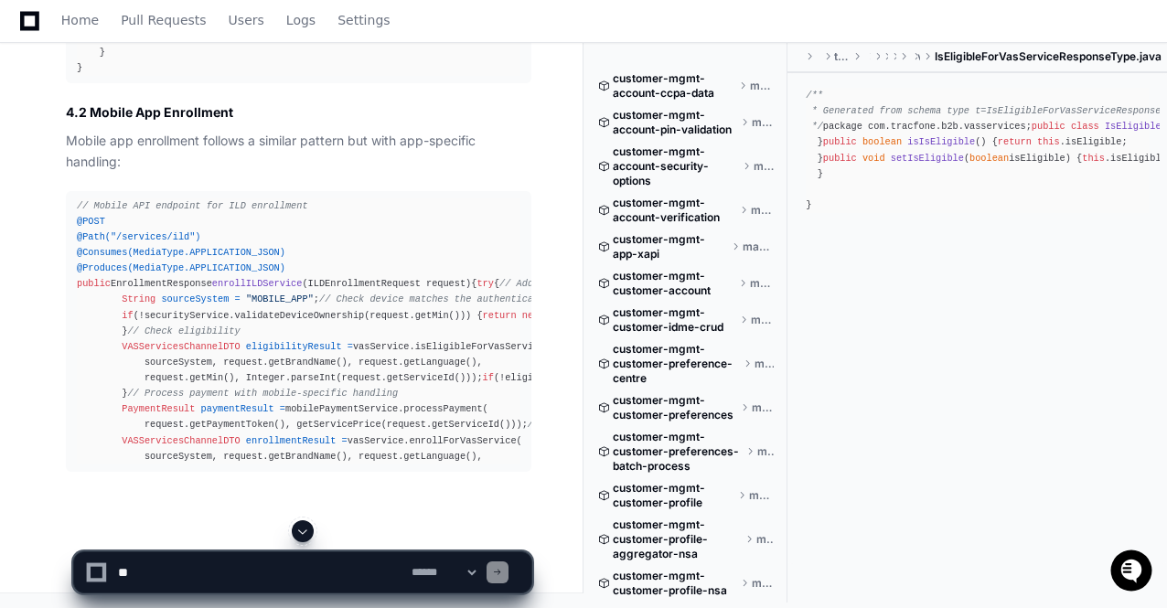
click at [300, 530] on span at bounding box center [302, 531] width 15 height 15
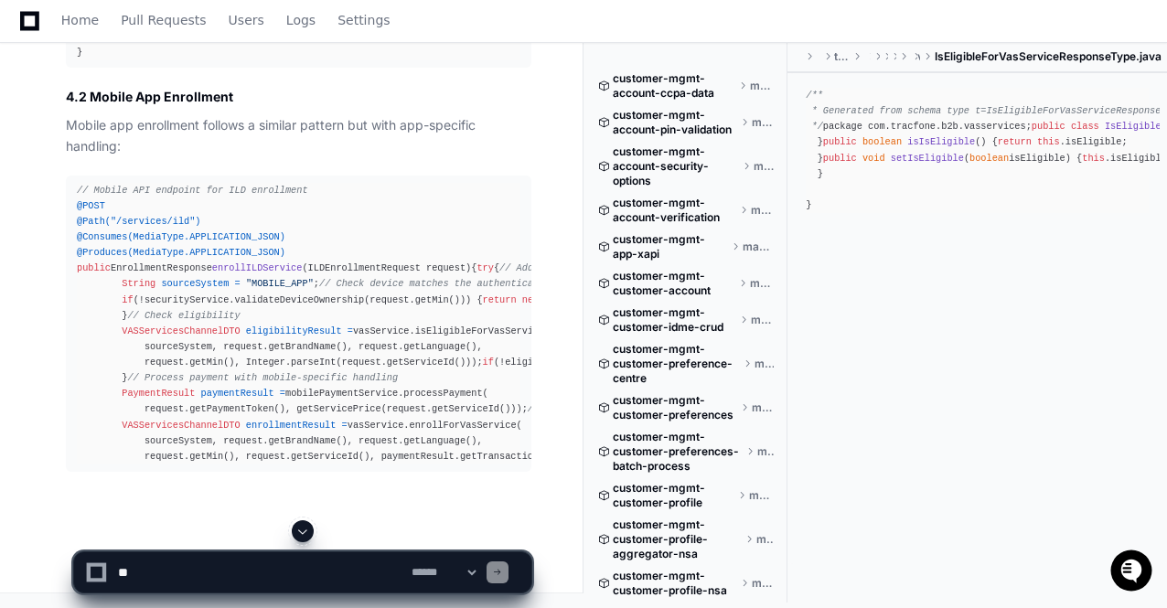
click at [300, 530] on span at bounding box center [302, 531] width 15 height 15
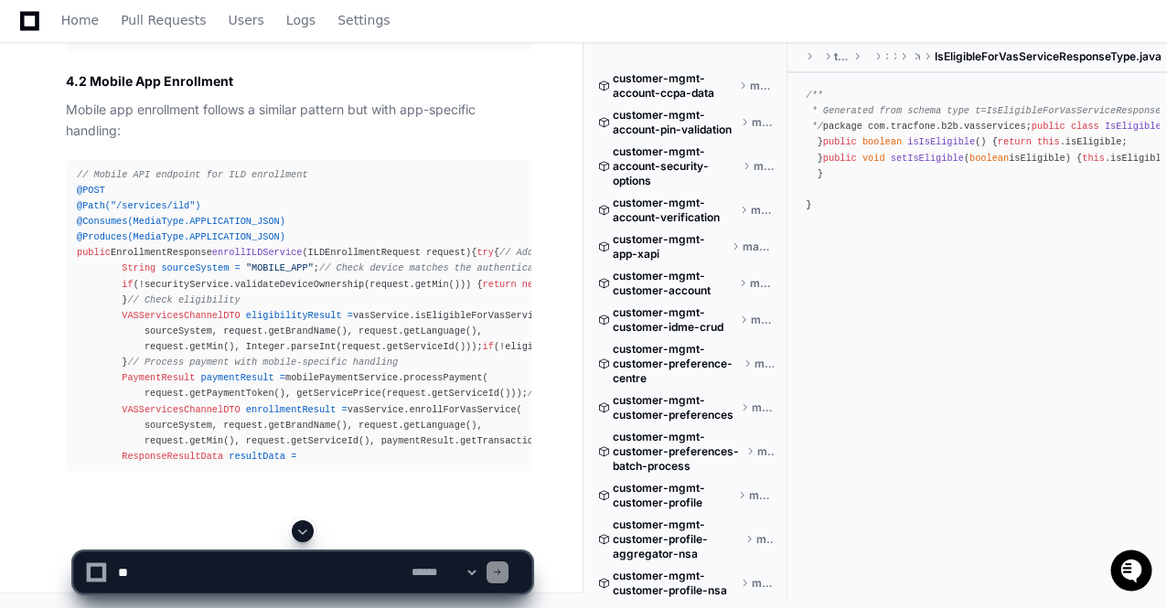
click at [300, 530] on span at bounding box center [302, 531] width 15 height 15
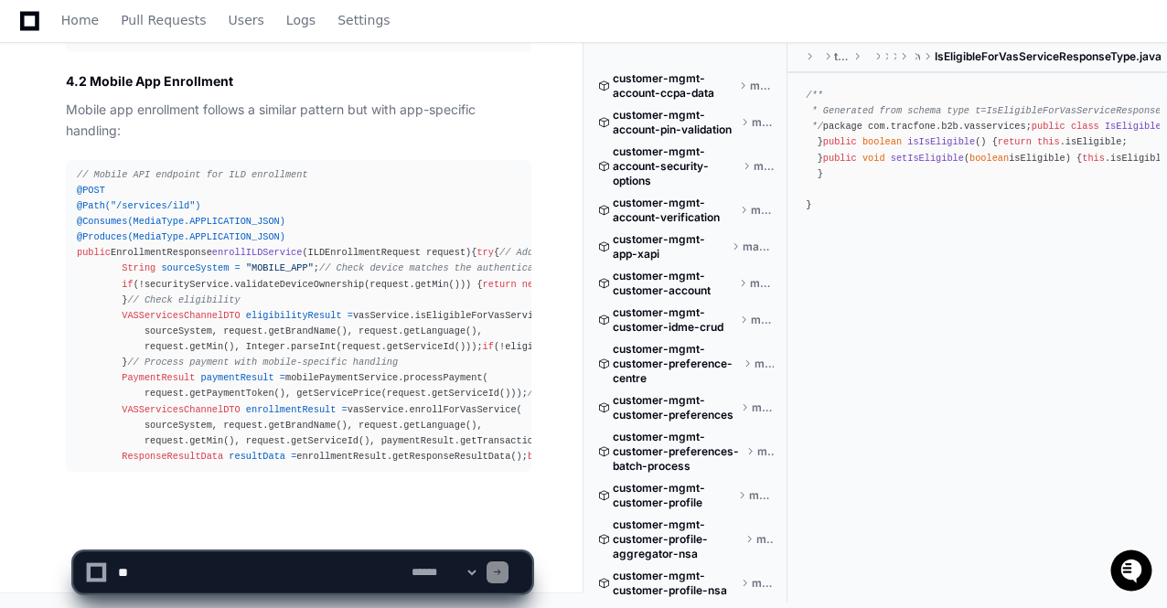
scroll to position [138460, 0]
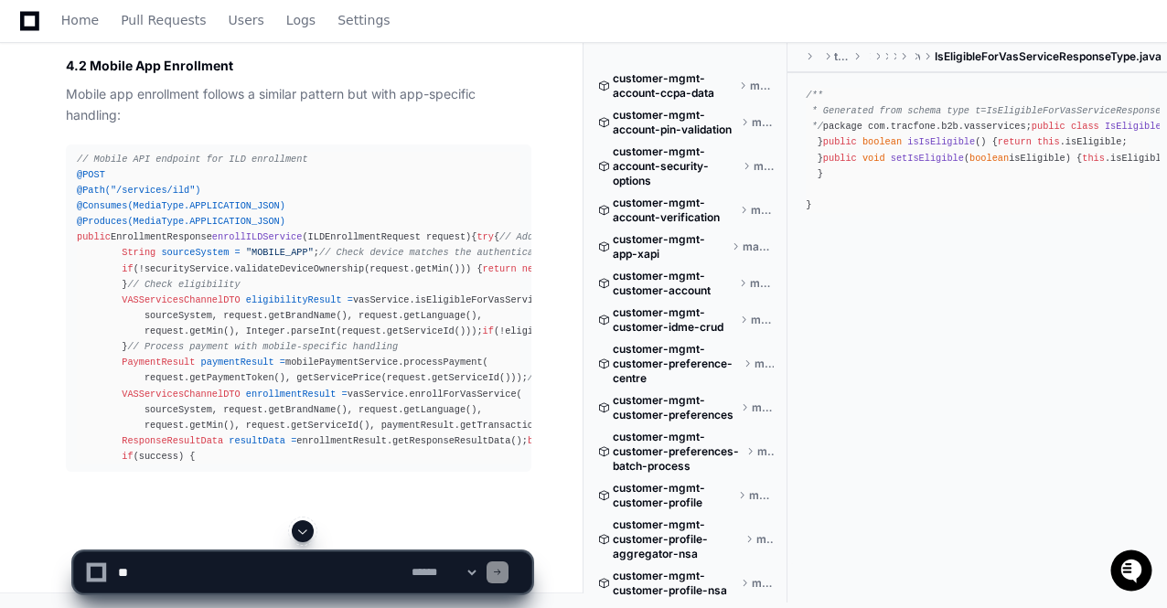
click at [300, 530] on span at bounding box center [302, 531] width 15 height 15
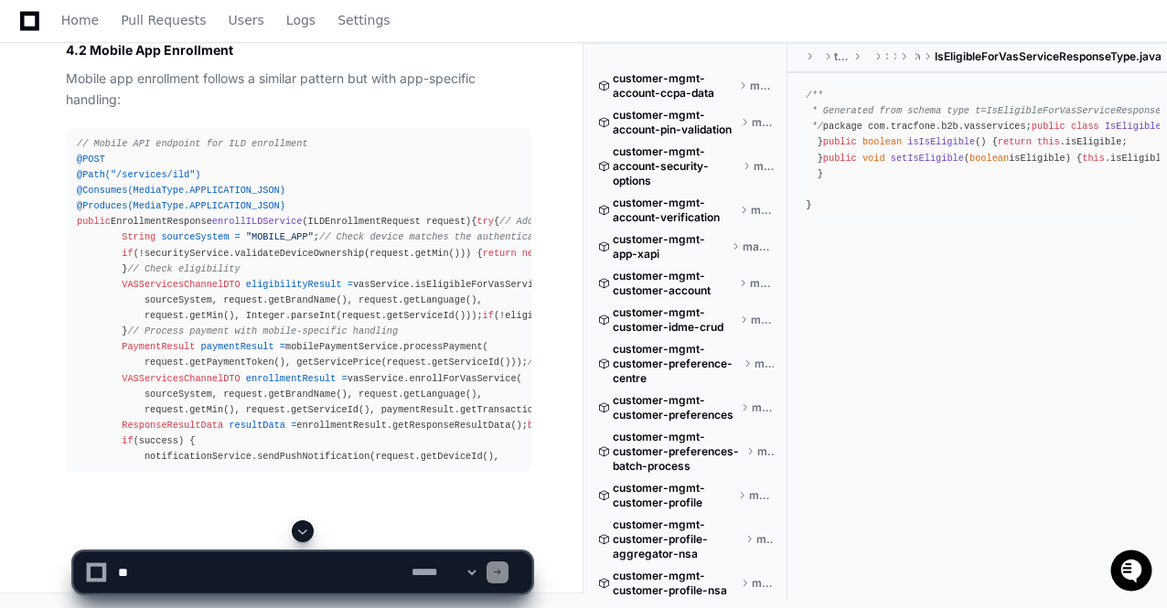
click at [300, 530] on span at bounding box center [302, 531] width 15 height 15
click at [302, 531] on span at bounding box center [302, 531] width 15 height 15
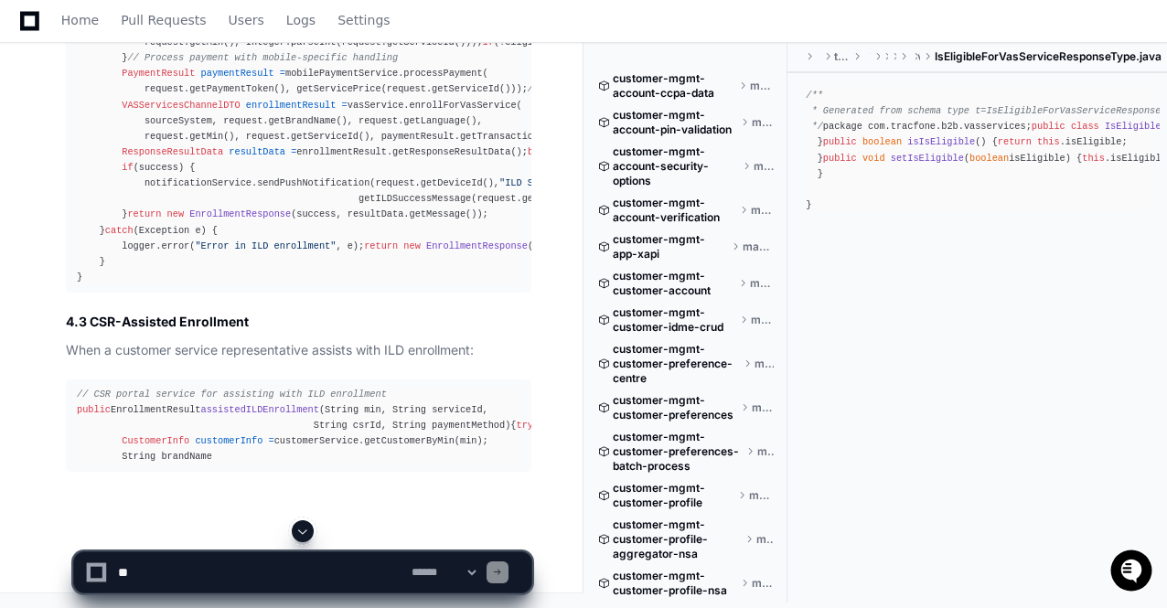
scroll to position [136167, 0]
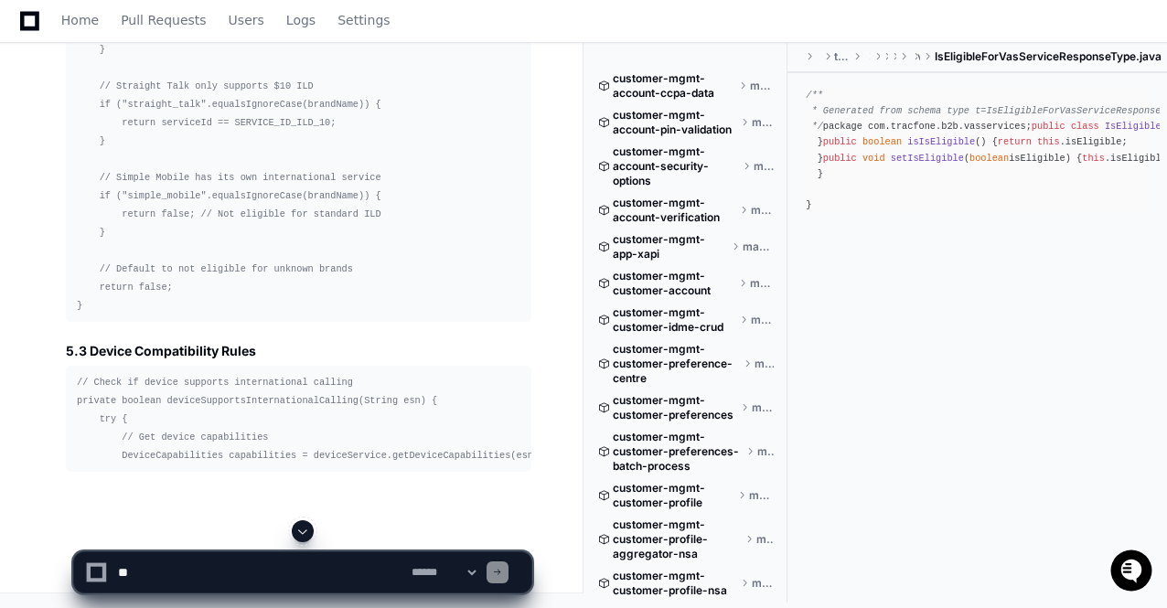
scroll to position [131017, 0]
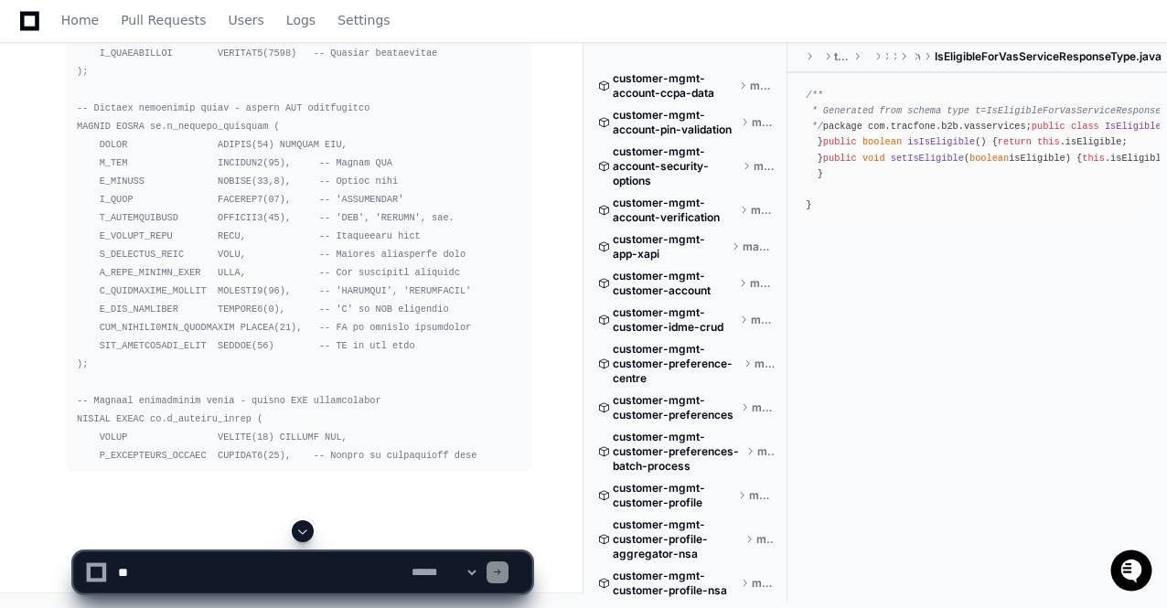
scroll to position [131163, 0]
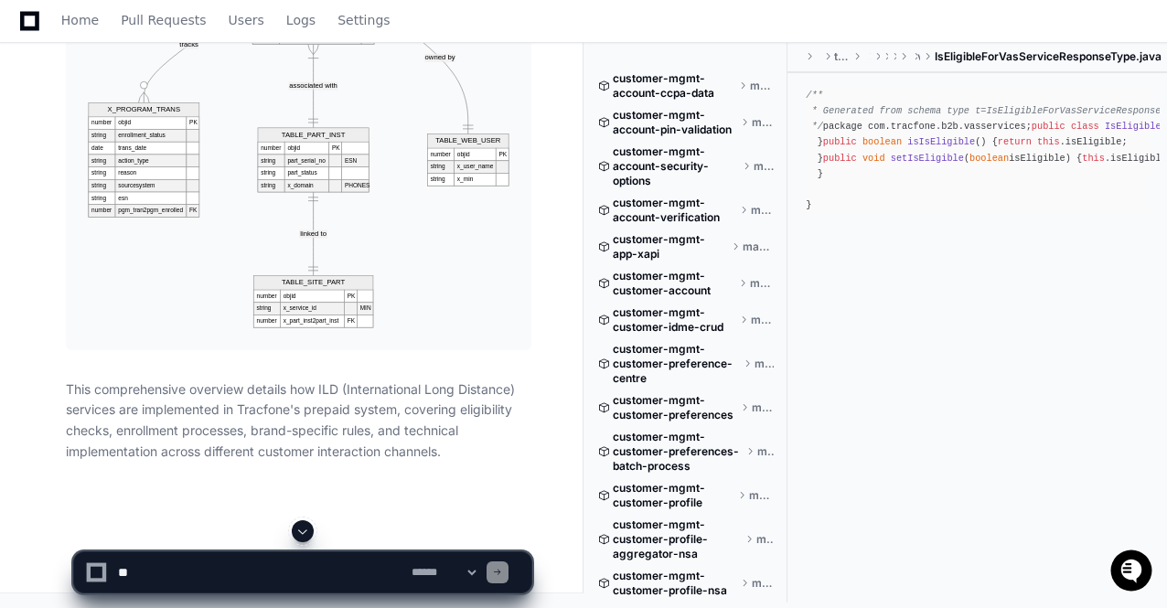
scroll to position [131066, 0]
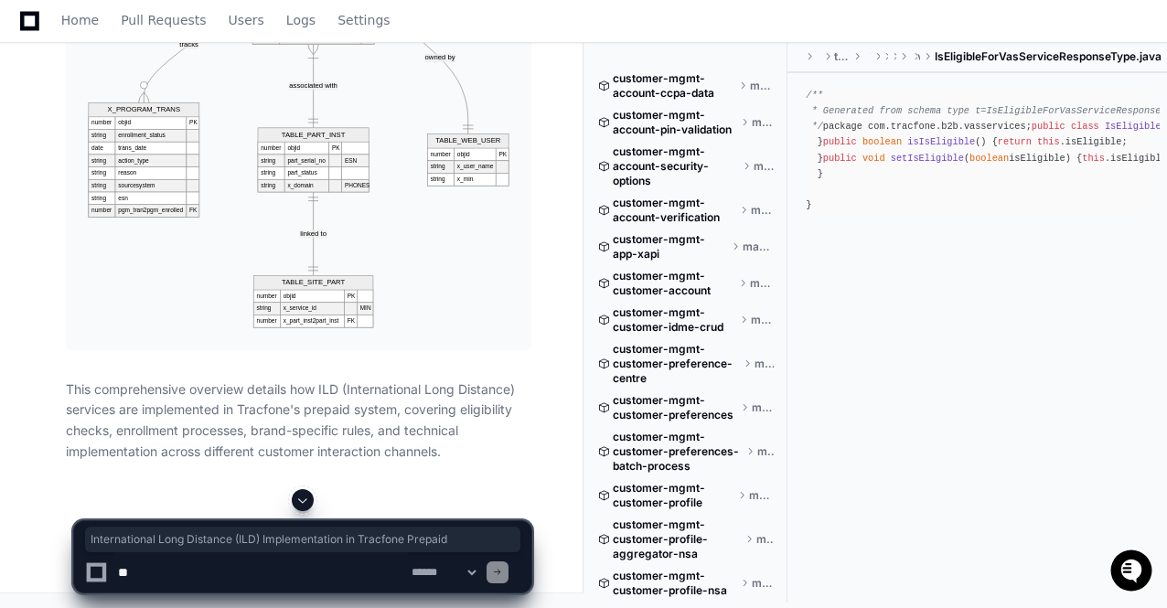
drag, startPoint x: 66, startPoint y: 173, endPoint x: 236, endPoint y: 202, distance: 172.6
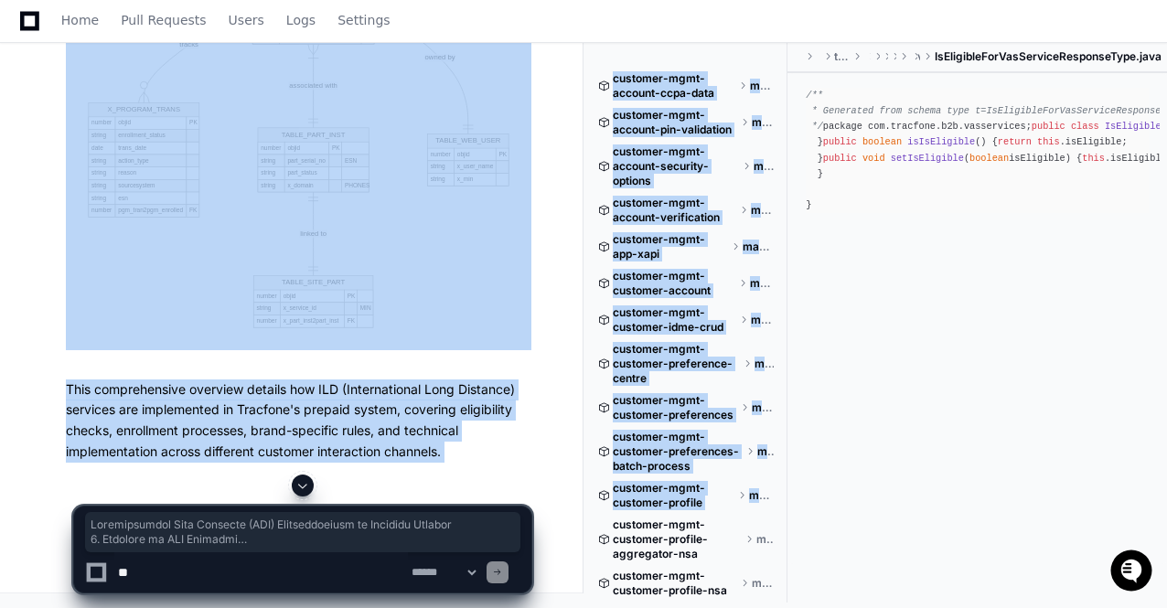
scroll to position [144757, 0]
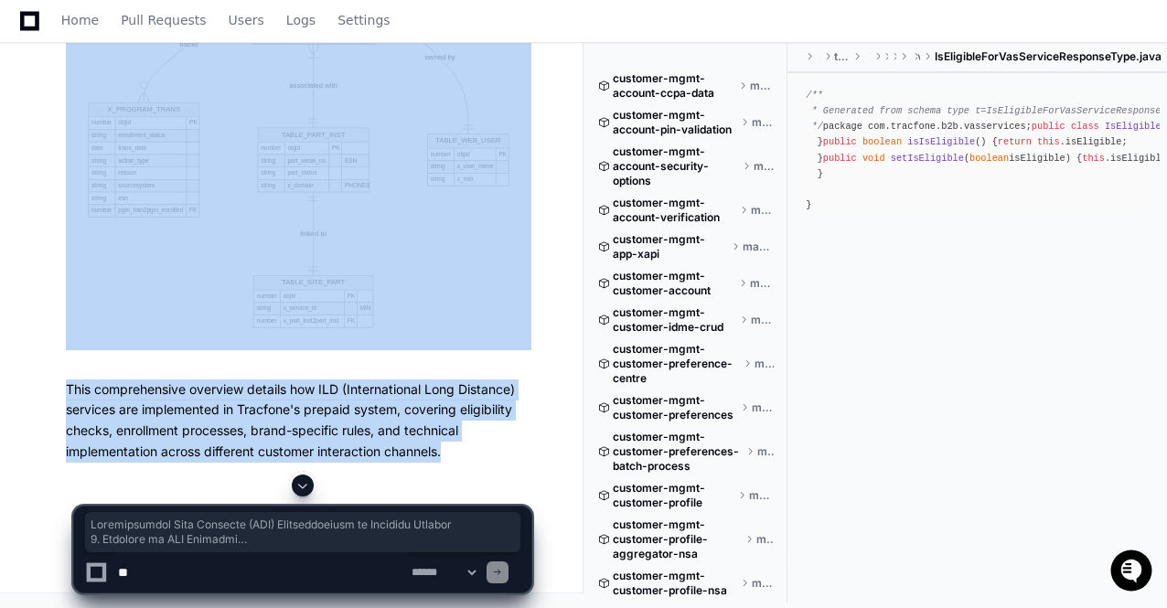
copy div "International Long Distance (ILD) Implementation in Tracfone Prepaid 1. Overvie…"
click at [342, 290] on img at bounding box center [298, 23] width 465 height 654
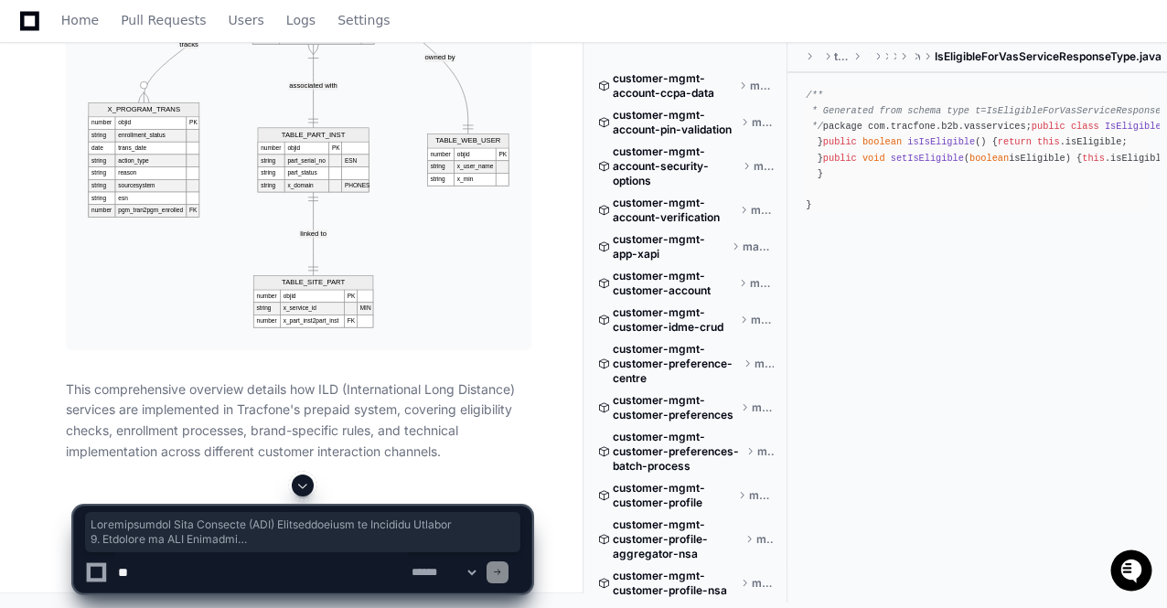
click at [196, 568] on textarea at bounding box center [260, 572] width 293 height 40
click at [152, 570] on textarea at bounding box center [260, 572] width 293 height 40
paste textarea "**********"
click at [120, 577] on textarea at bounding box center [260, 572] width 293 height 40
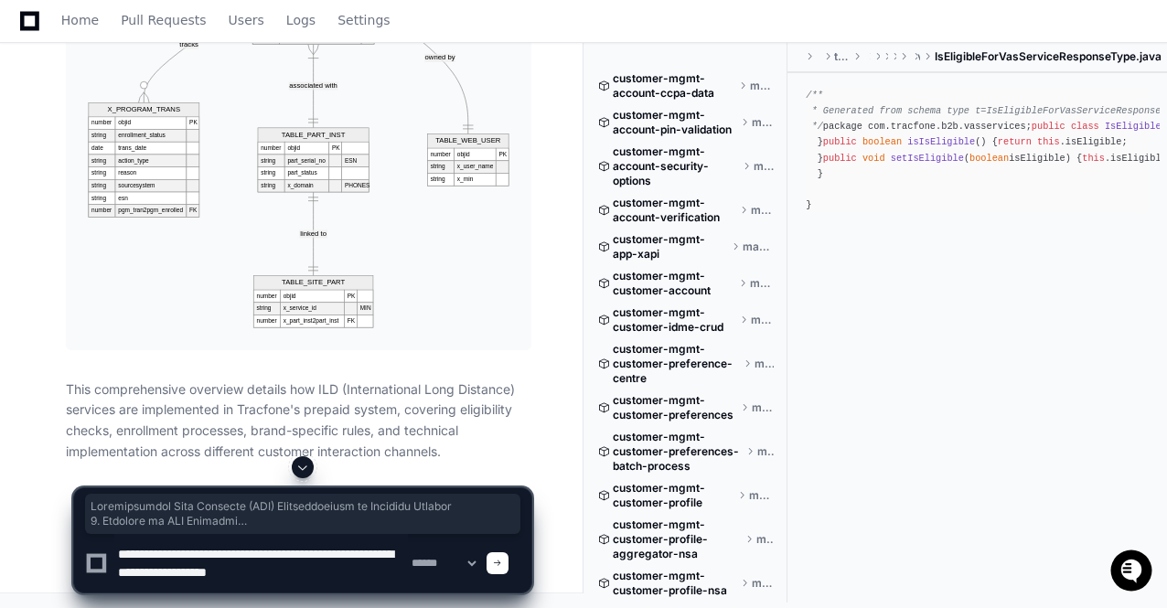
click at [338, 576] on textarea at bounding box center [260, 563] width 293 height 59
type textarea "**********"
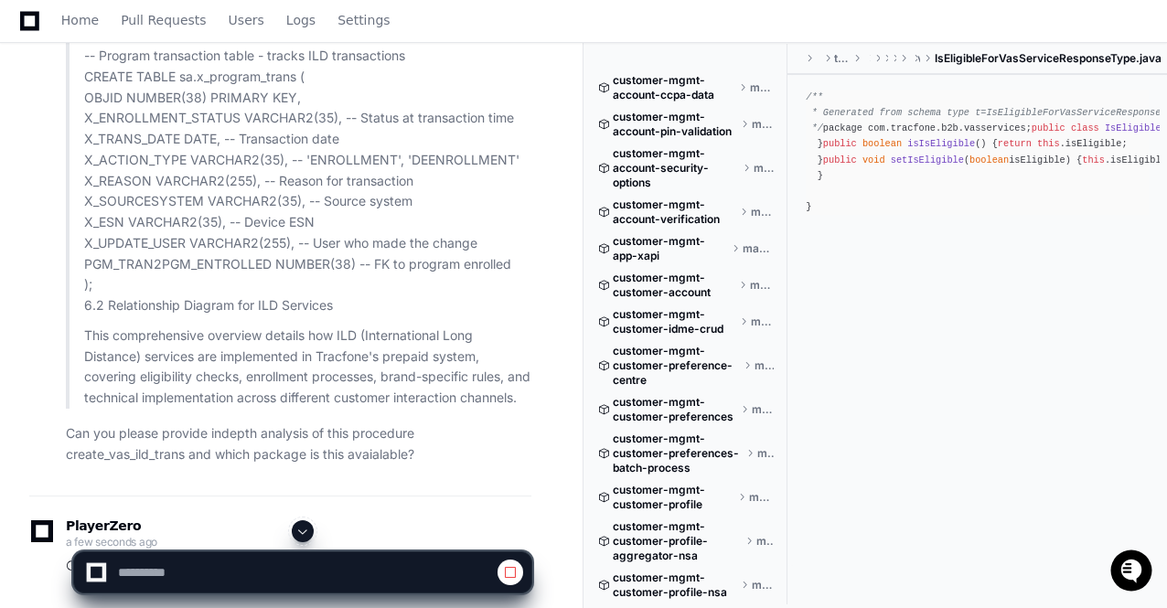
scroll to position [141648, 0]
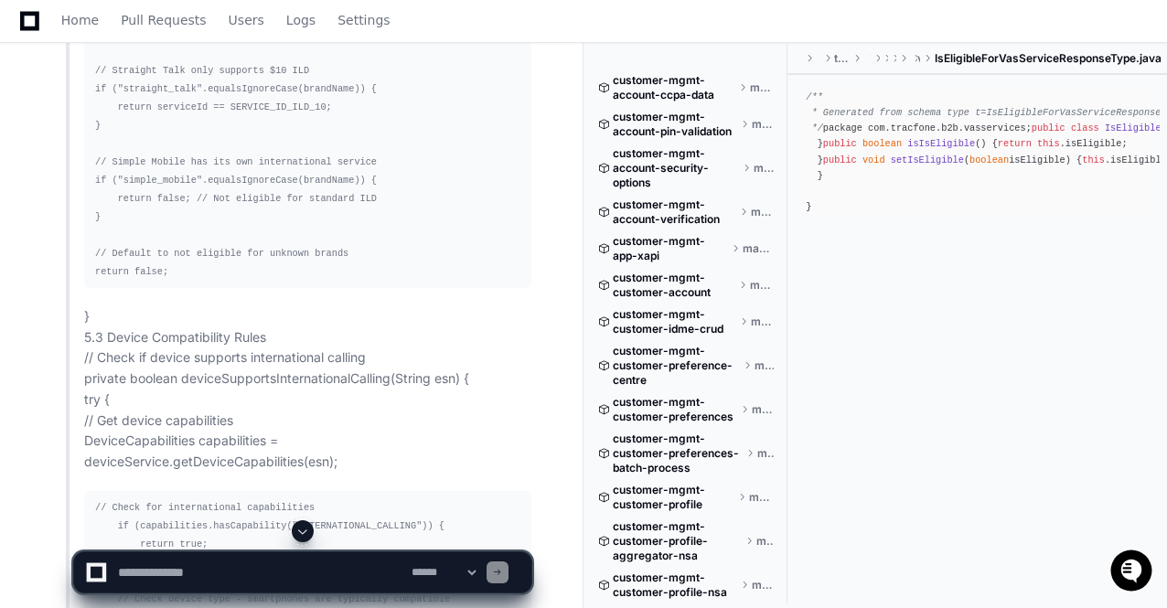
click at [301, 531] on span at bounding box center [302, 531] width 15 height 15
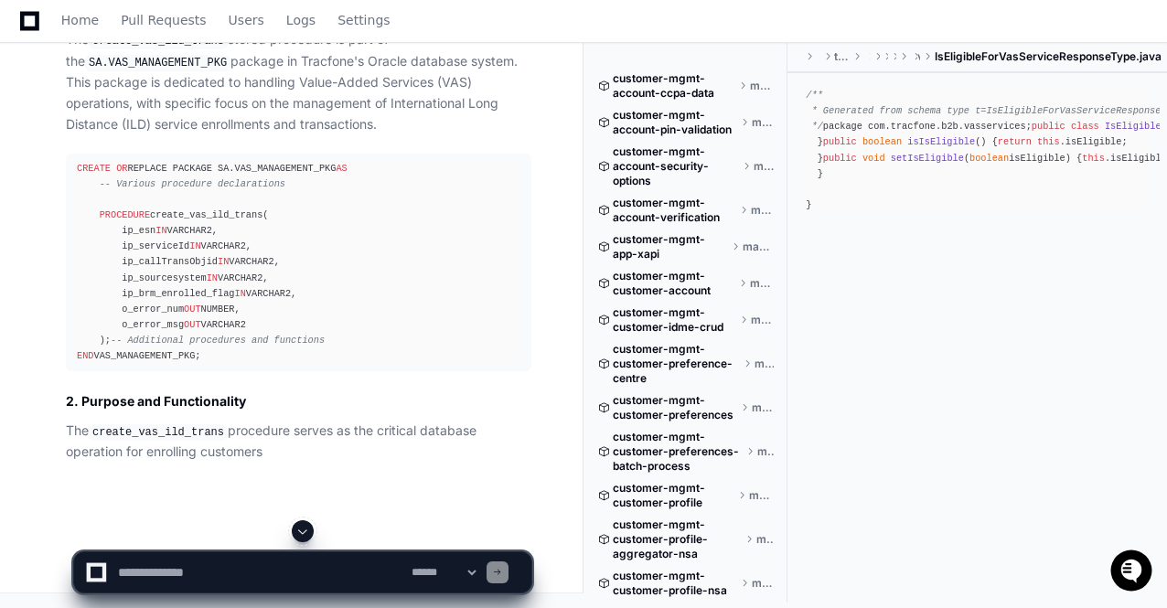
click at [301, 531] on span at bounding box center [302, 531] width 15 height 15
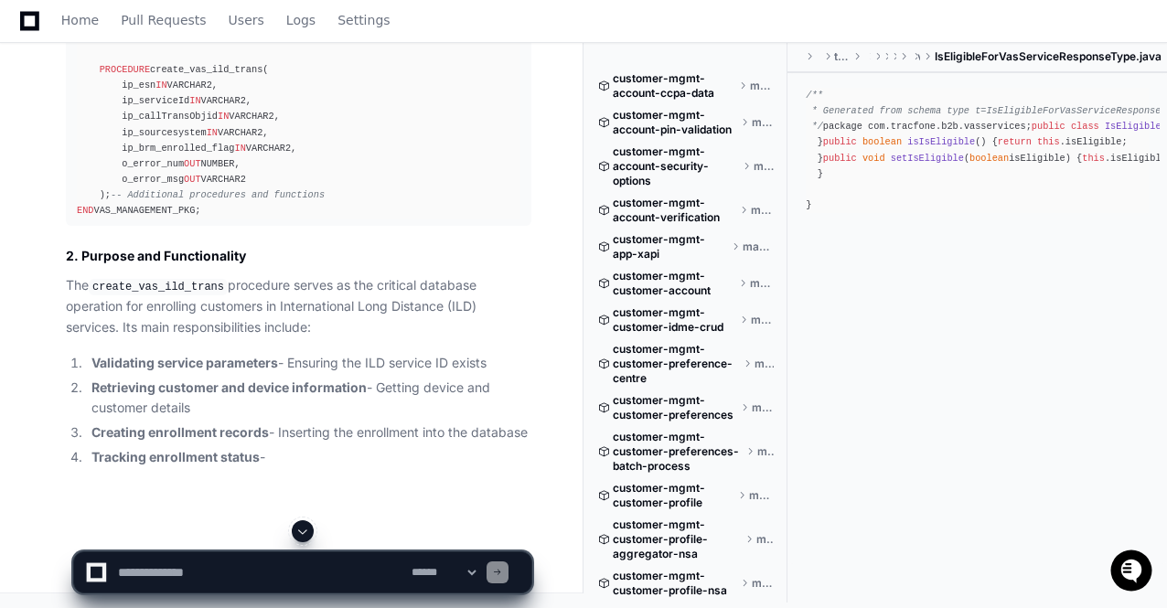
click at [301, 531] on span at bounding box center [302, 531] width 15 height 15
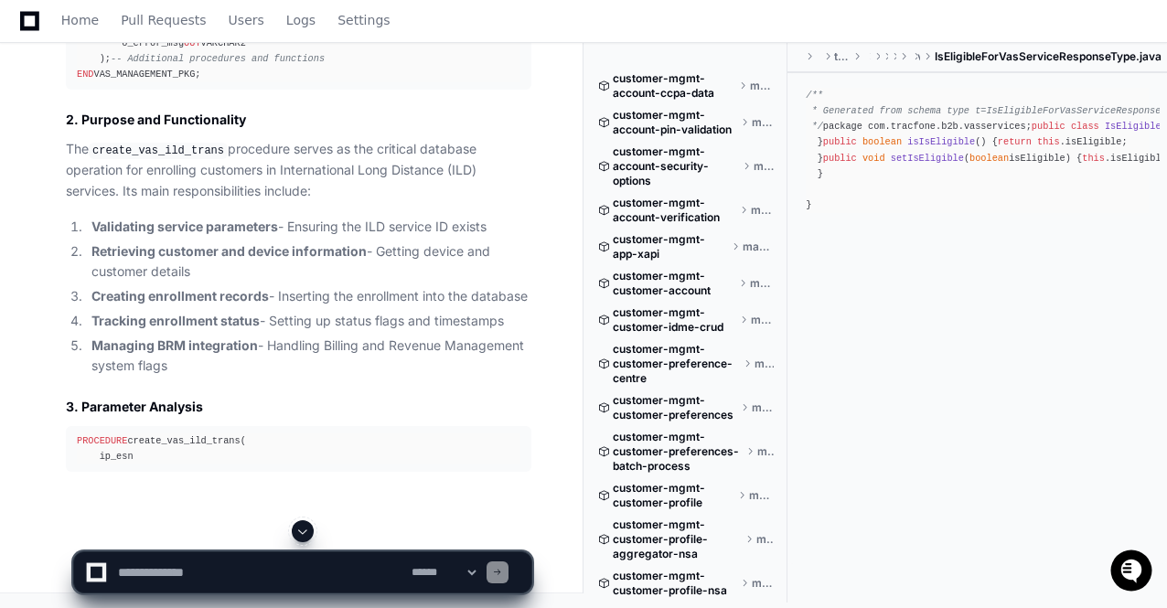
click at [301, 531] on span at bounding box center [302, 531] width 15 height 15
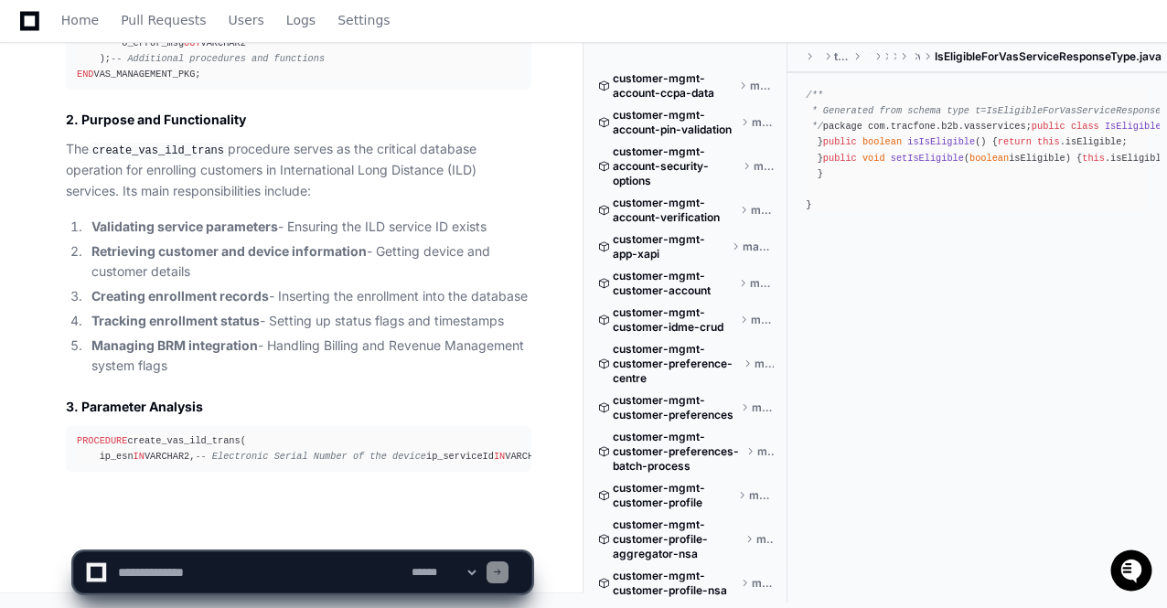
scroll to position [159677, 0]
click at [301, 531] on span at bounding box center [302, 531] width 15 height 15
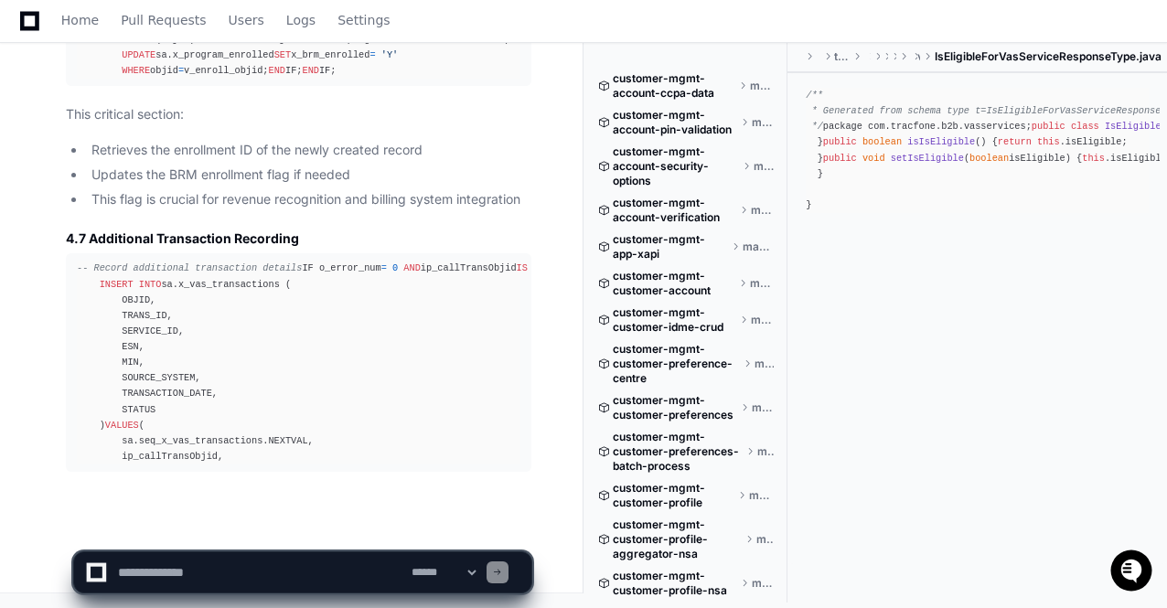
scroll to position [162965, 0]
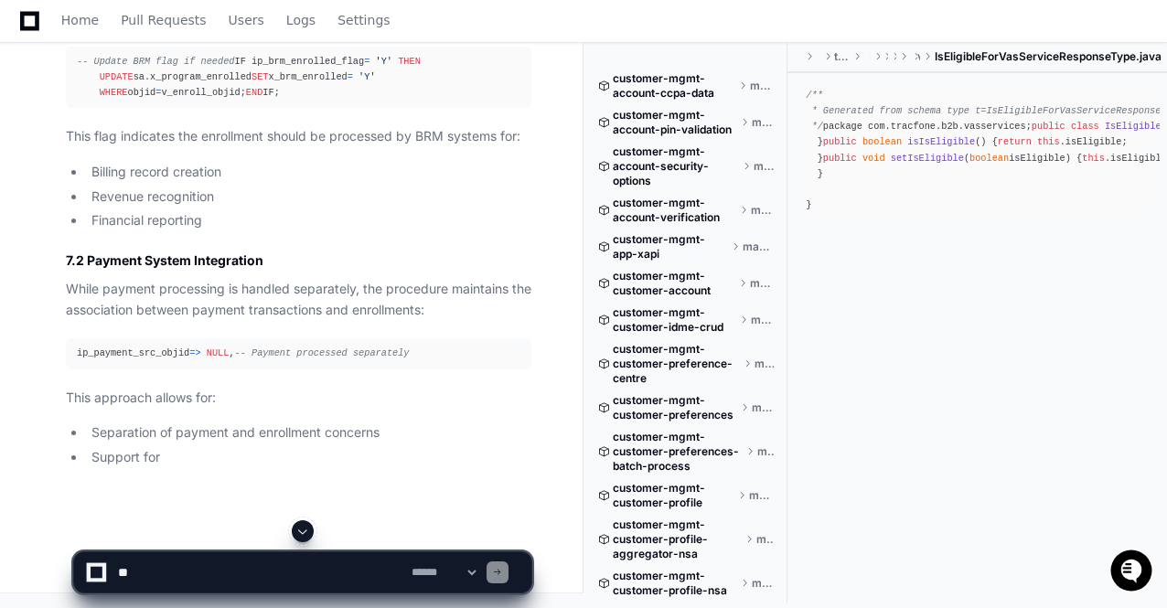
scroll to position [160222, 0]
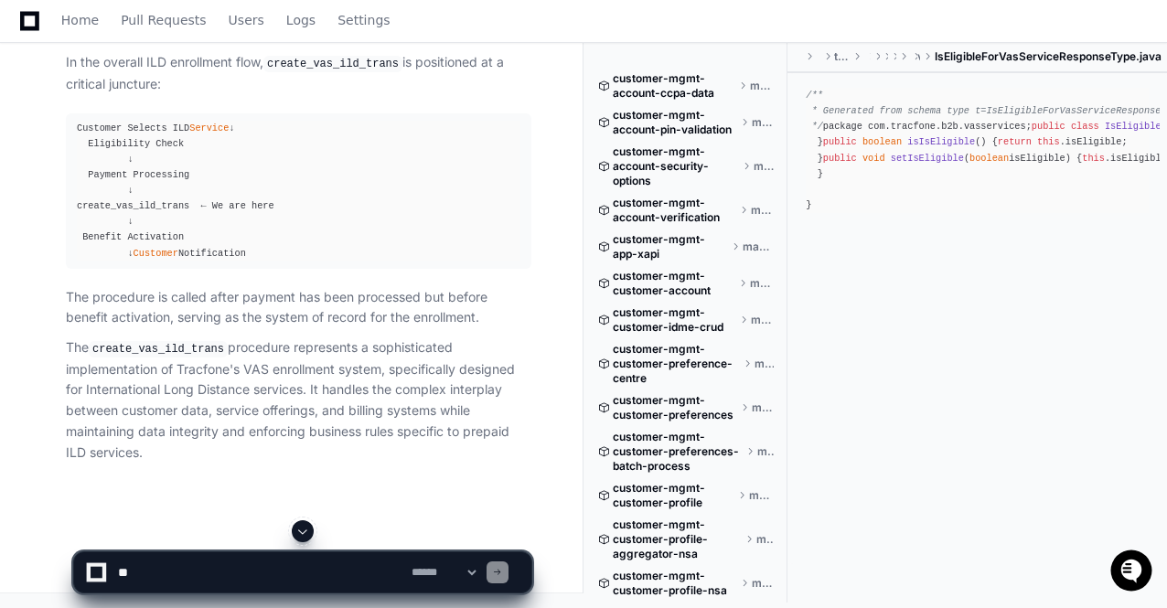
scroll to position [163587, 0]
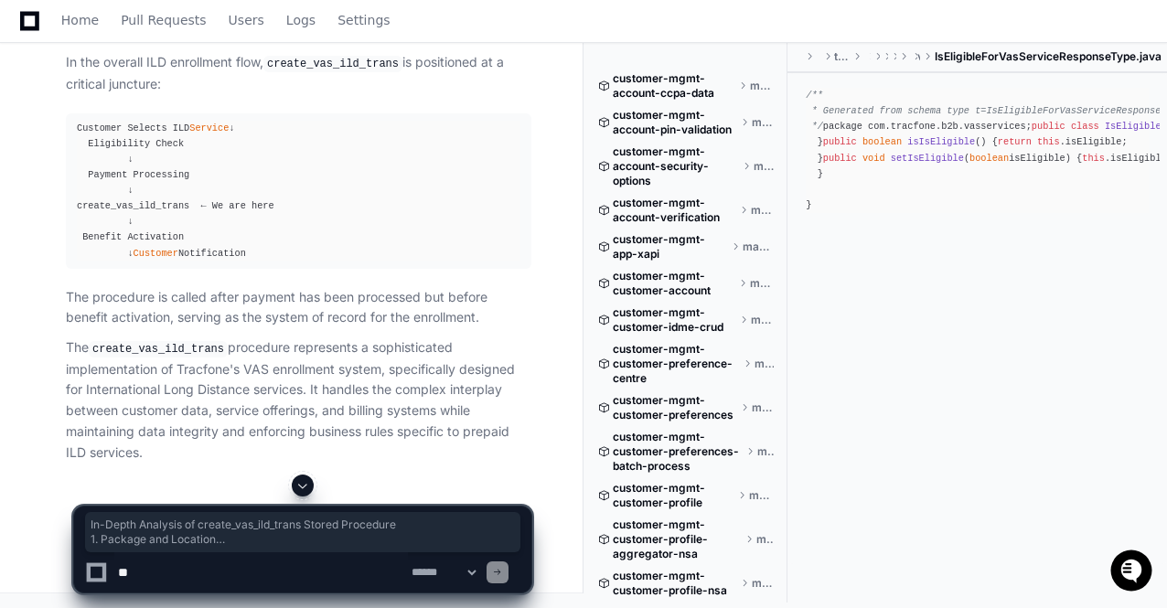
drag, startPoint x: 66, startPoint y: 200, endPoint x: 437, endPoint y: 289, distance: 381.6
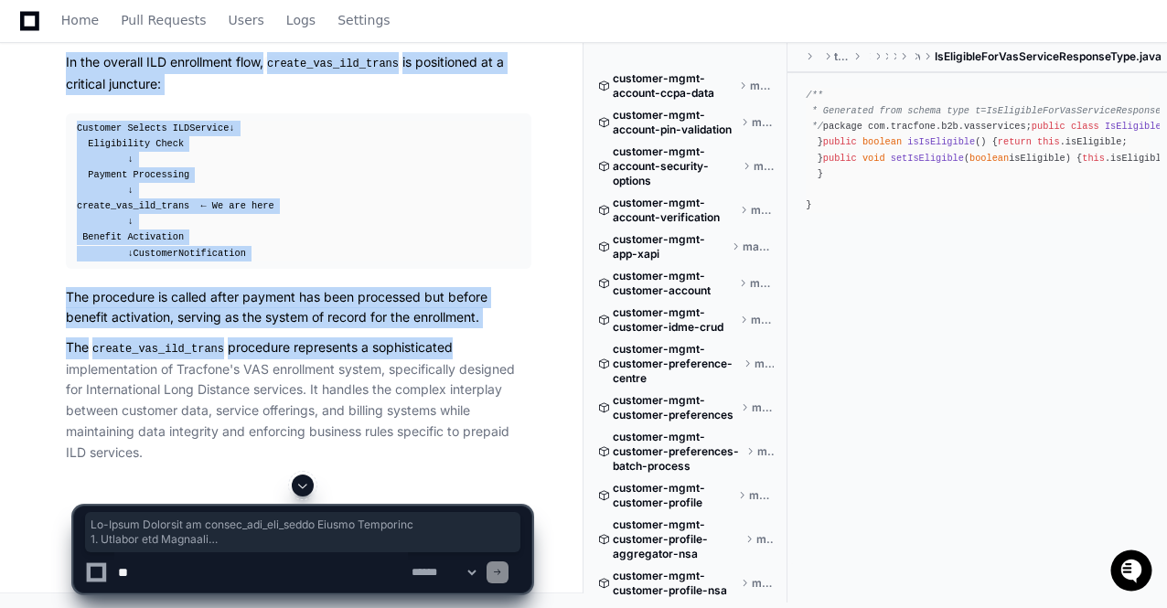
scroll to position [166863, 0]
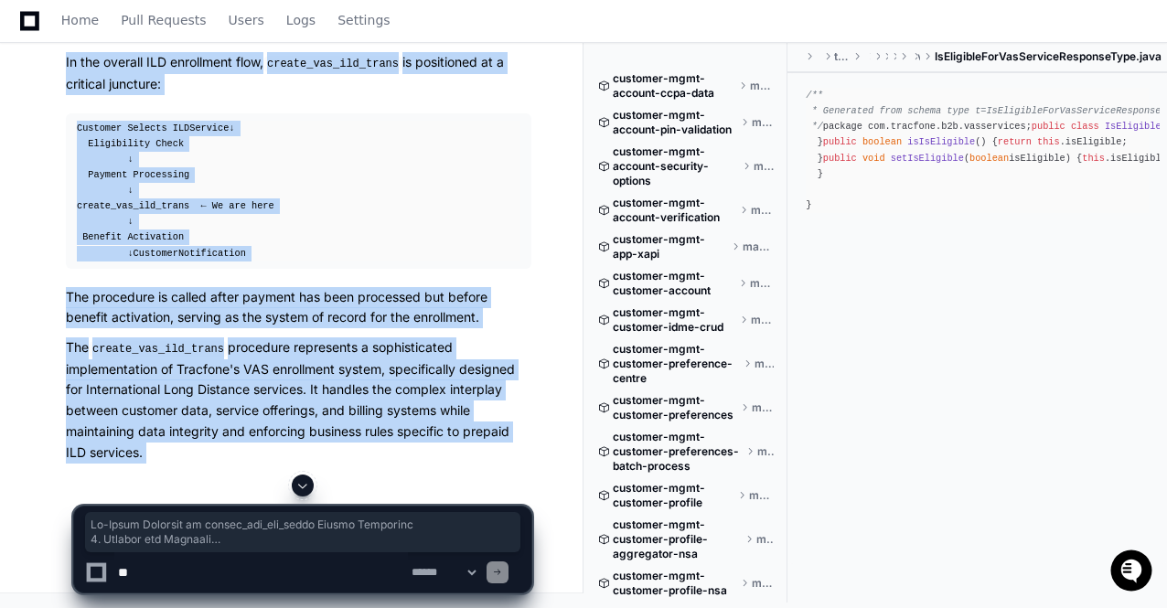
copy div "In-Depth Analysis of create_vas_ild_trans Stored Procedure 1. Package and Locat…"
